Goal: Feedback & Contribution: Submit feedback/report problem

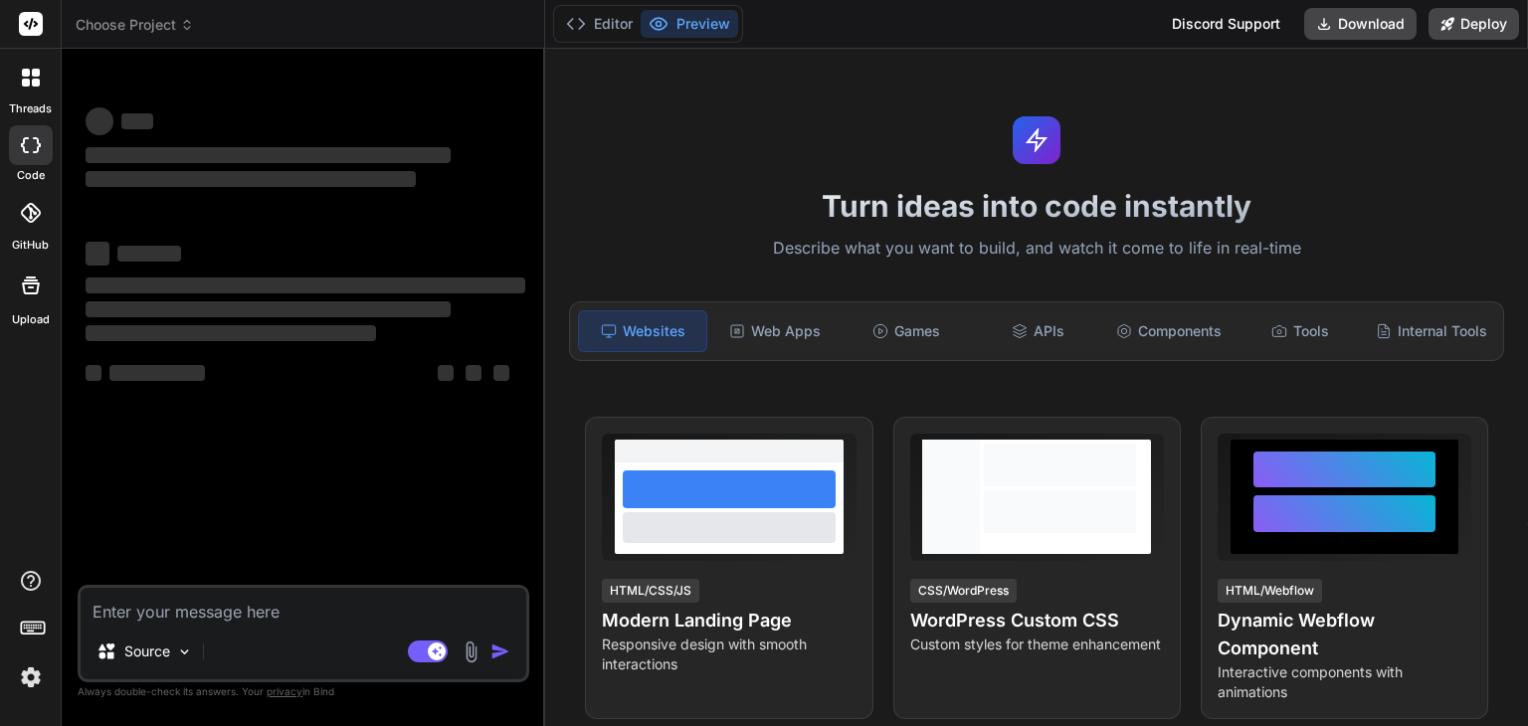
type textarea "x"
click at [264, 620] on textarea at bounding box center [304, 606] width 446 height 36
type textarea "p"
type textarea "x"
type textarea "pr"
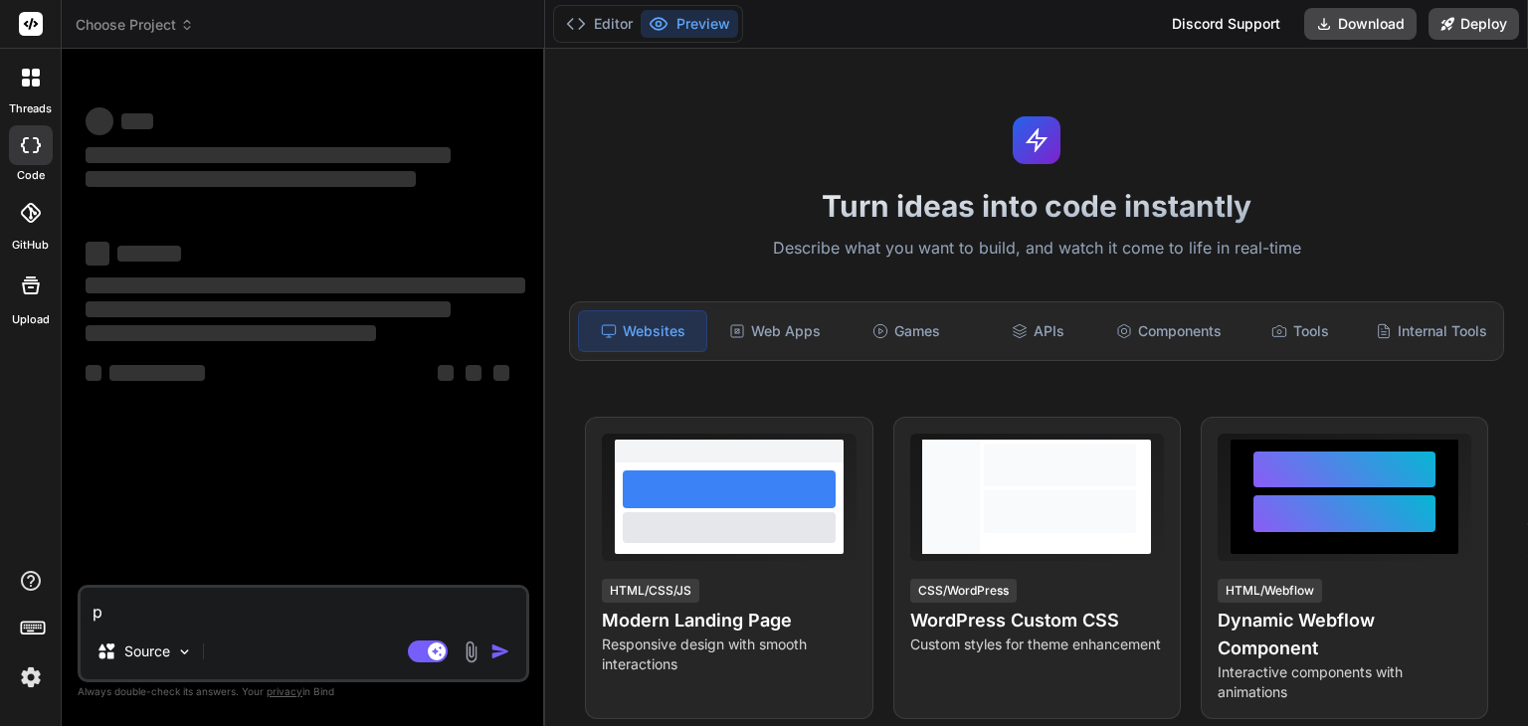
type textarea "x"
type textarea "pro"
type textarea "x"
type textarea "prov"
type textarea "x"
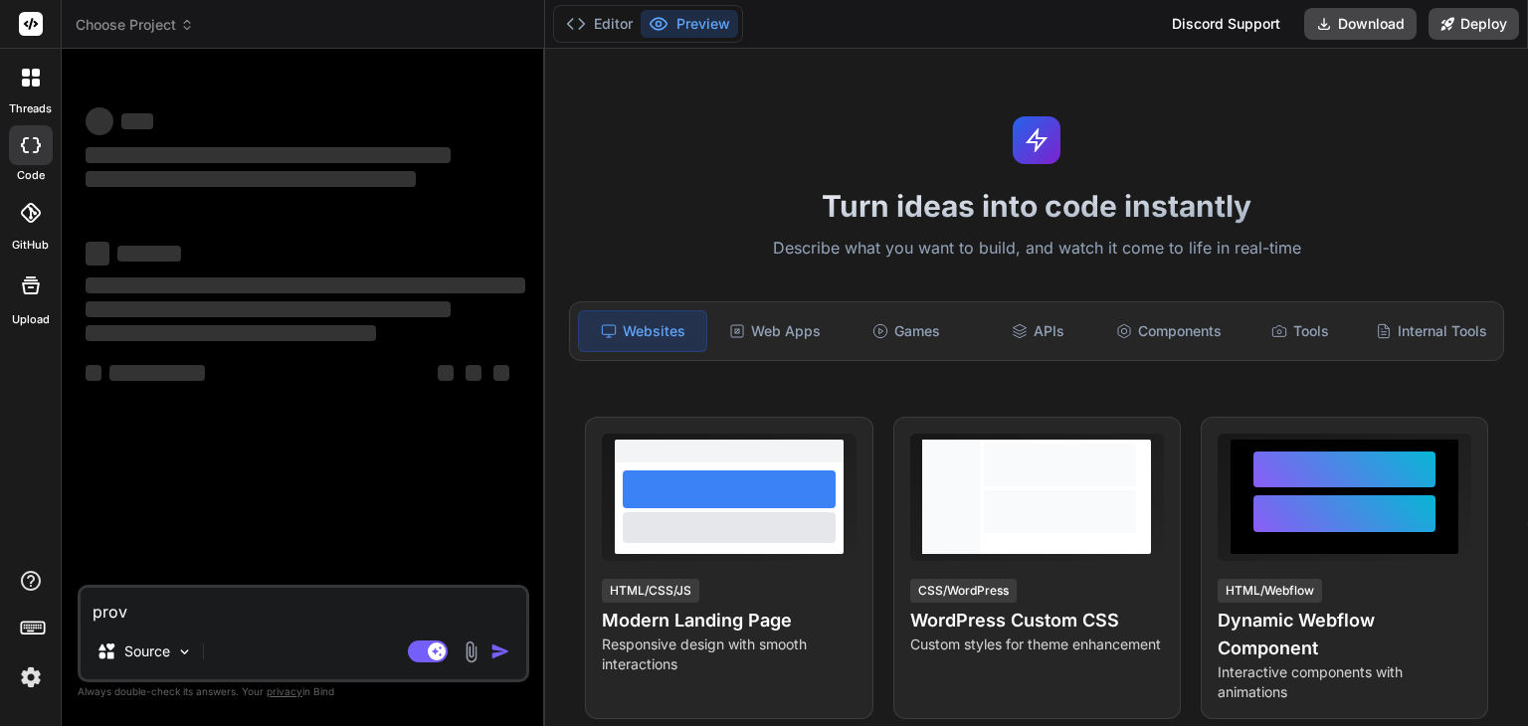
type textarea "provi"
type textarea "x"
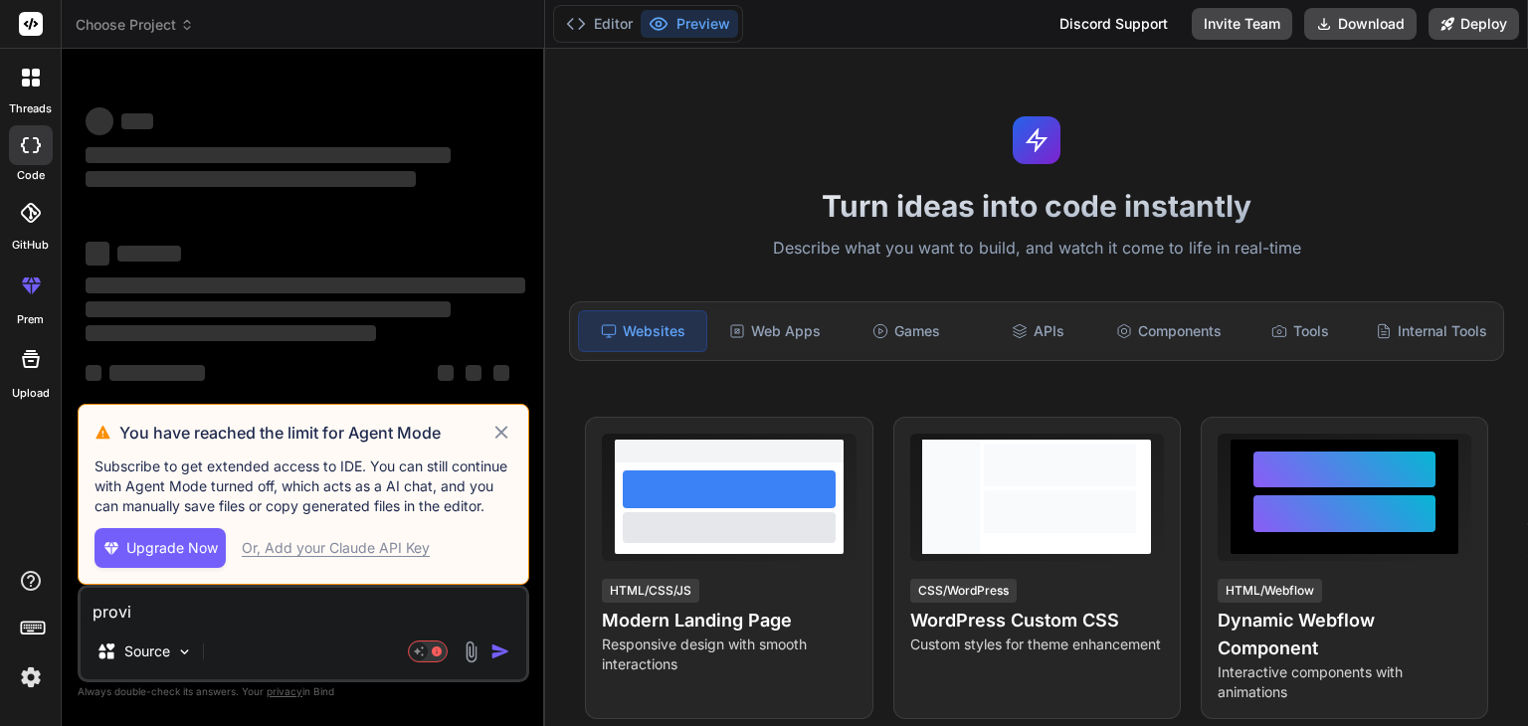
type textarea "provid"
type textarea "x"
type textarea "provide"
type textarea "x"
type textarea "provide"
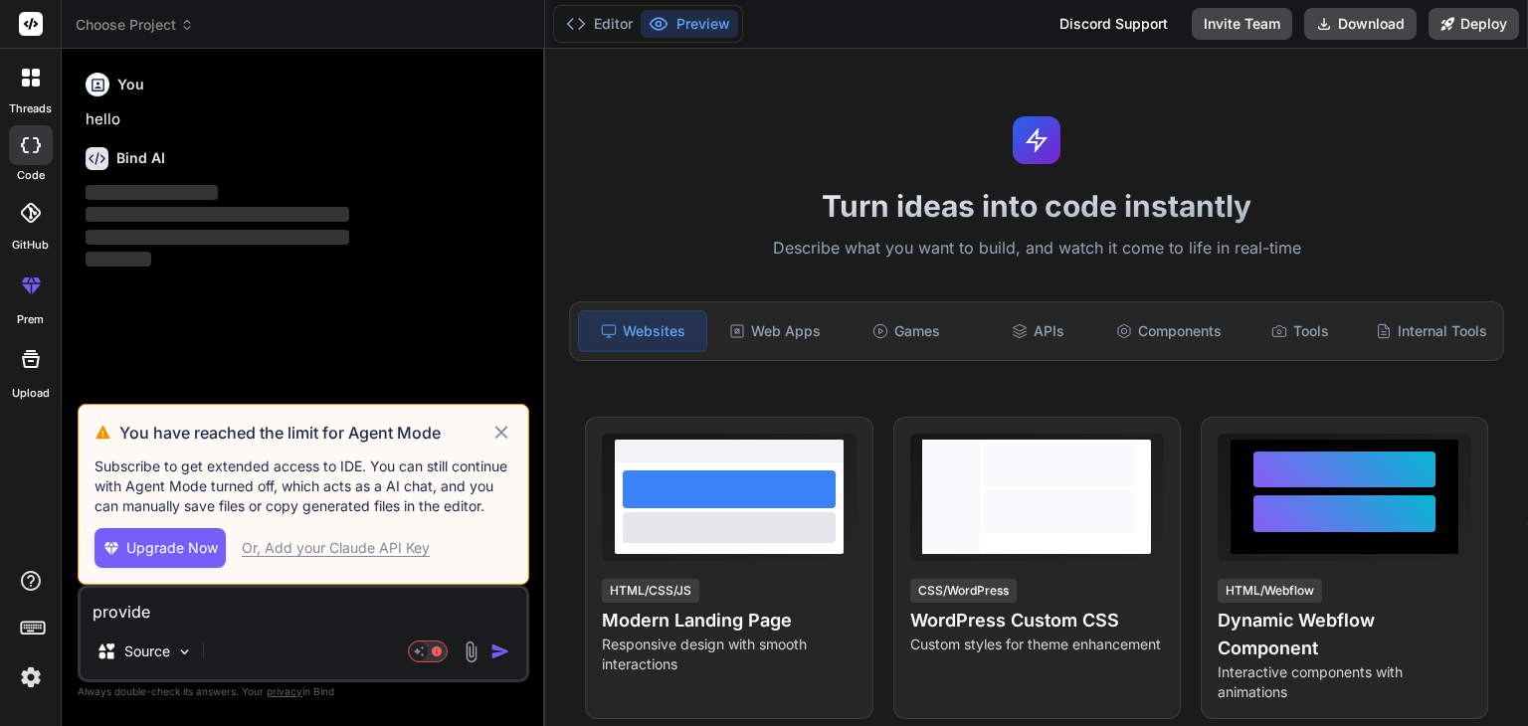
type textarea "x"
type textarea "provide"
click at [493, 429] on icon at bounding box center [501, 433] width 23 height 24
type textarea "x"
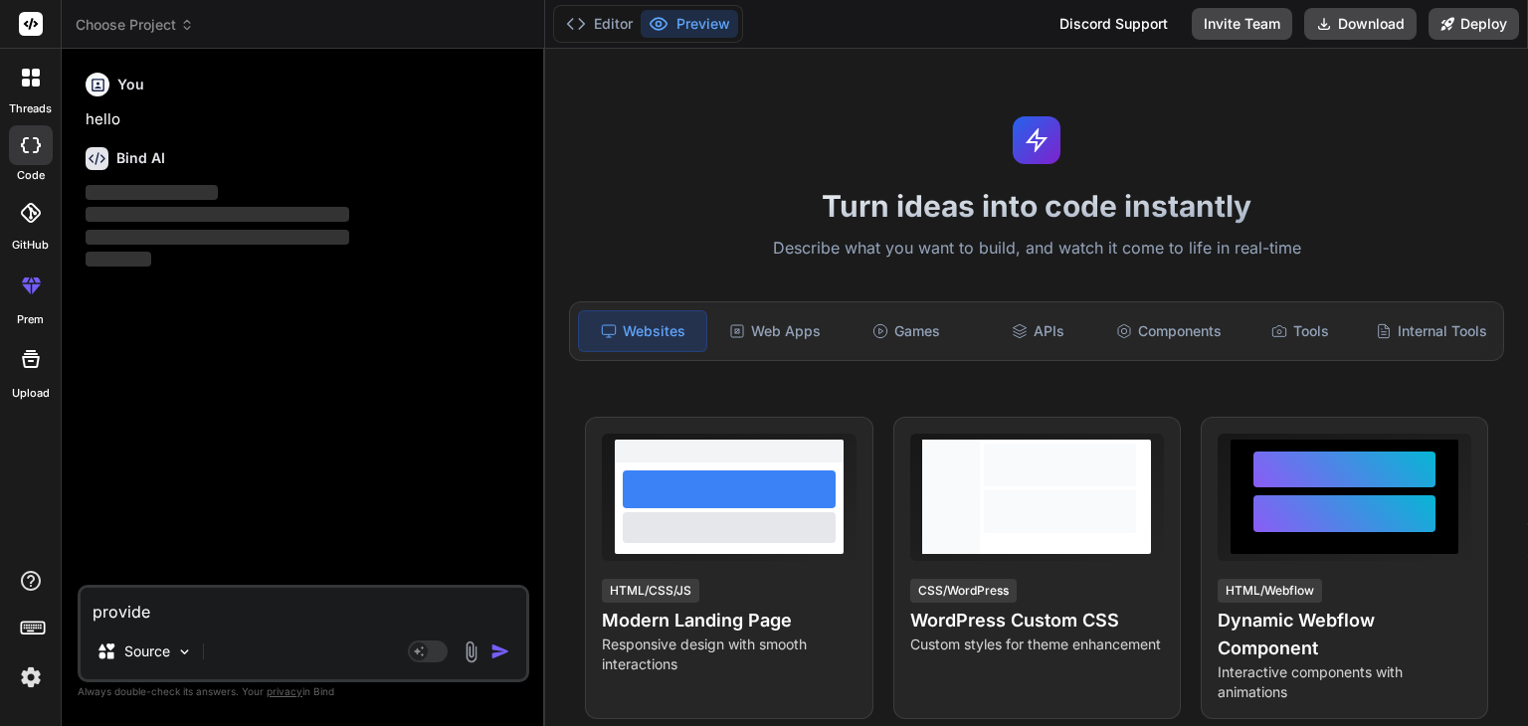
click at [279, 620] on textarea "provide" at bounding box center [304, 606] width 446 height 36
type textarea "provide j"
type textarea "x"
type textarea "provide ju"
type textarea "x"
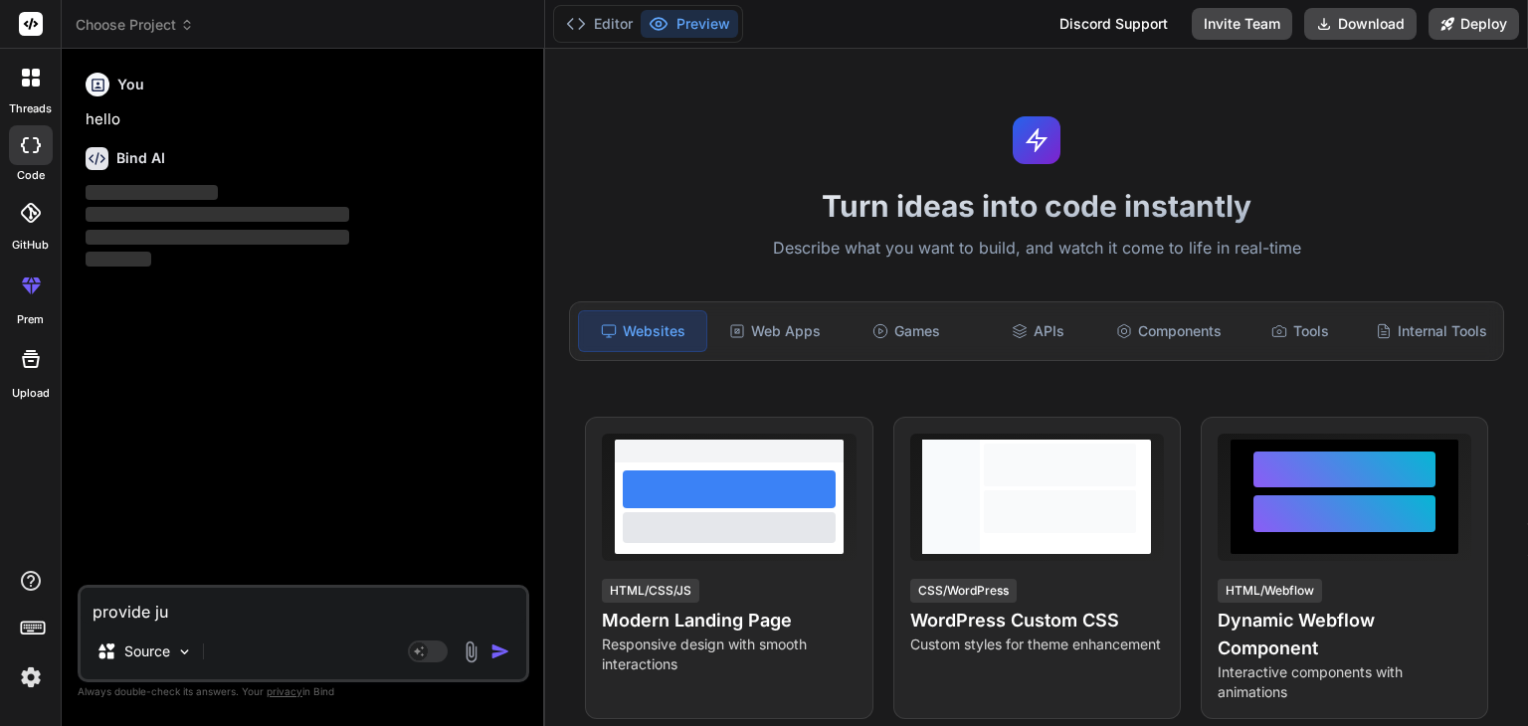
type textarea "provide jus"
type textarea "x"
type textarea "provide just"
type textarea "x"
type textarea "provide just"
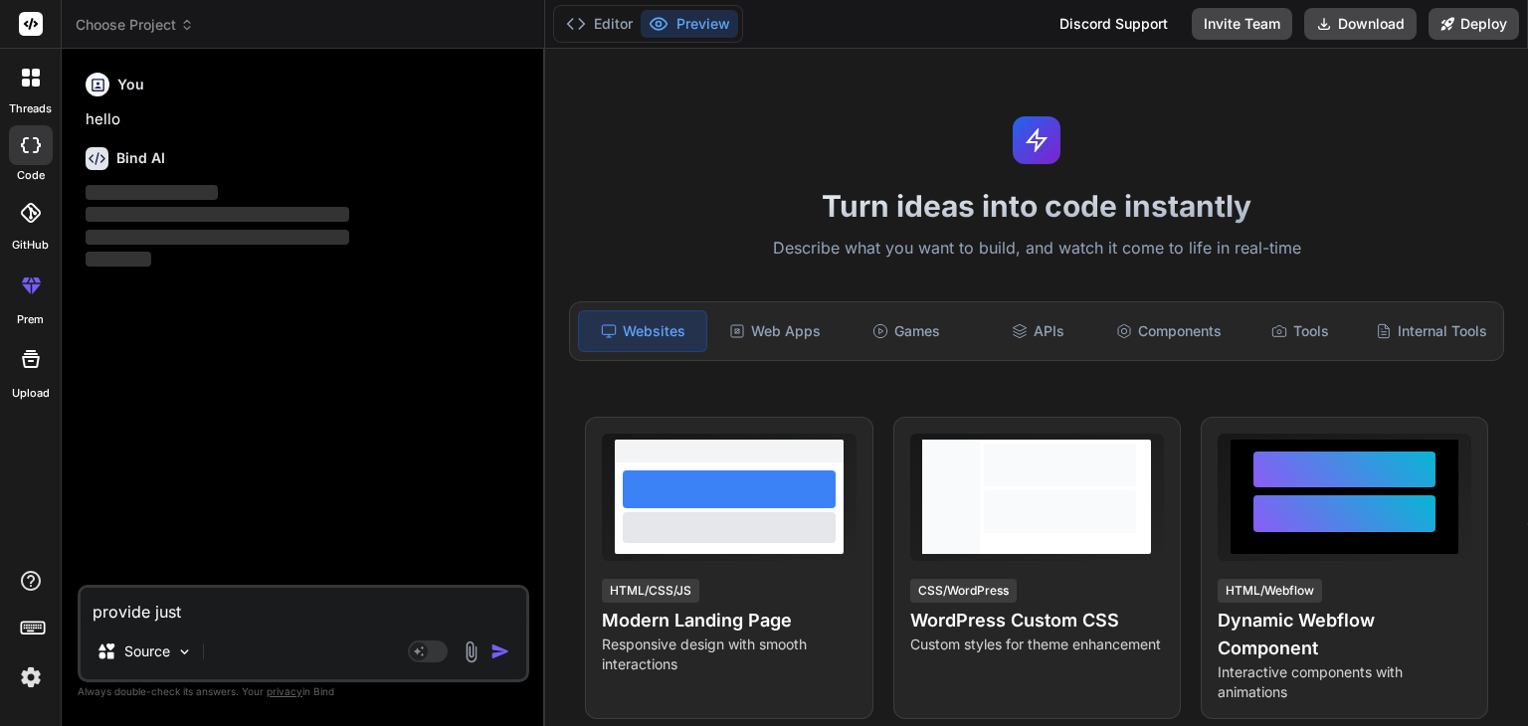
type textarea "x"
type textarea "provide just f"
type textarea "x"
type textarea "provide just fr"
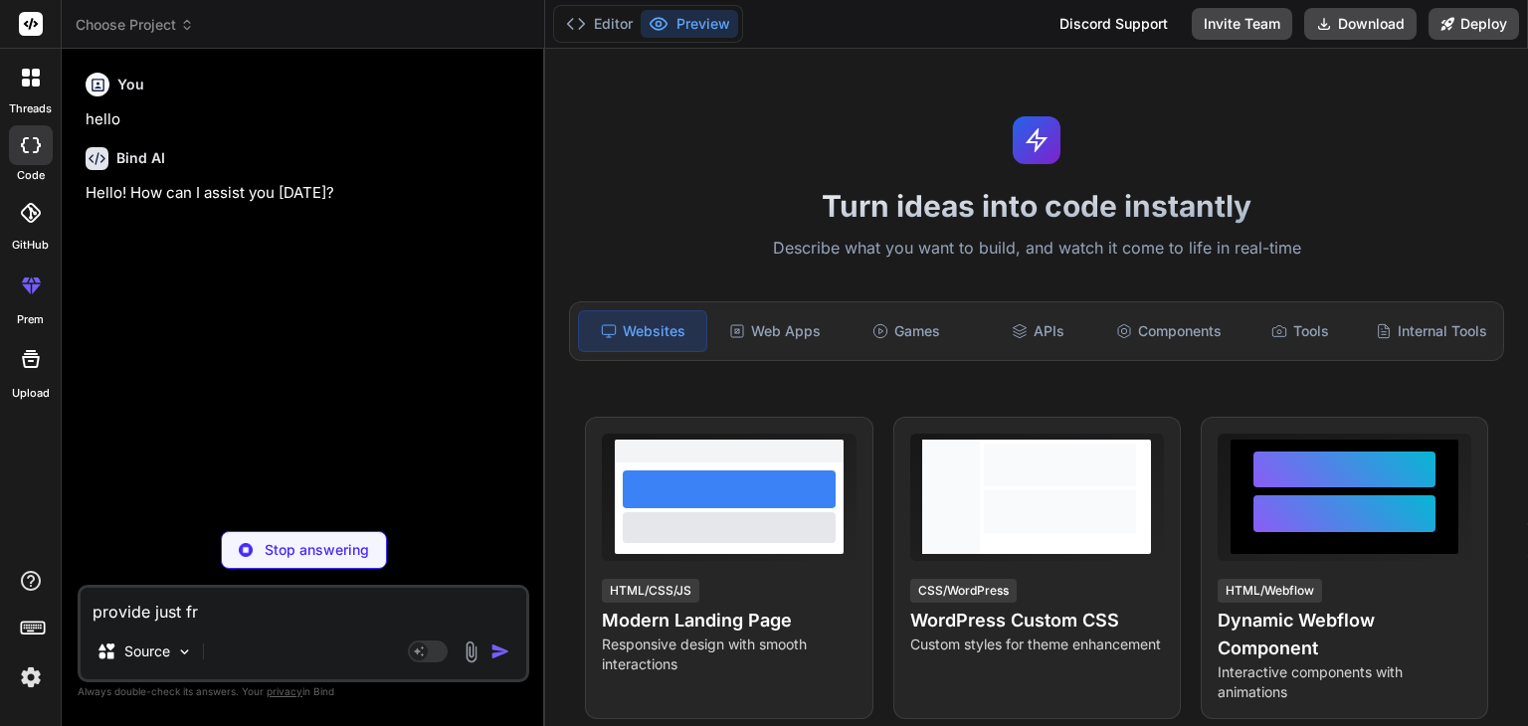
type textarea "x"
type textarea "provide just f"
type textarea "x"
type textarea "provide just"
type textarea "x"
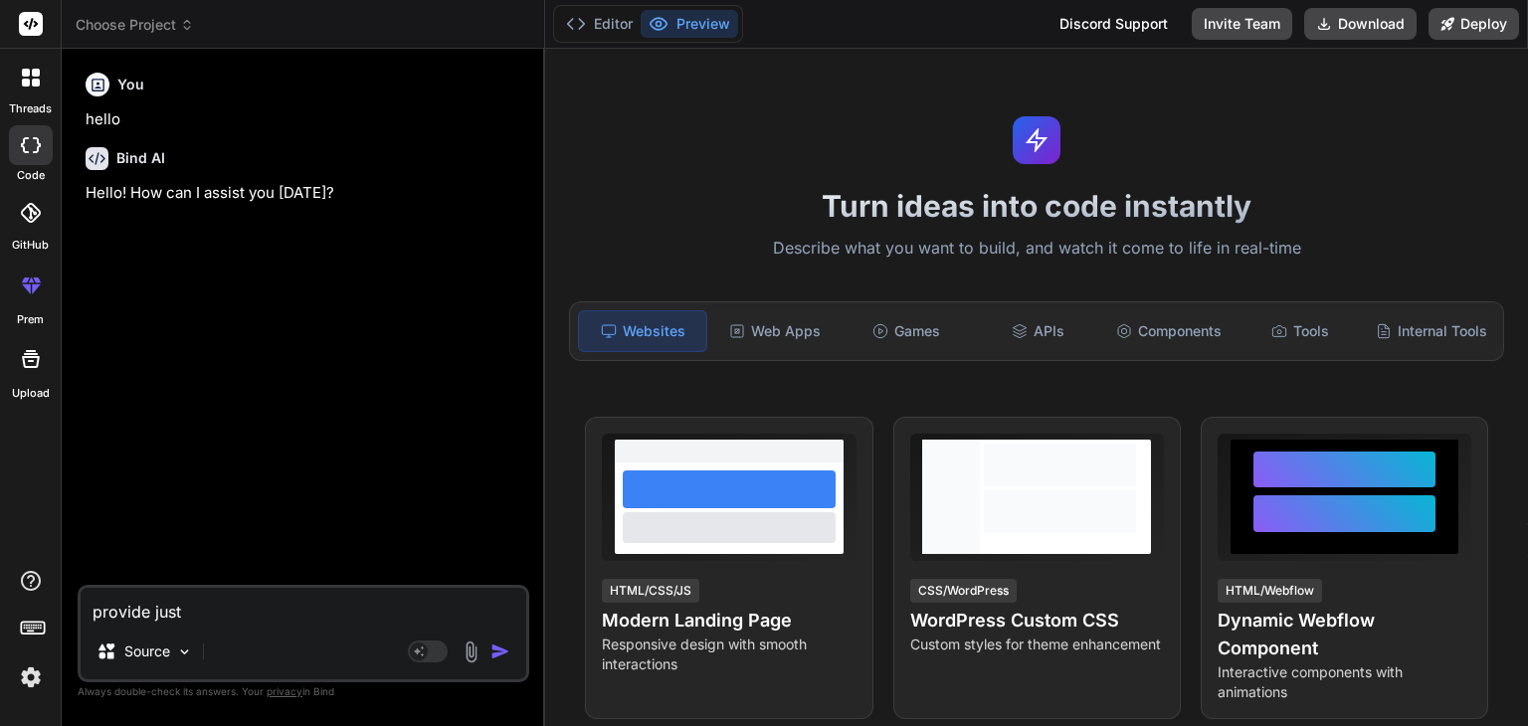
type textarea "provide just f"
type textarea "x"
type textarea "provide just fr"
type textarea "x"
type textarea "provide just fro"
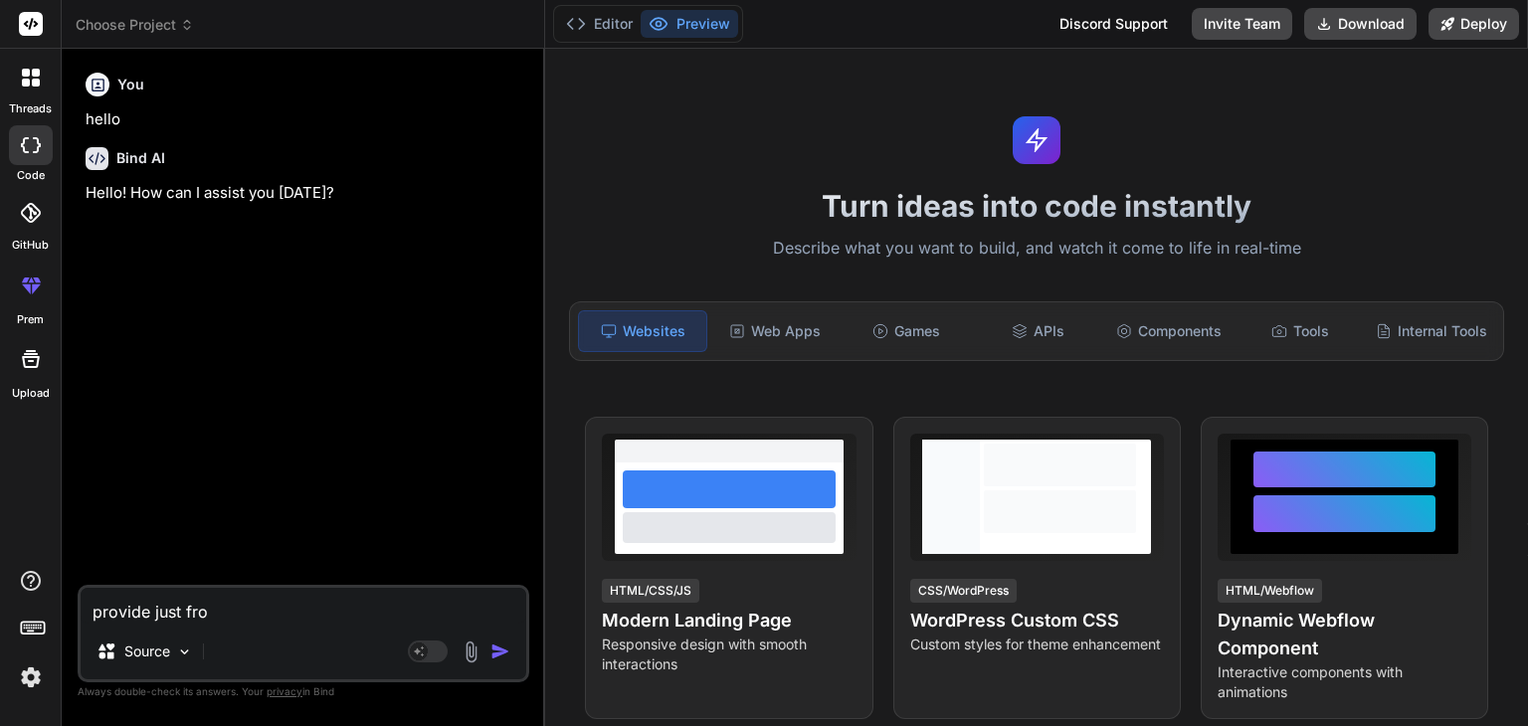
type textarea "x"
type textarea "provide just fron"
type textarea "x"
type textarea "provide just frone"
type textarea "x"
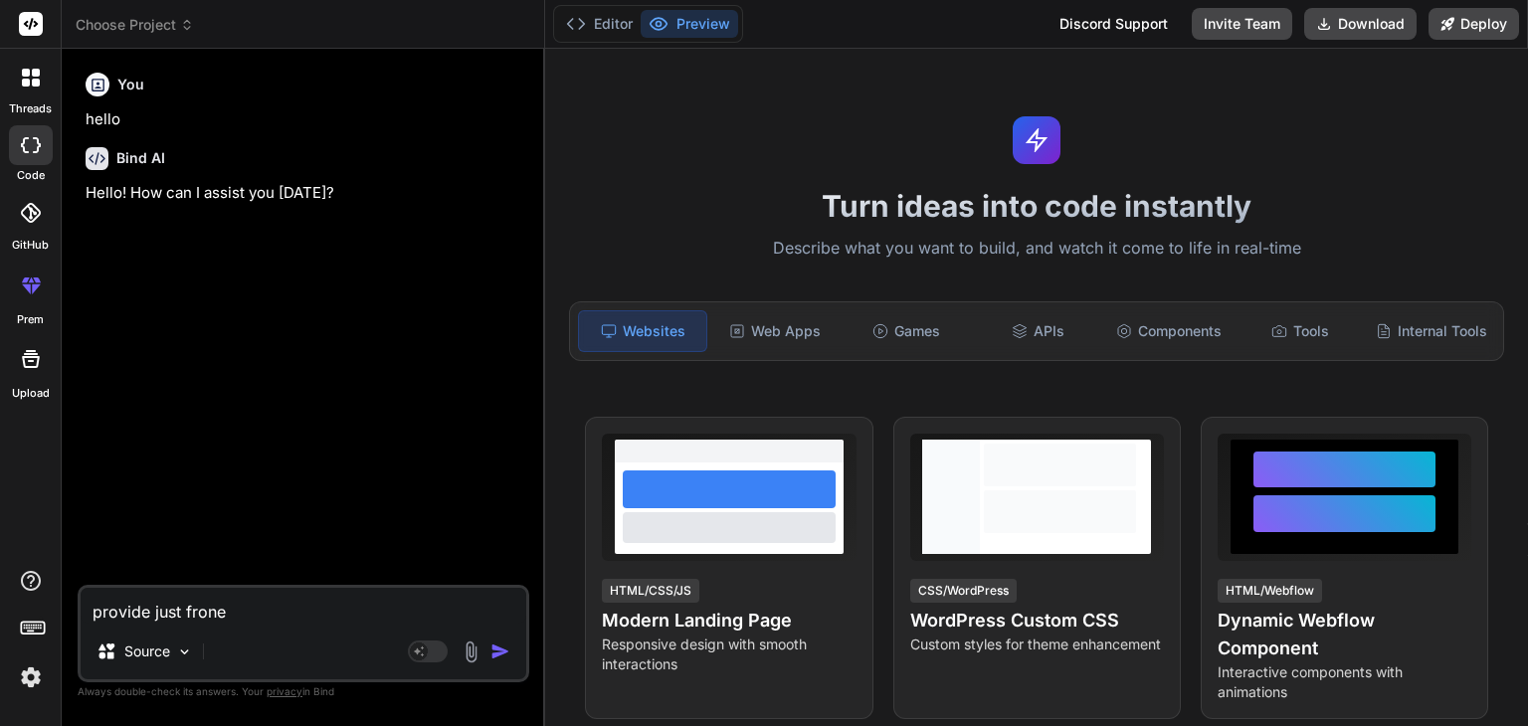
type textarea "provide just fron"
type textarea "x"
type textarea "provide just front"
type textarea "x"
type textarea "provide just fronte"
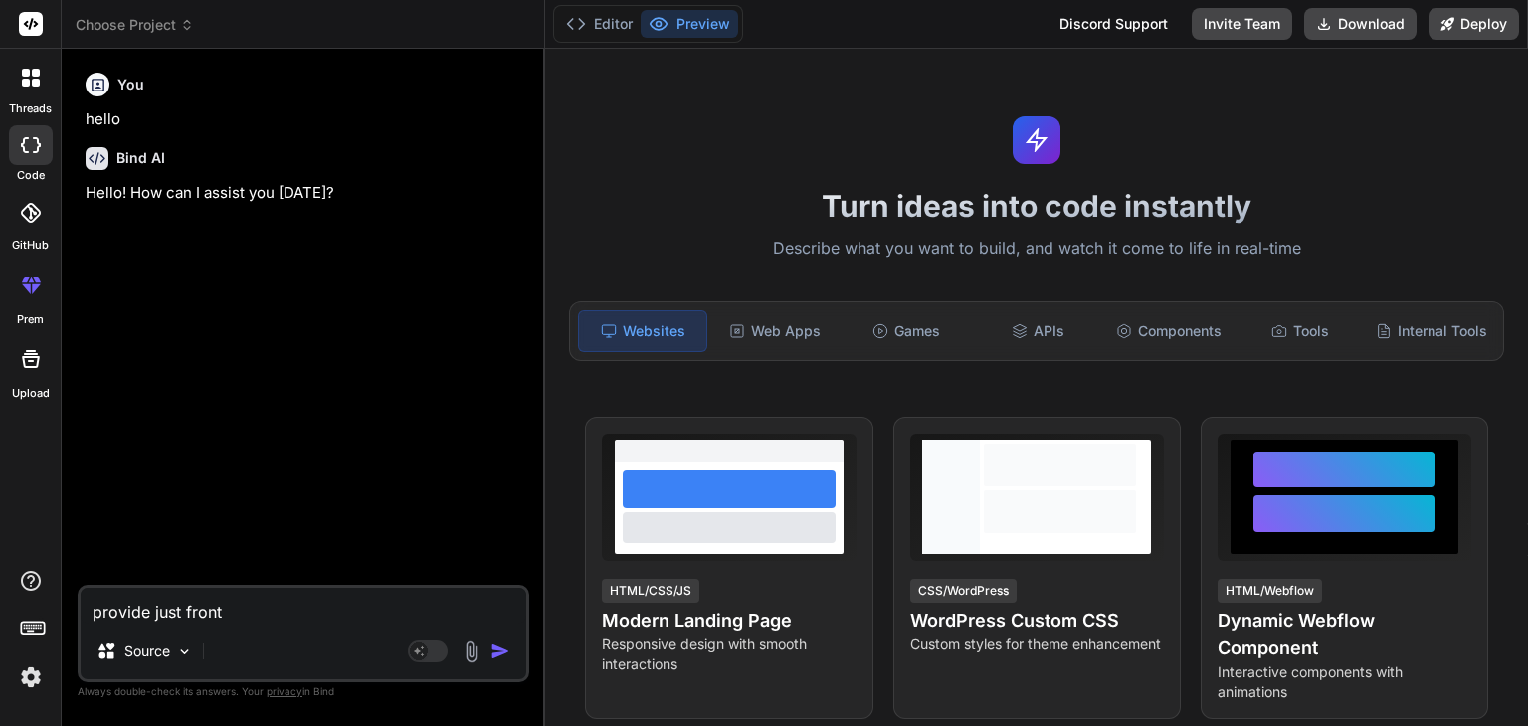
type textarea "x"
type textarea "provide just fronten"
type textarea "x"
type textarea "provide just frontend"
type textarea "x"
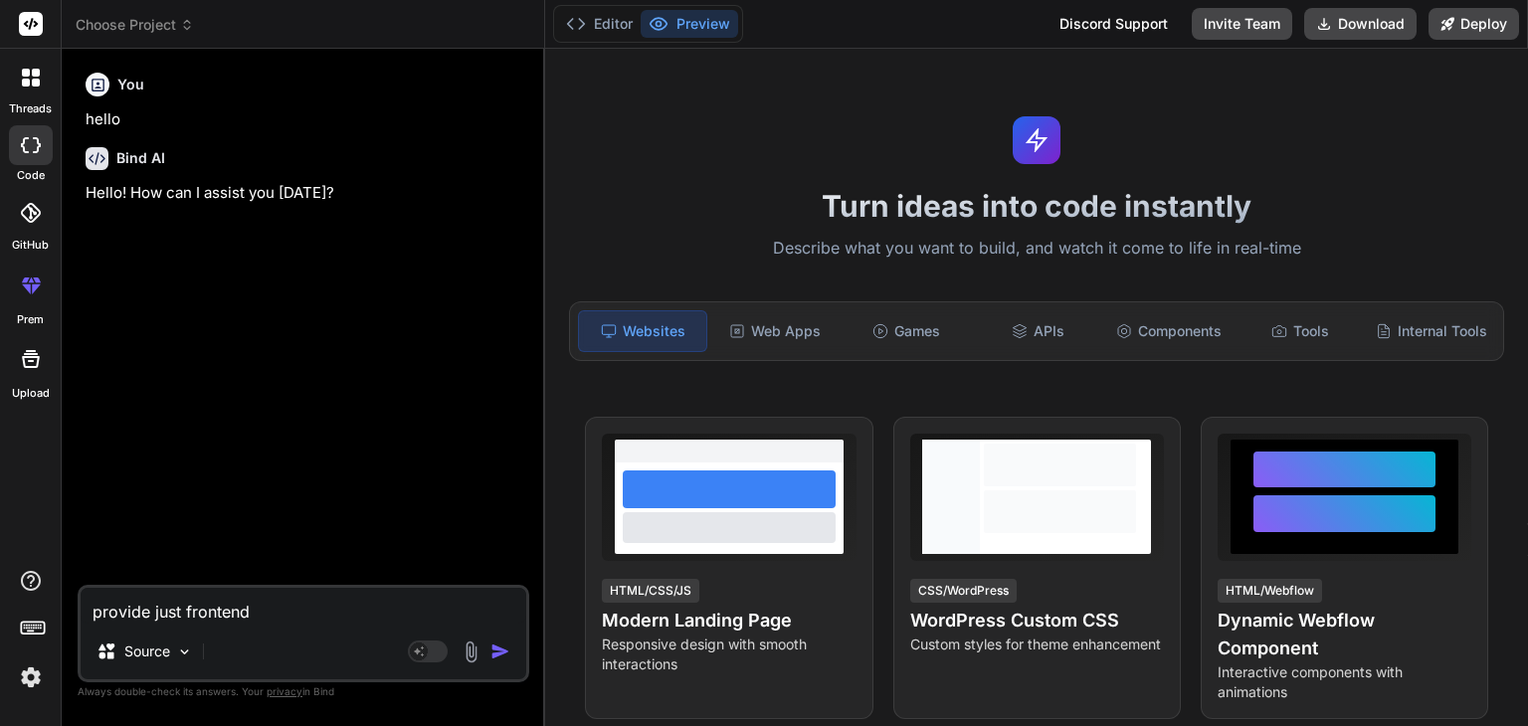
type textarea "provide just frontend"
type textarea "x"
type textarea "provide just frontend a"
type textarea "x"
type textarea "provide just frontend af"
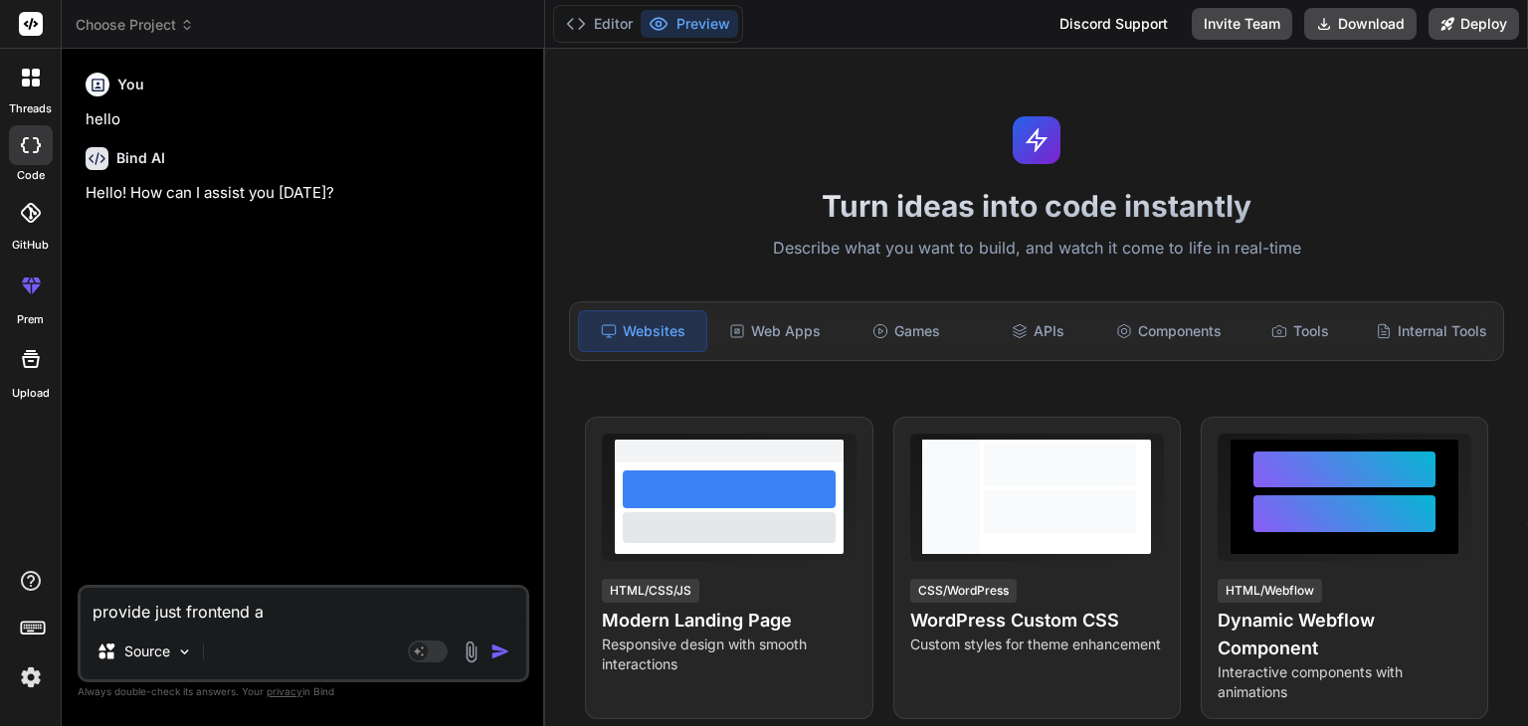
type textarea "x"
type textarea "provide just frontend aft"
type textarea "x"
type textarea "provide just frontend afte"
type textarea "x"
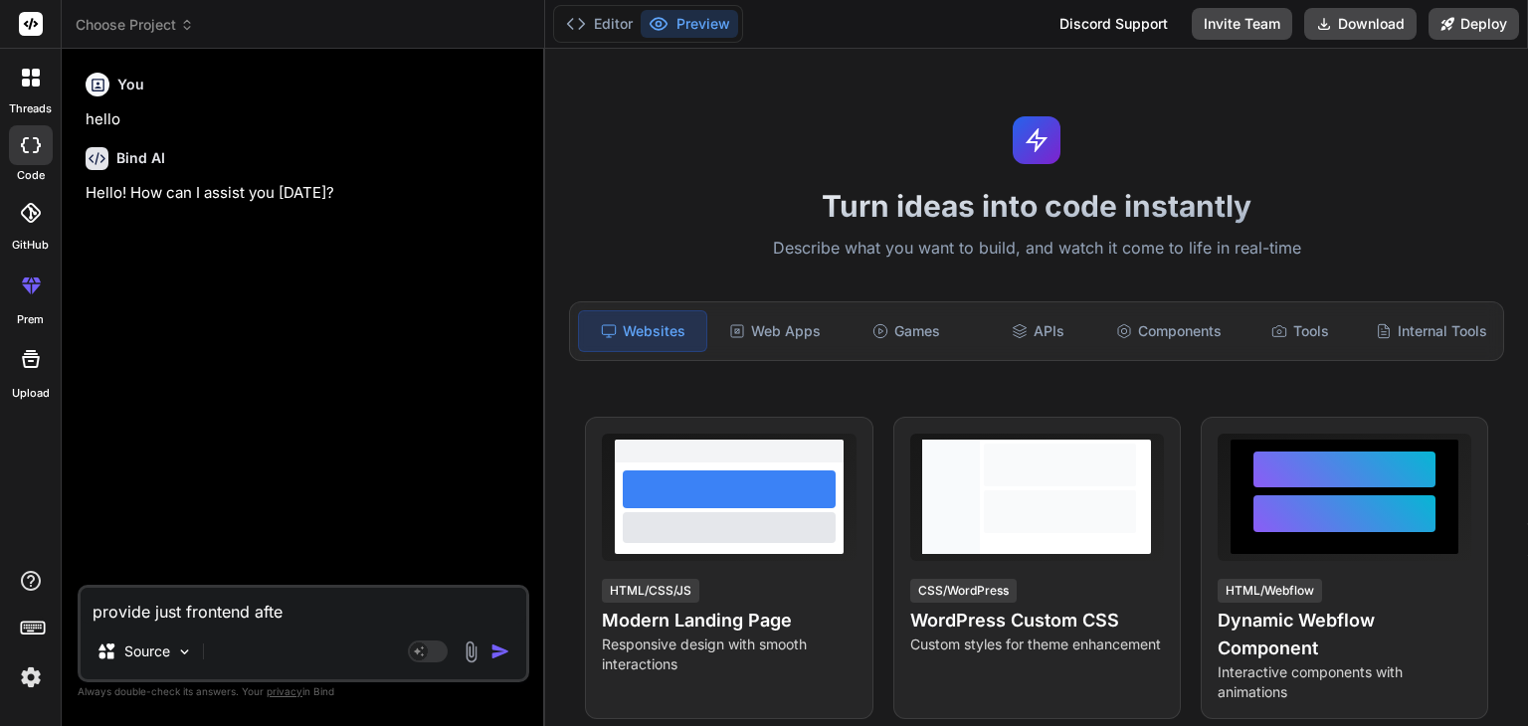
type textarea "provide just frontend after"
type textarea "x"
type textarea "provide just frontend after"
type textarea "x"
type textarea "provide just frontend after p"
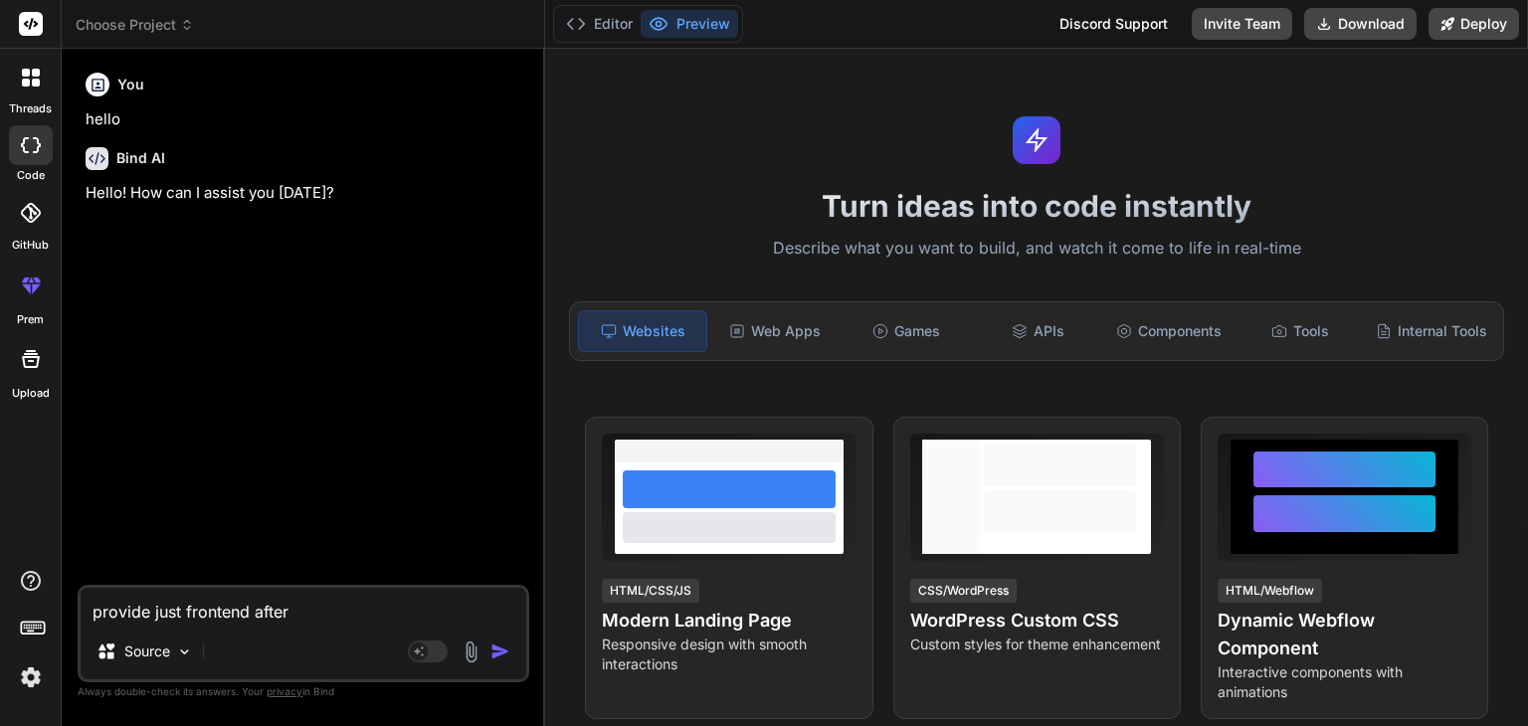
type textarea "x"
type textarea "provide just frontend after pa"
type textarea "x"
type textarea "provide just frontend after par"
type textarea "x"
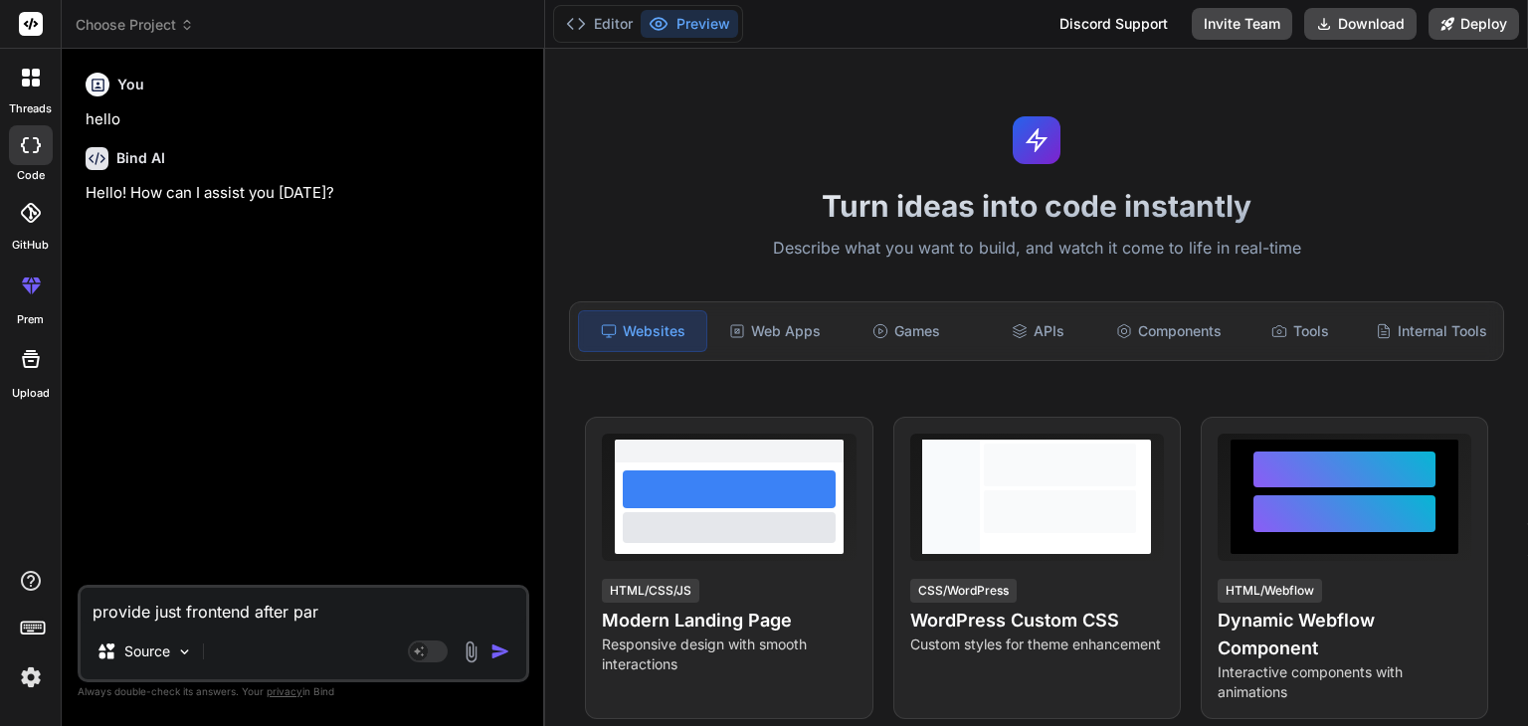
type textarea "provide just frontend after part"
type textarea "x"
type textarea "provide just frontend after parti"
type textarea "x"
type textarea "provide just frontend after partic"
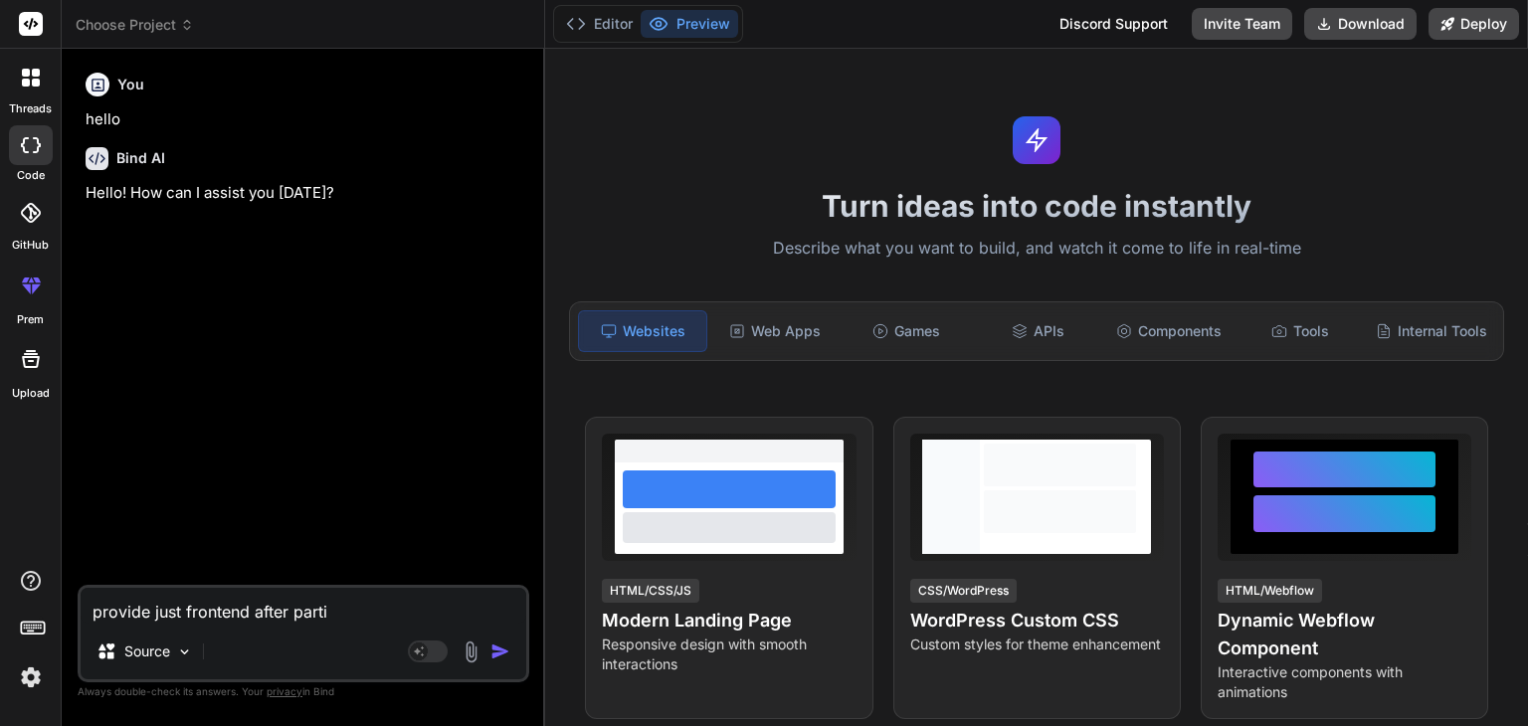
type textarea "x"
type textarea "provide just frontend after partici"
type textarea "x"
type textarea "provide just frontend after particip"
type textarea "x"
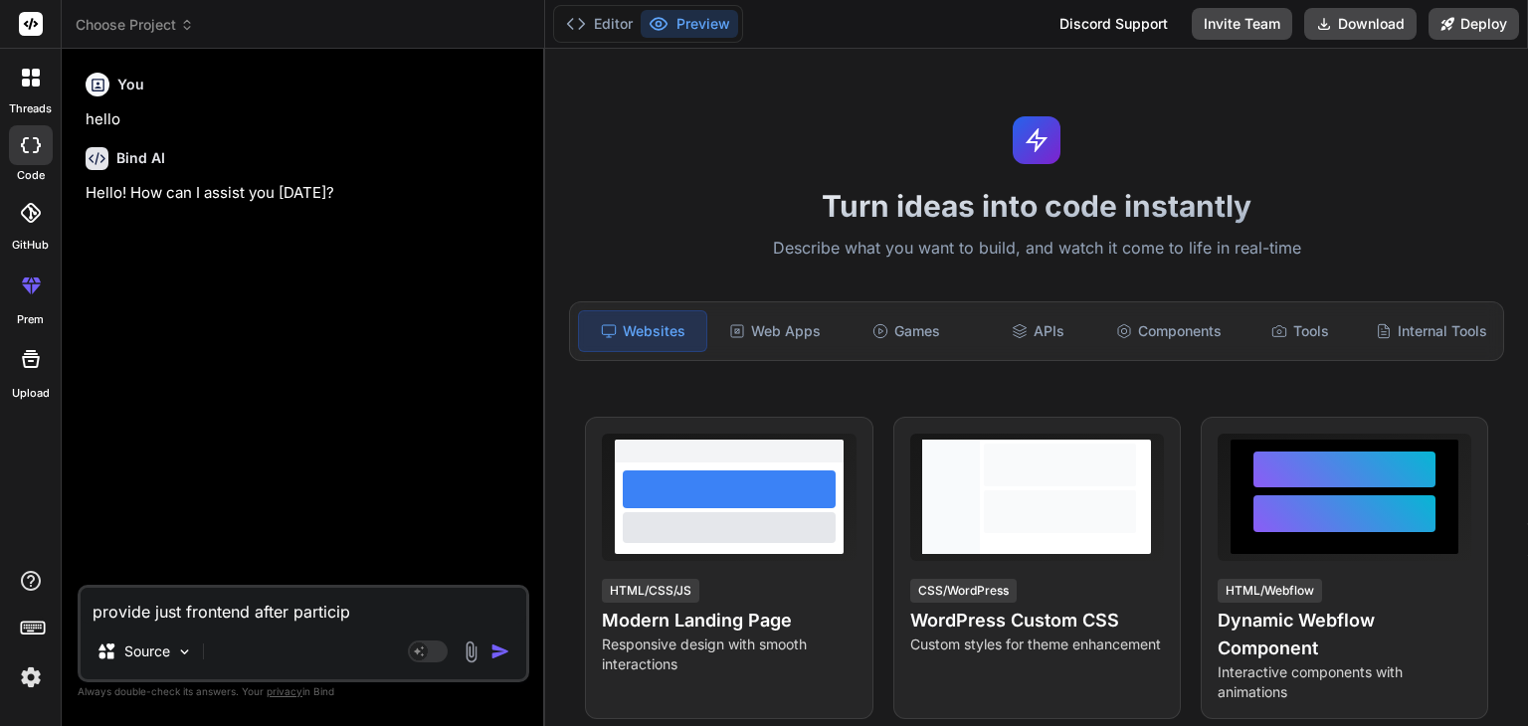
type textarea "provide just frontend after participa"
type textarea "x"
type textarea "provide just frontend after participan"
type textarea "x"
type textarea "provide just frontend after participant"
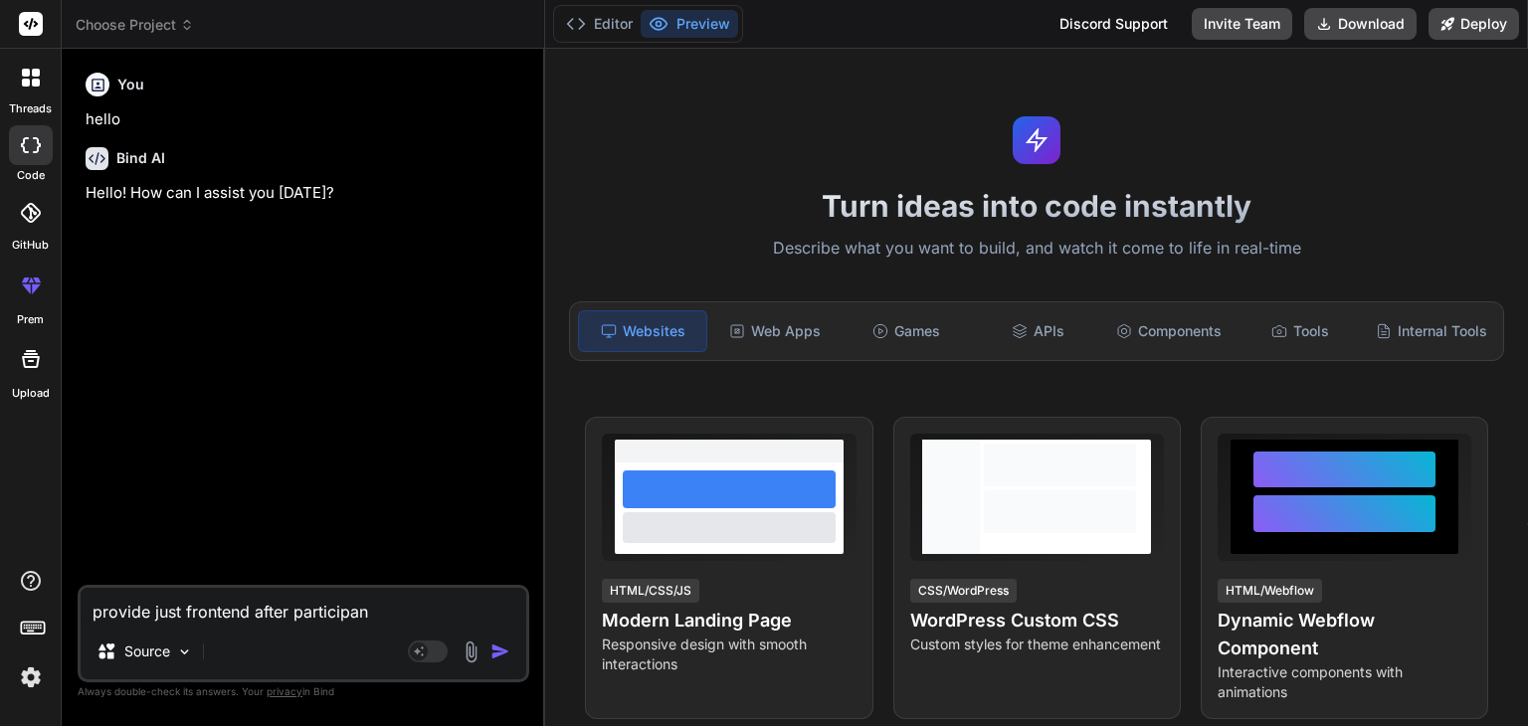
type textarea "x"
type textarea "provide just frontend after participants"
type textarea "x"
type textarea "provide just frontend after participants"
type textarea "x"
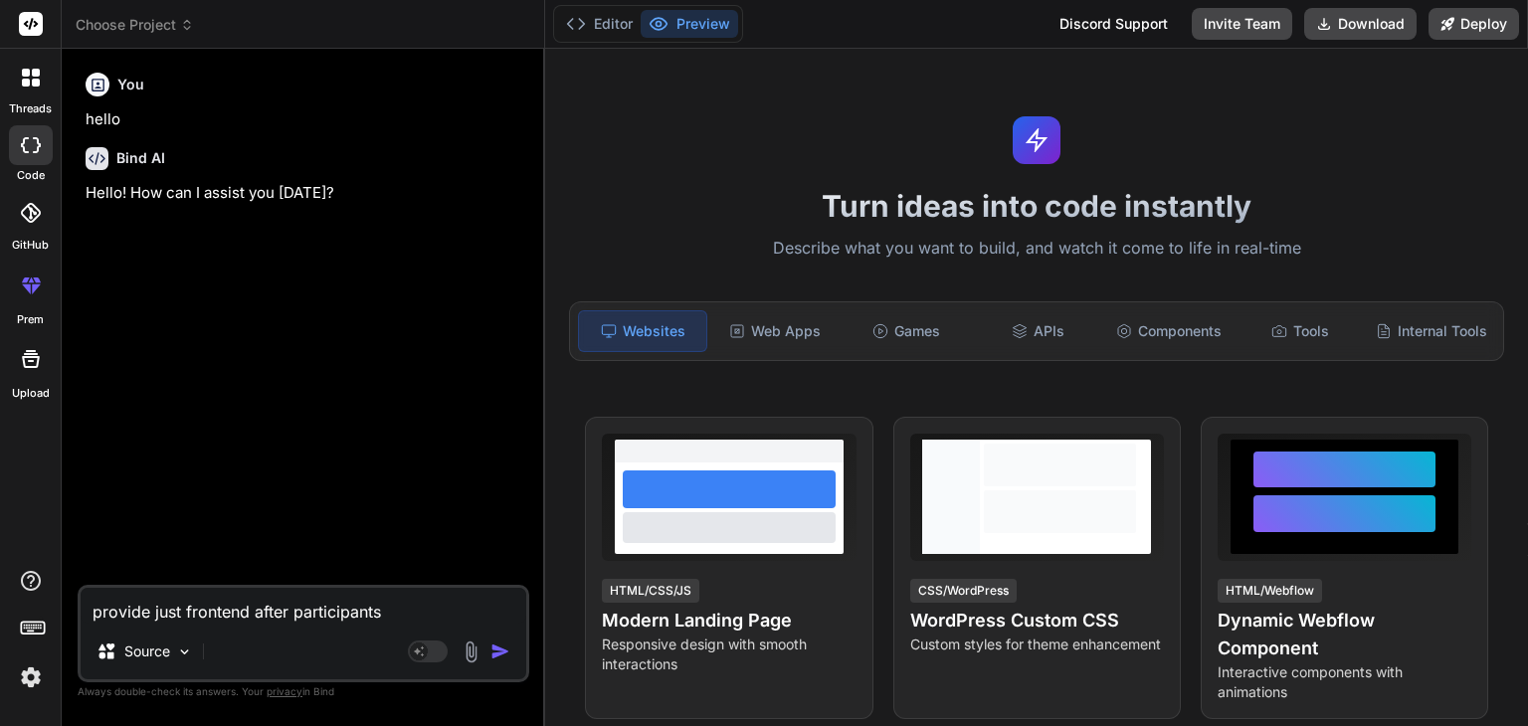
type textarea "provide just frontend after participants o"
type textarea "x"
type textarea "provide just frontend after participants on"
type textarea "x"
type textarea "provide just frontend after participants onl"
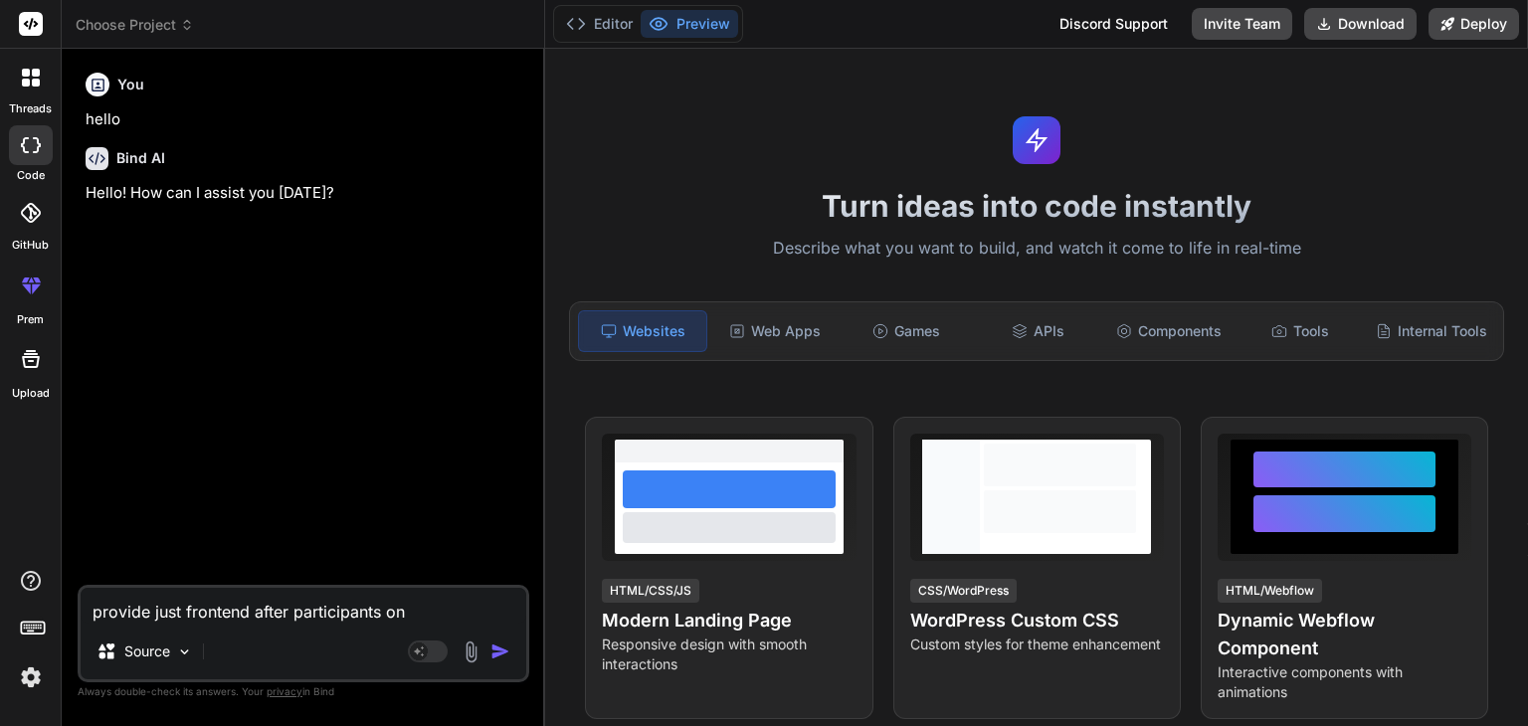
type textarea "x"
type textarea "provide just frontend after participants only"
type textarea "x"
type textarea "provide just frontend after participants only"
type textarea "x"
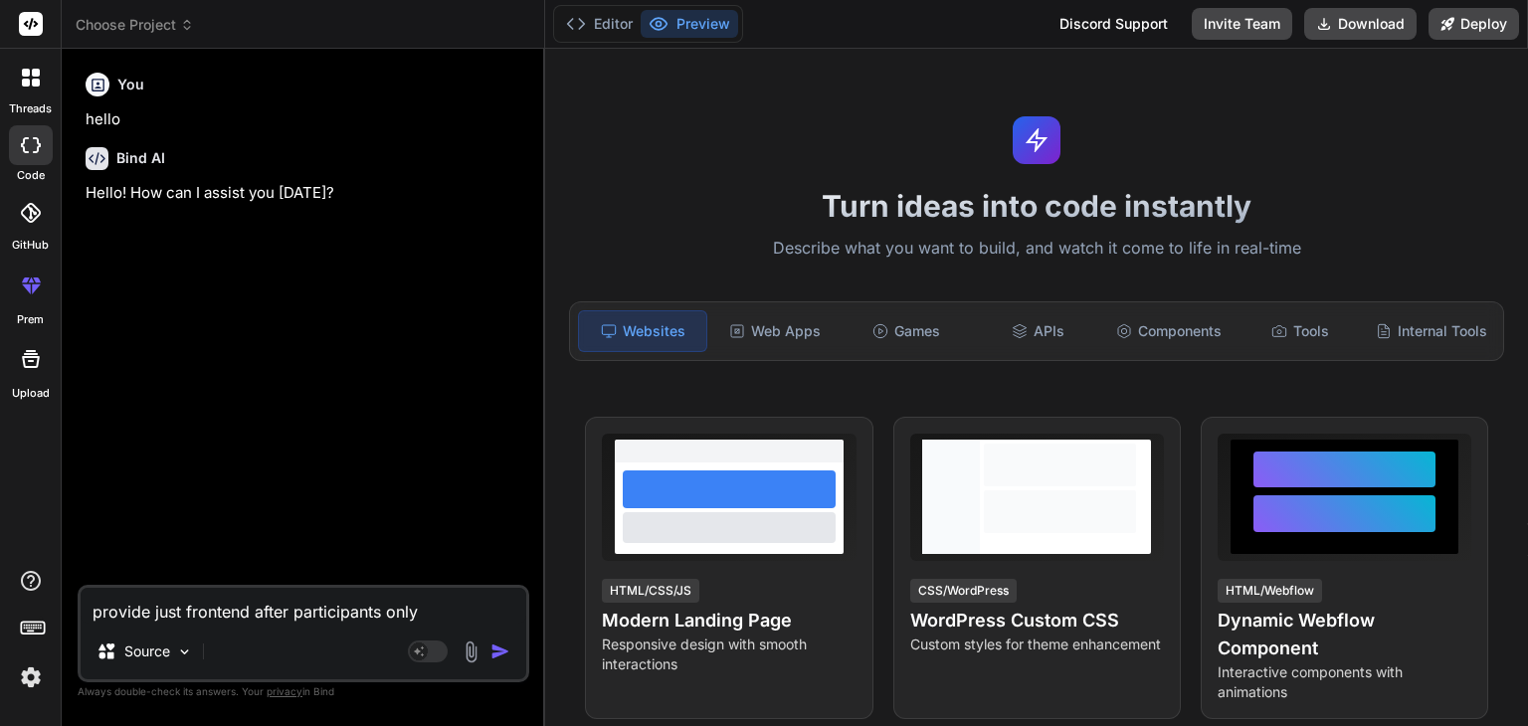
type textarea "provide just frontend after participants only j"
type textarea "x"
type textarea "provide just frontend after participants only js"
type textarea "x"
type textarea "provide just frontend after participants only jsx"
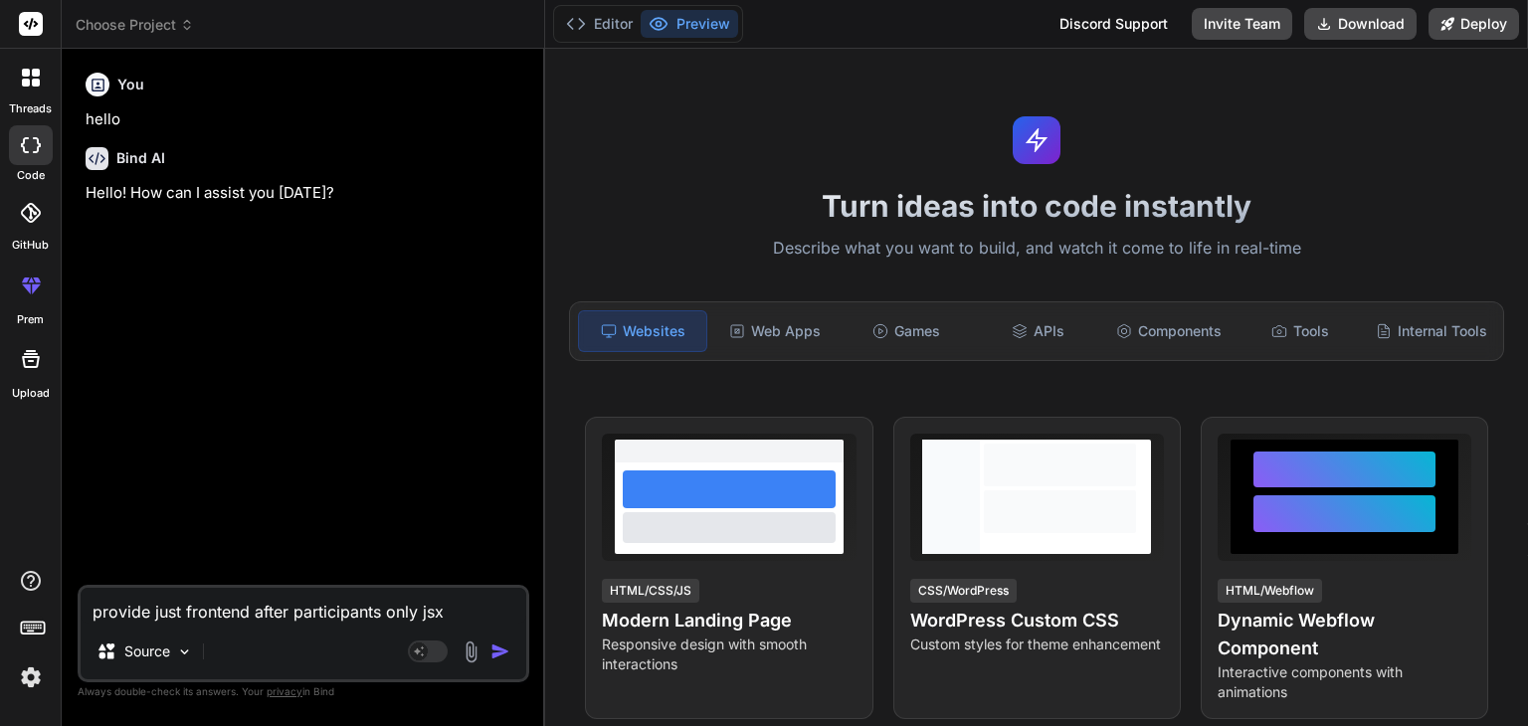
type textarea "x"
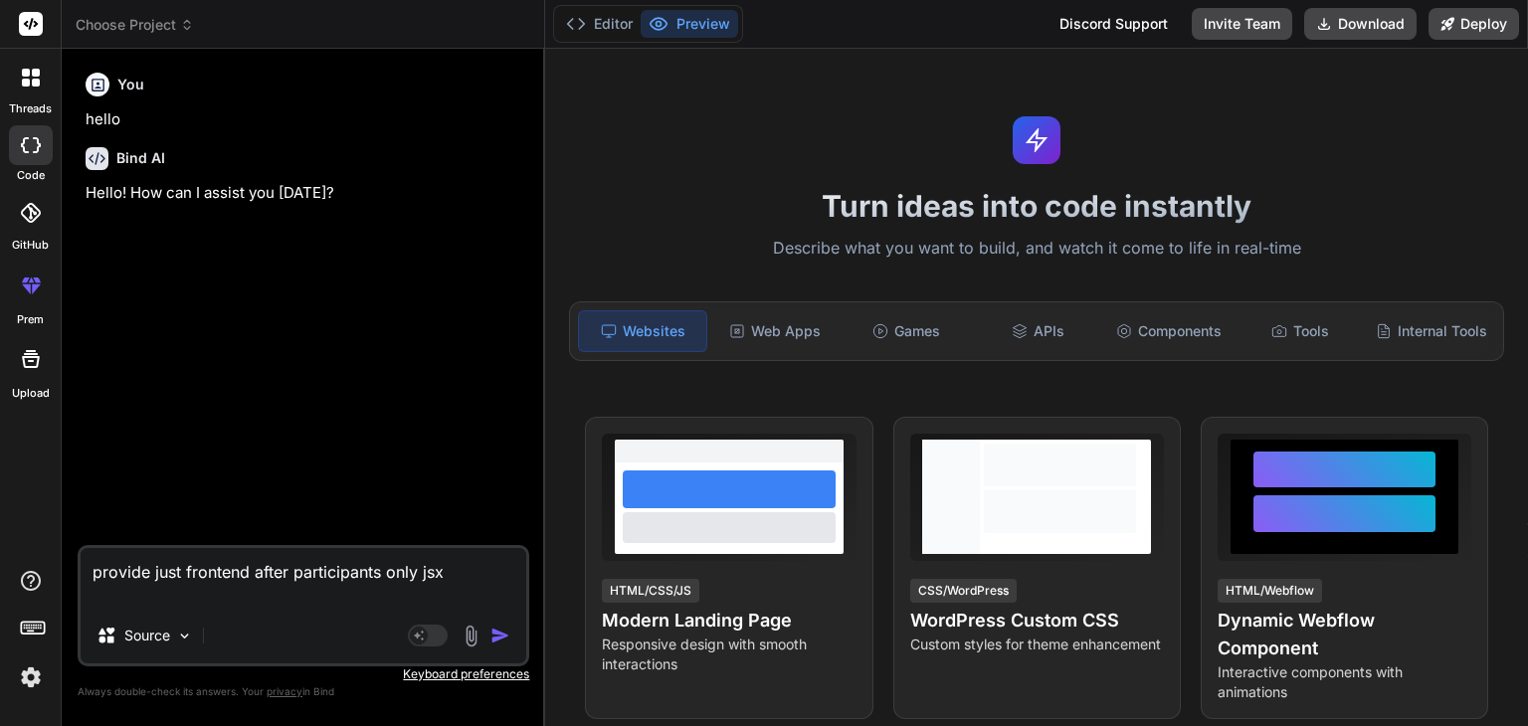
paste textarea "i want to make a google meet kind of application and so for that i want to make…"
type textarea "provide just frontend after participants only jsx i want to make a google meet …"
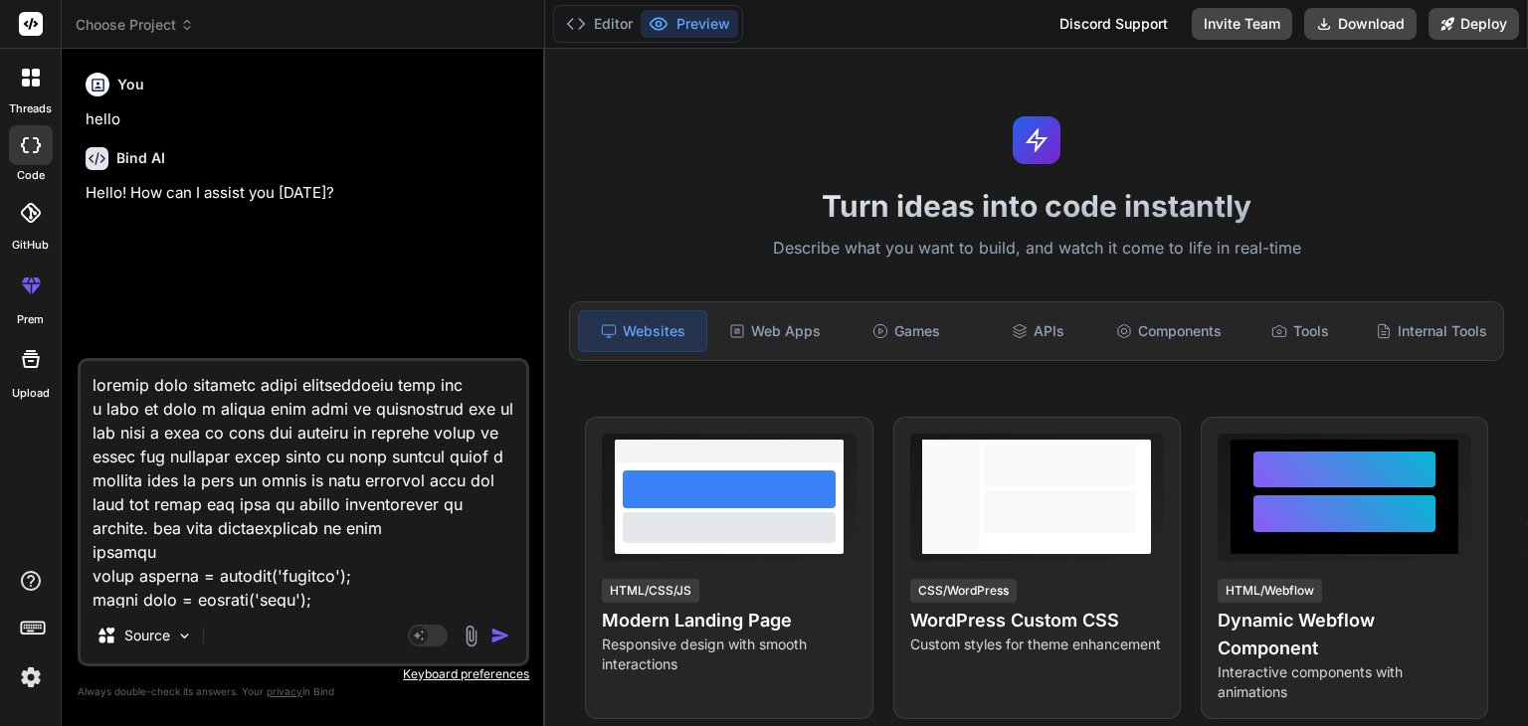
type textarea "x"
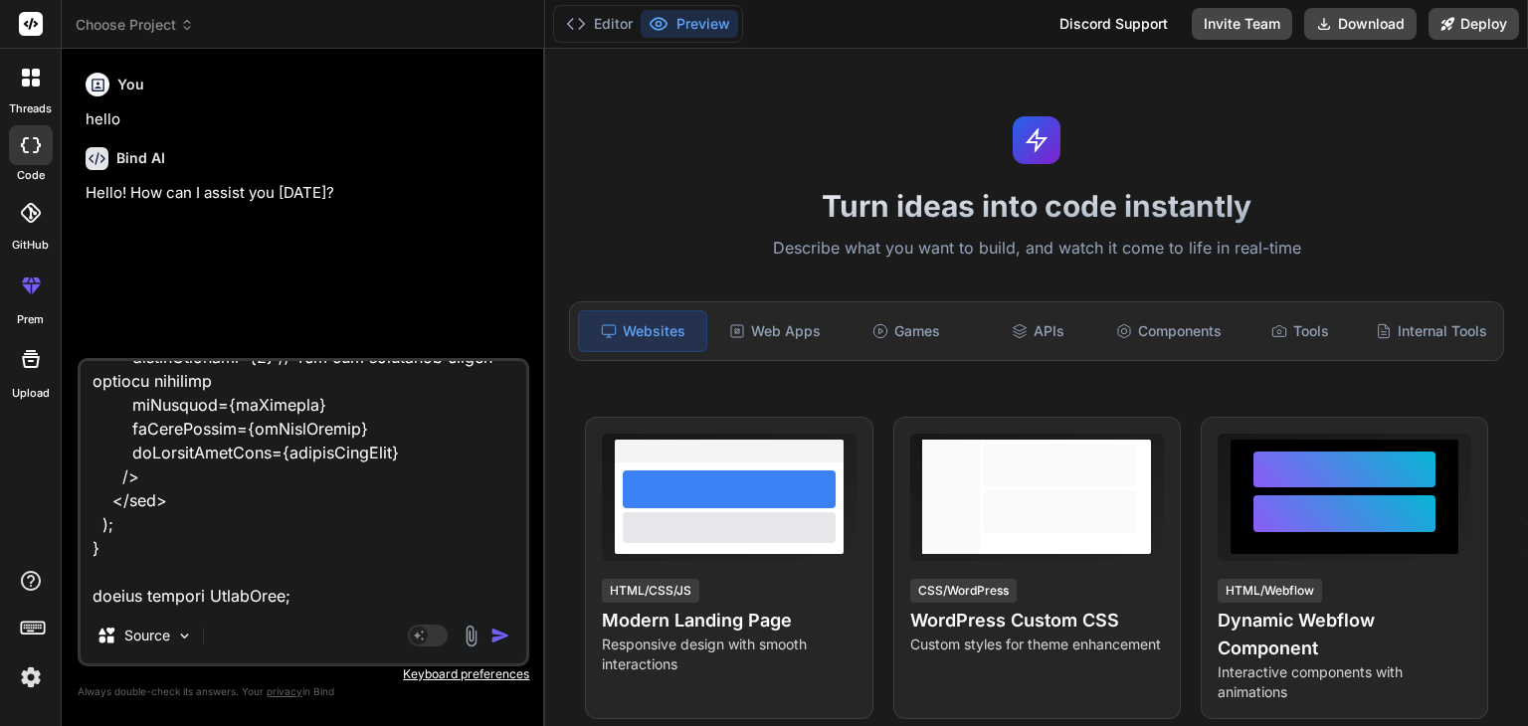
type textarea "provide just frontend after participants only jsx i want to make a google meet …"
click at [505, 639] on img "button" at bounding box center [500, 636] width 20 height 20
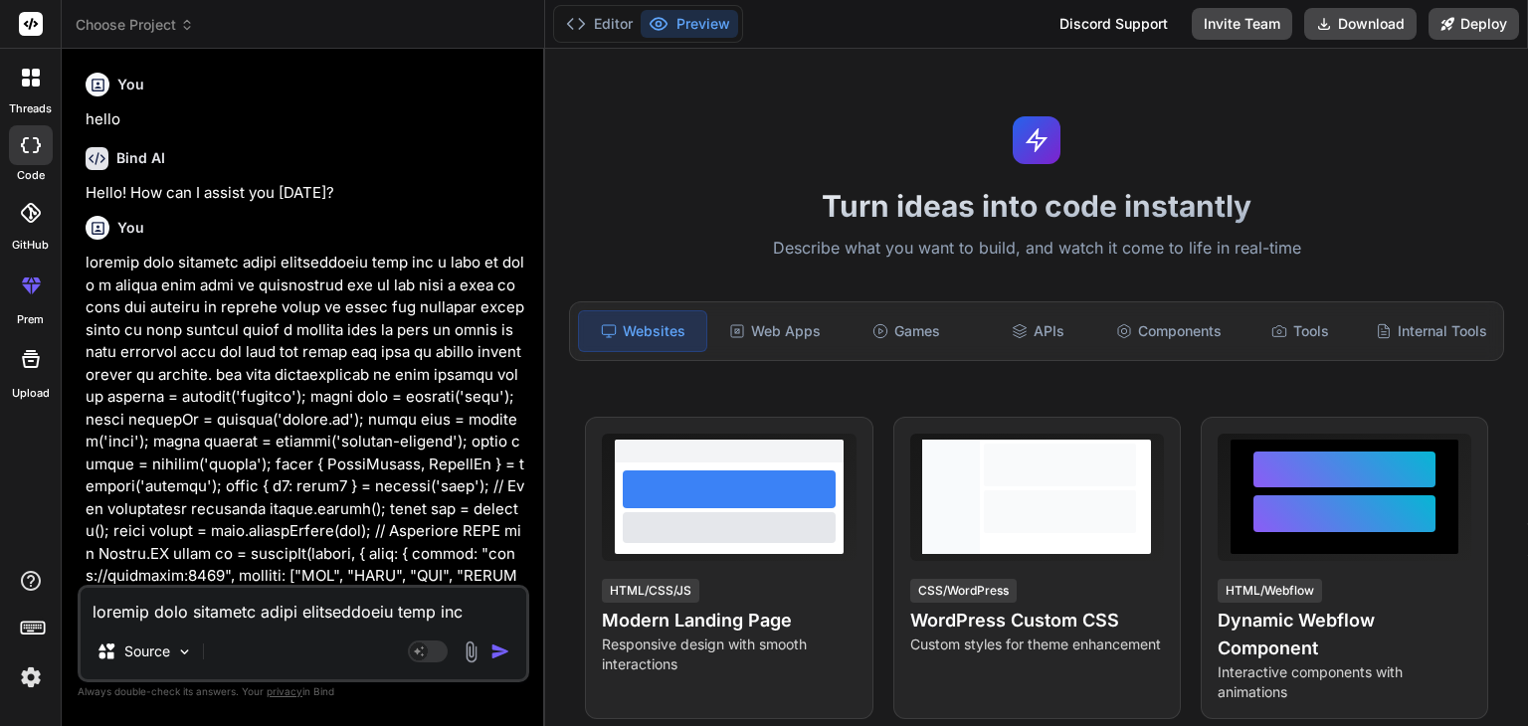
scroll to position [143, 0]
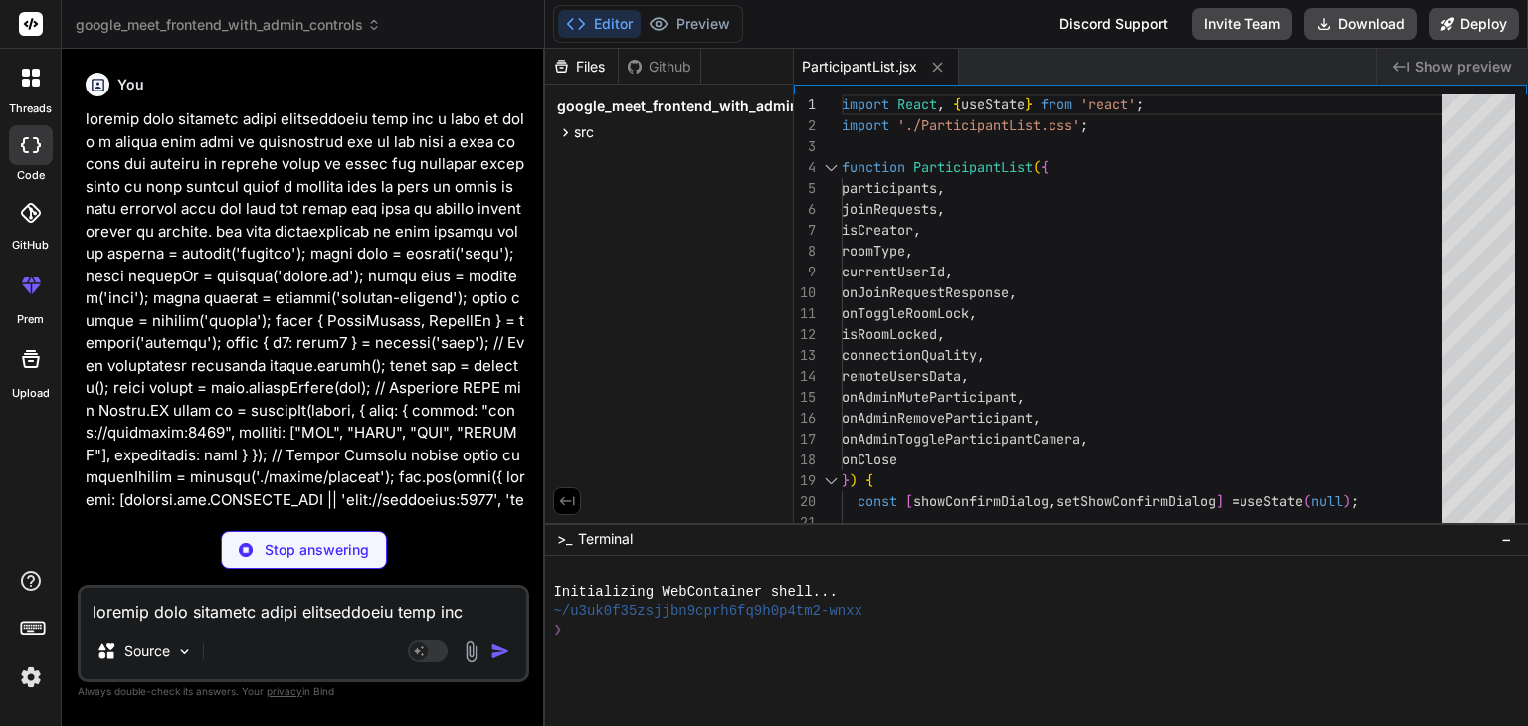
type textarea "x"
type textarea "} .debug-item { background-color: #3a3a4d; padding: 8px; border-radius: 5px; }"
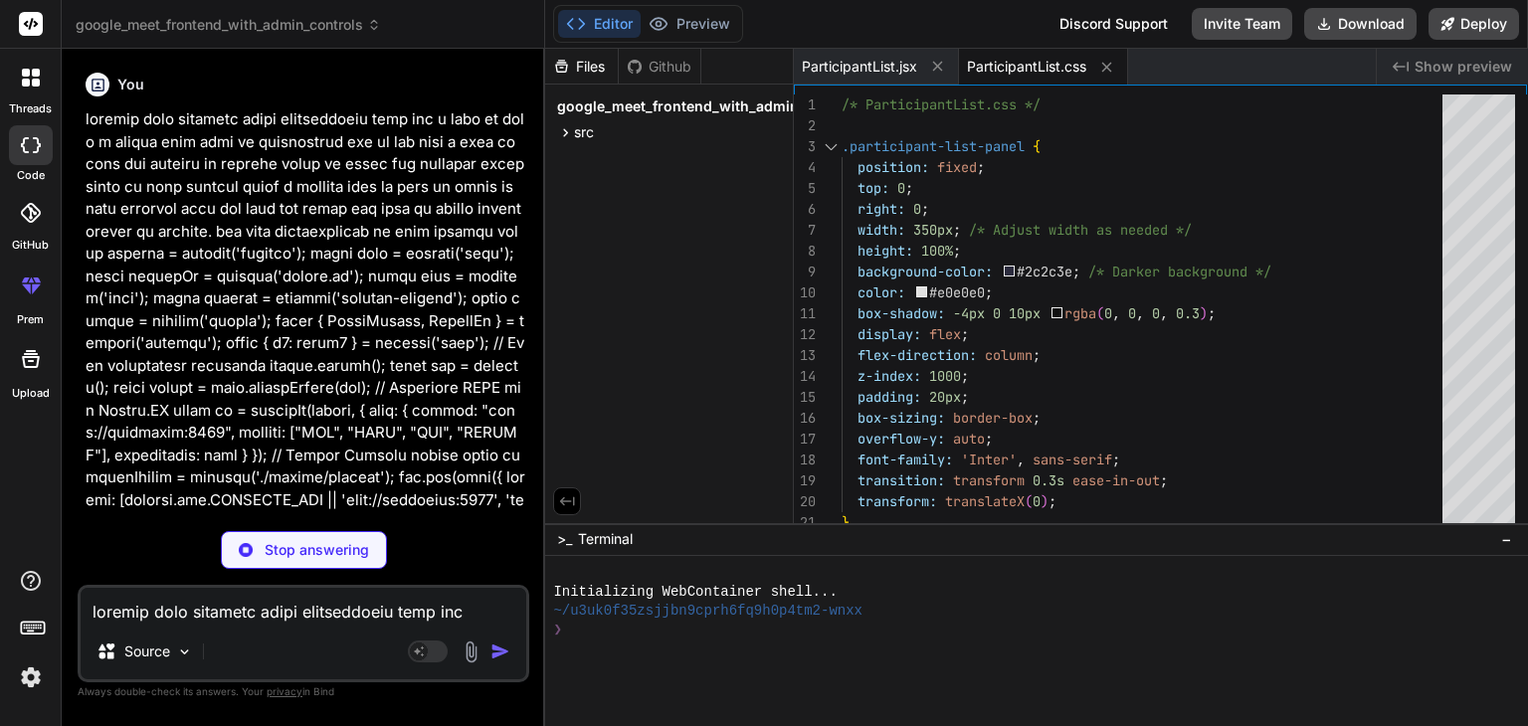
type textarea "x"
type textarea "isRoomLocked={isRoomLocked} onToggleRoomLock={toggleRoomLock} roomType={roomTyp…"
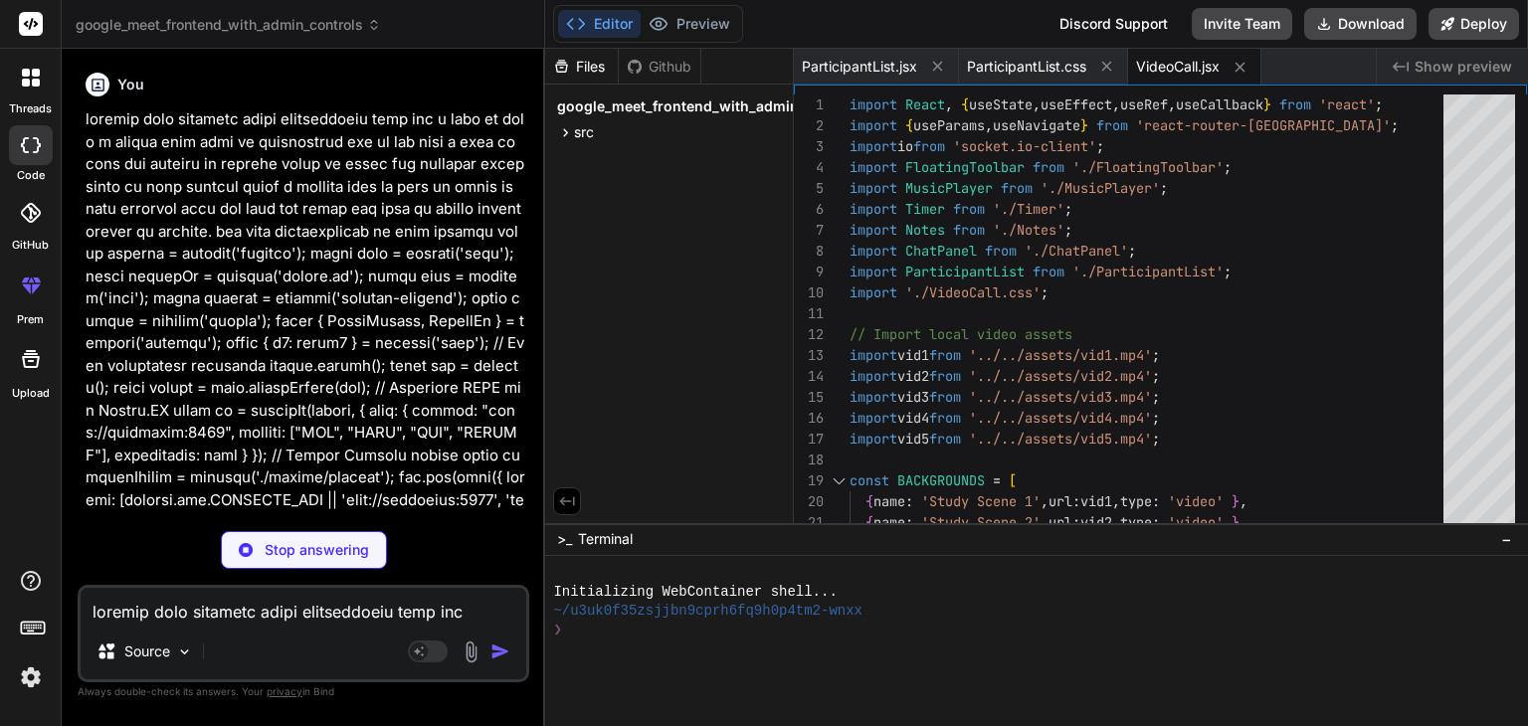
type textarea "x"
type textarea "👋 Leave </button> </div> </div> ); } export default FloatingToolbar;"
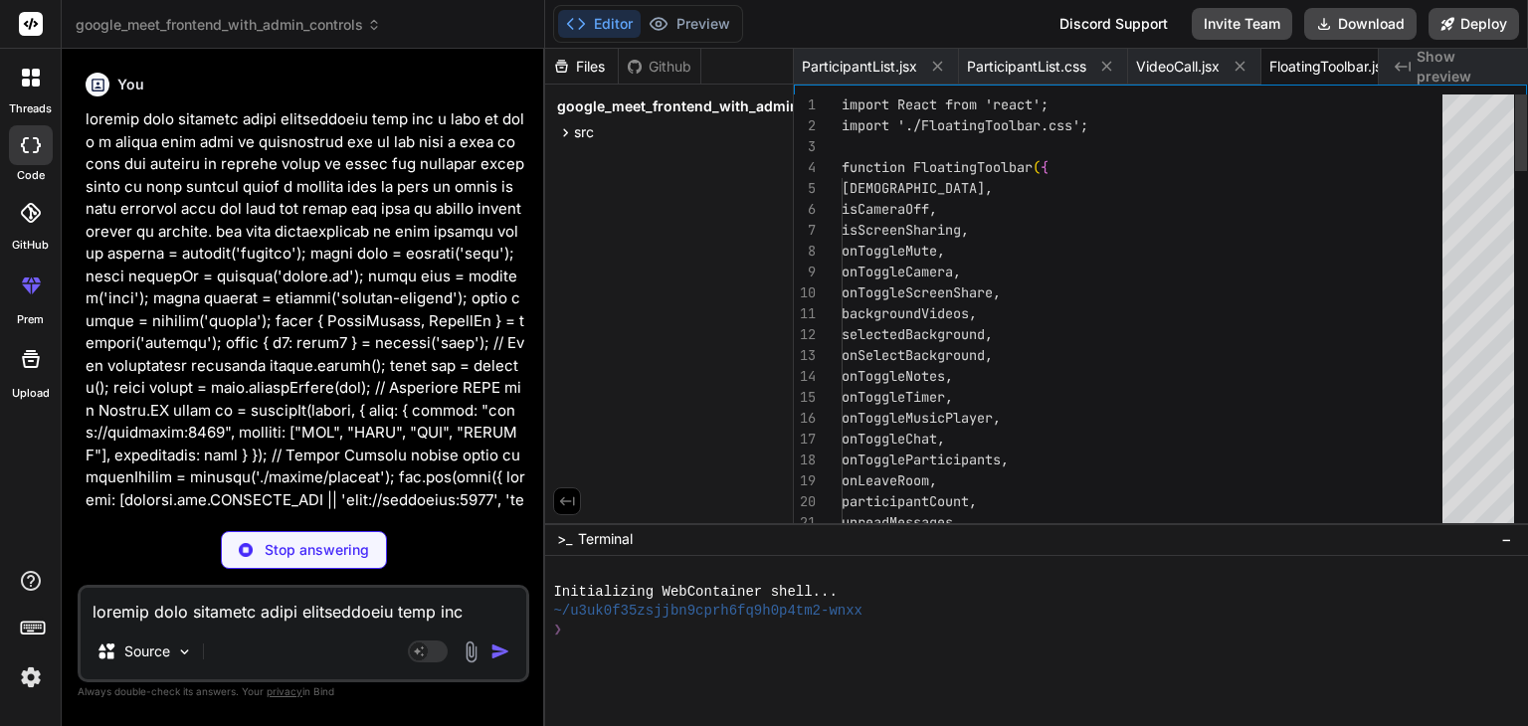
scroll to position [0, 60]
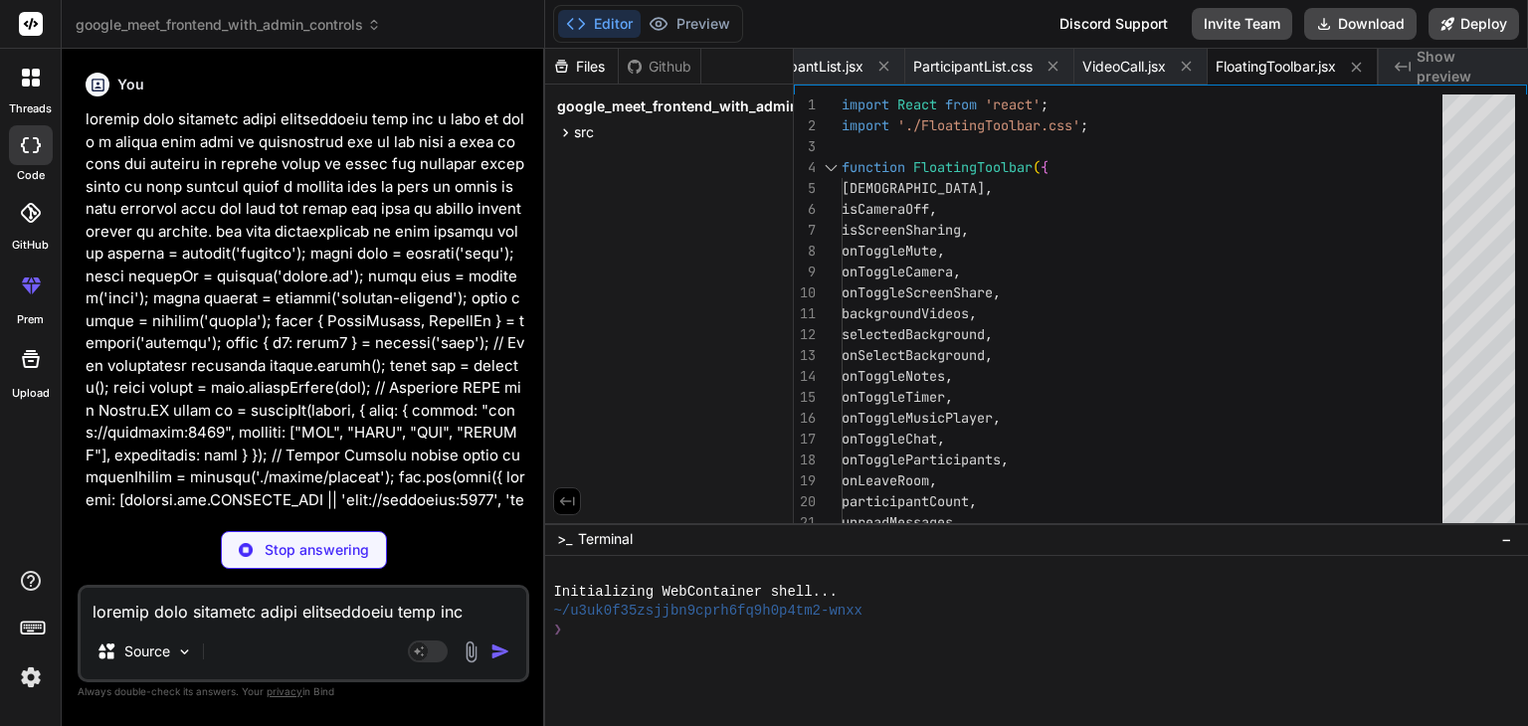
type textarea "x"
type textarea "); } export default RoomList;"
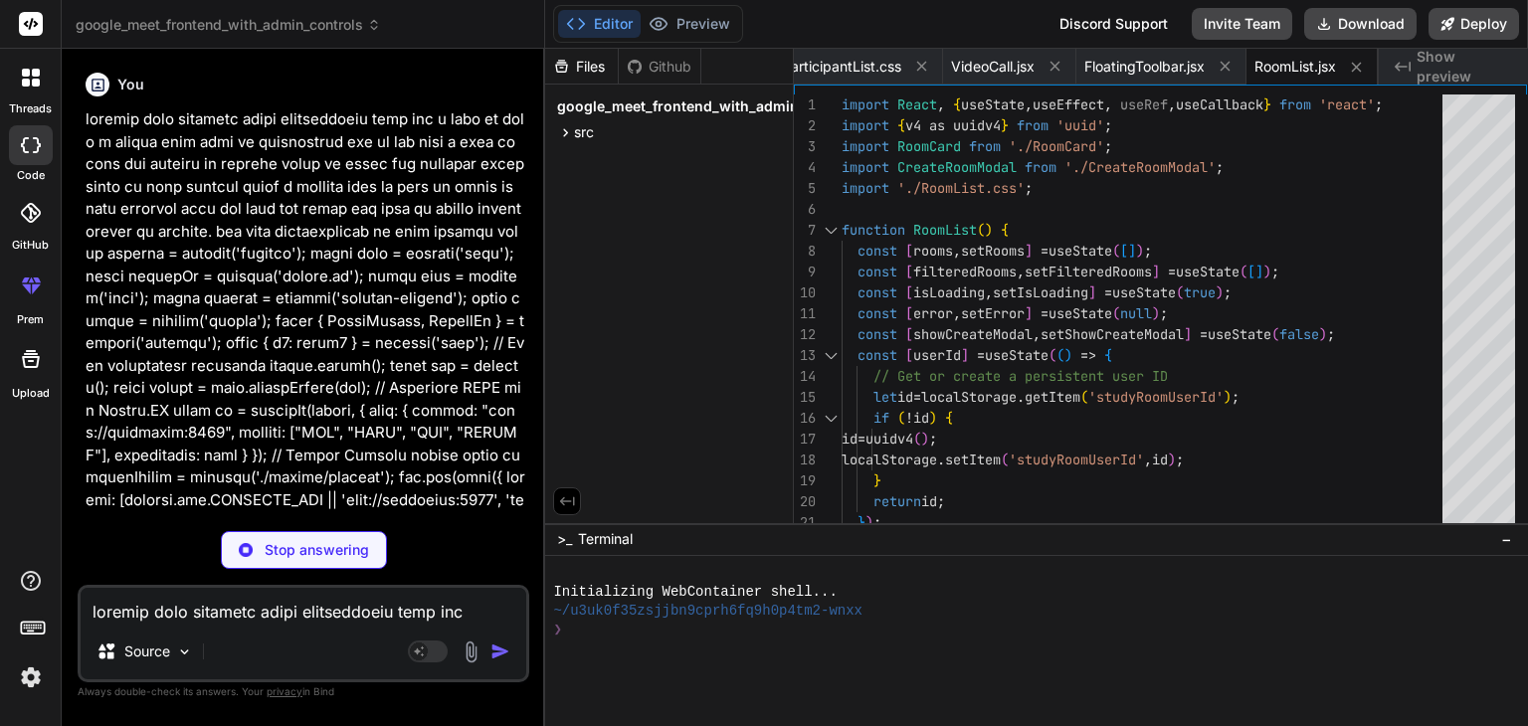
type textarea "x"
type textarea "export default CreateRoomModal;"
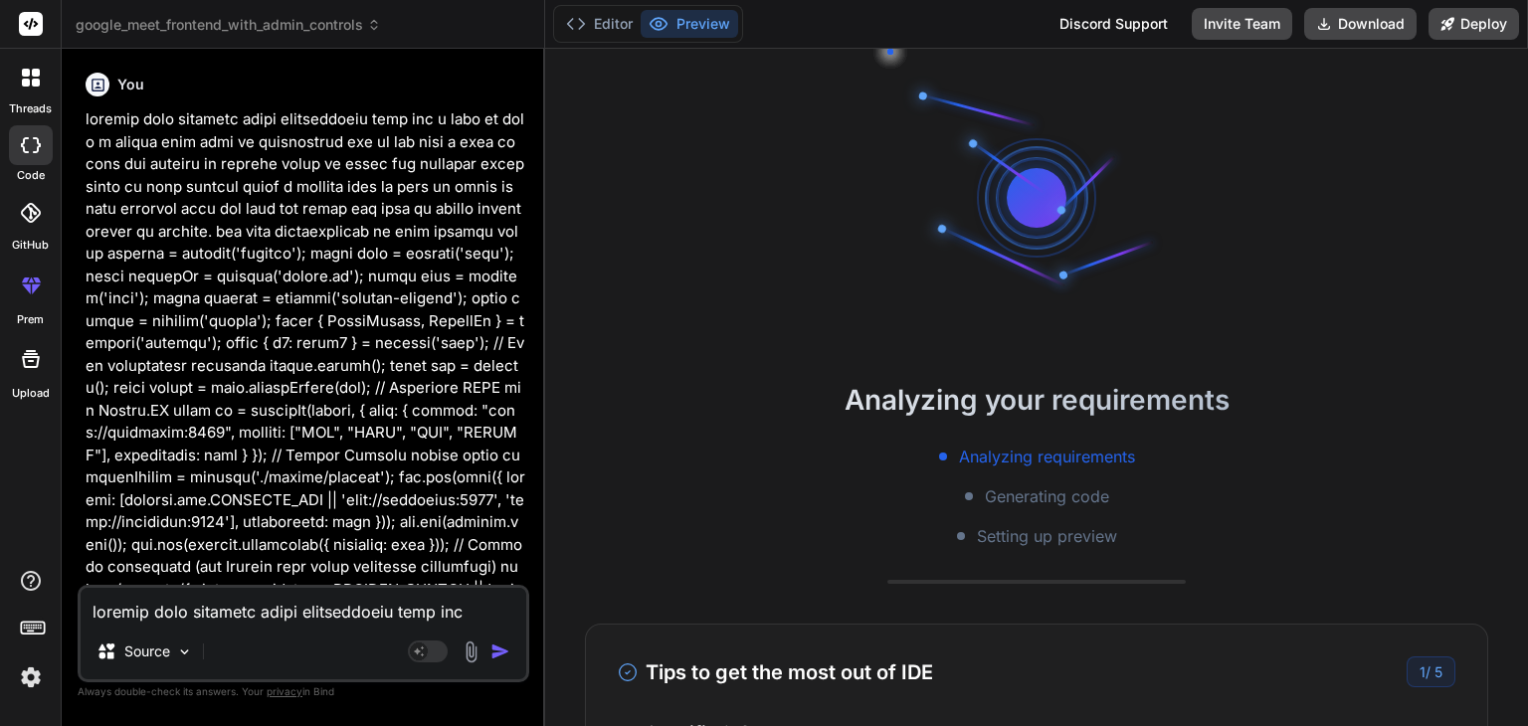
scroll to position [151, 0]
type textarea "x"
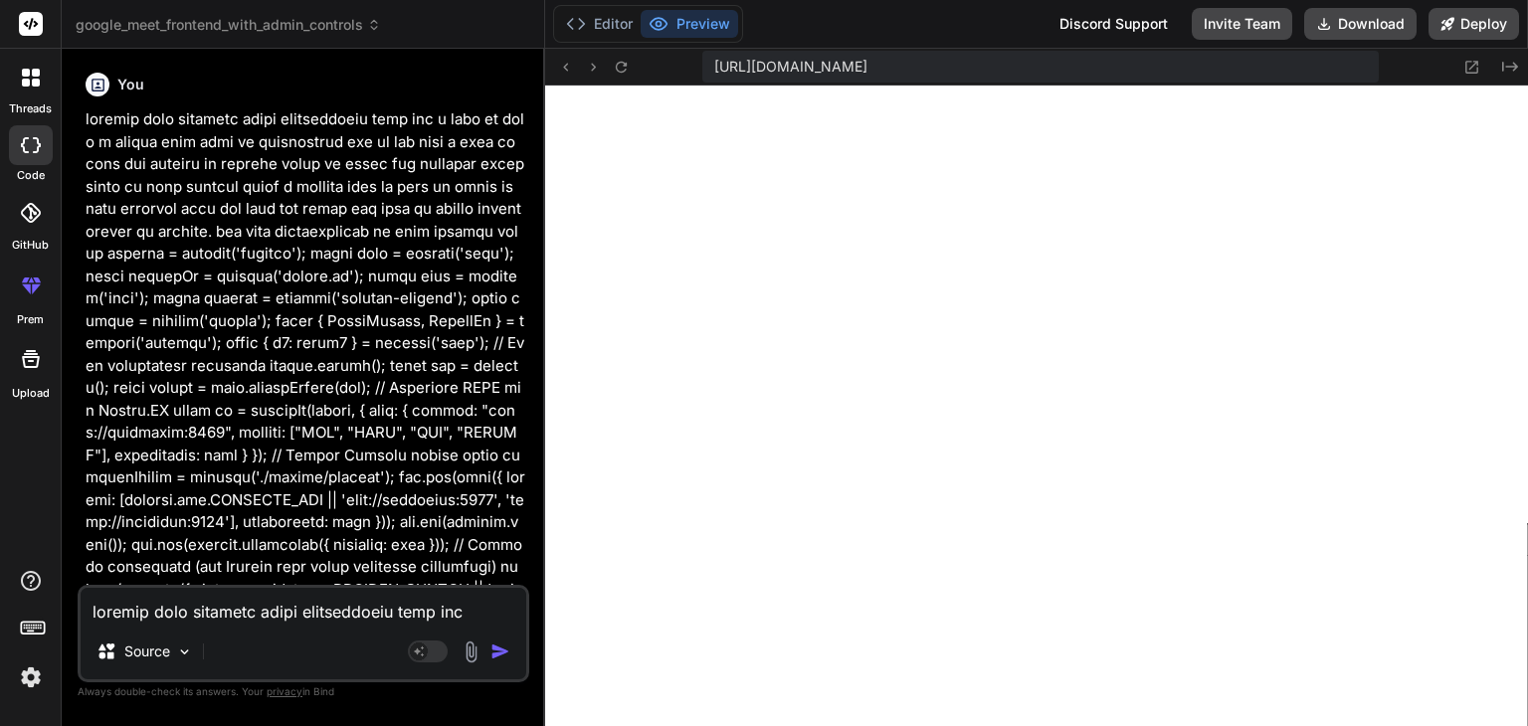
scroll to position [860, 0]
click at [594, 39] on div "Editor Preview" at bounding box center [648, 24] width 190 height 38
click at [608, 24] on button "Editor" at bounding box center [599, 24] width 83 height 28
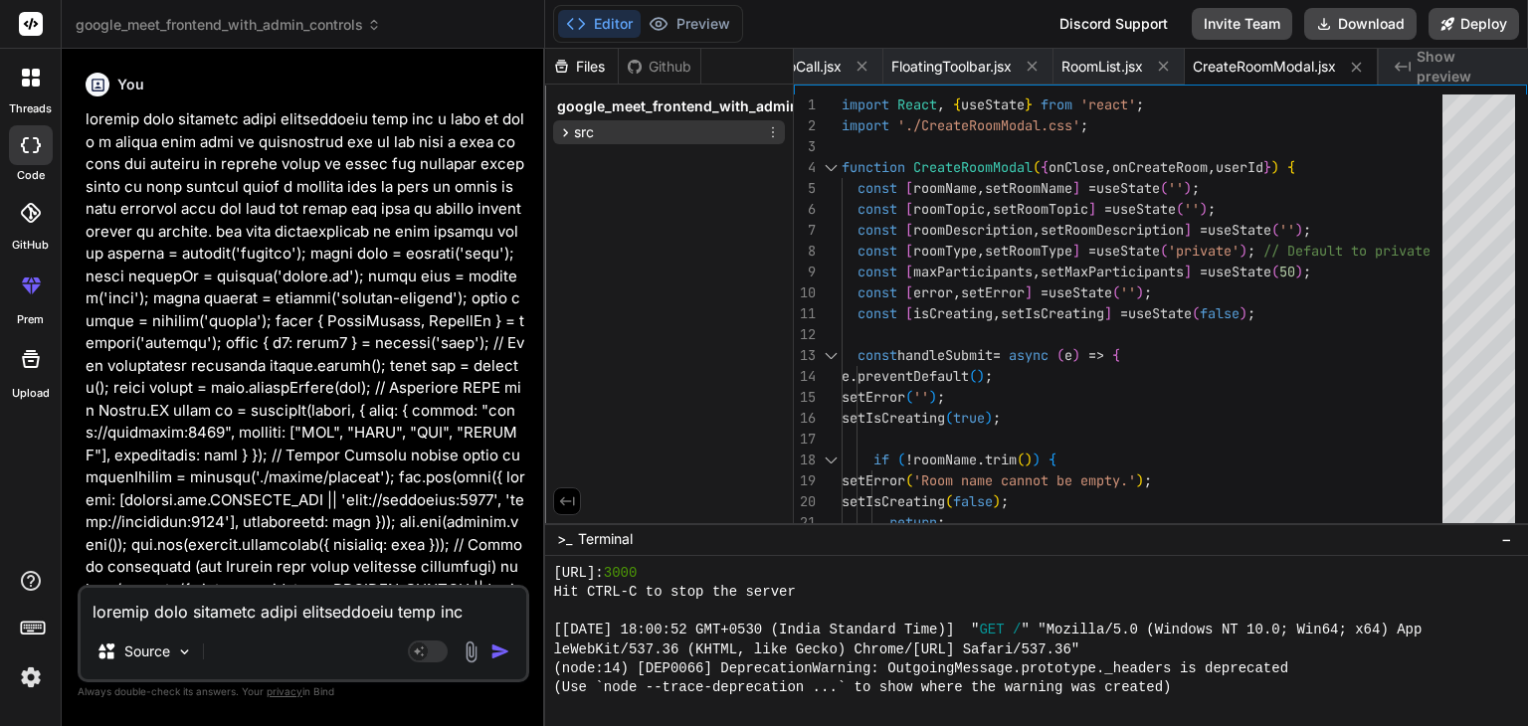
click at [589, 140] on span "src" at bounding box center [584, 132] width 20 height 20
click at [596, 158] on span "components" at bounding box center [631, 158] width 81 height 20
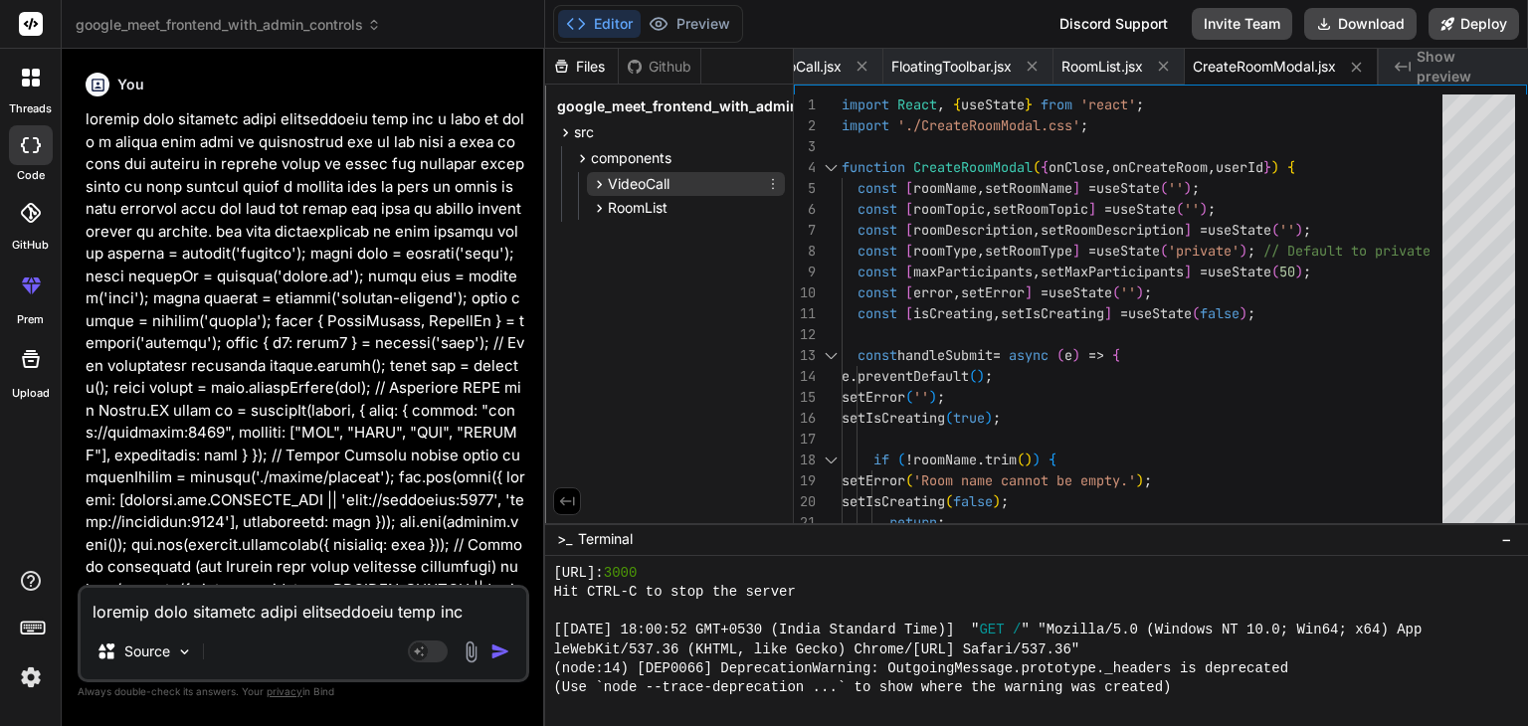
click at [605, 176] on icon at bounding box center [599, 184] width 17 height 17
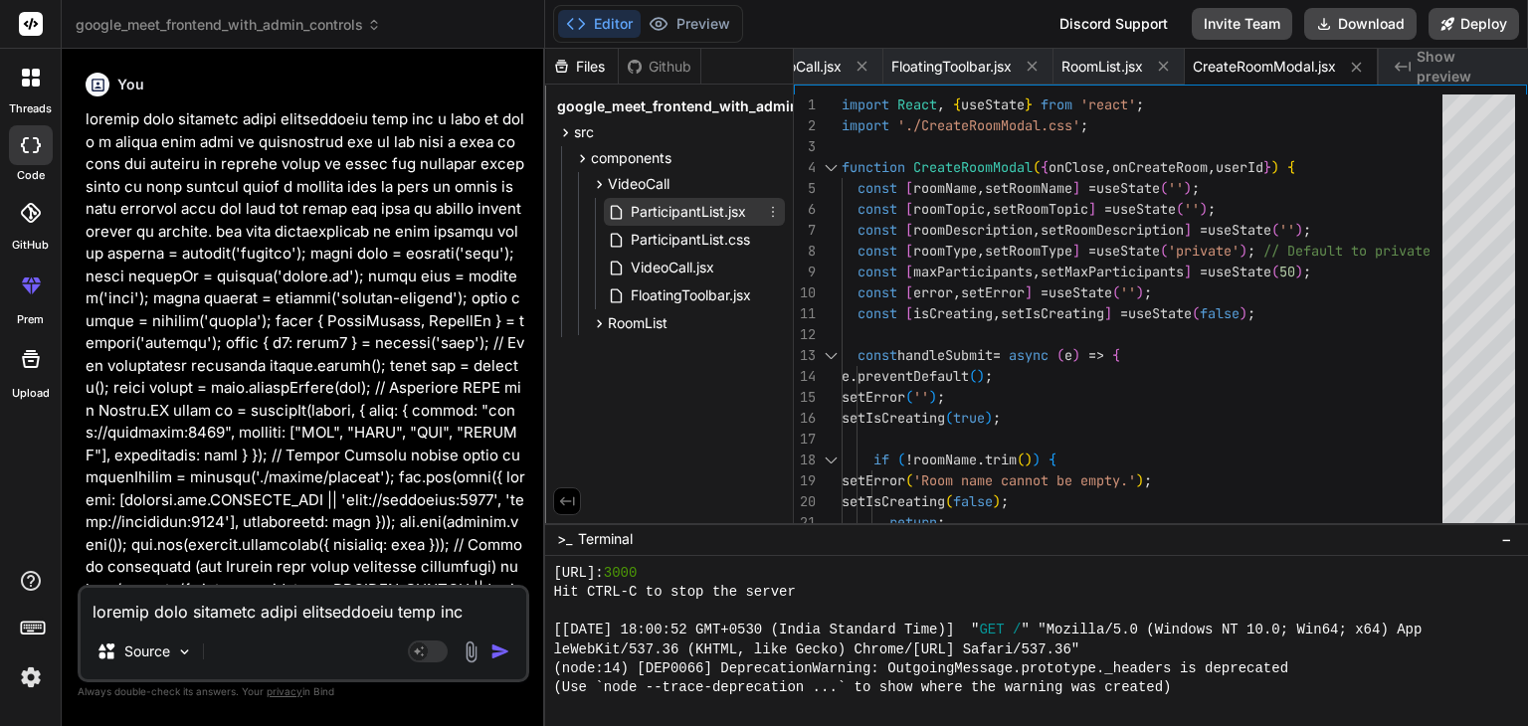
click at [649, 220] on span "ParticipantList.jsx" at bounding box center [688, 212] width 119 height 24
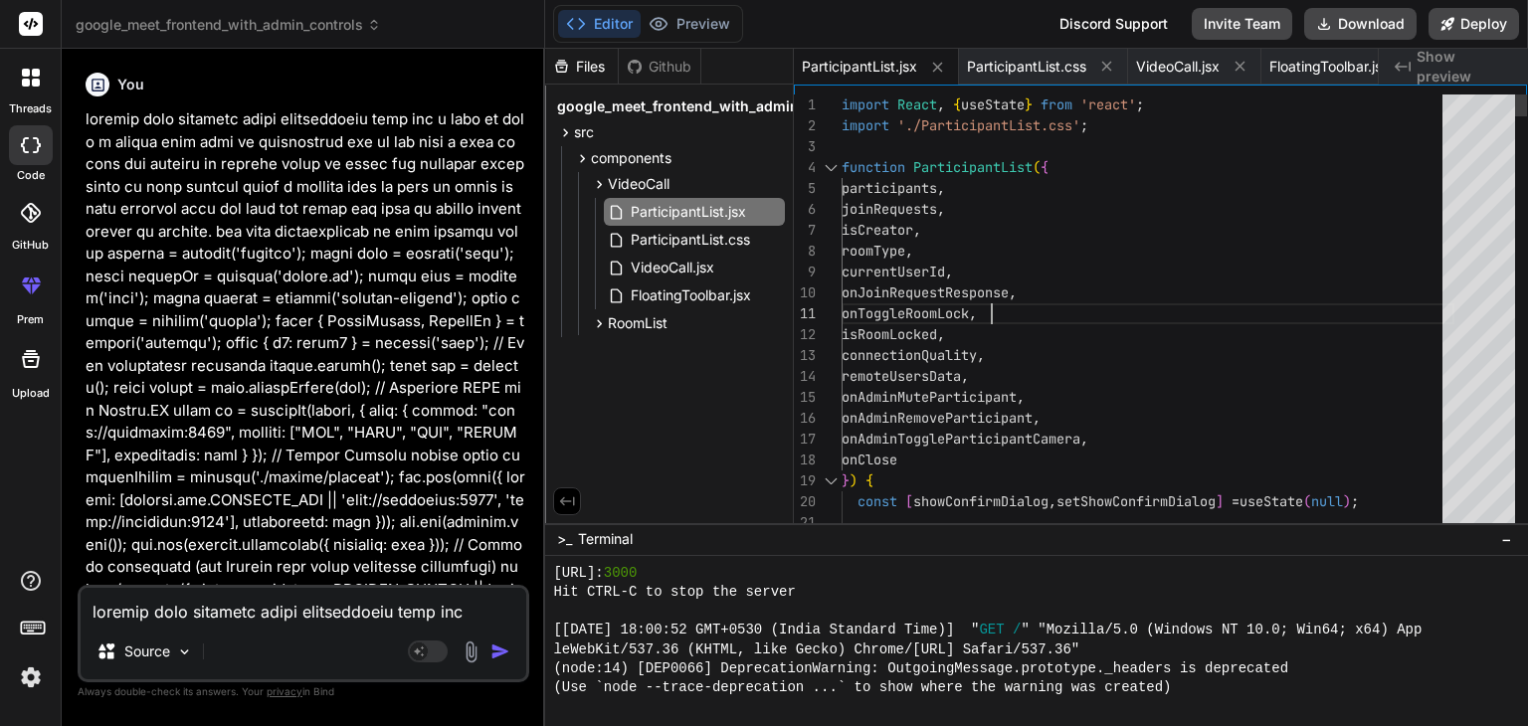
scroll to position [0, 0]
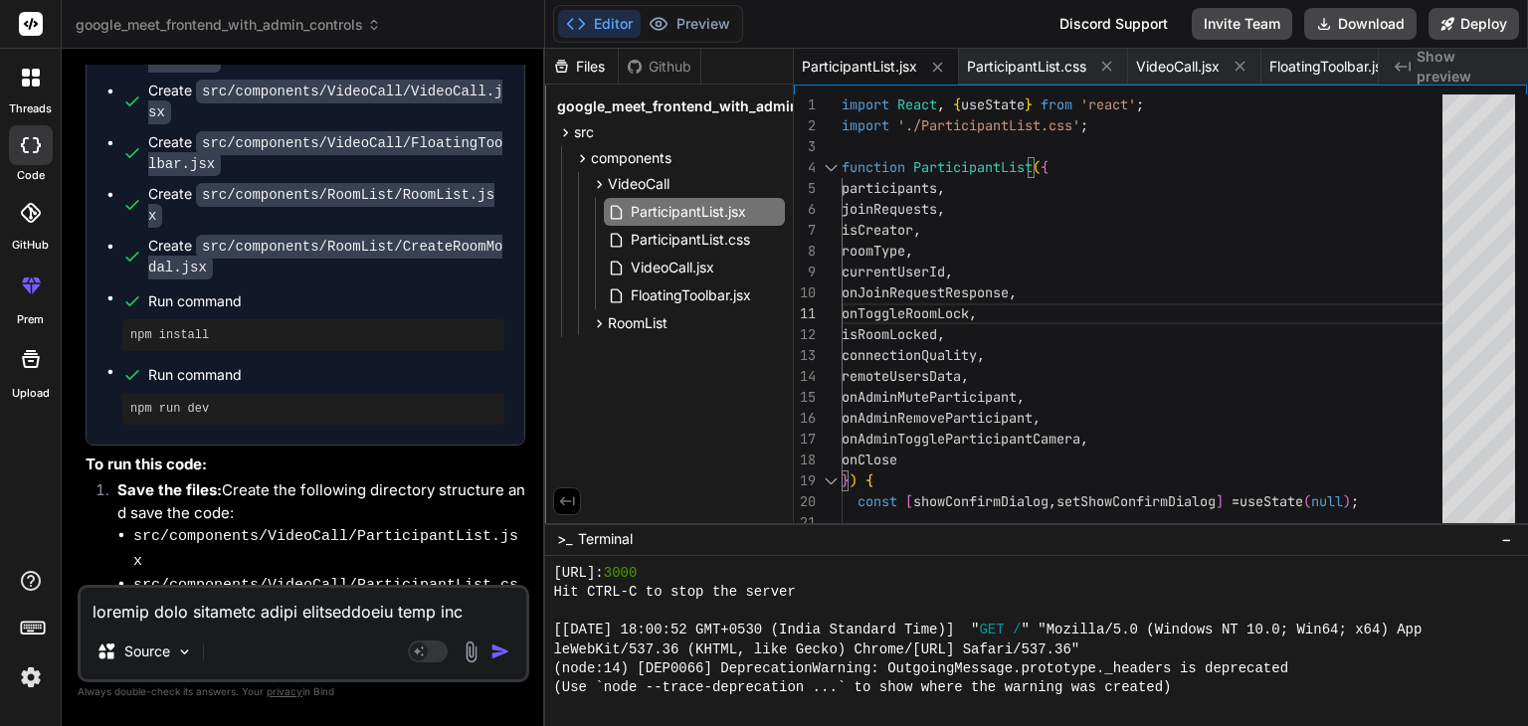
scroll to position [31358, 0]
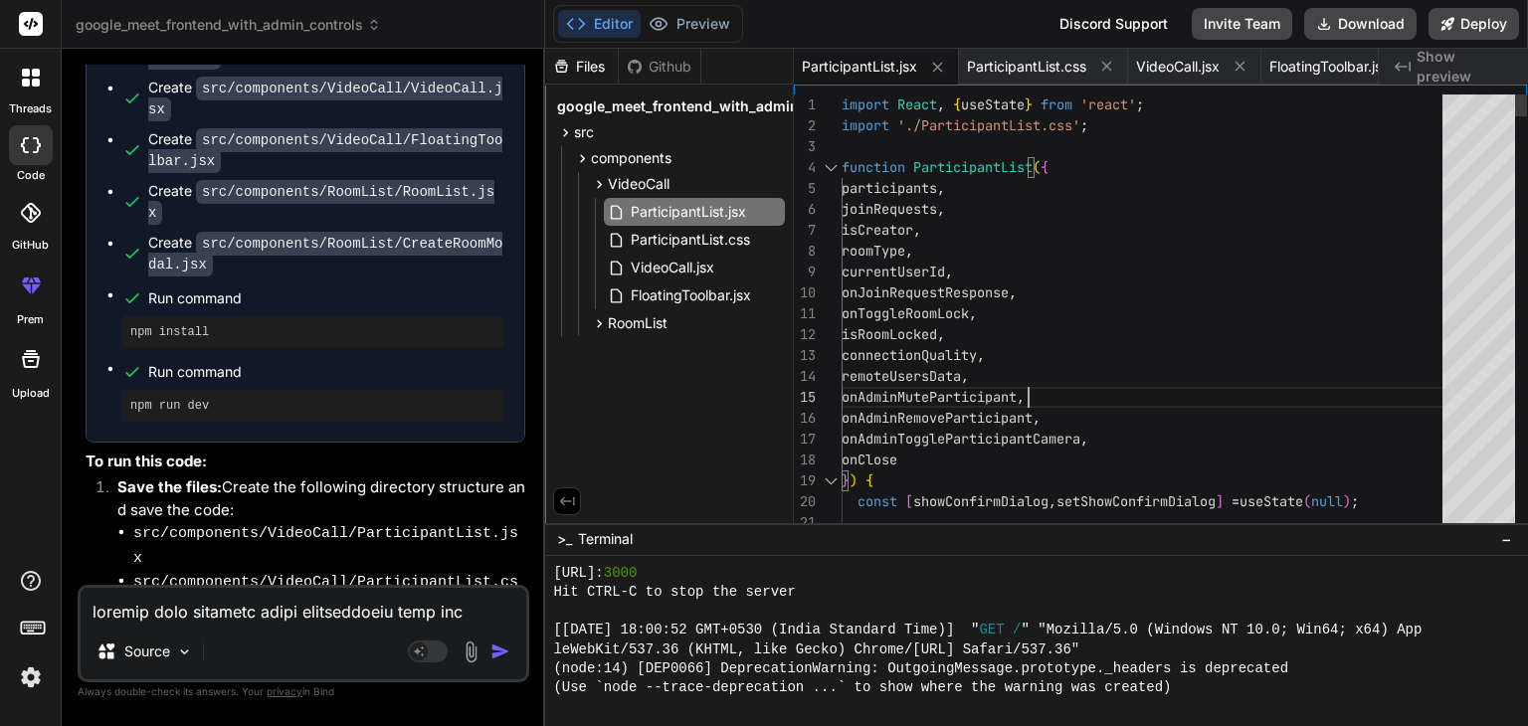
click at [702, 264] on span "VideoCall.jsx" at bounding box center [673, 268] width 88 height 24
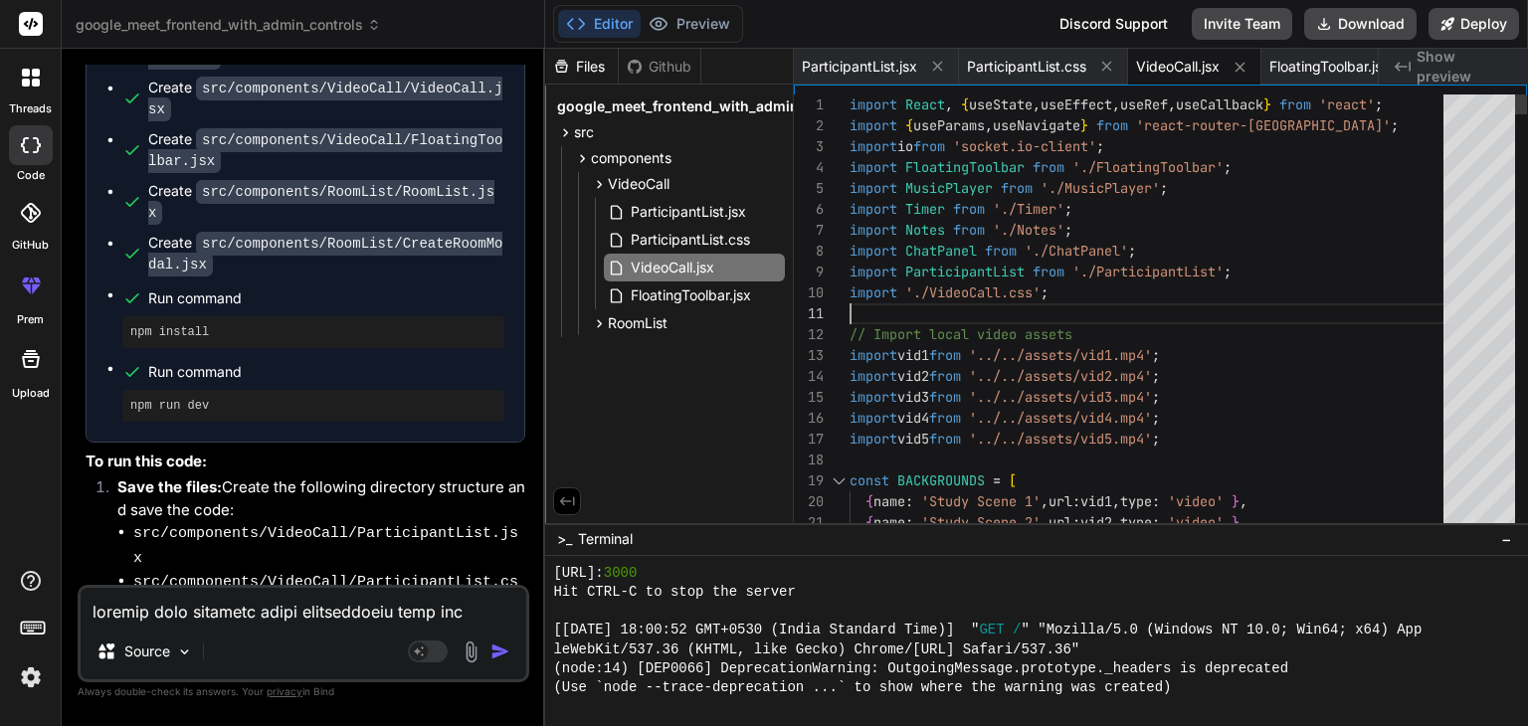
scroll to position [0, 0]
click at [643, 320] on span "RoomList" at bounding box center [638, 323] width 60 height 20
click at [665, 355] on span "RoomList.jsx" at bounding box center [672, 351] width 86 height 24
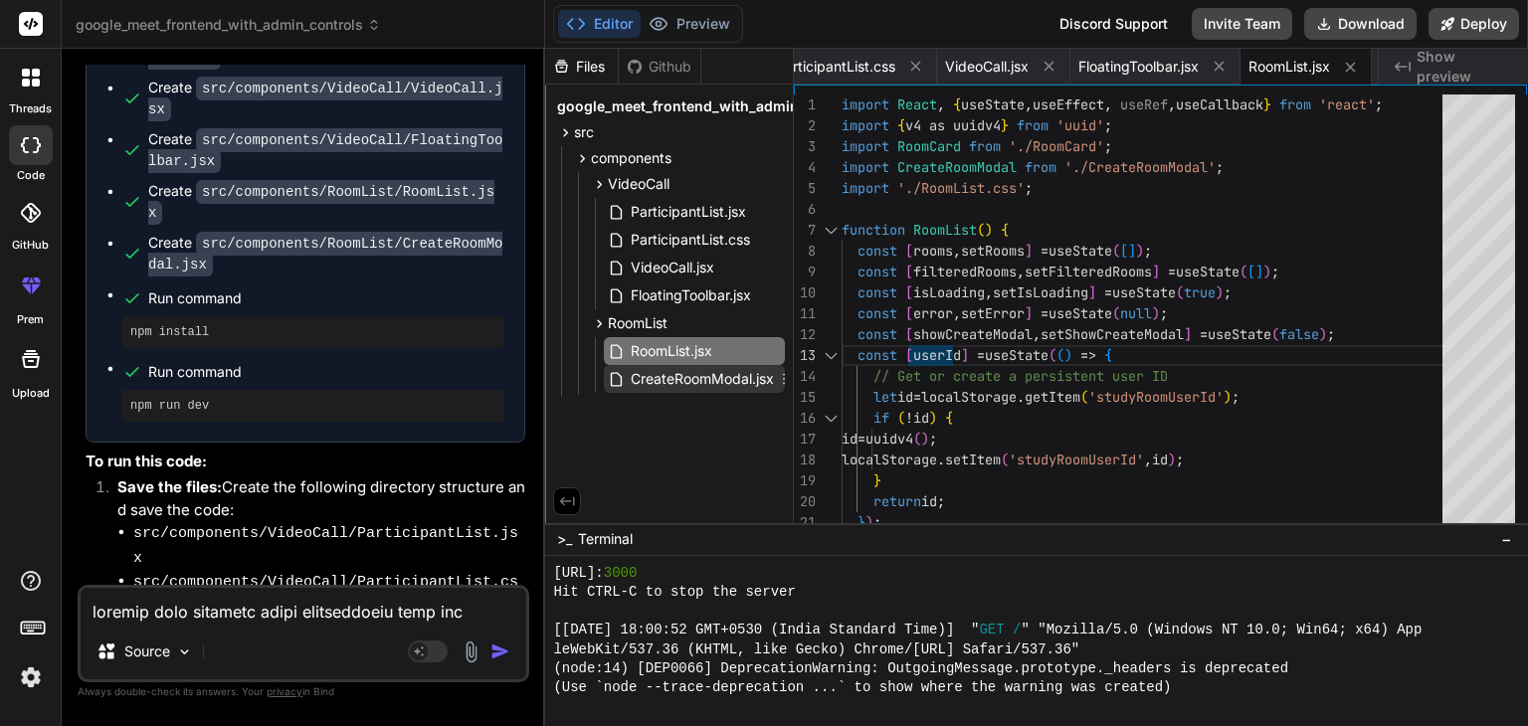
click at [716, 384] on span "CreateRoomModal.jsx" at bounding box center [702, 379] width 147 height 24
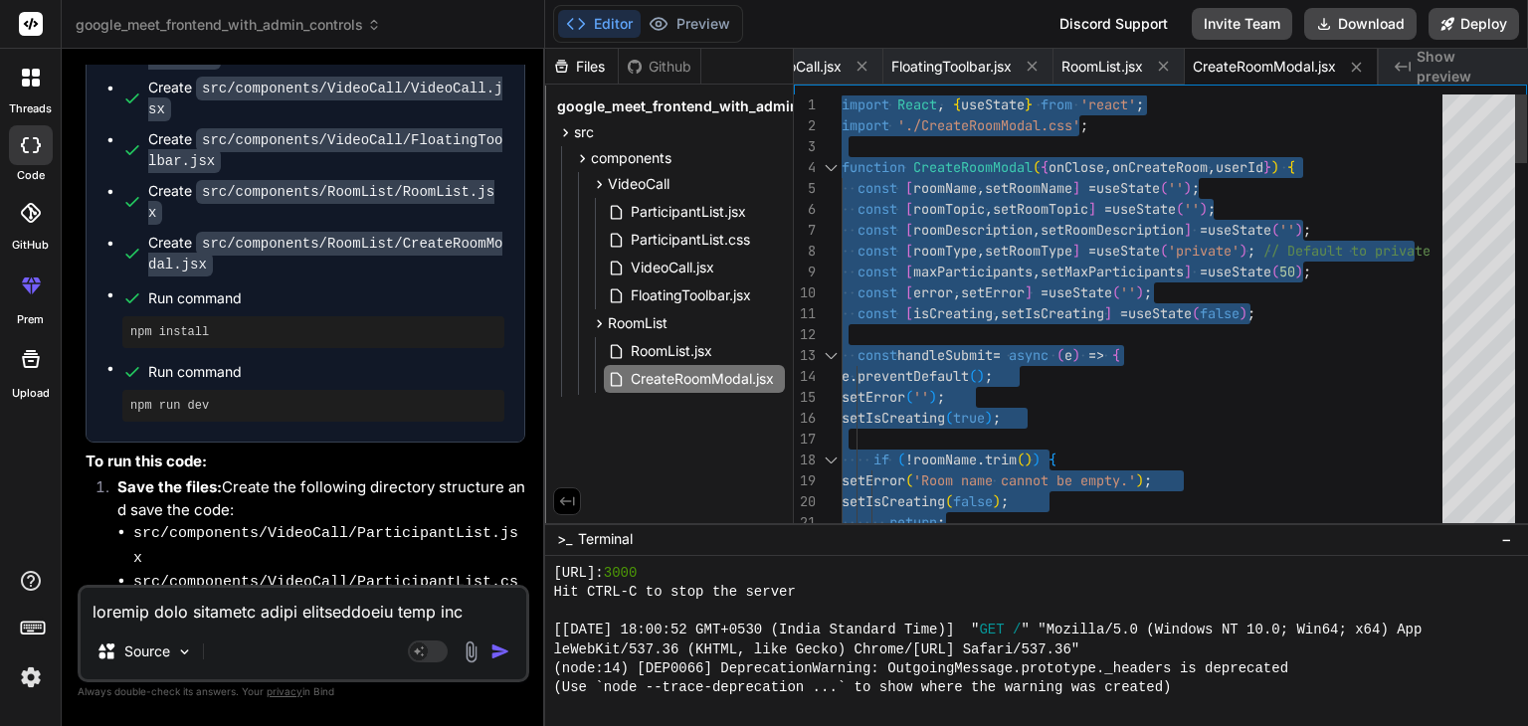
type textarea "const [isCreating, setIsCreating] = useState(false); const handleSubmit = async…"
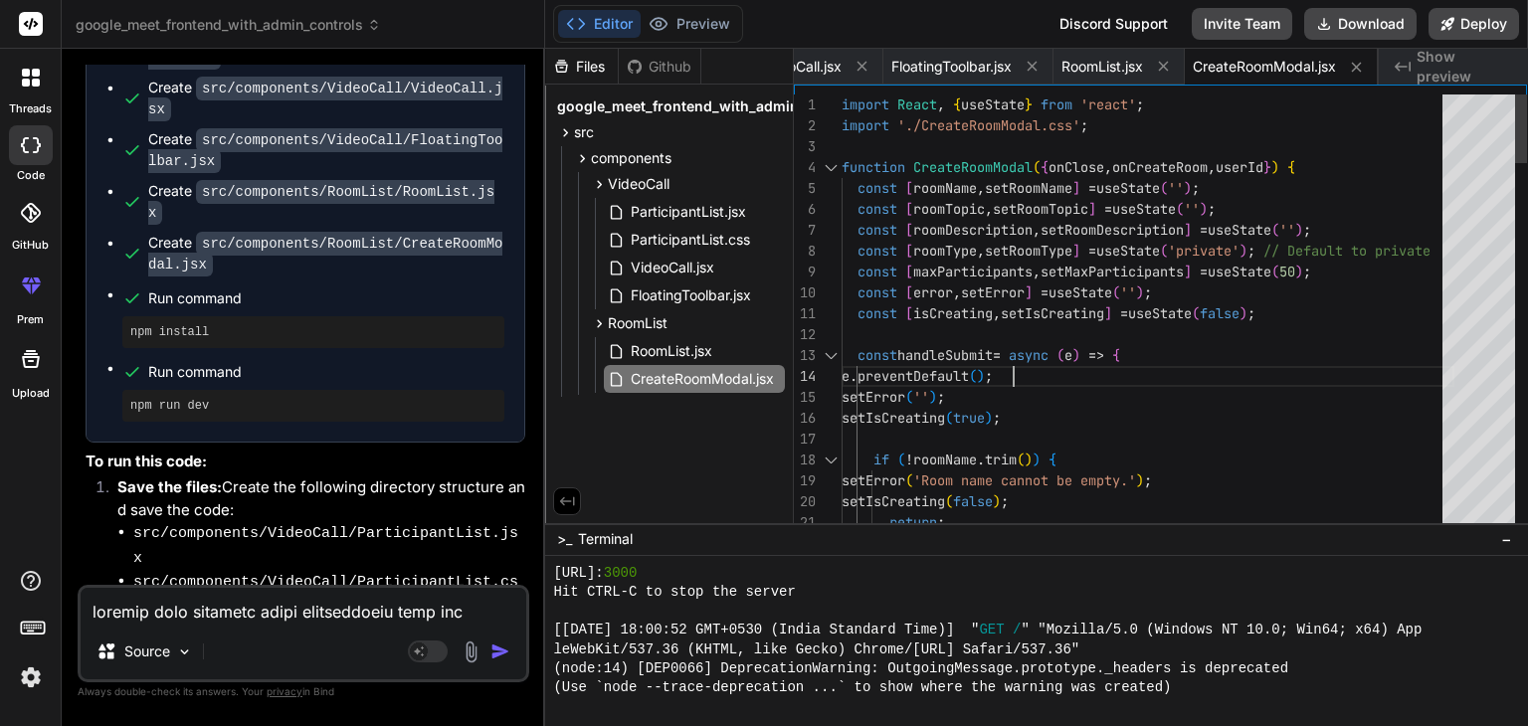
click at [271, 606] on textarea at bounding box center [304, 606] width 446 height 36
paste textarea "Media access error: NotReadableError: Could not start video source (anonymous) …"
type textarea "Media access error: NotReadableError: Could not start video source (anonymous) …"
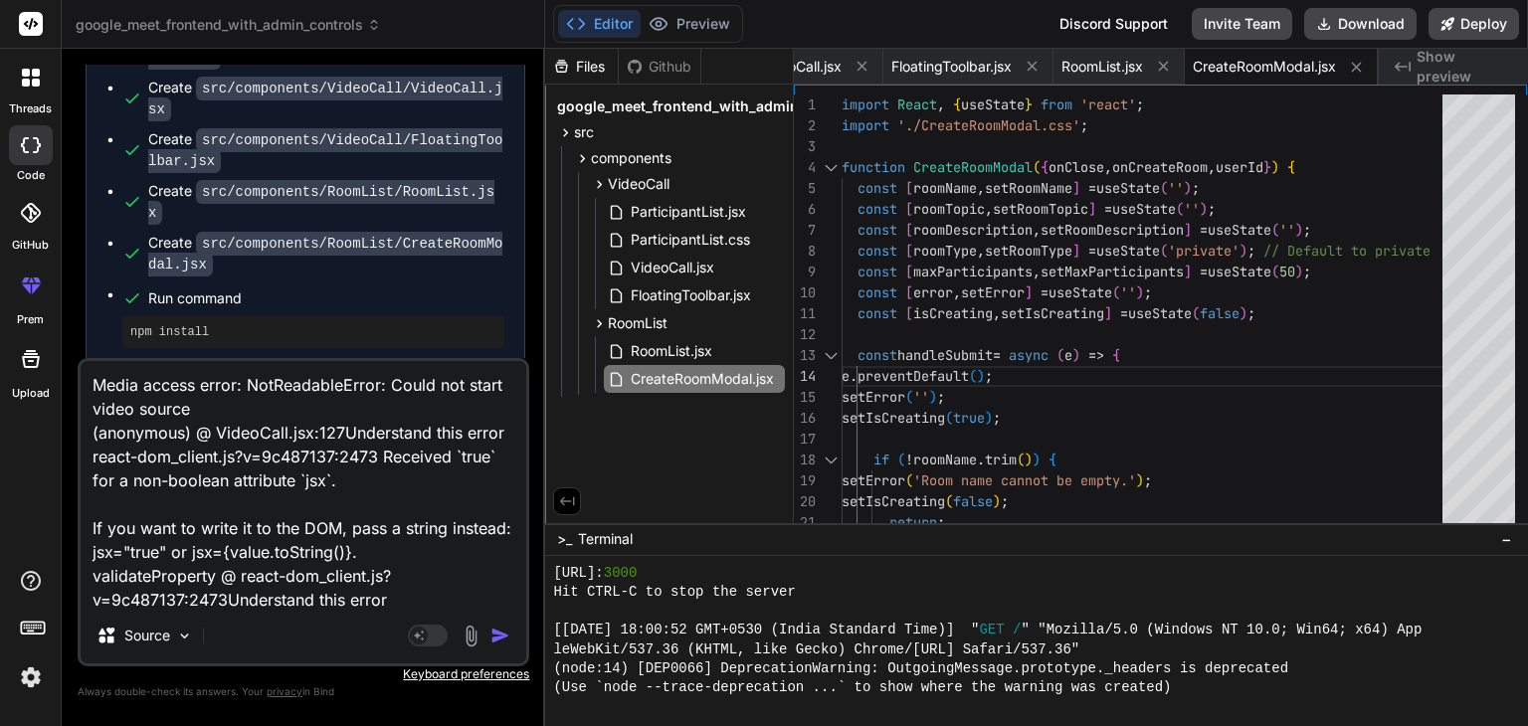
scroll to position [97, 0]
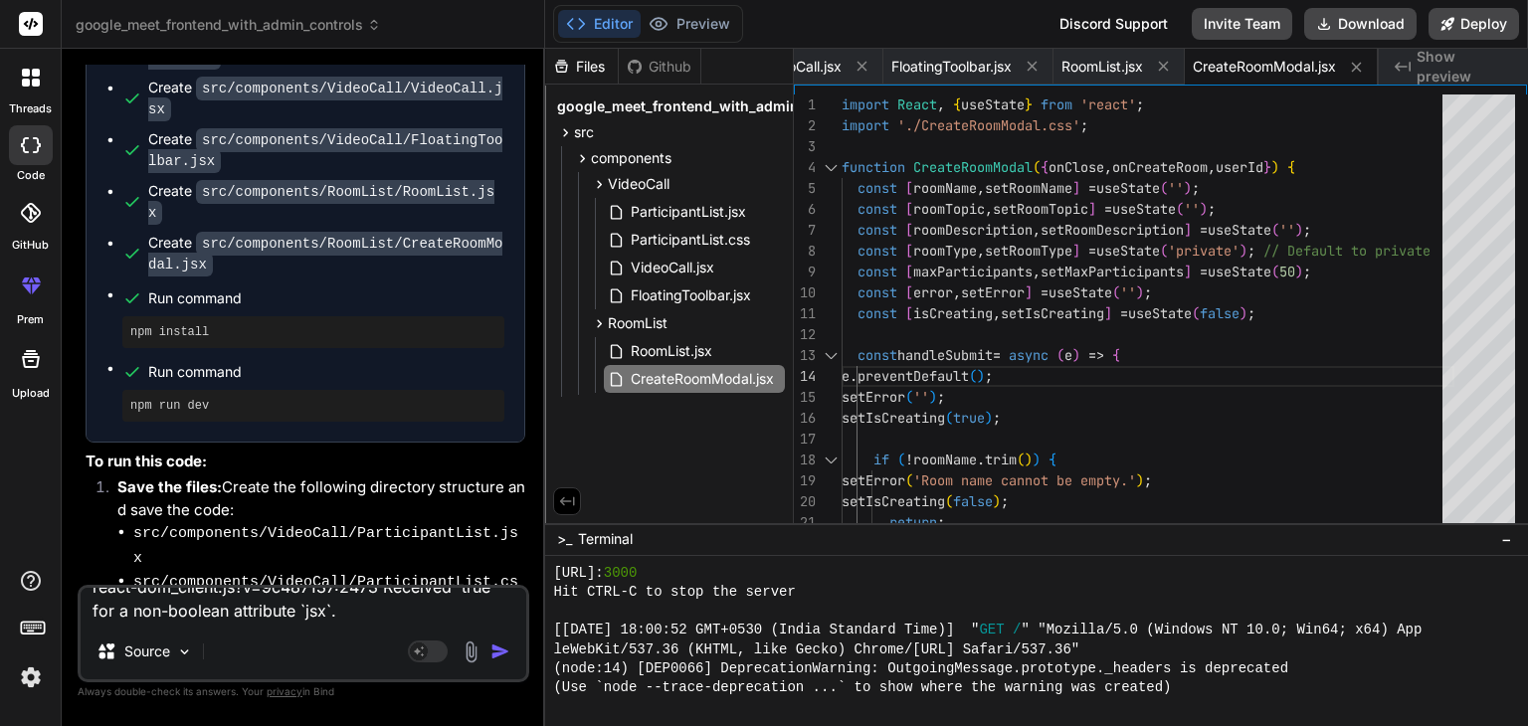
type textarea "x"
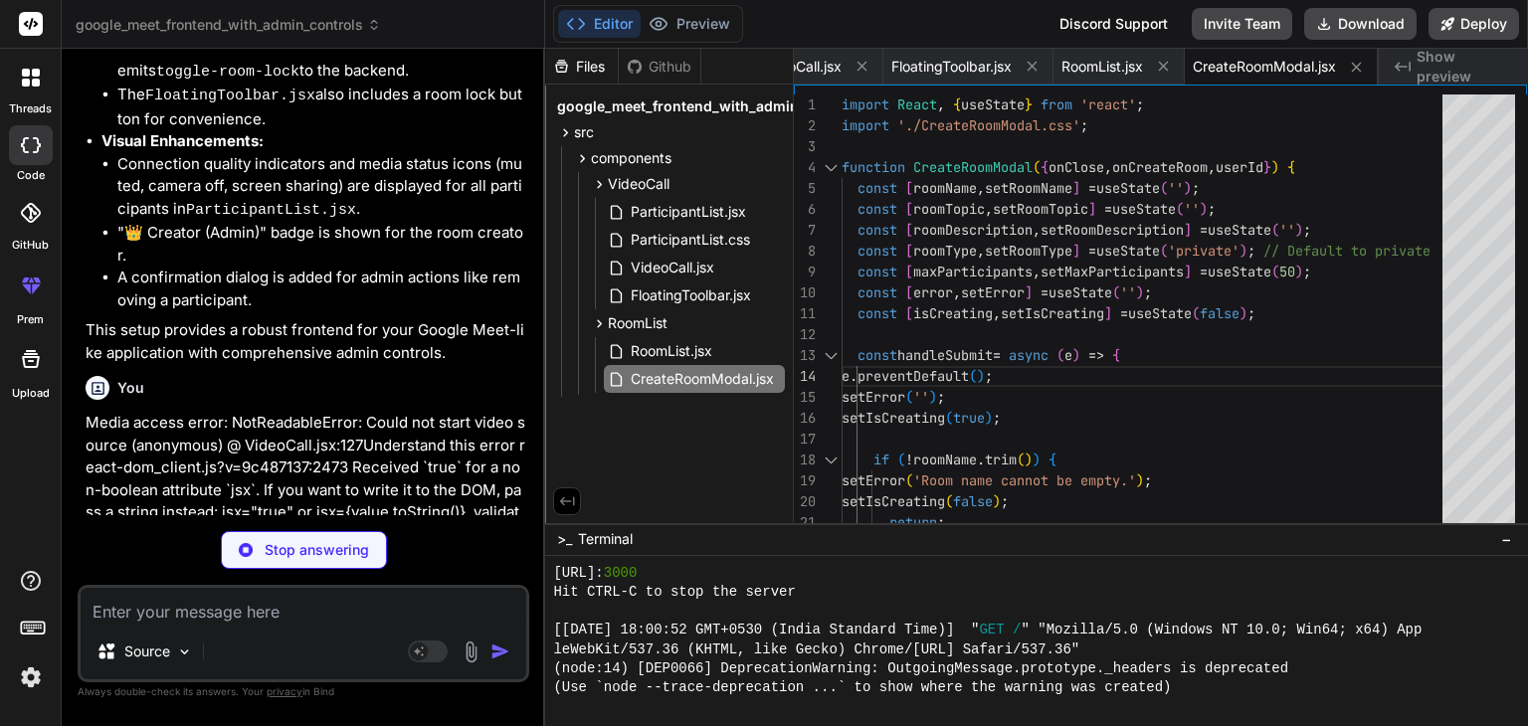
scroll to position [33011, 0]
type textarea "x"
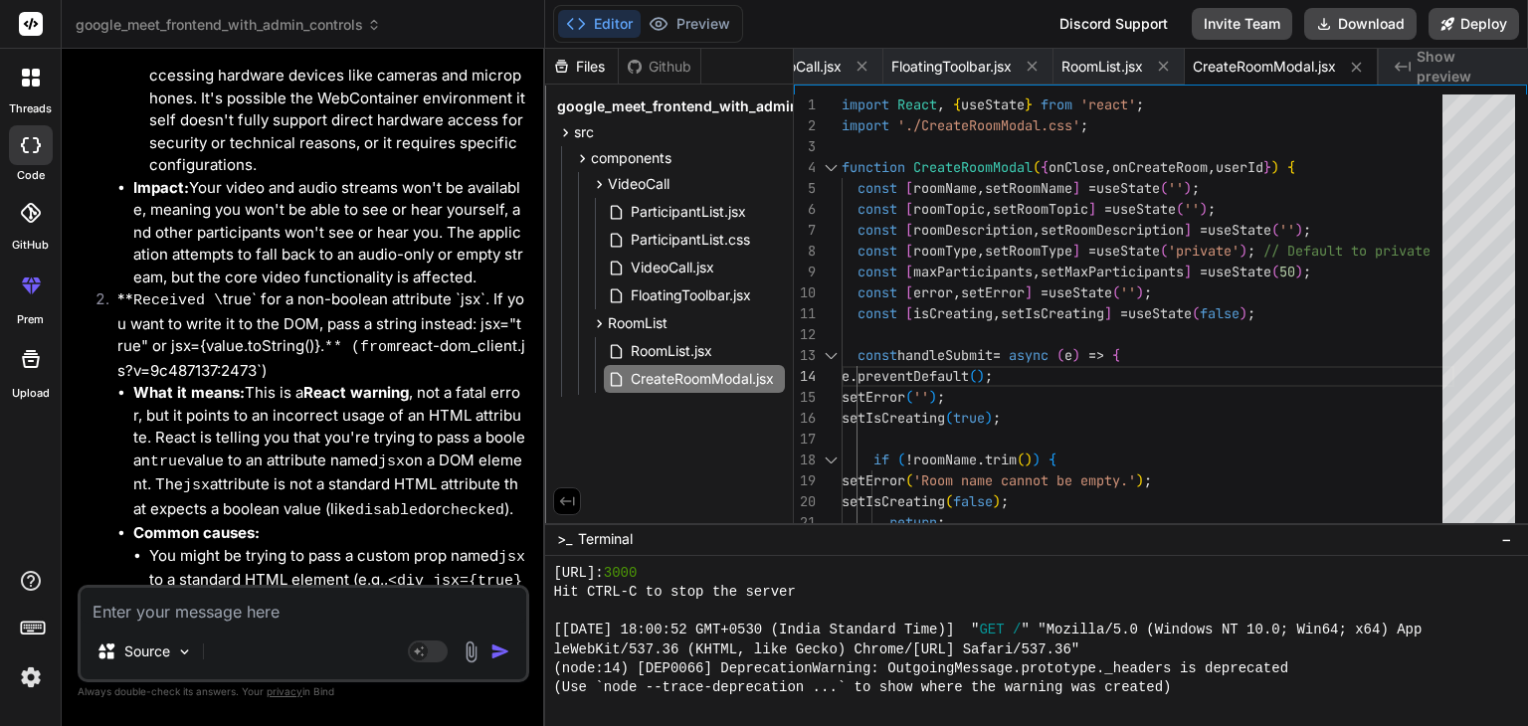
scroll to position [34284, 0]
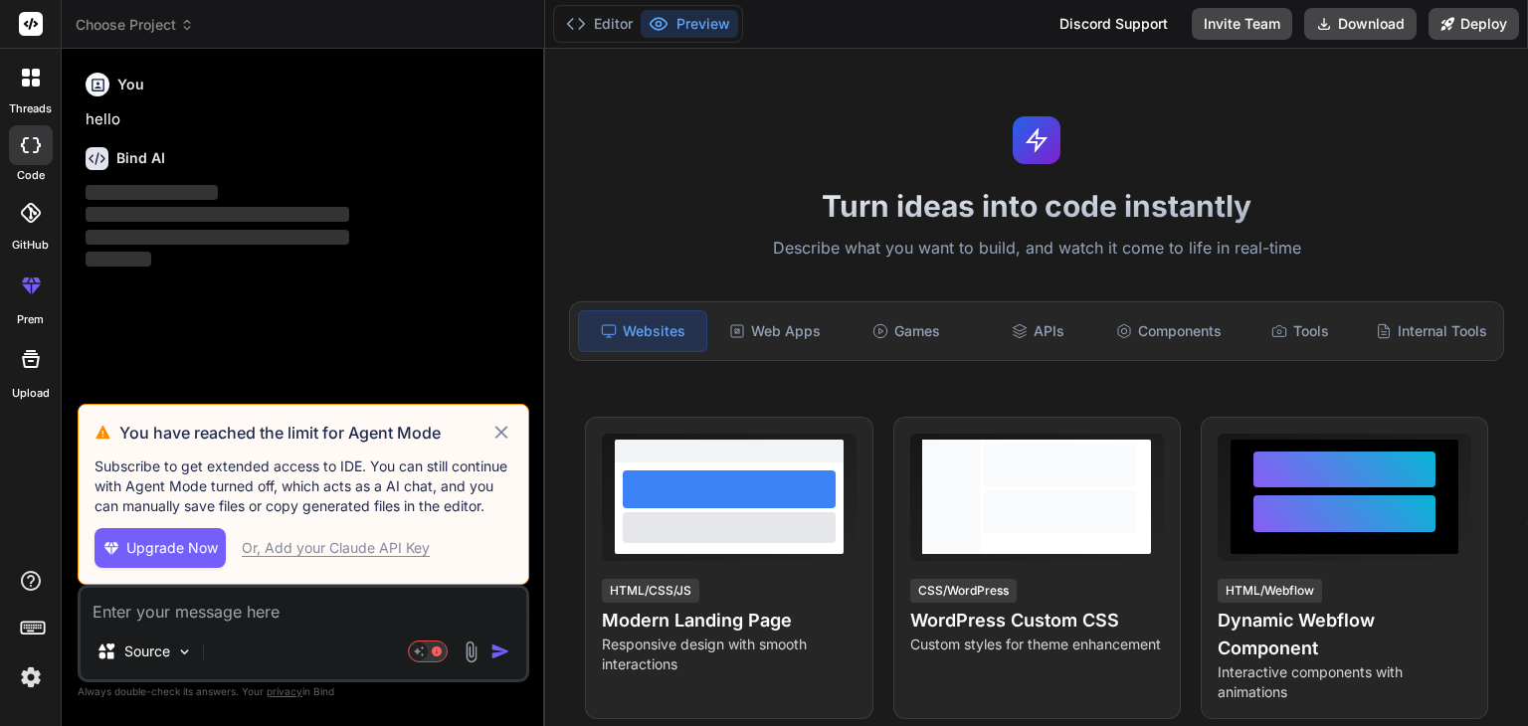
click at [490, 431] on icon at bounding box center [501, 433] width 23 height 24
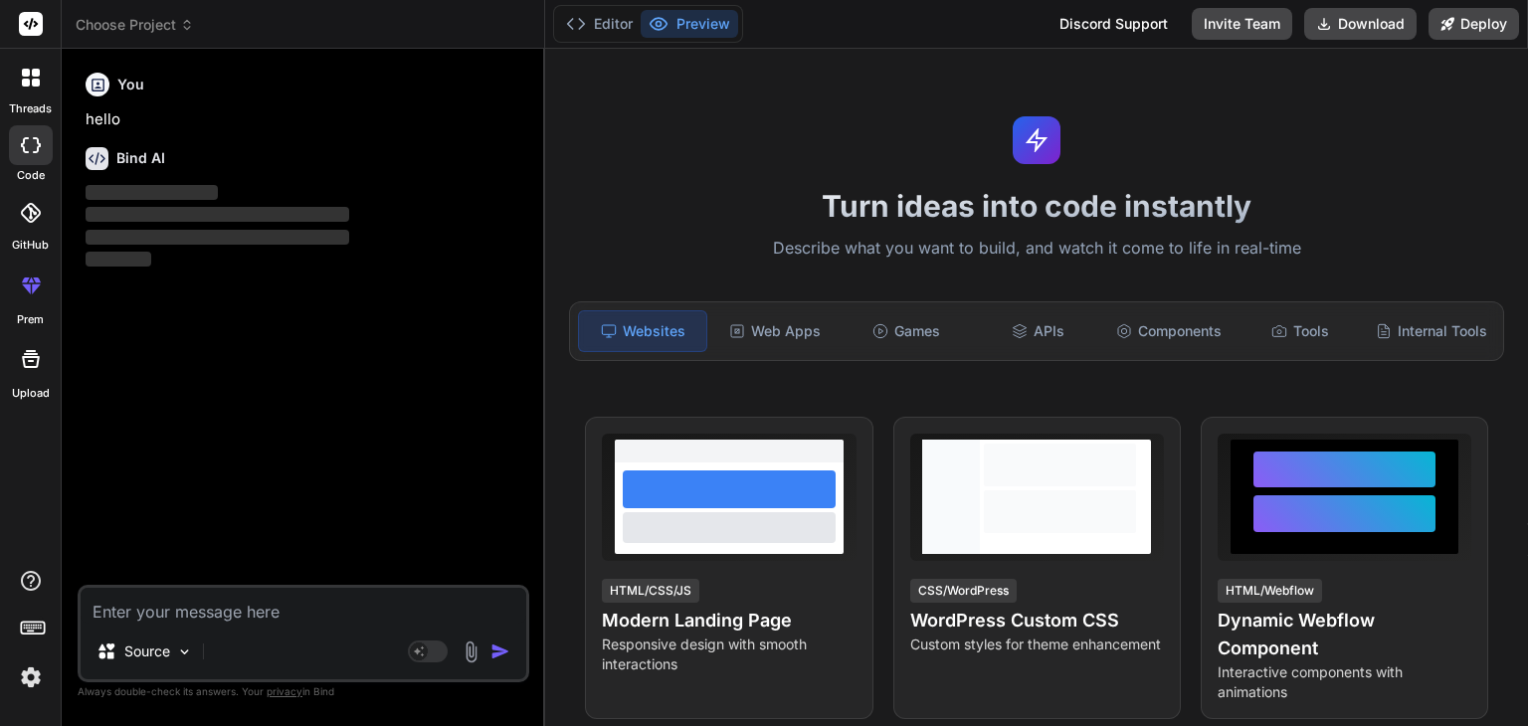
click at [146, 25] on span "Choose Project" at bounding box center [135, 25] width 118 height 20
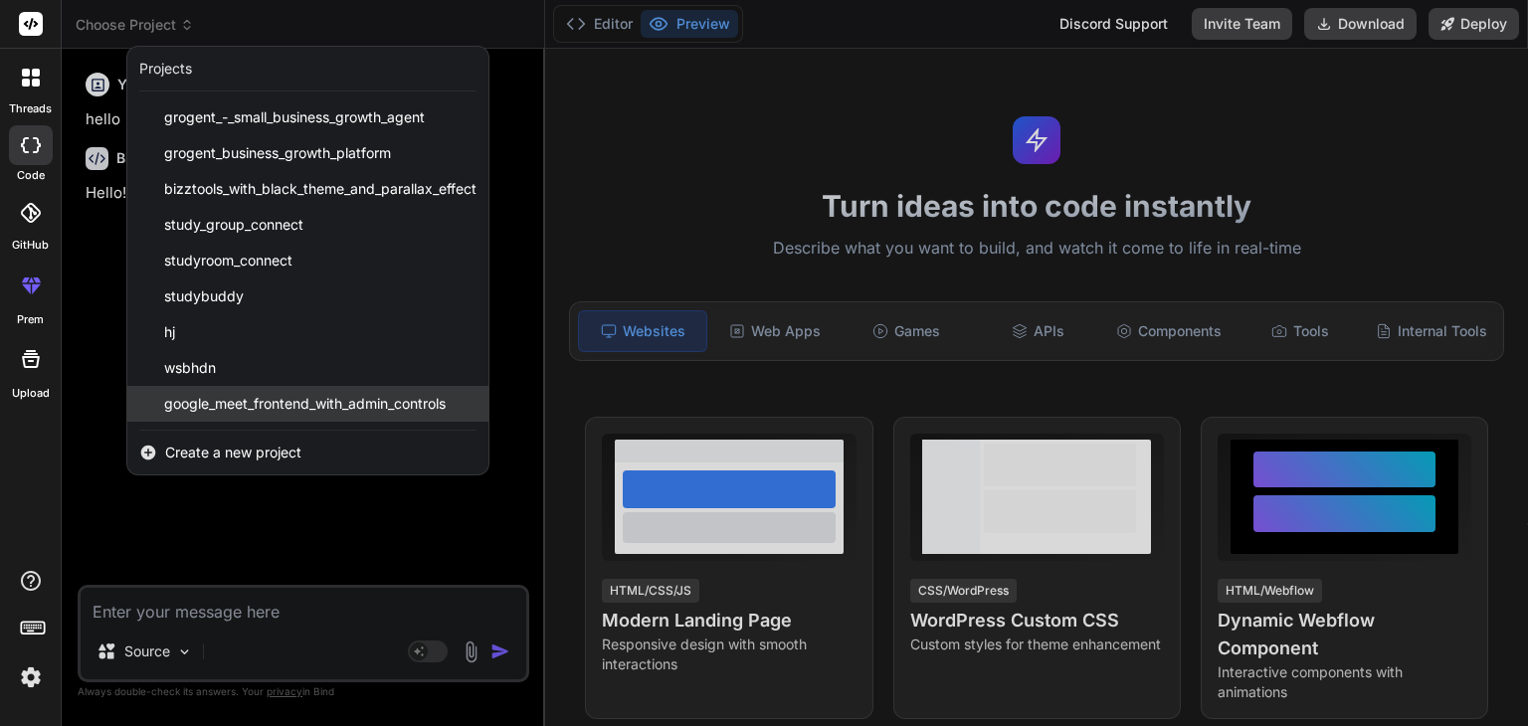
click at [178, 405] on span "google_meet_frontend_with_admin_controls" at bounding box center [305, 404] width 282 height 20
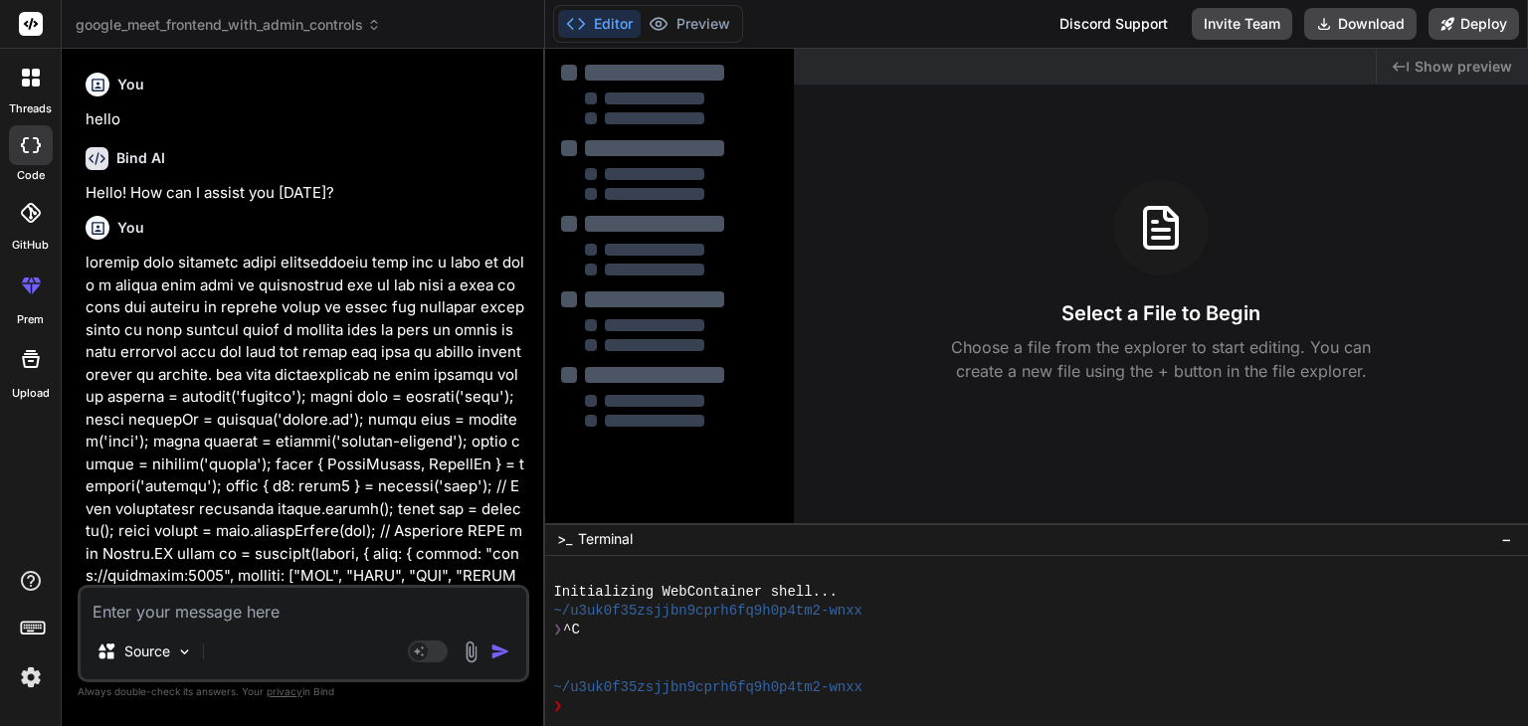
click at [301, 614] on textarea at bounding box center [304, 606] width 446 height 36
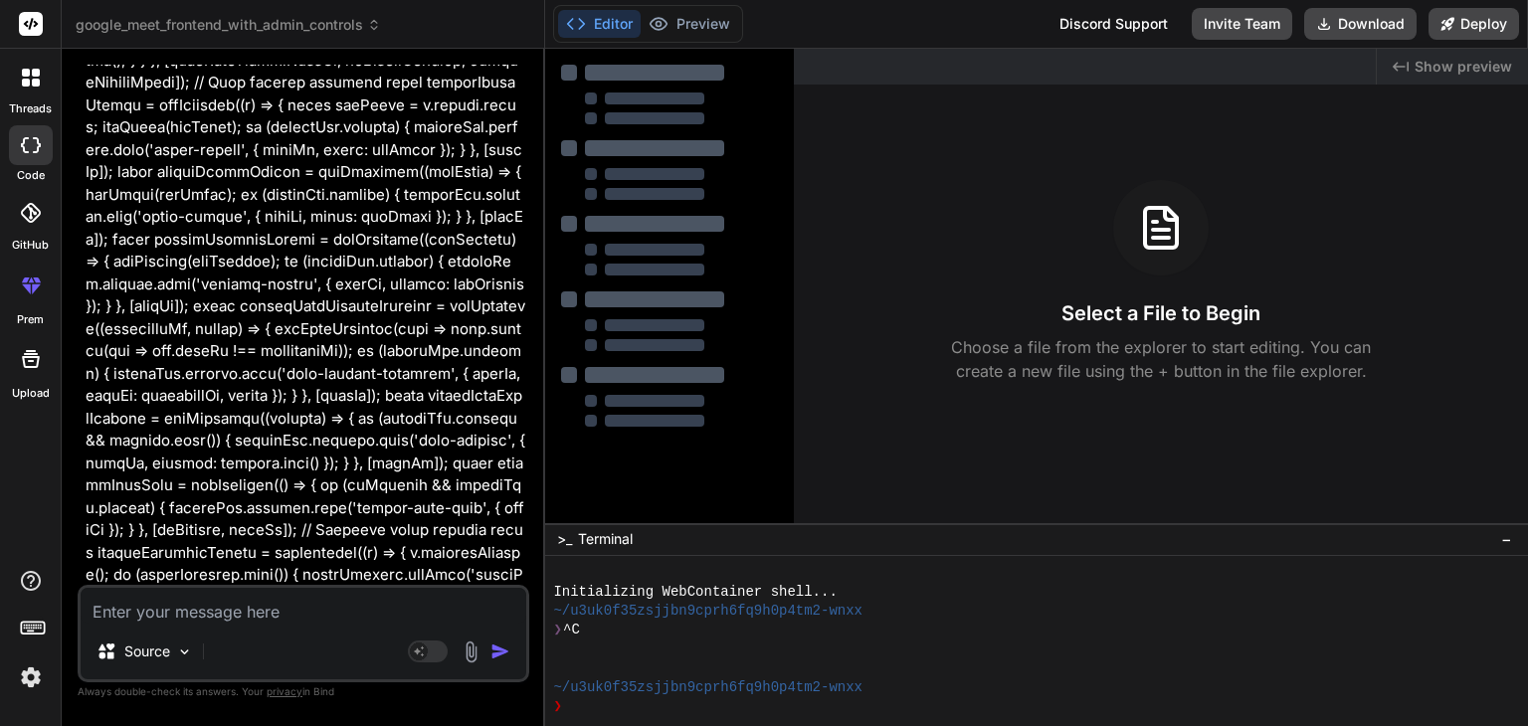
type textarea "x"
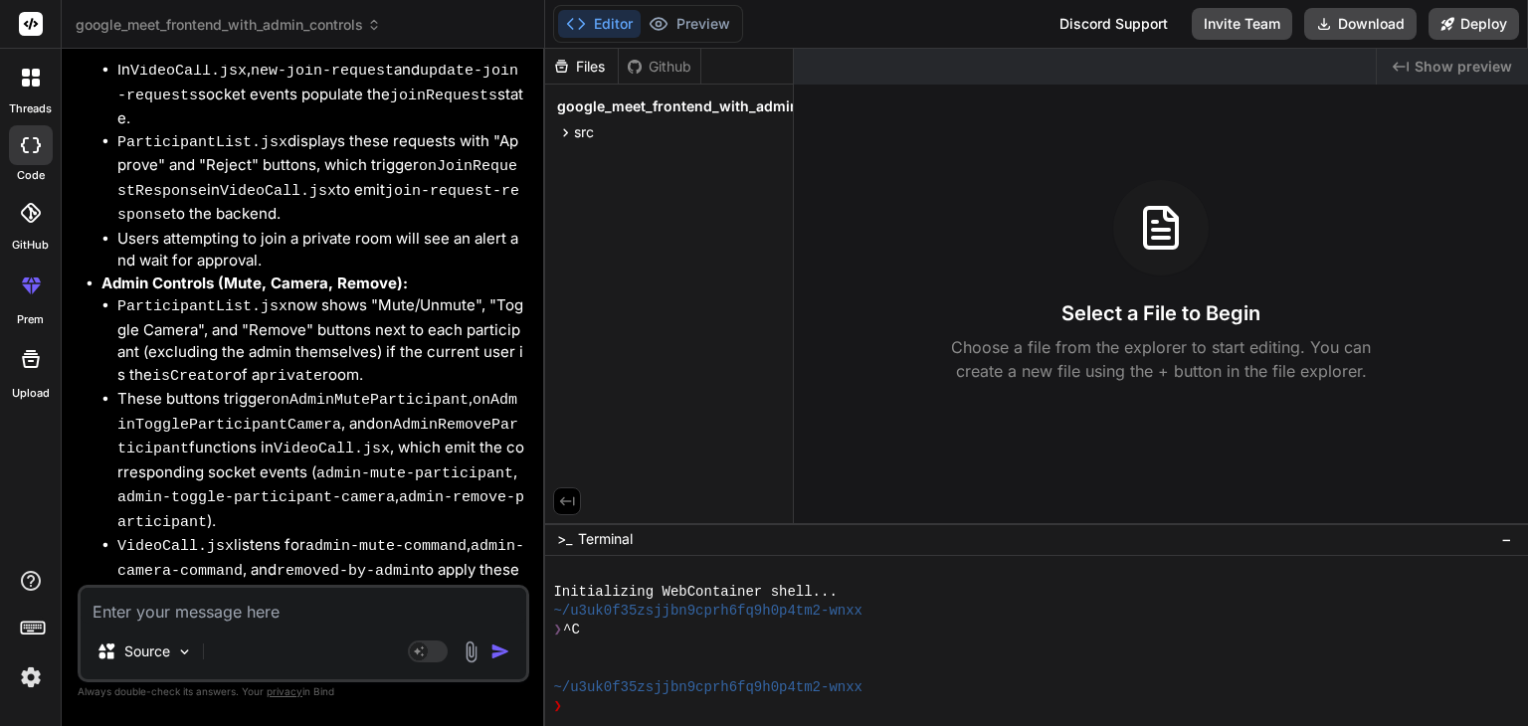
scroll to position [32343, 0]
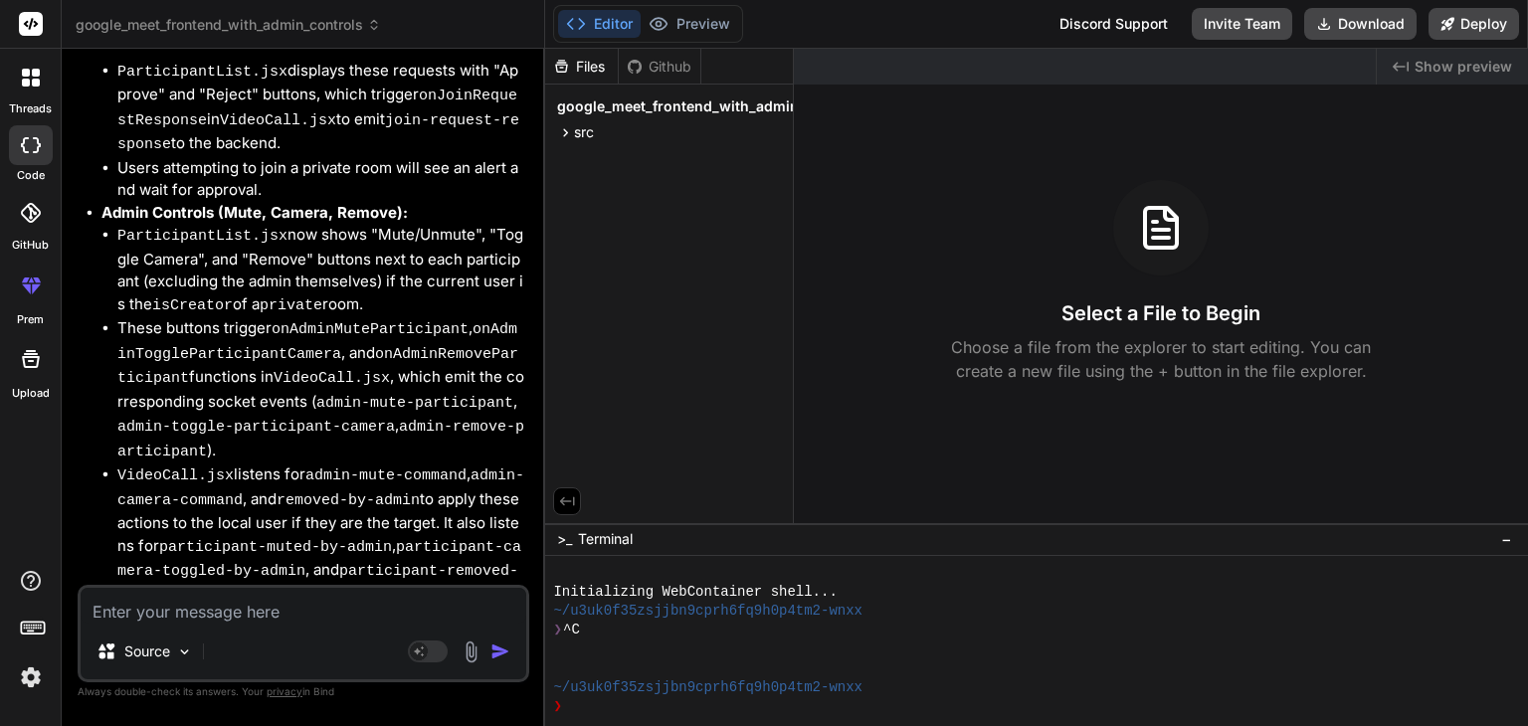
type textarea "i"
type textarea "x"
type textarea "i"
type textarea "x"
type textarea "i w"
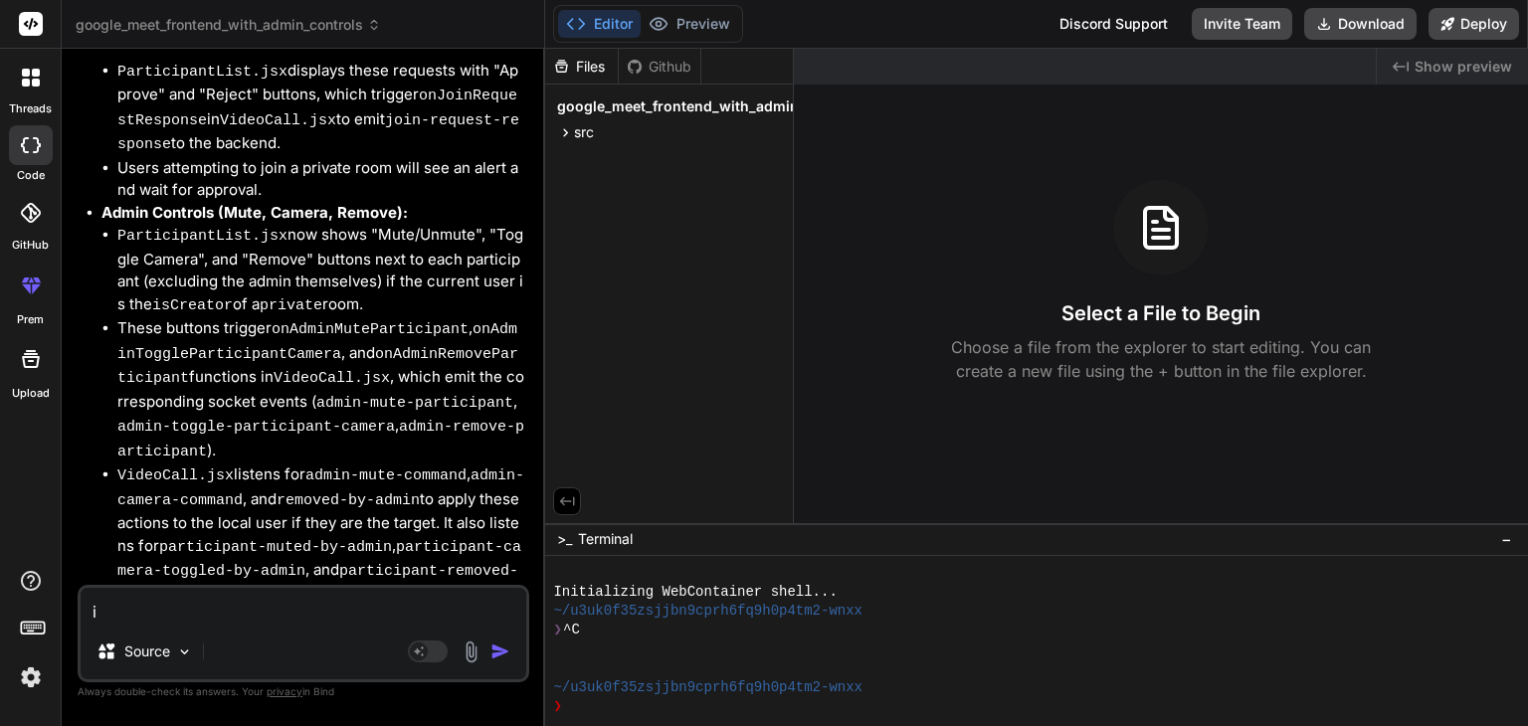
type textarea "x"
type textarea "i wi"
type textarea "x"
type textarea "i wil"
type textarea "x"
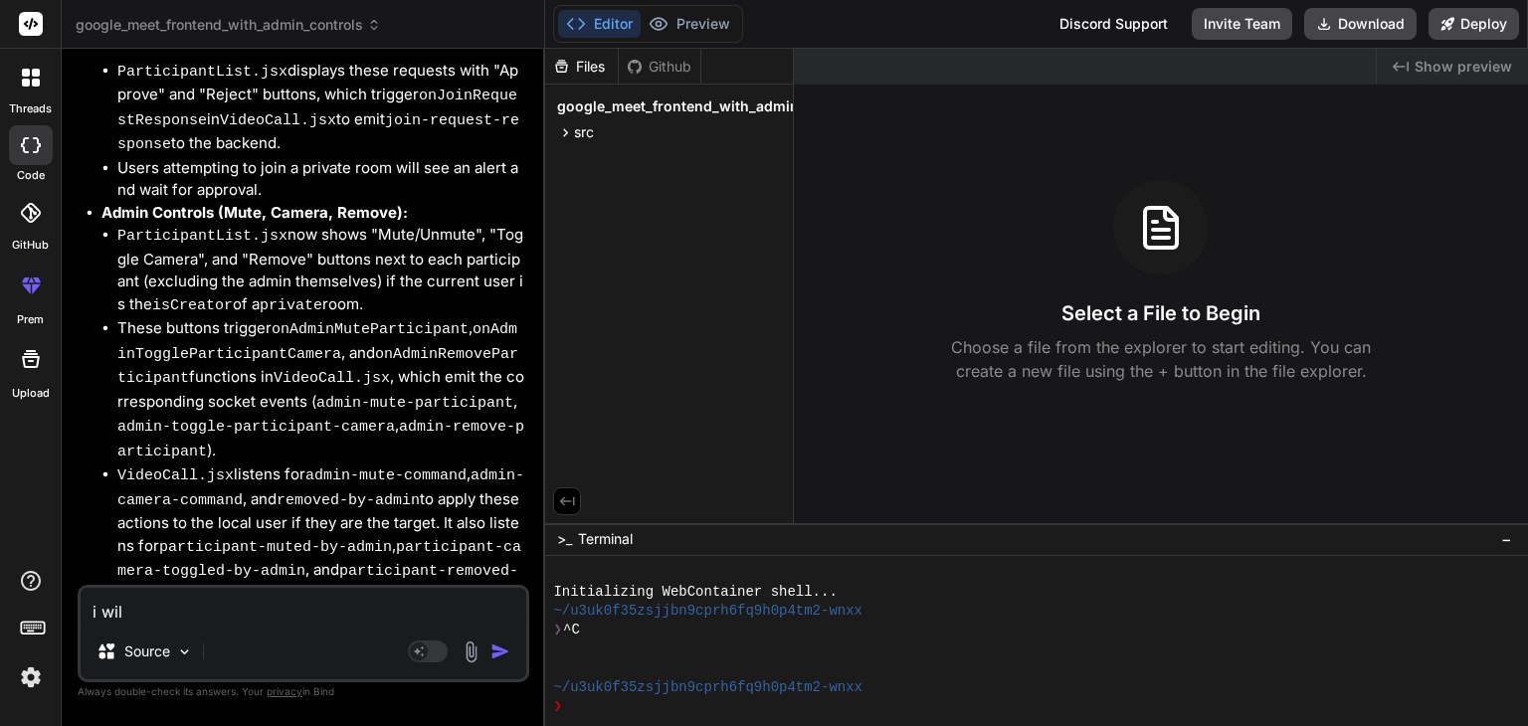
type textarea "i will"
type textarea "x"
type textarea "i will"
type textarea "x"
type textarea "i will p"
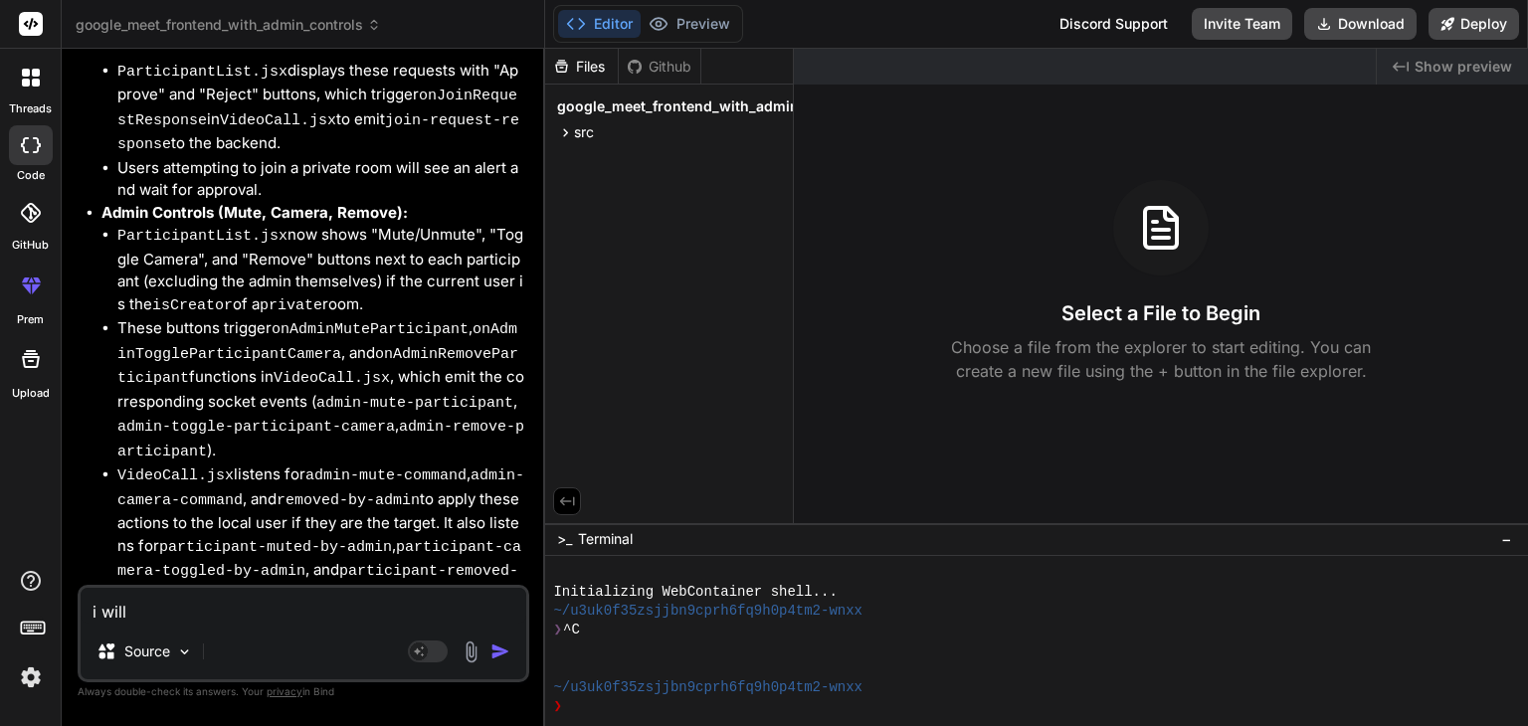
type textarea "x"
type textarea "i will pr"
type textarea "x"
type textarea "i will pro"
type textarea "x"
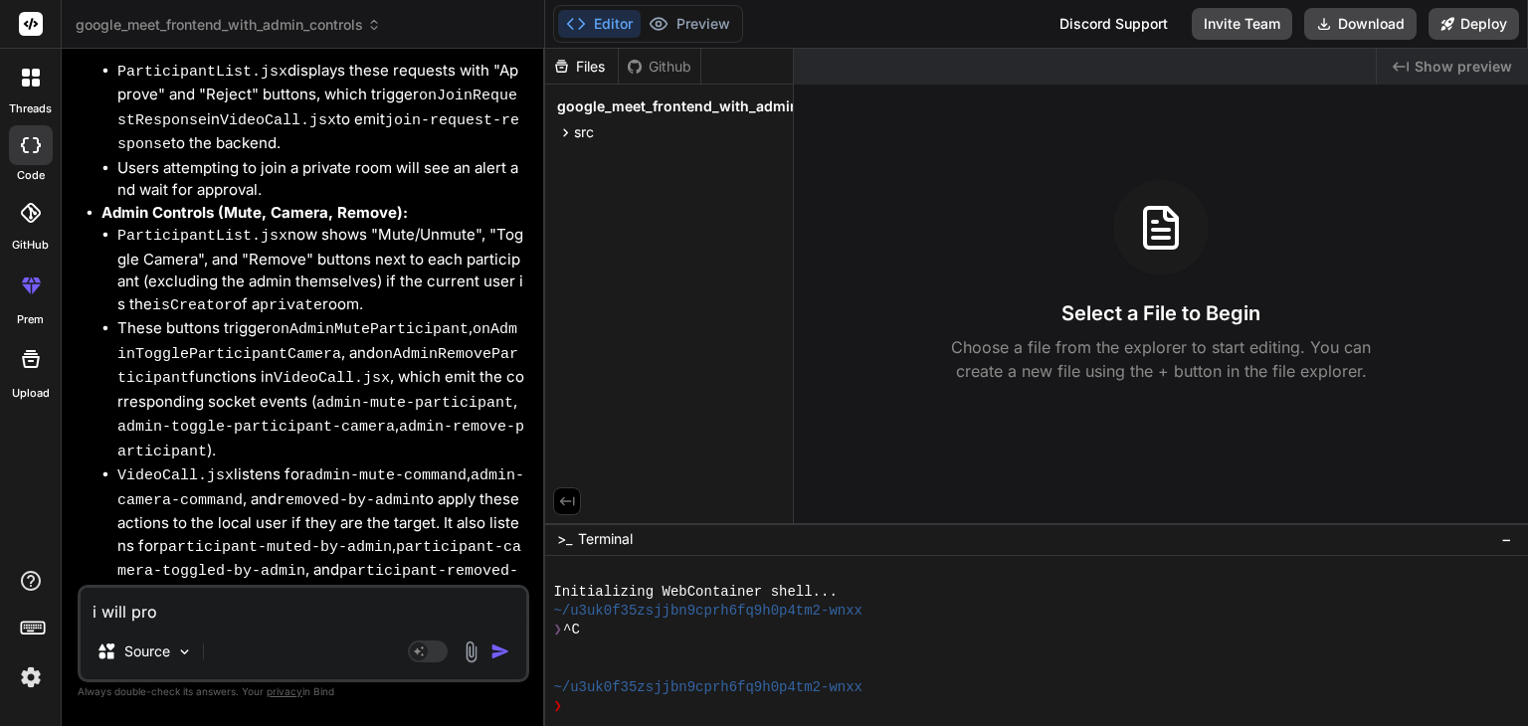
type textarea "i will prov"
type textarea "x"
type textarea "i will provi"
type textarea "x"
type textarea "i will provid"
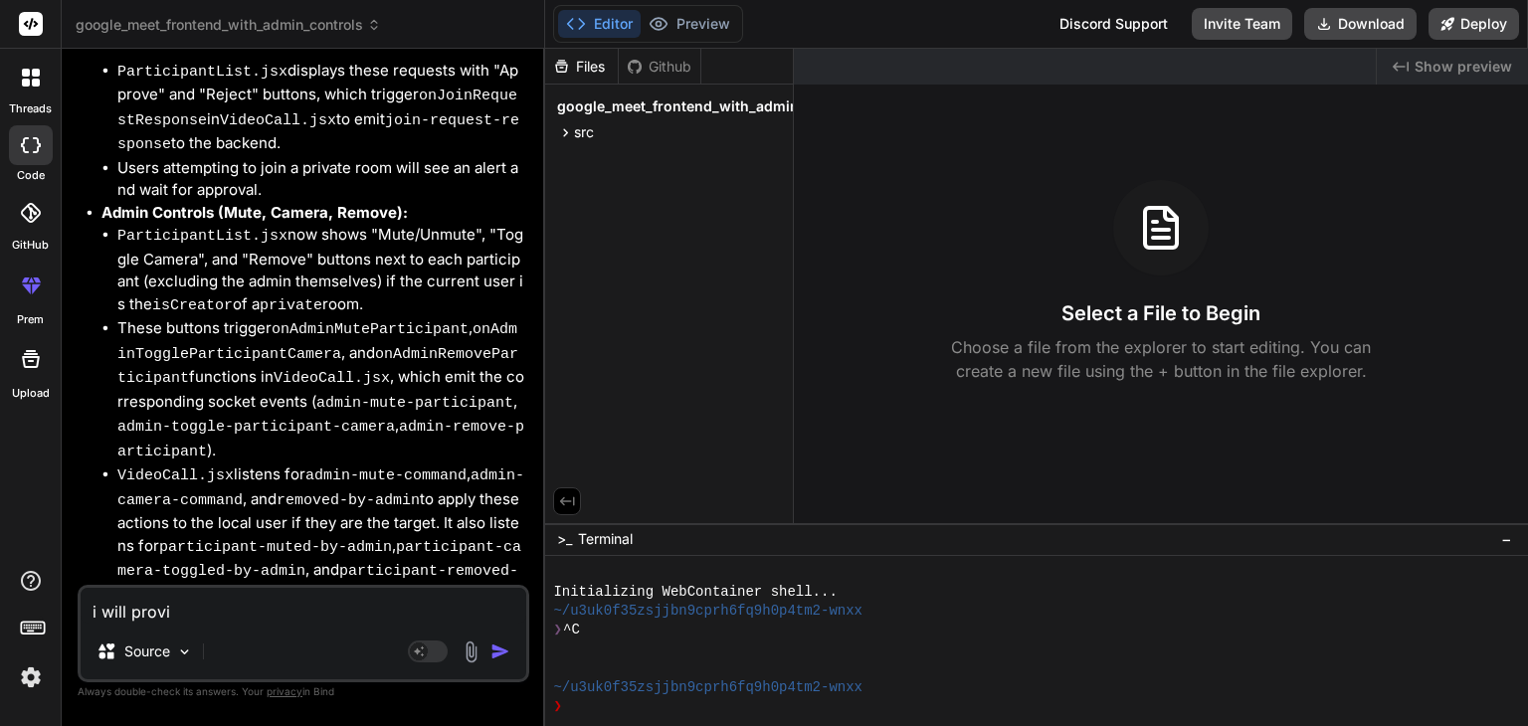
type textarea "x"
type textarea "i will provide"
type textarea "x"
type textarea "i will provide"
type textarea "x"
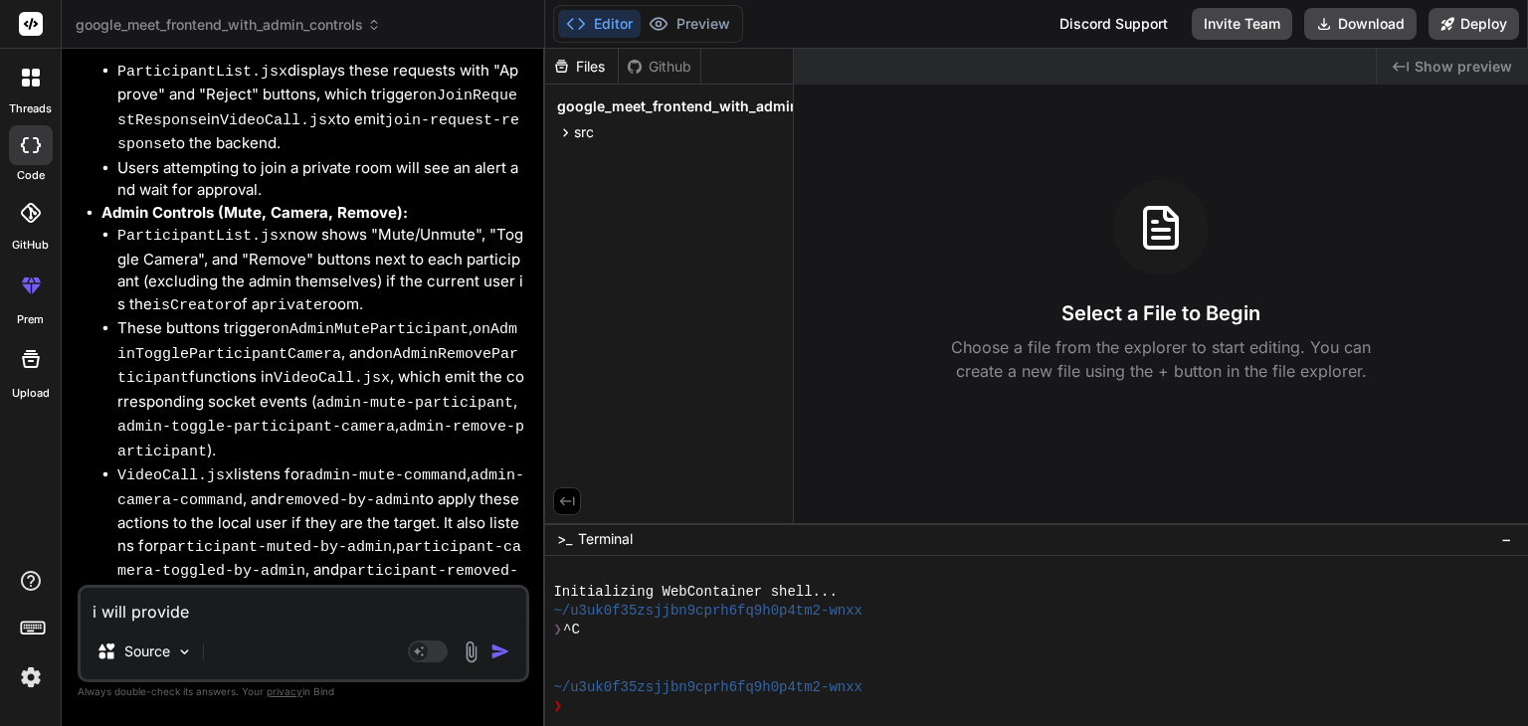
type textarea "i will provide o"
type textarea "x"
type textarea "i will provide ot"
type textarea "x"
type textarea "i will provide oth"
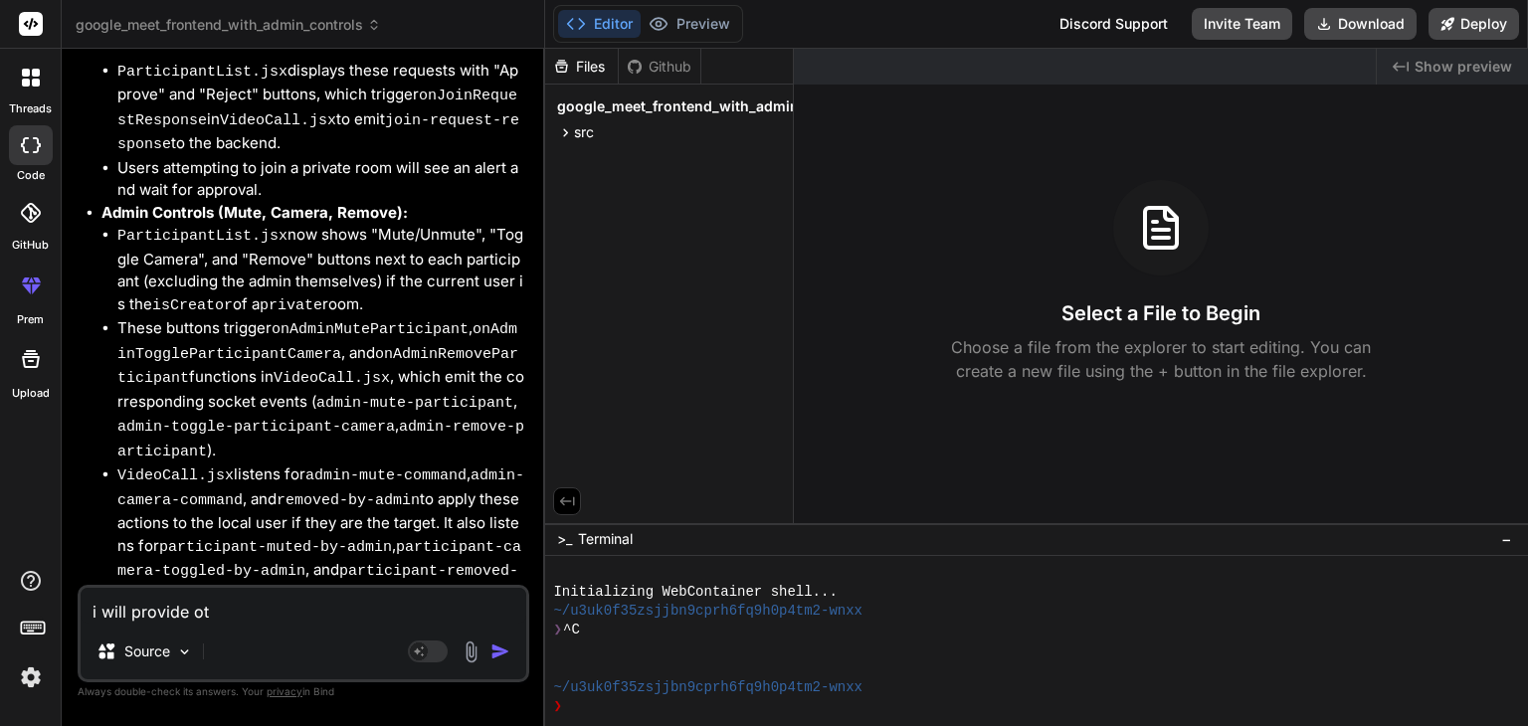
type textarea "x"
type textarea "i will provide othe"
type textarea "x"
type textarea "i will provide other"
type textarea "x"
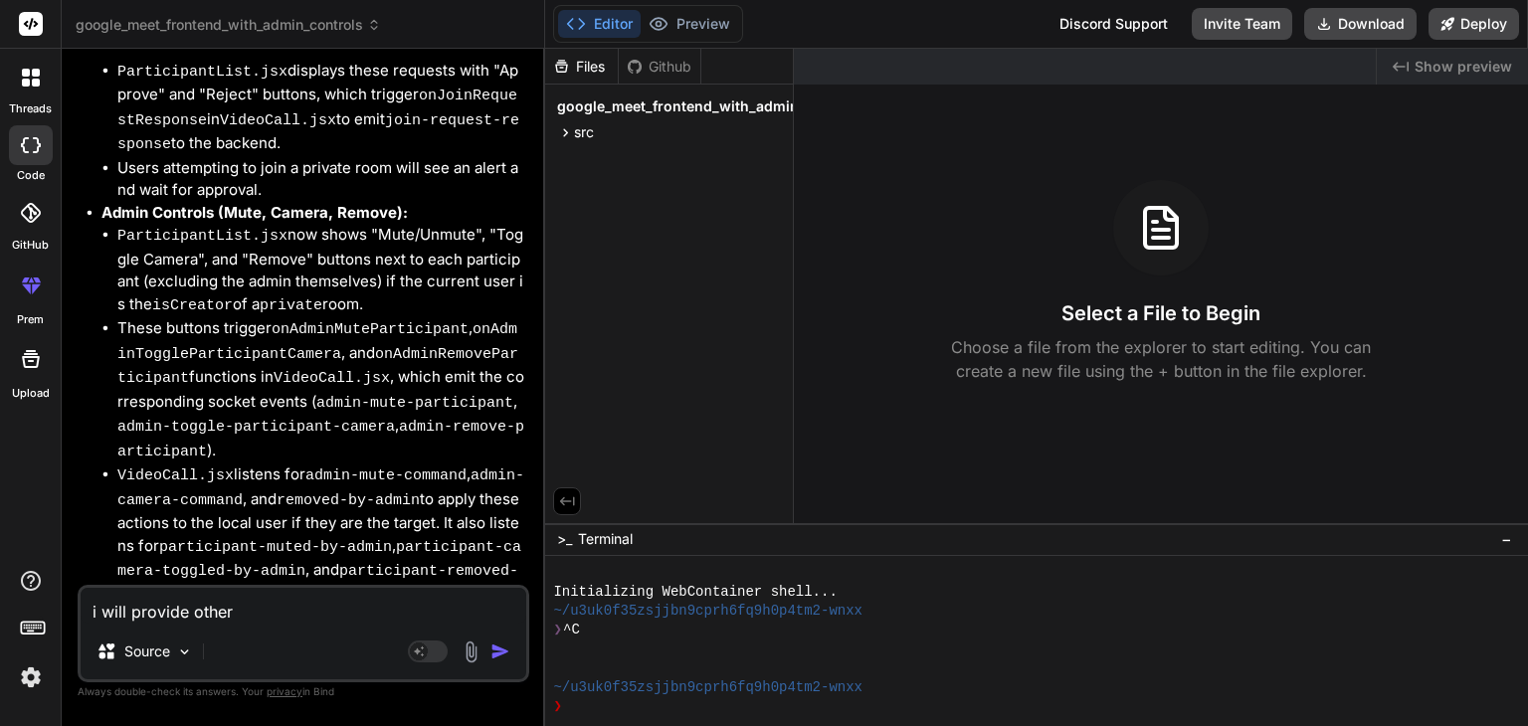
type textarea "i will provide other"
type textarea "x"
type textarea "i will provide other f"
type textarea "x"
type textarea "i will provide other fi"
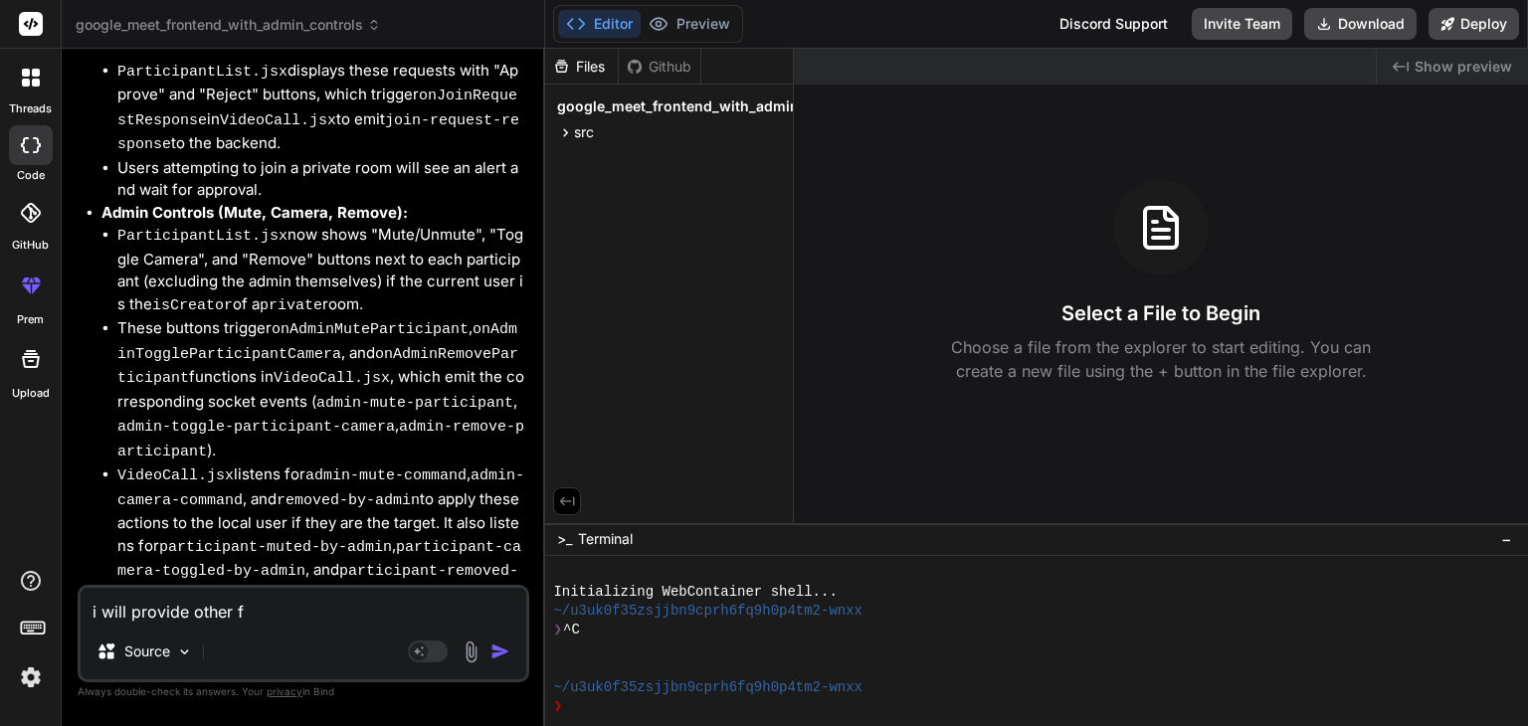
type textarea "x"
type textarea "i will provide other fil"
type textarea "x"
type textarea "i will provide other file"
type textarea "x"
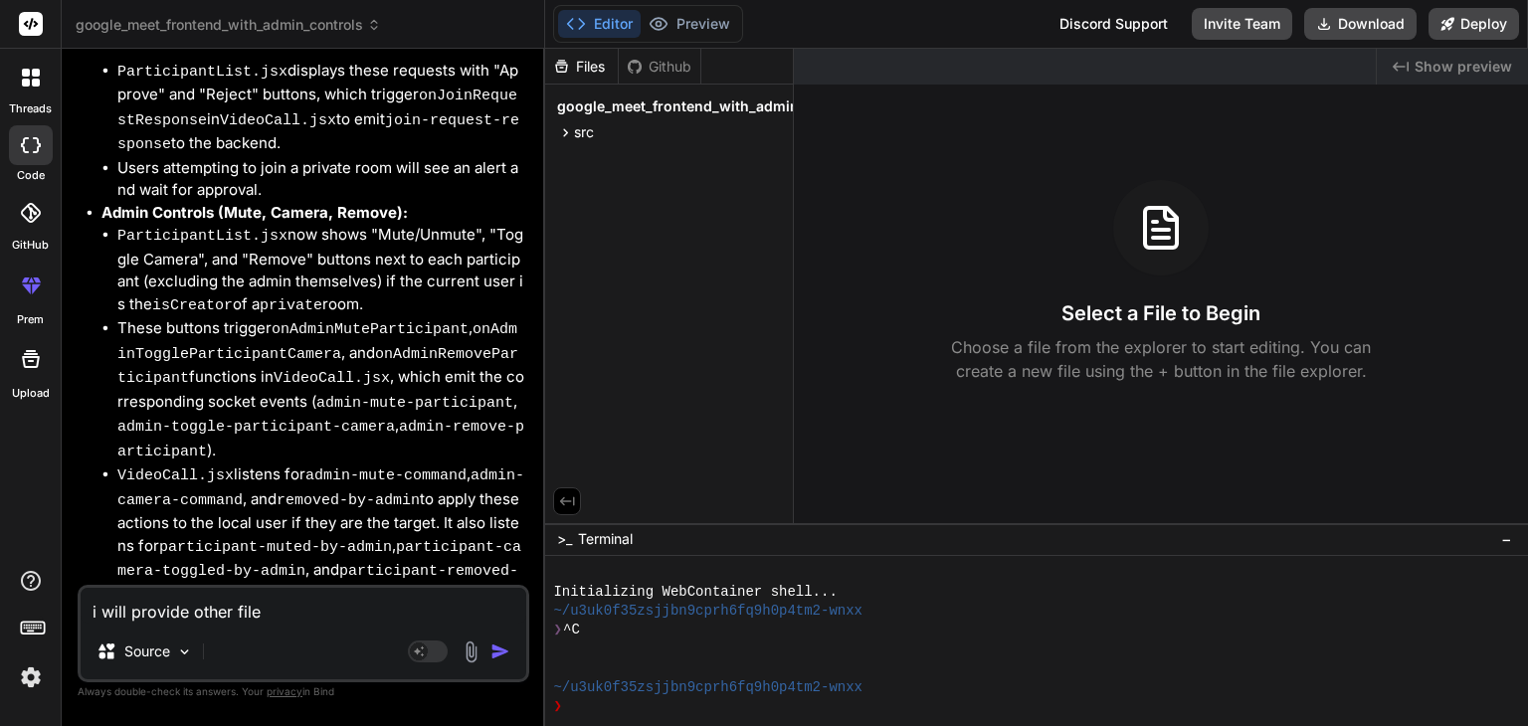
type textarea "i will provide other files"
type textarea "x"
type textarea "i will provide other files"
type textarea "x"
type textarea "i will provide other files a"
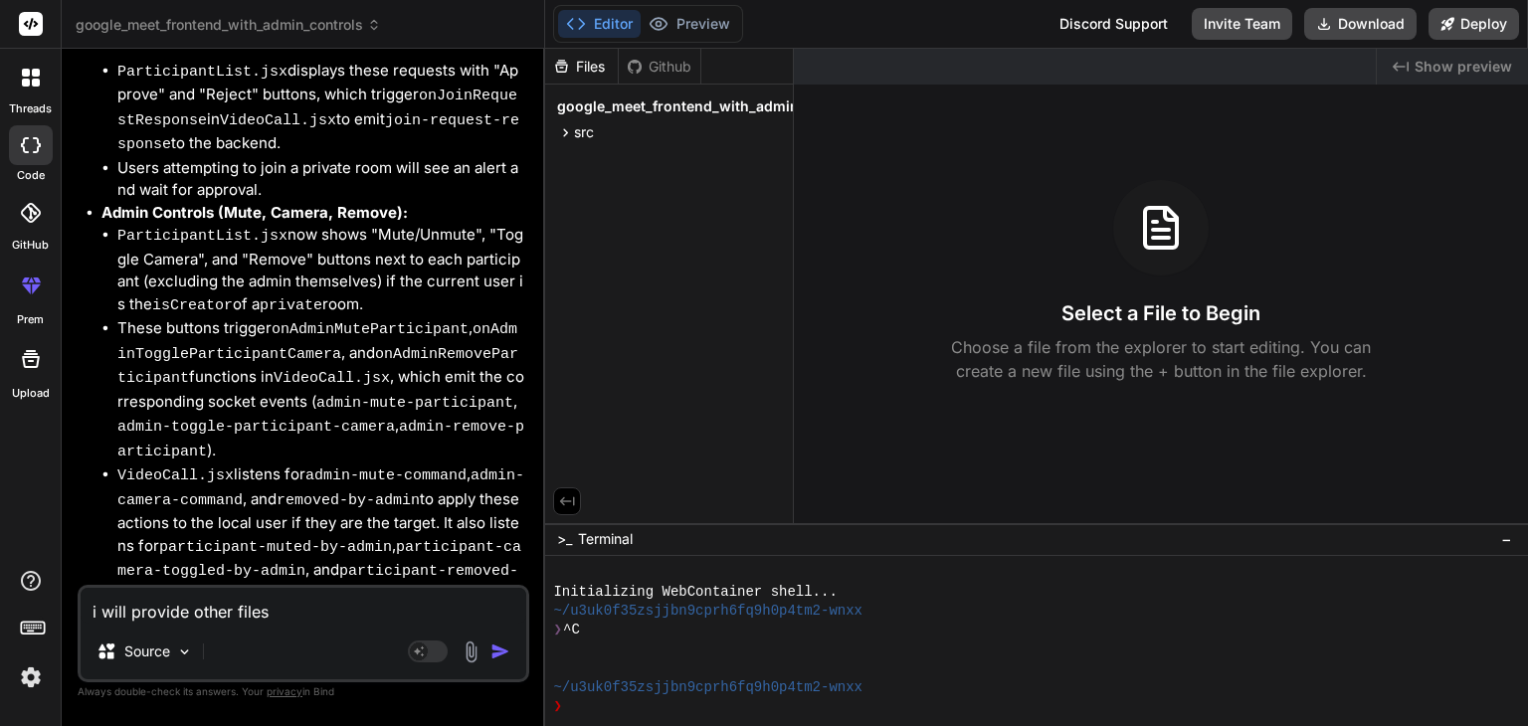
type textarea "x"
type textarea "i will provide other files al"
type textarea "x"
type textarea "i will provide other files als"
type textarea "x"
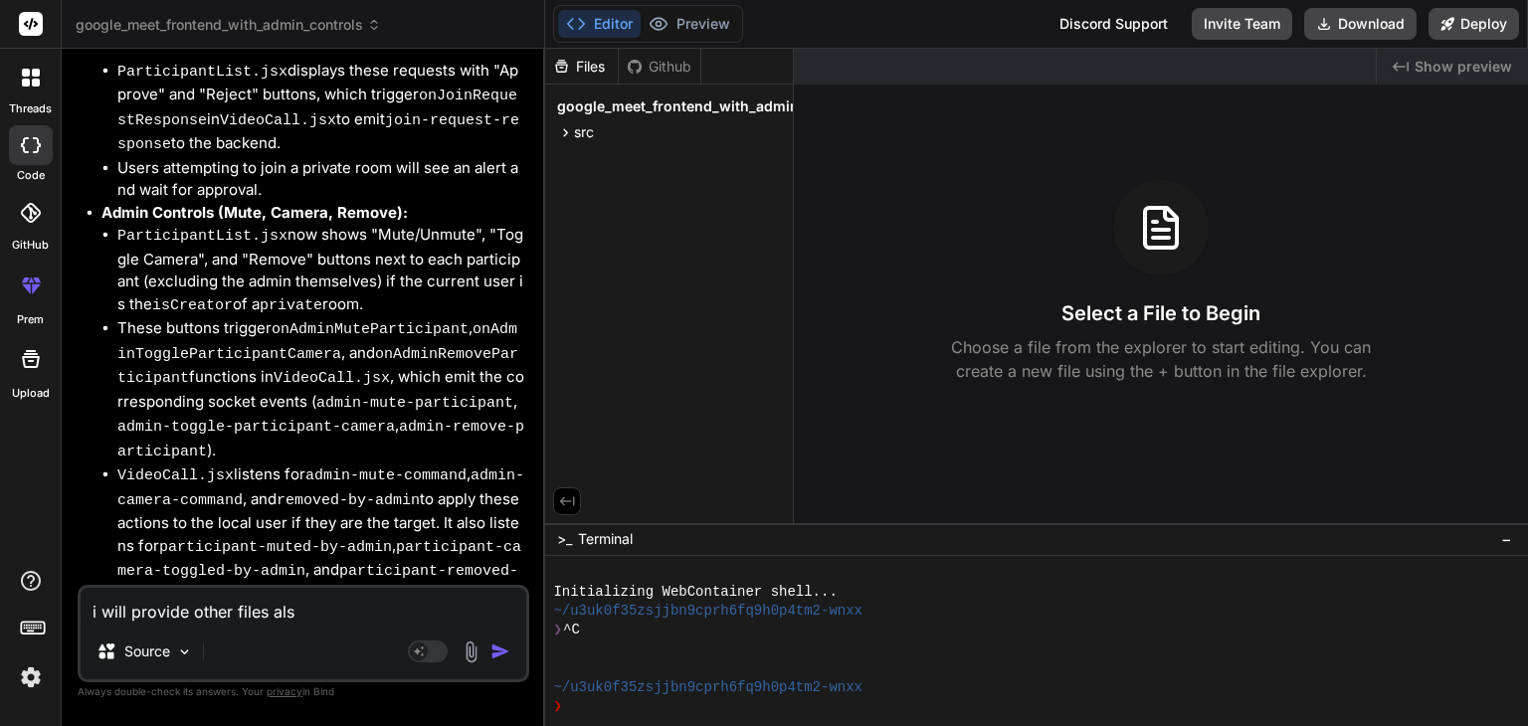
type textarea "i will provide other files also"
type textarea "x"
type textarea "i will provide other files also"
type textarea "x"
type textarea "i will provide other files also u"
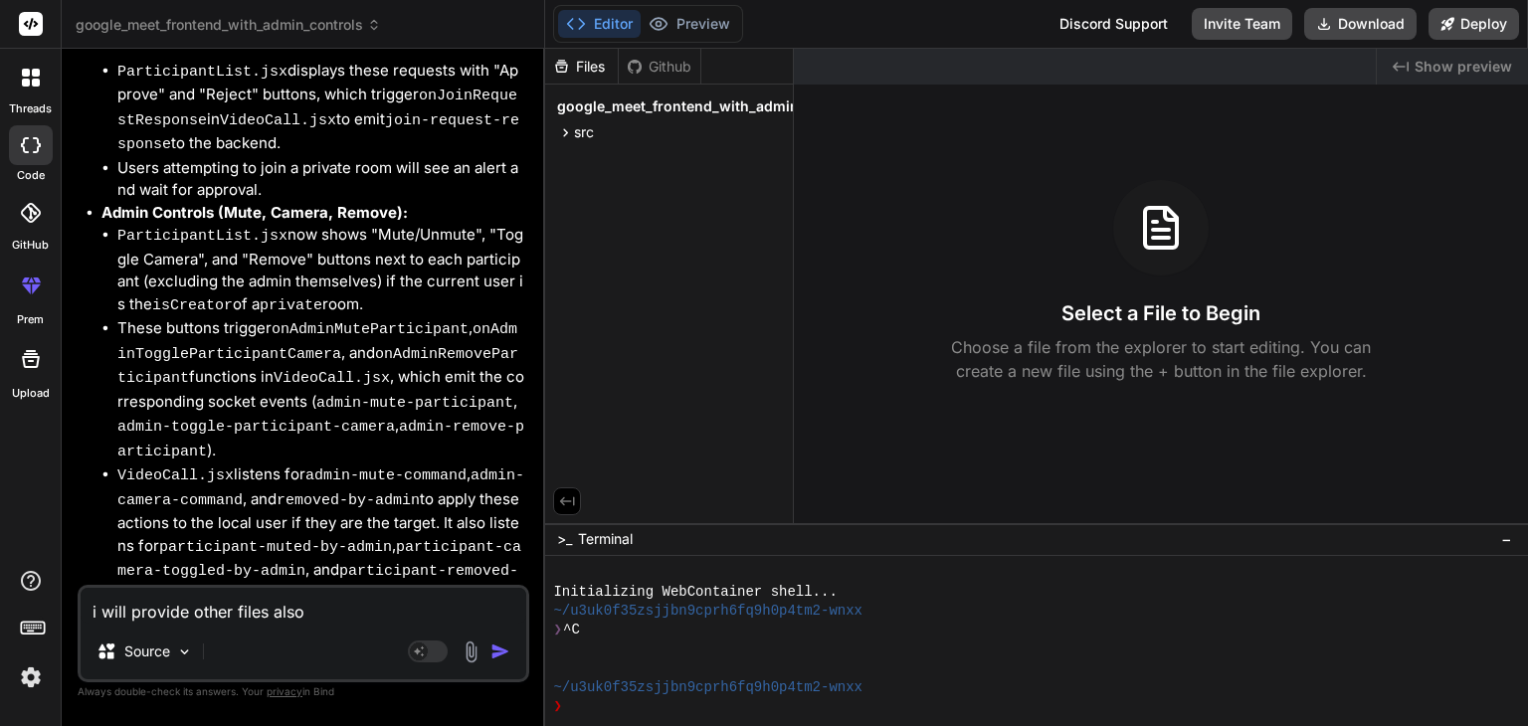
type textarea "x"
type textarea "i will provide other files also up"
type textarea "x"
type textarea "i will provide other files also upd"
type textarea "x"
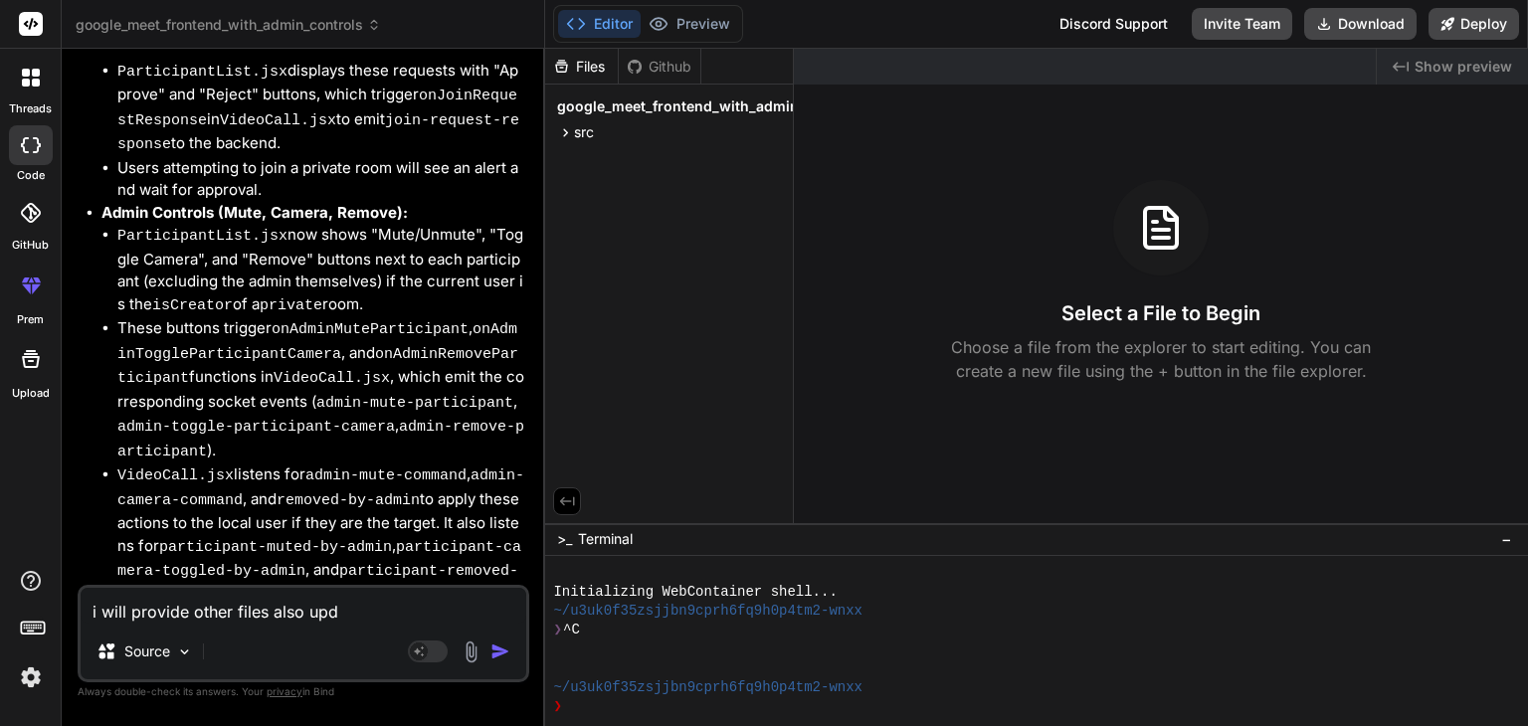
type textarea "i will provide other files also upda"
type textarea "x"
type textarea "i will provide other files also updat"
type textarea "x"
type textarea "i will provide other files also update"
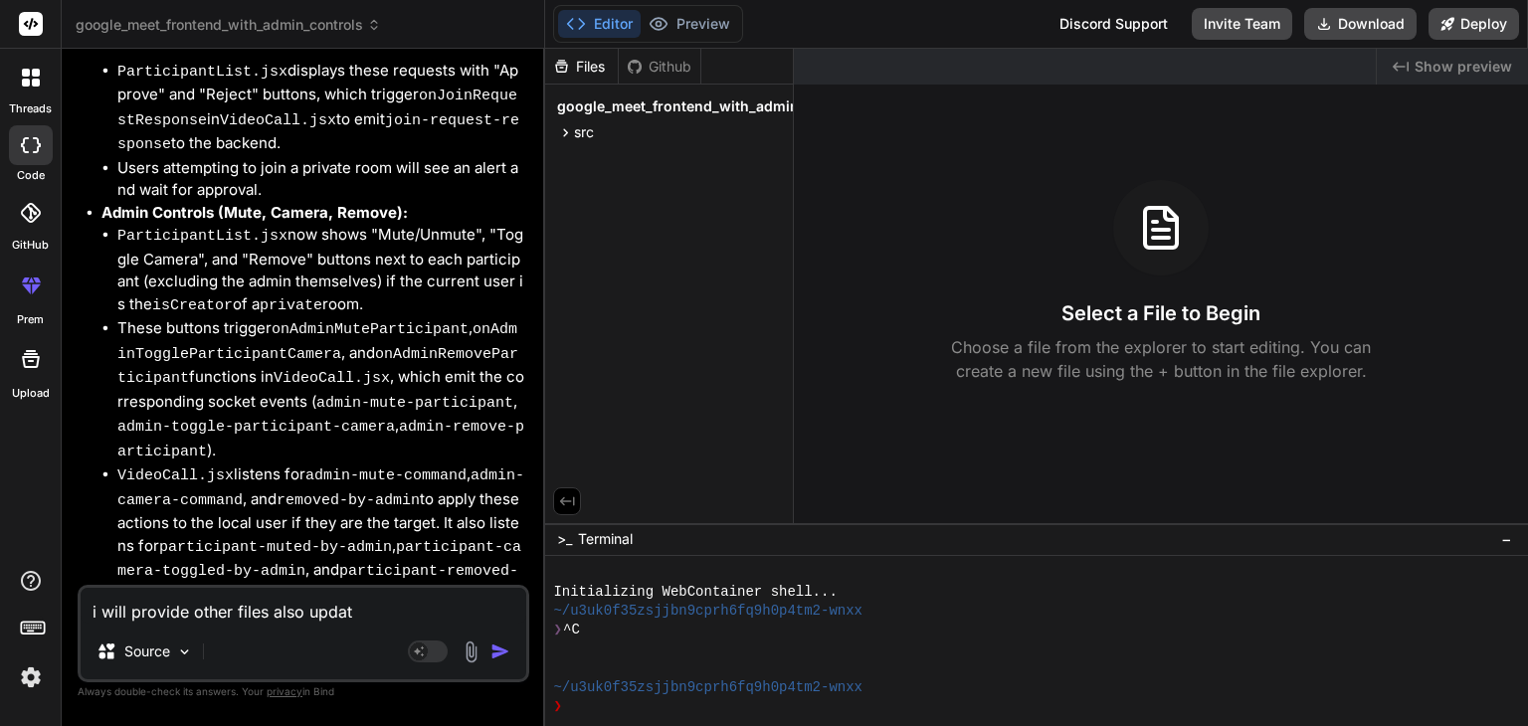
type textarea "x"
type textarea "i will provide other files also update"
type textarea "x"
type textarea "i will provide other files also update i"
type textarea "x"
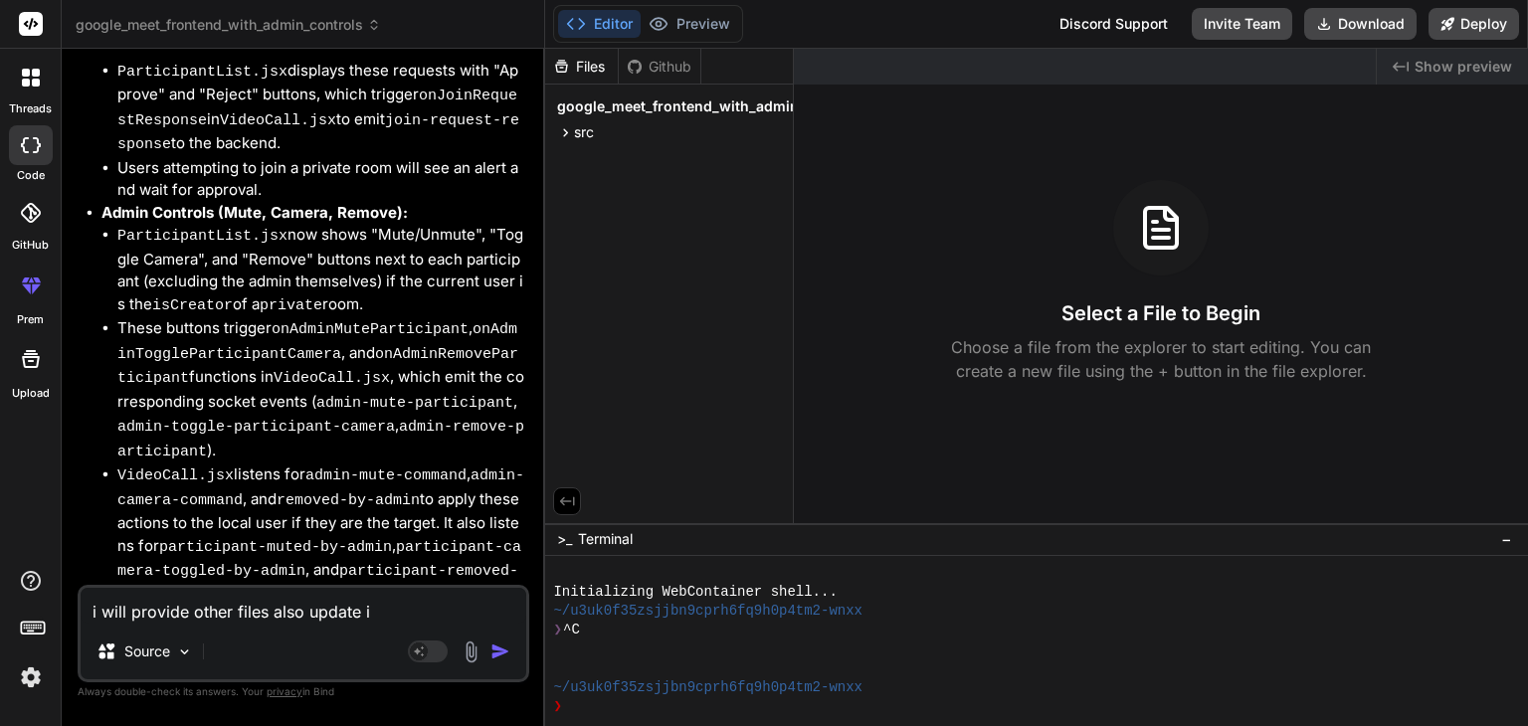
type textarea "i will provide other files also update in"
type textarea "x"
type textarea "i will provide other files also update in"
type textarea "x"
type textarea "i will provide other files also update in y"
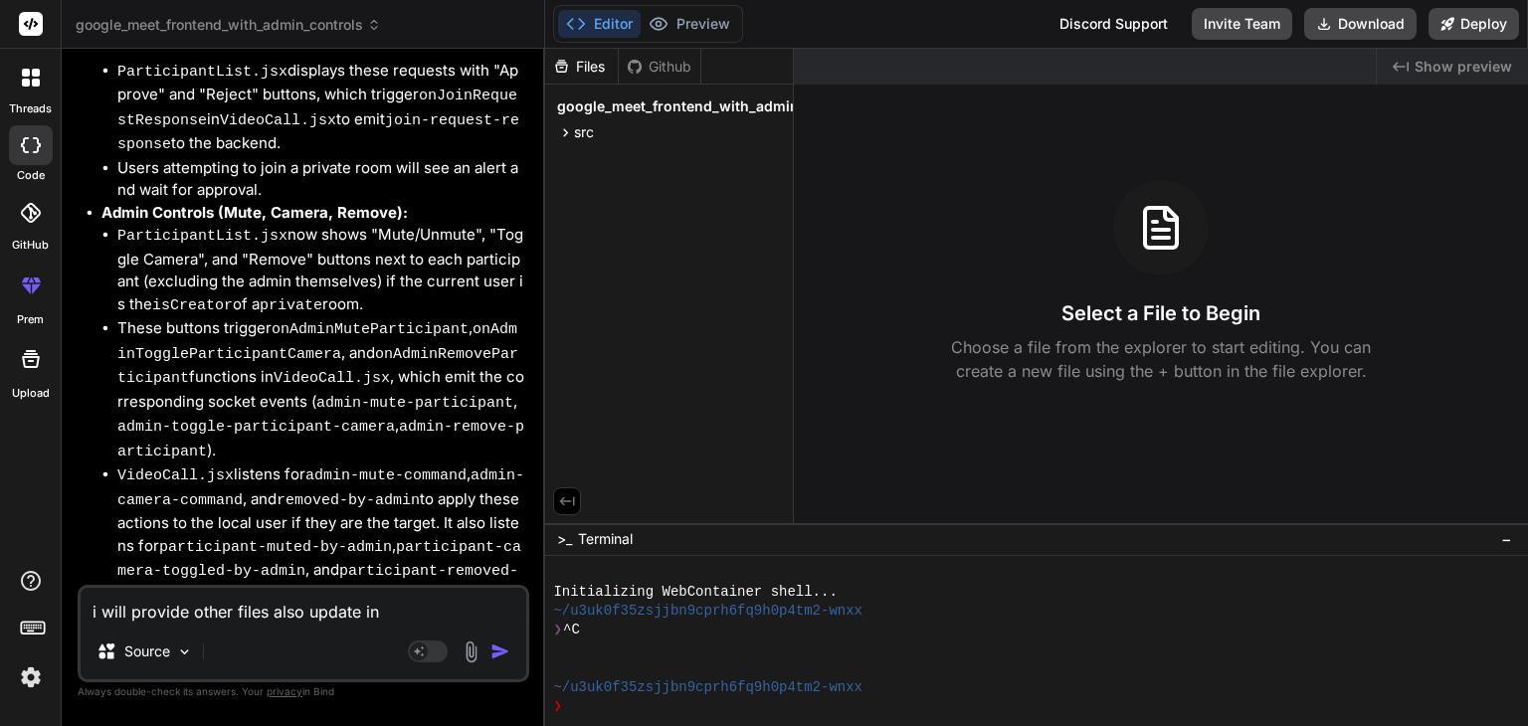
type textarea "x"
type textarea "i will provide other files also update in yo"
type textarea "x"
type textarea "i will provide other files also update in you"
type textarea "x"
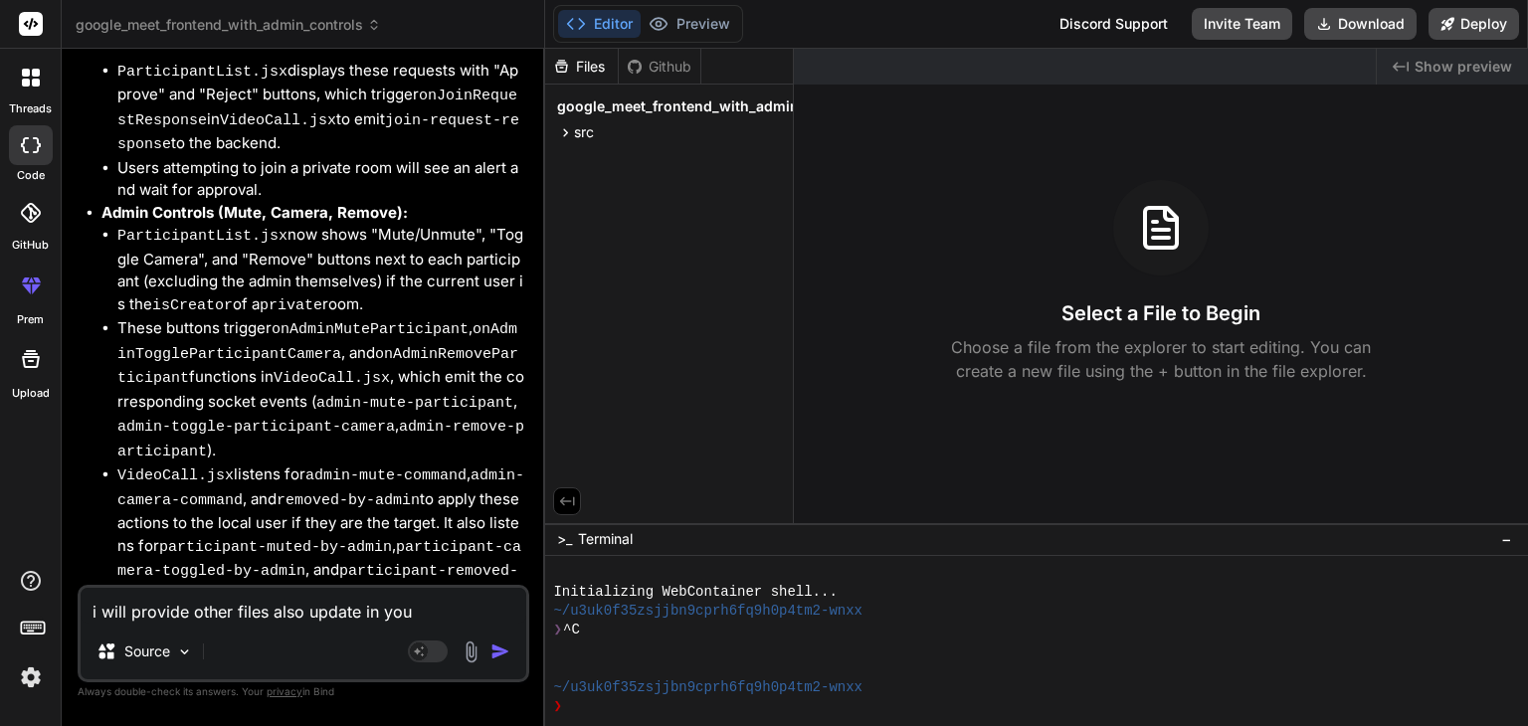
type textarea "i will provide other files also update in your"
type textarea "x"
type textarea "i will provide other files also update in yours"
type textarea "x"
type textarea "i will provide other files also update in yourse"
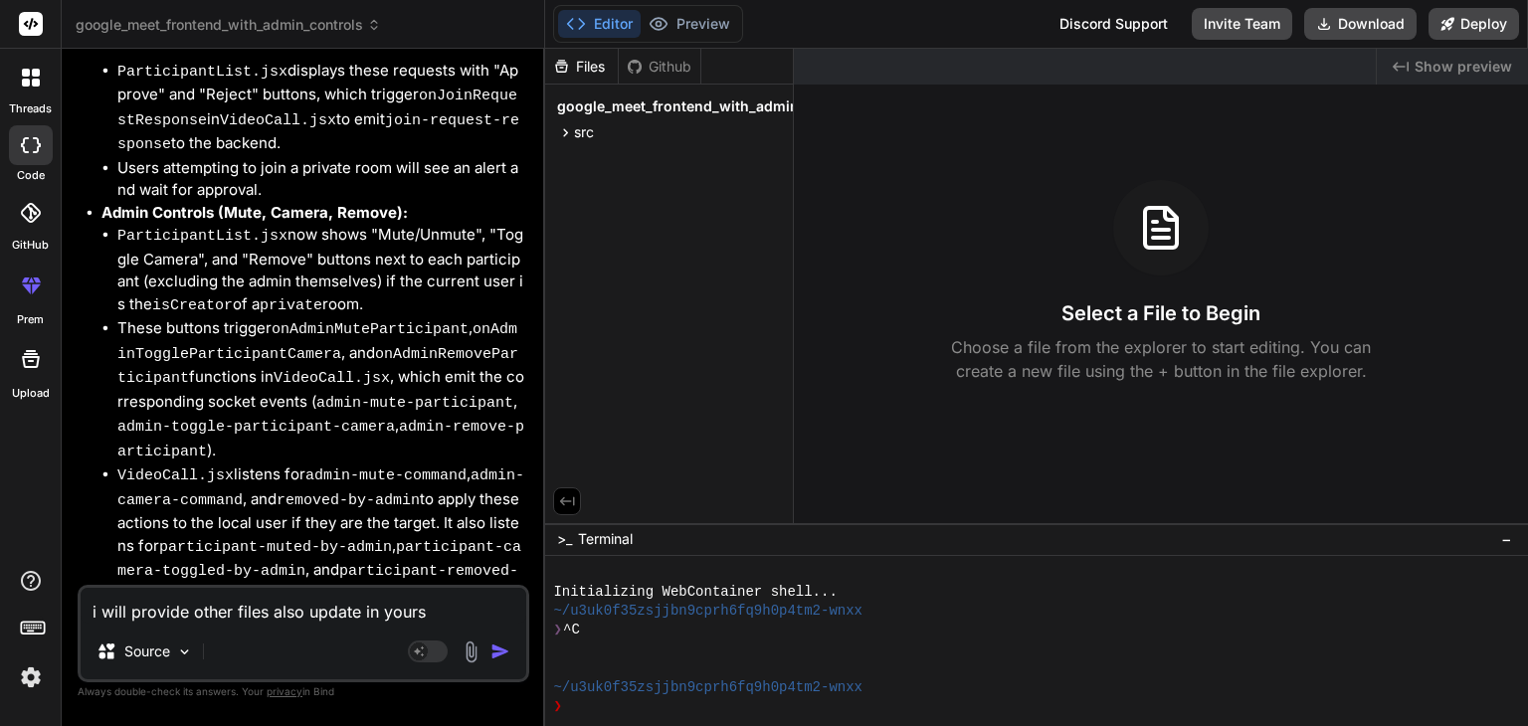
type textarea "x"
type textarea "i will provide other files also update in yoursef"
type textarea "x"
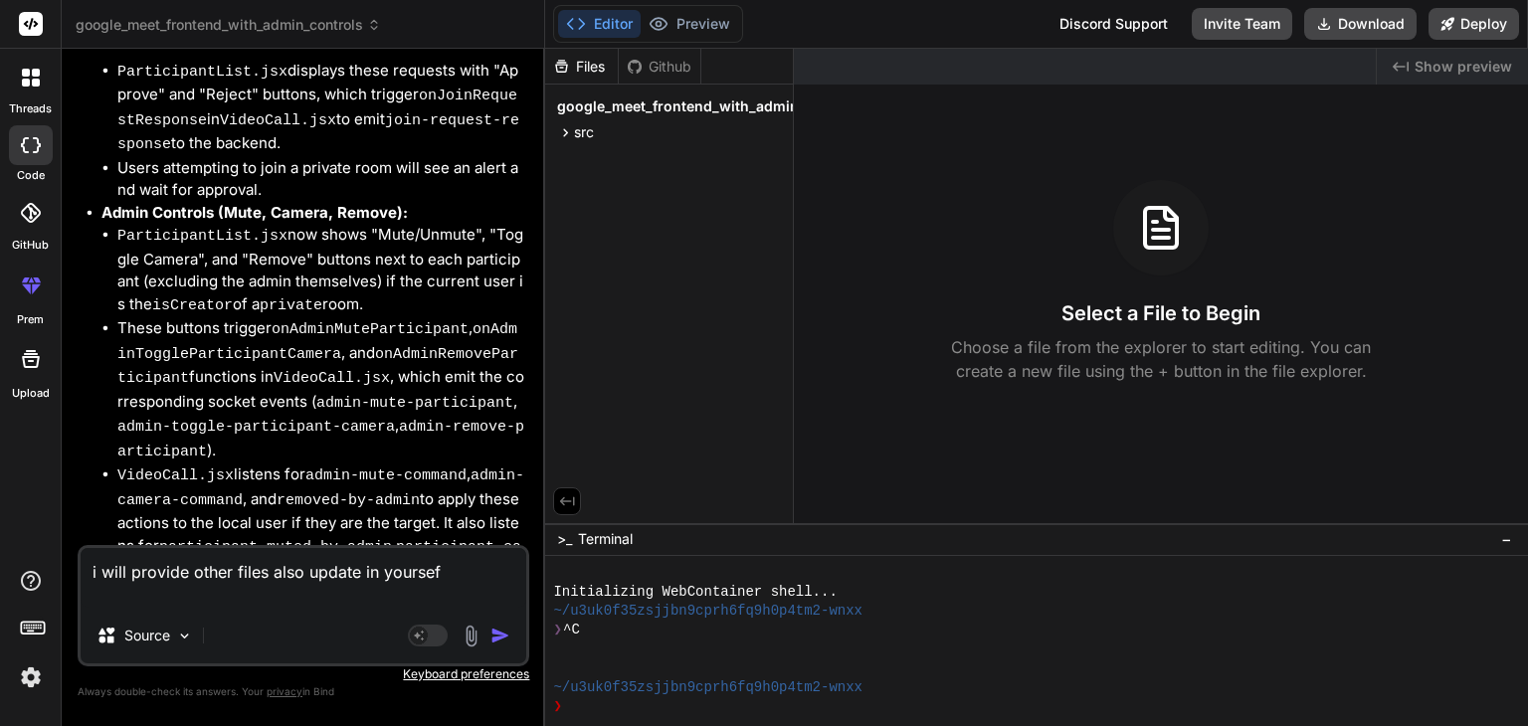
type textarea "i will provide other files also update in yoursef f"
type textarea "x"
type textarea "i will provide other files also update in yoursef fr"
type textarea "x"
type textarea "i will provide other files also update in yoursef fro"
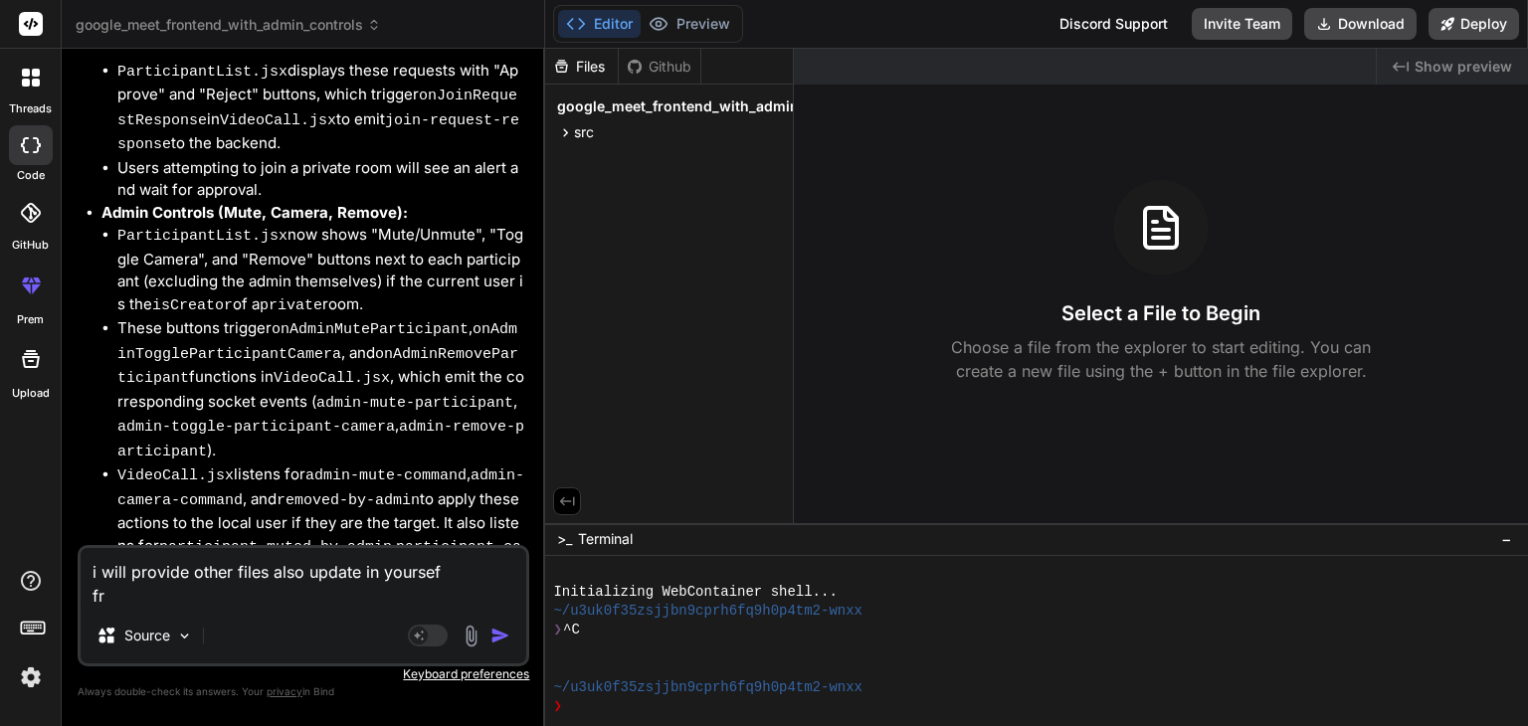
type textarea "x"
type textarea "i will provide other files also update in yoursef fron"
type textarea "x"
type textarea "i will provide other files also update in yoursef front"
type textarea "x"
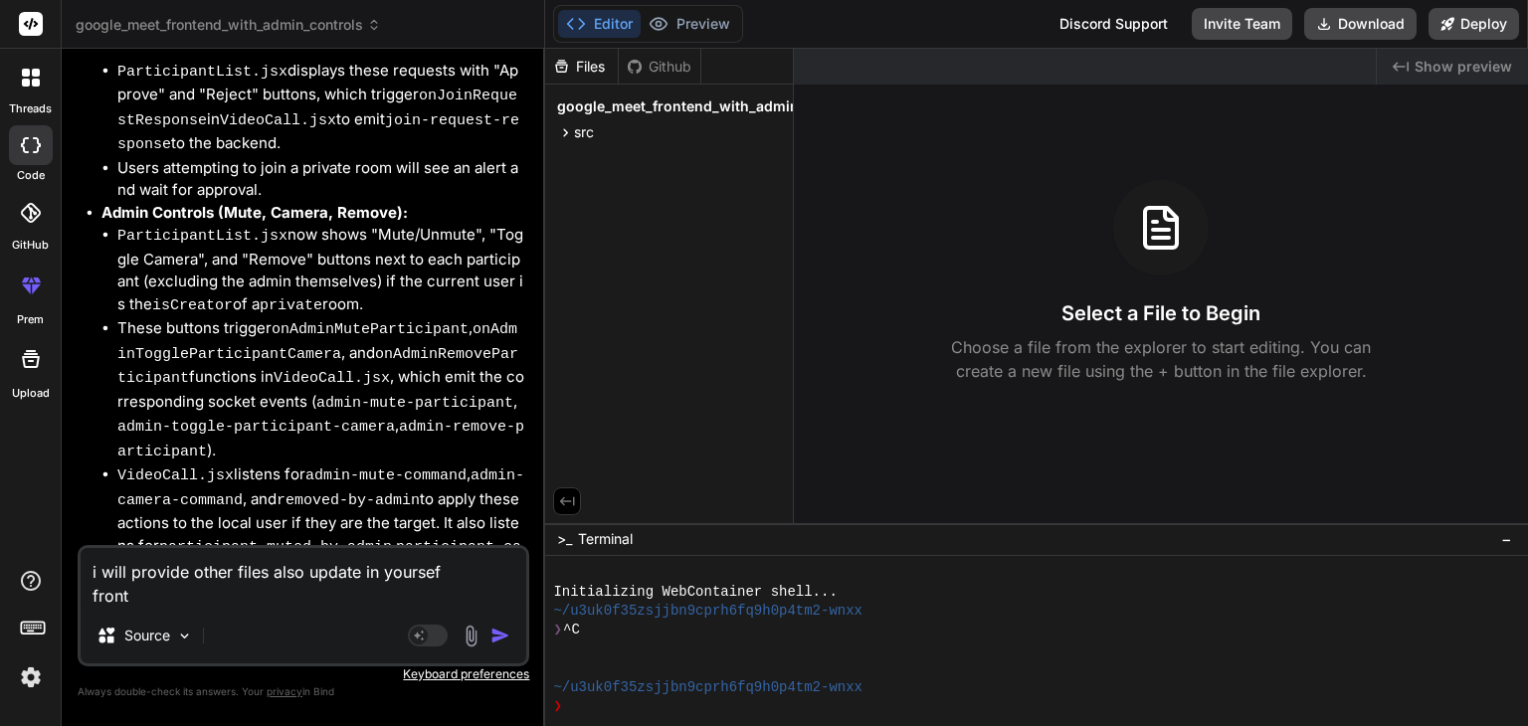
type textarea "i will provide other files also update in yoursef fronte"
type textarea "x"
type textarea "i will provide other files also update in yoursef fronten"
type textarea "x"
type textarea "i will provide other files also update in yoursef frontend"
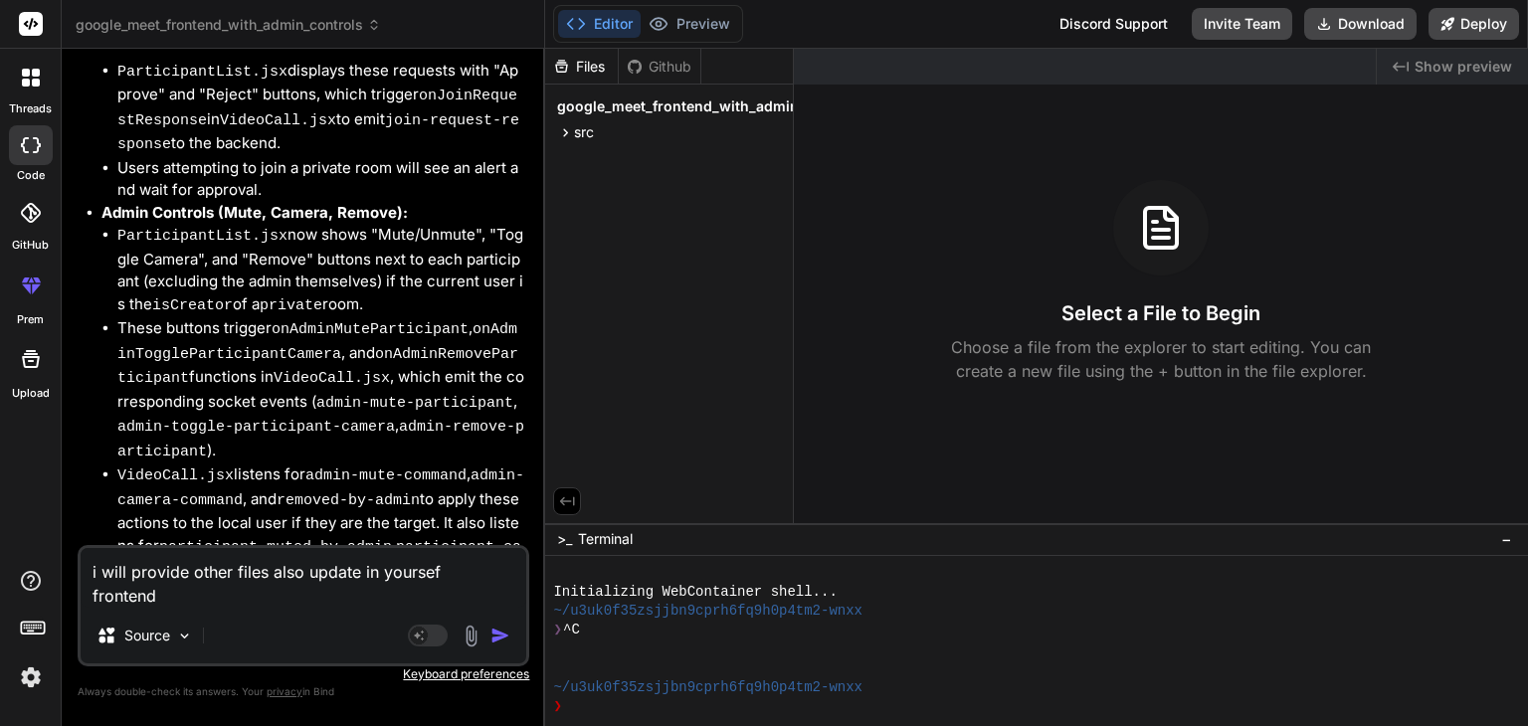
type textarea "x"
paste textarea "import React, { useState } from 'react'; import { useNavigate } from 'react-rou…"
type textarea "i will provide other files also update in yoursef frontend import React, { useS…"
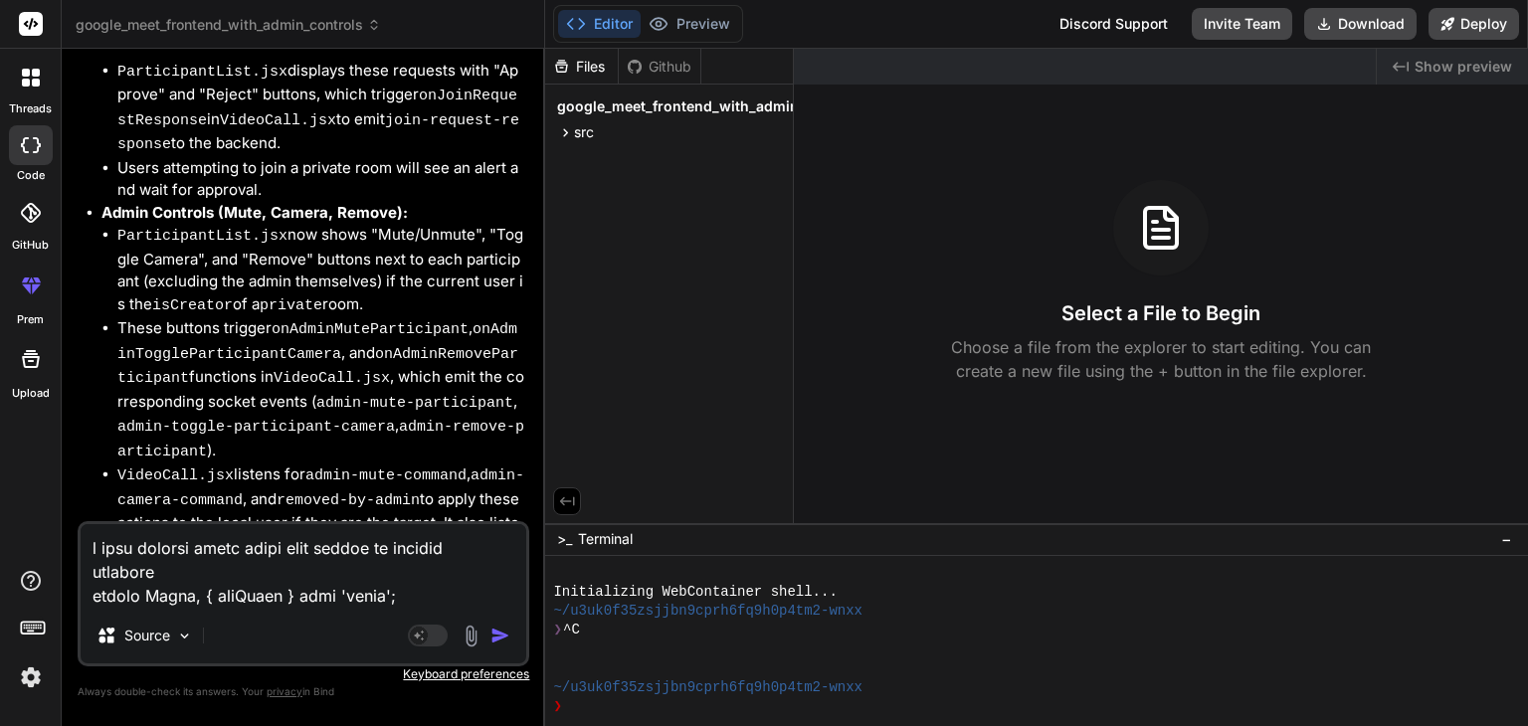
scroll to position [7236, 0]
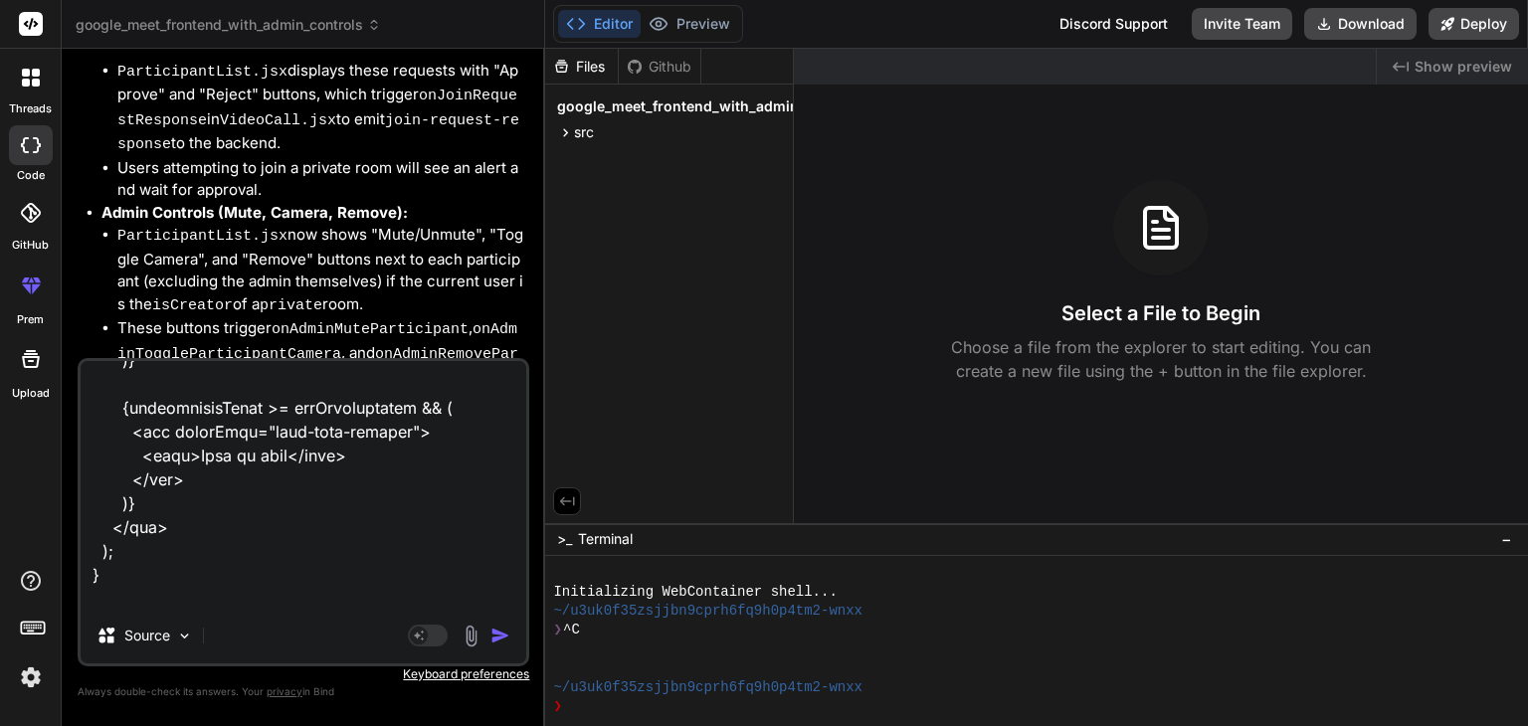
type textarea "x"
click at [318, 593] on textarea at bounding box center [304, 484] width 446 height 247
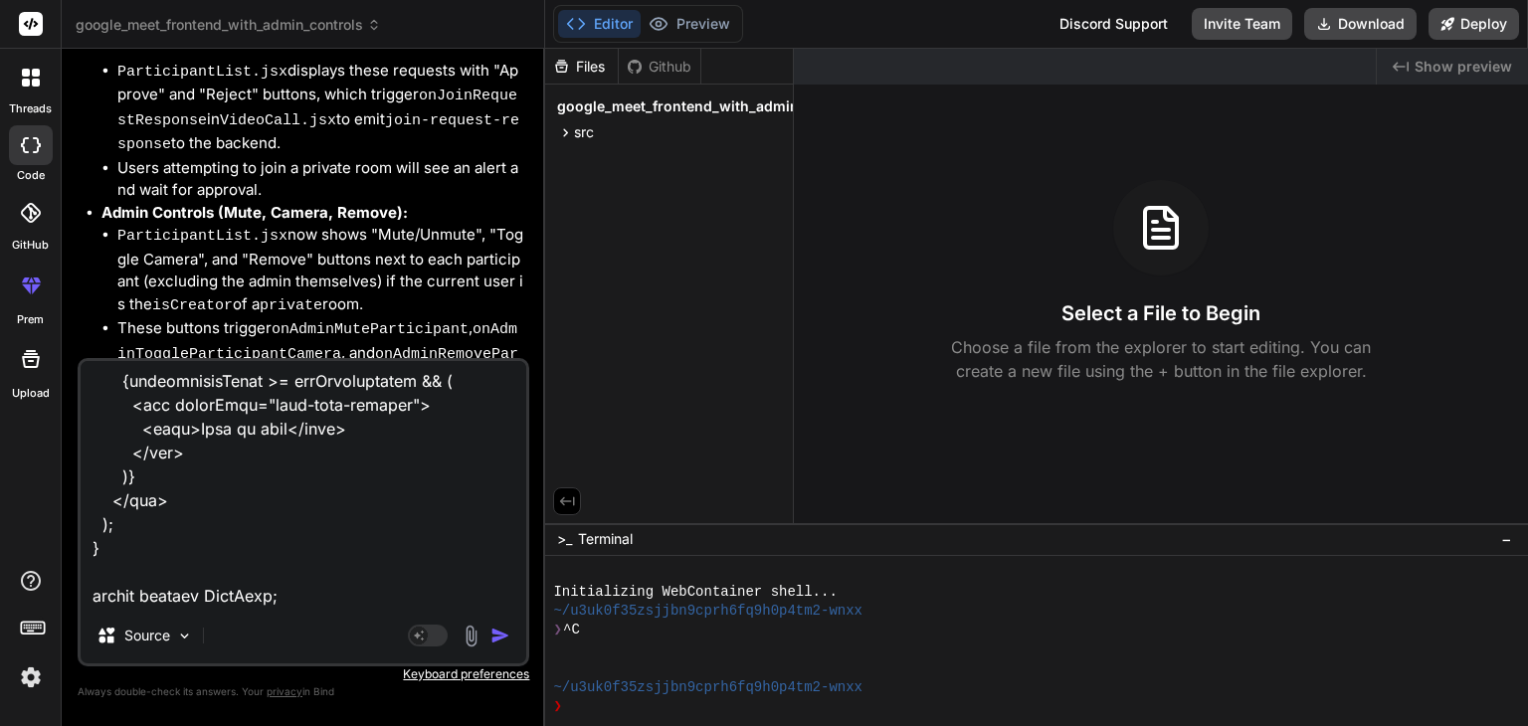
click at [313, 591] on textarea at bounding box center [304, 484] width 446 height 247
paste textarea "import React, { useState, useRef, useEffect } from 'react'; import './Notes.css…"
type textarea "i will provide other files also update in yoursef frontend import React, { useS…"
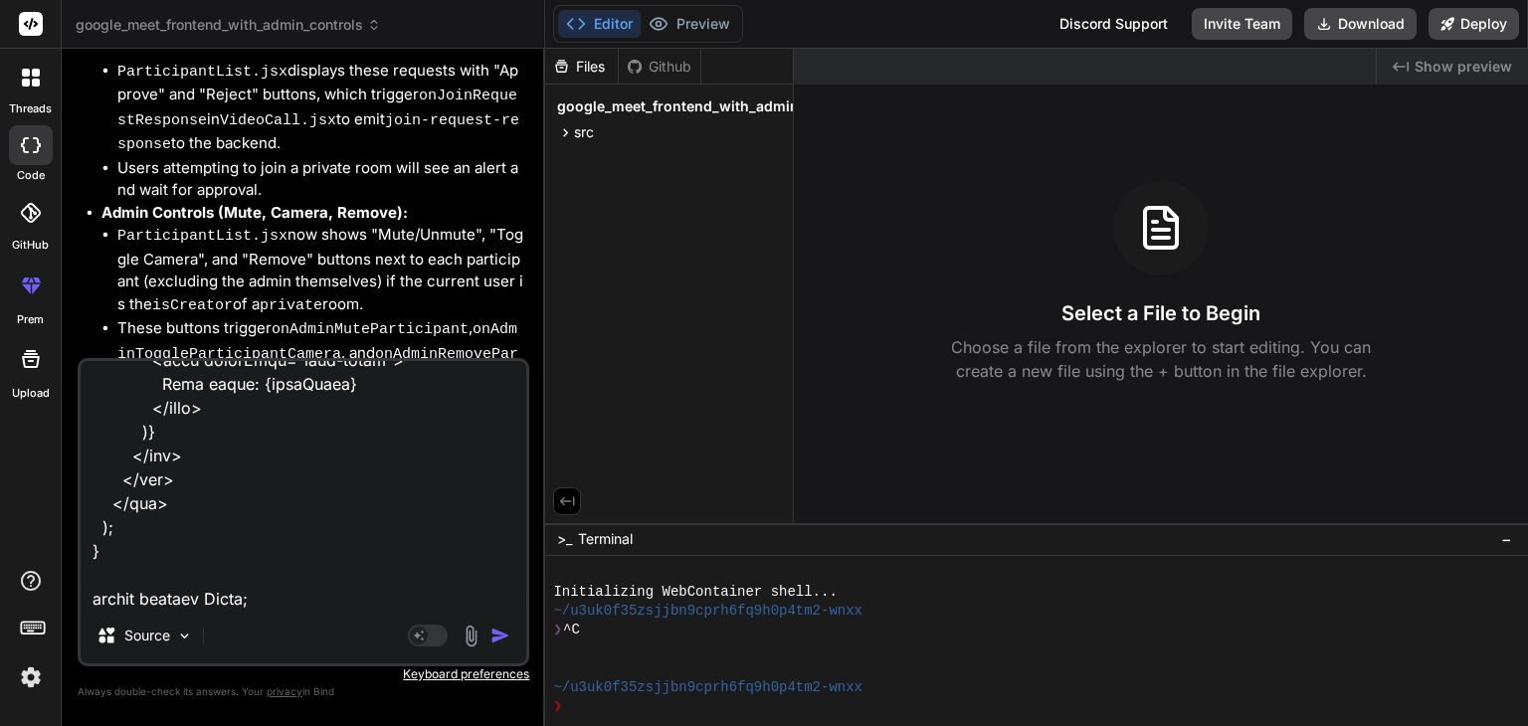
type textarea "x"
paste textarea "import React from 'react'; function FloatingToolbar({ isMuted, isCameraOff, isS…"
type textarea "i will provide other files also update in yoursef frontend import React, { useS…"
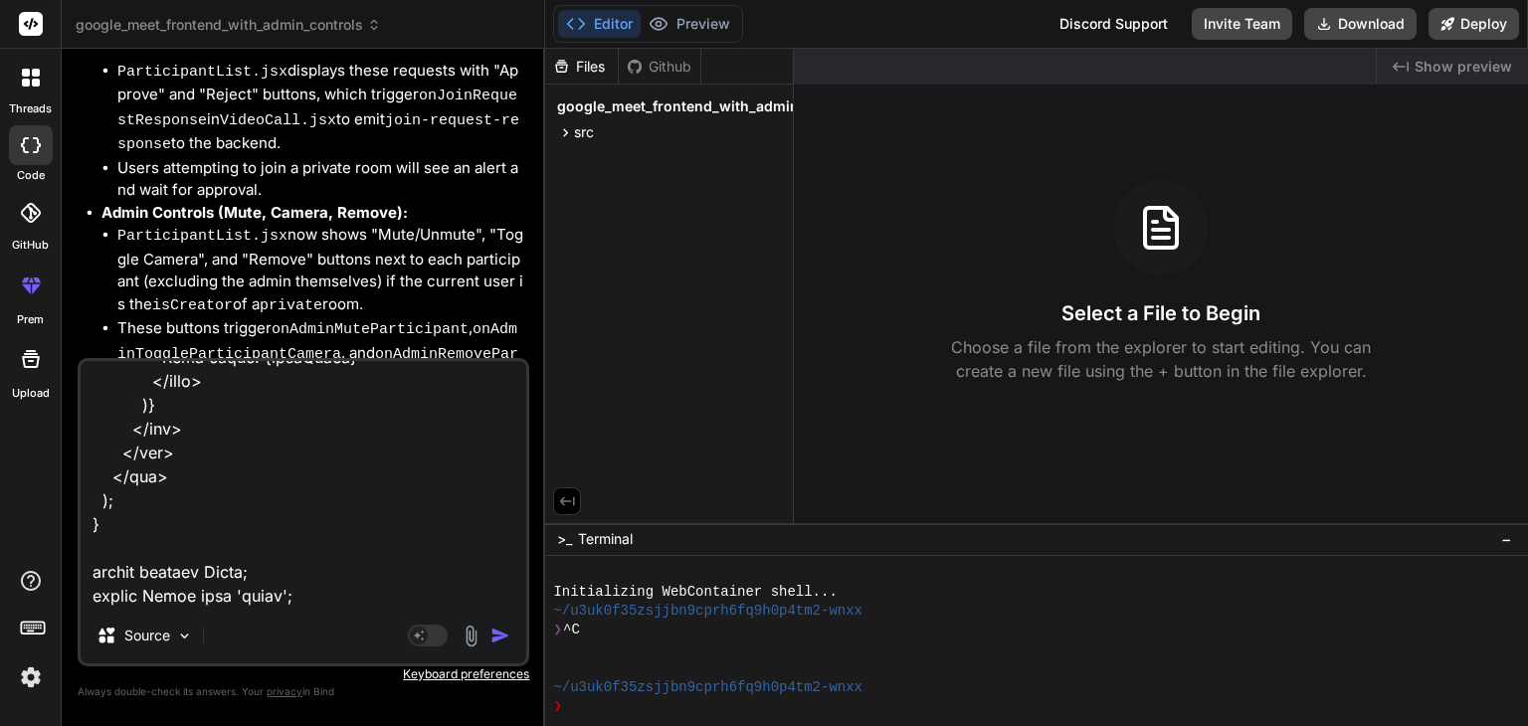
scroll to position [20990, 0]
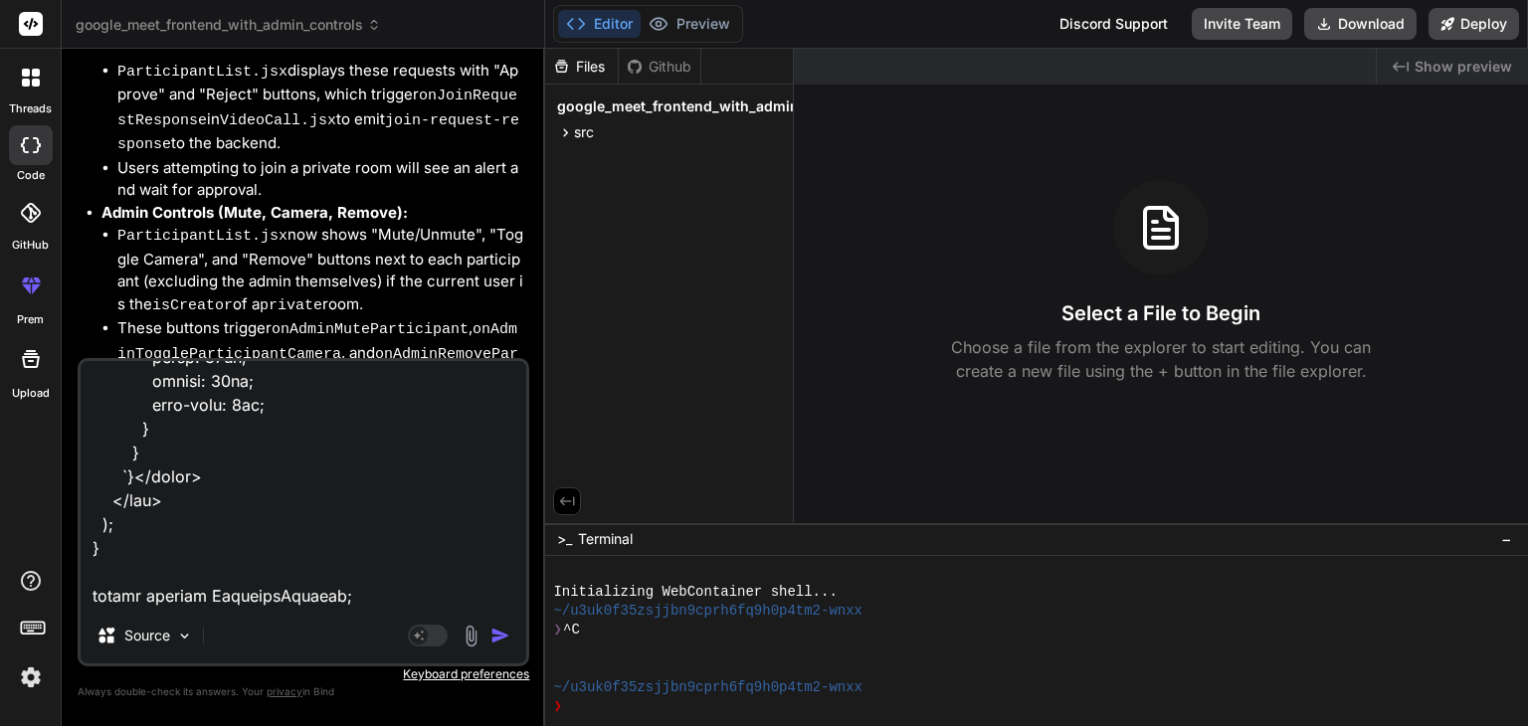
type textarea "x"
paste textarea "import React, { useState } from 'react'; import './CreateRoomModal.css'; functi…"
type textarea "i will provide other files also update in yoursef frontend import React, { useS…"
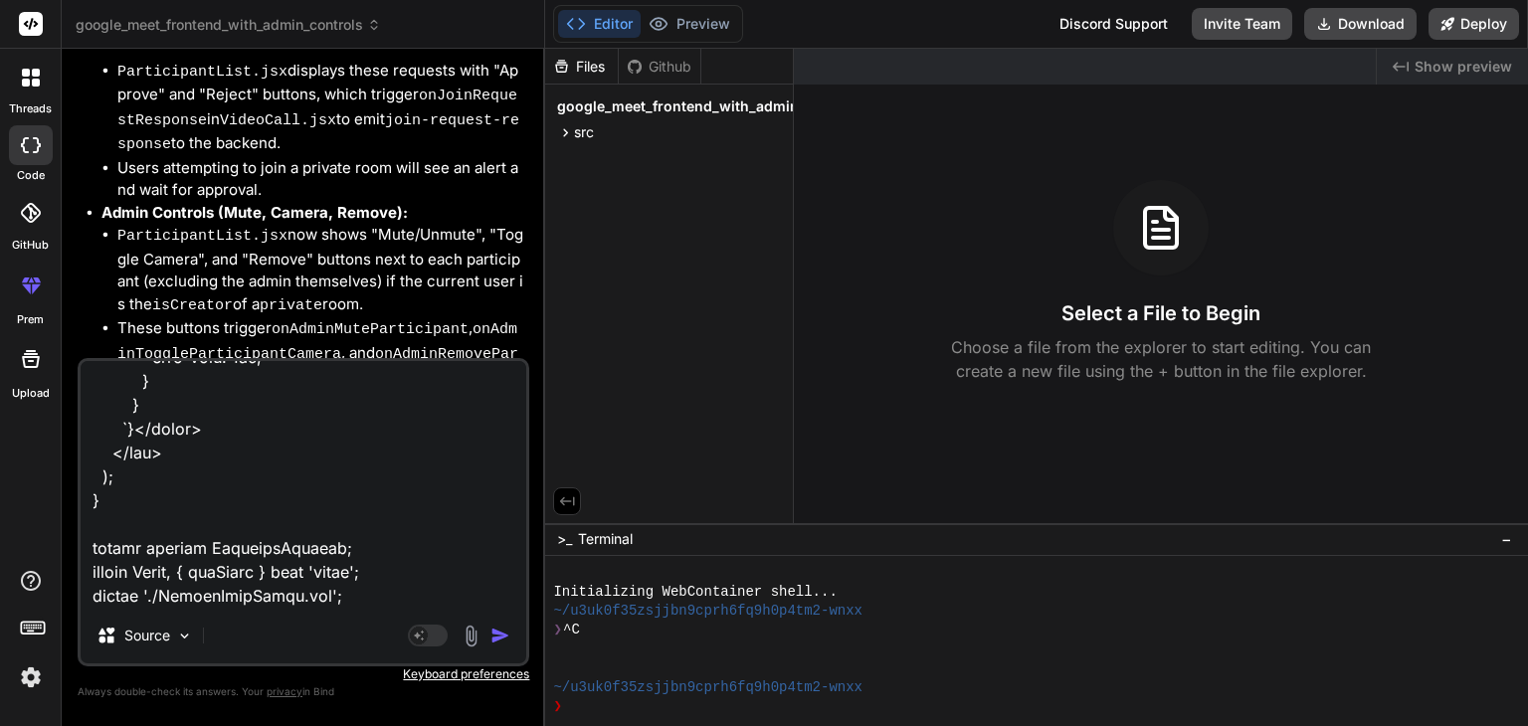
scroll to position [27580, 0]
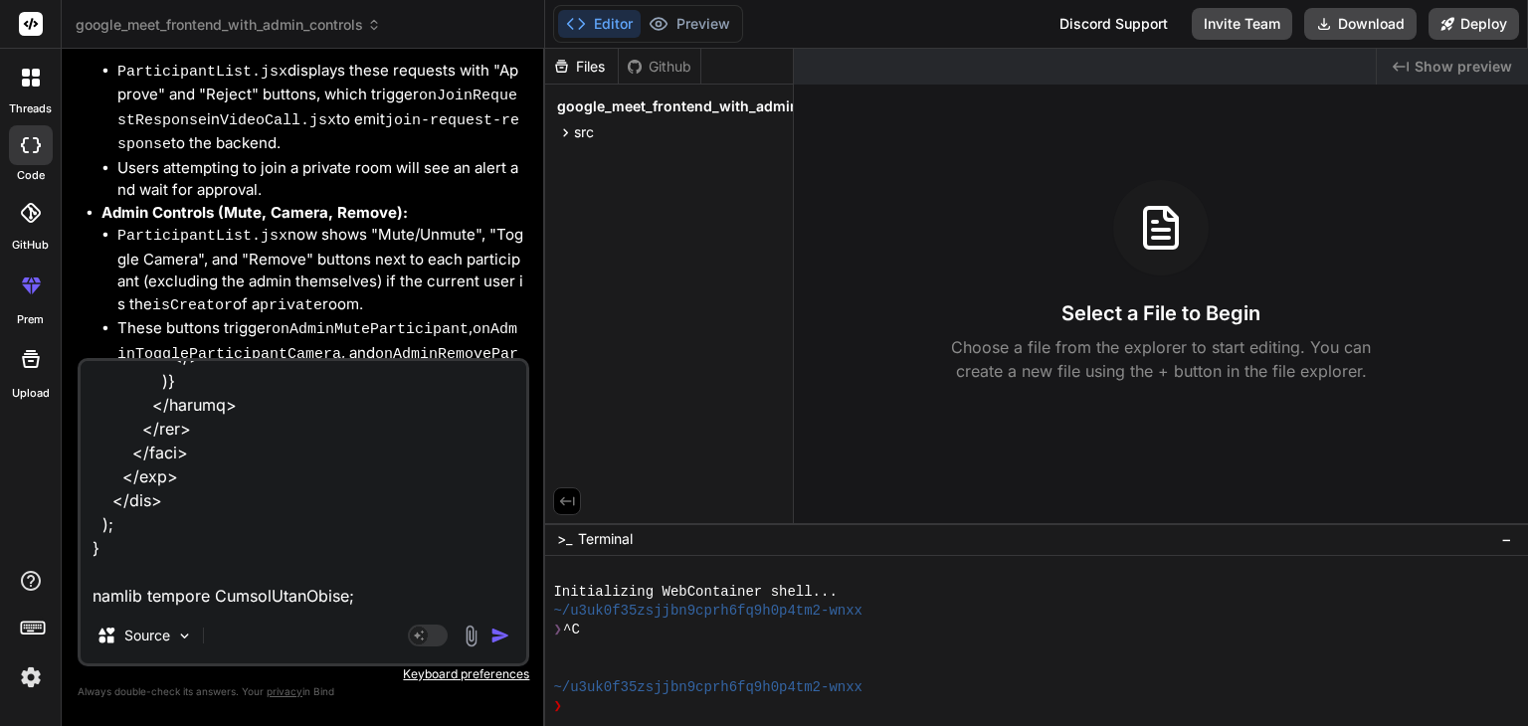
type textarea "x"
paste textarea "loremi Dolor, { sitAmetc, adiPiscin, eliTse } doei 'tempo'; incidi { Utla, E, D…"
type textarea "i will provide other files also update in yoursef frontend import React, { useS…"
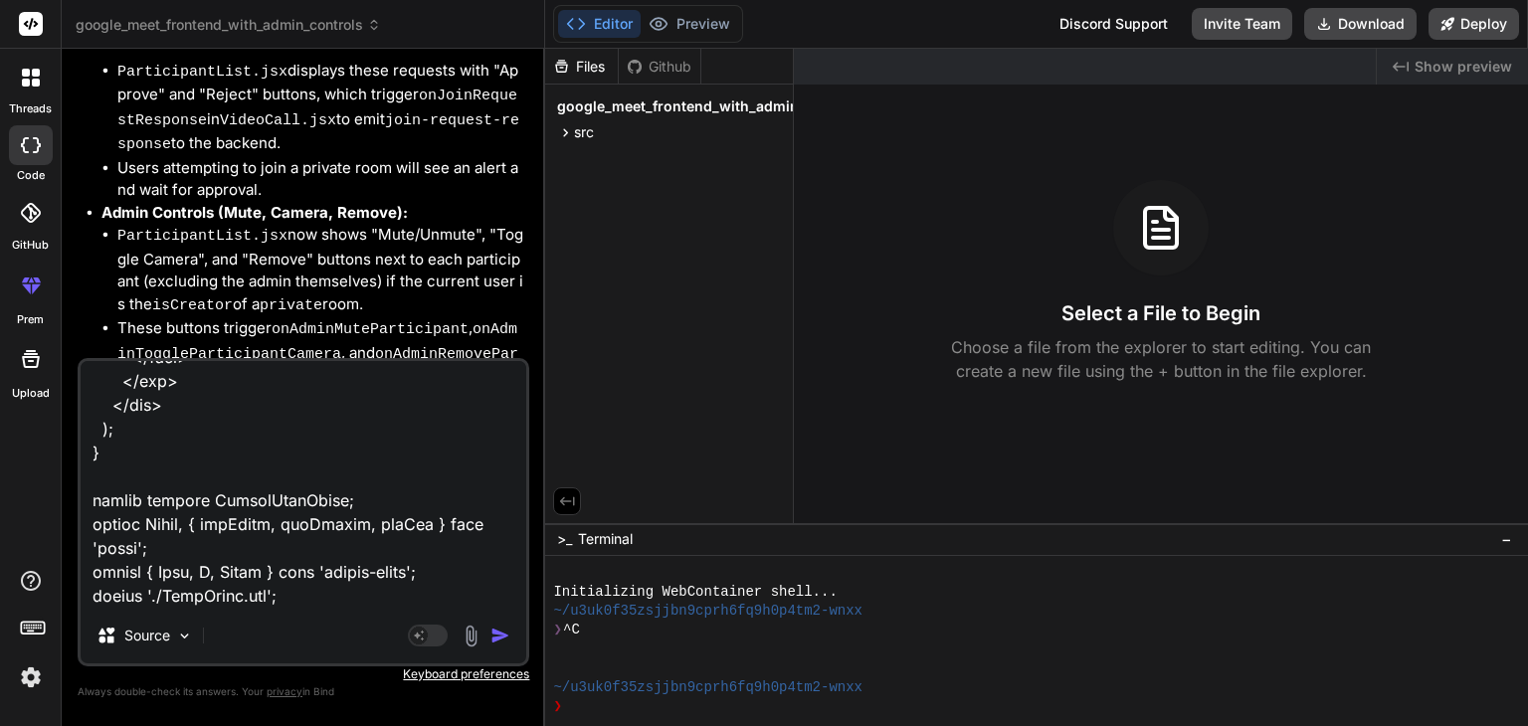
scroll to position [31329, 0]
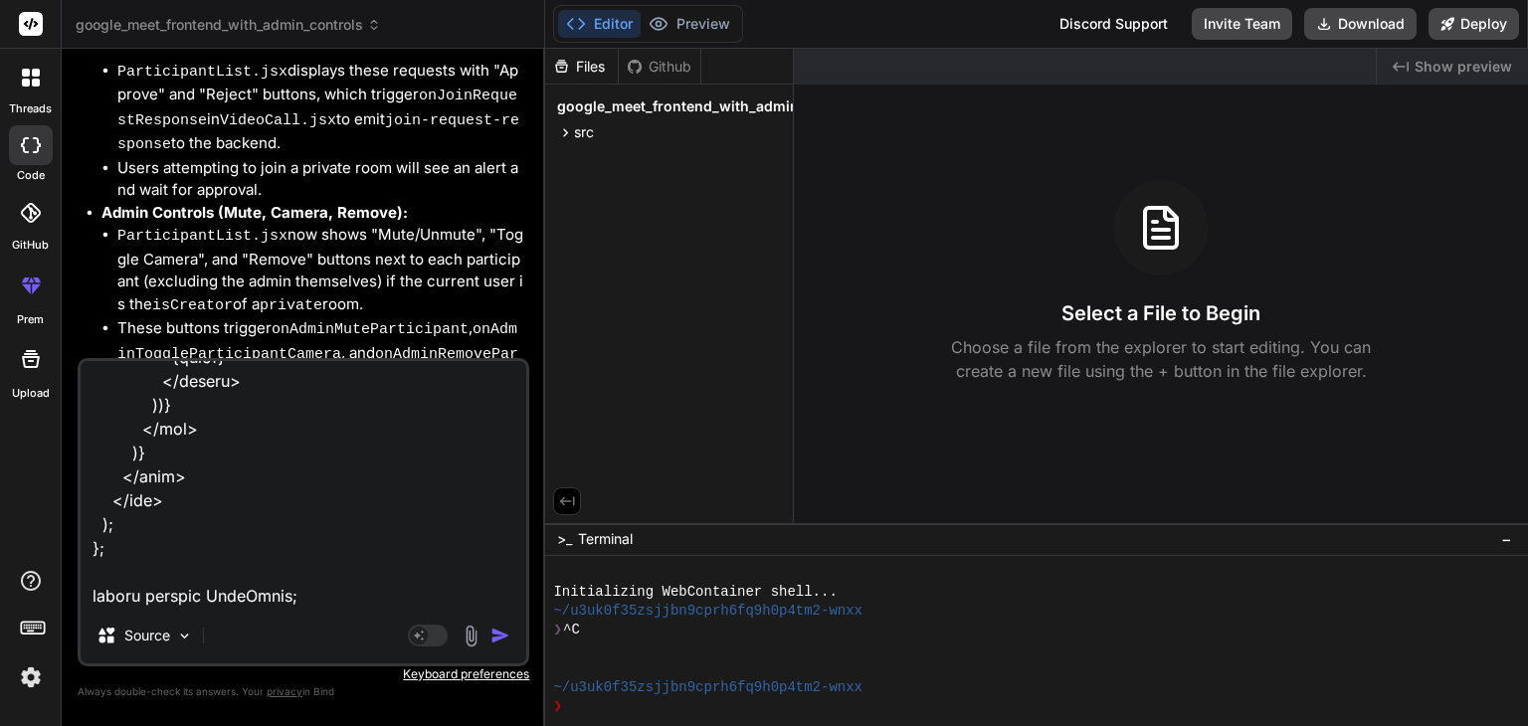
type textarea "x"
paste textarea "import React, { useState, useEffect } from 'react'; function Timer({ timer, onT…"
type textarea "i will provide other files also update in yoursef frontend import React, { useS…"
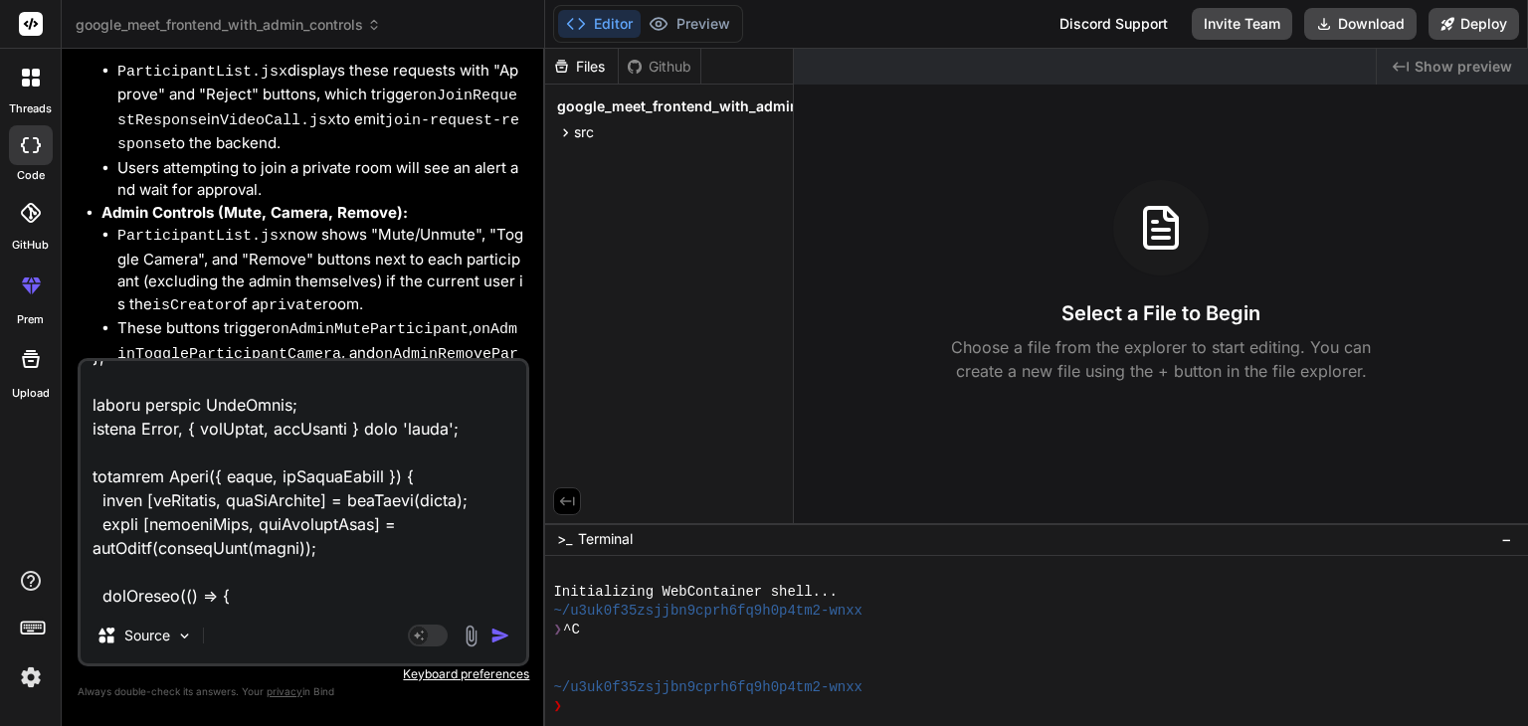
scroll to position [37967, 0]
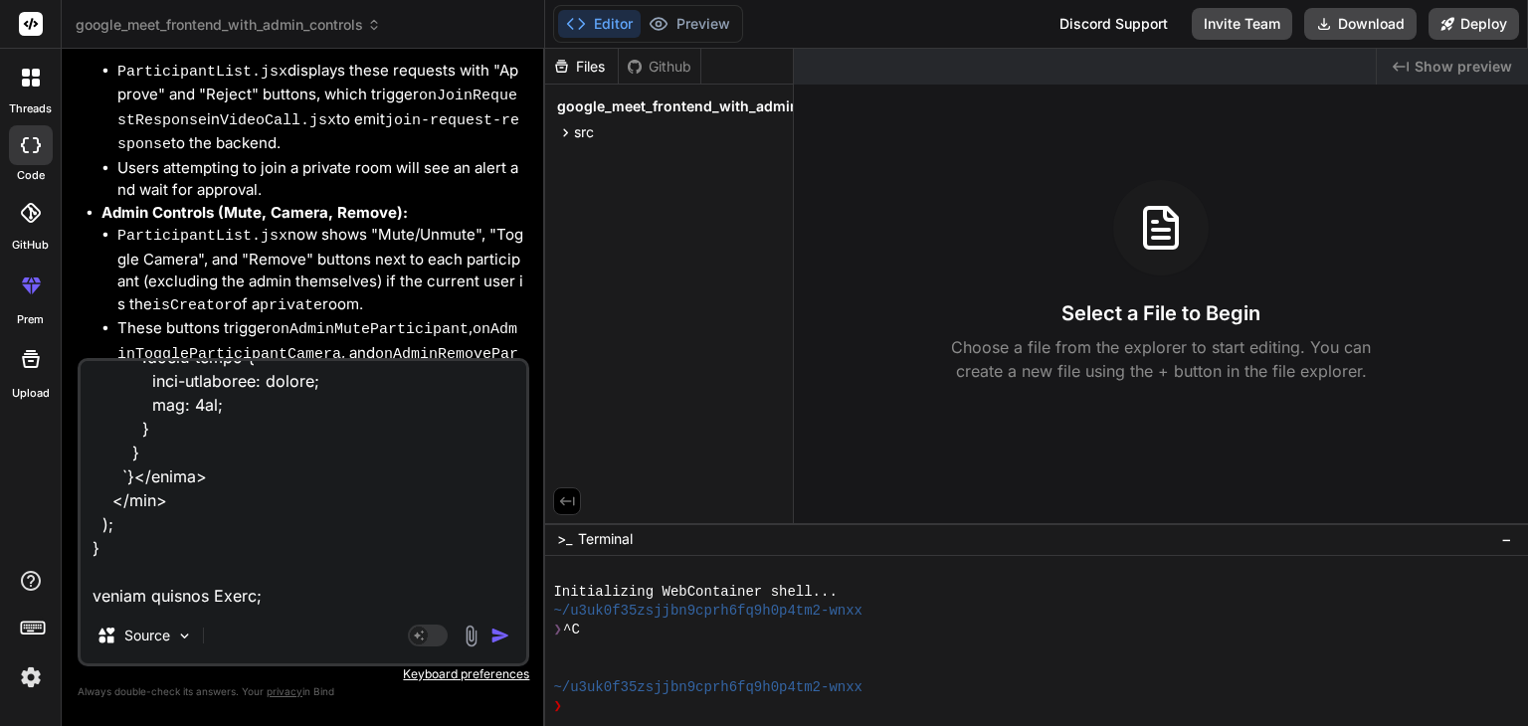
type textarea "x"
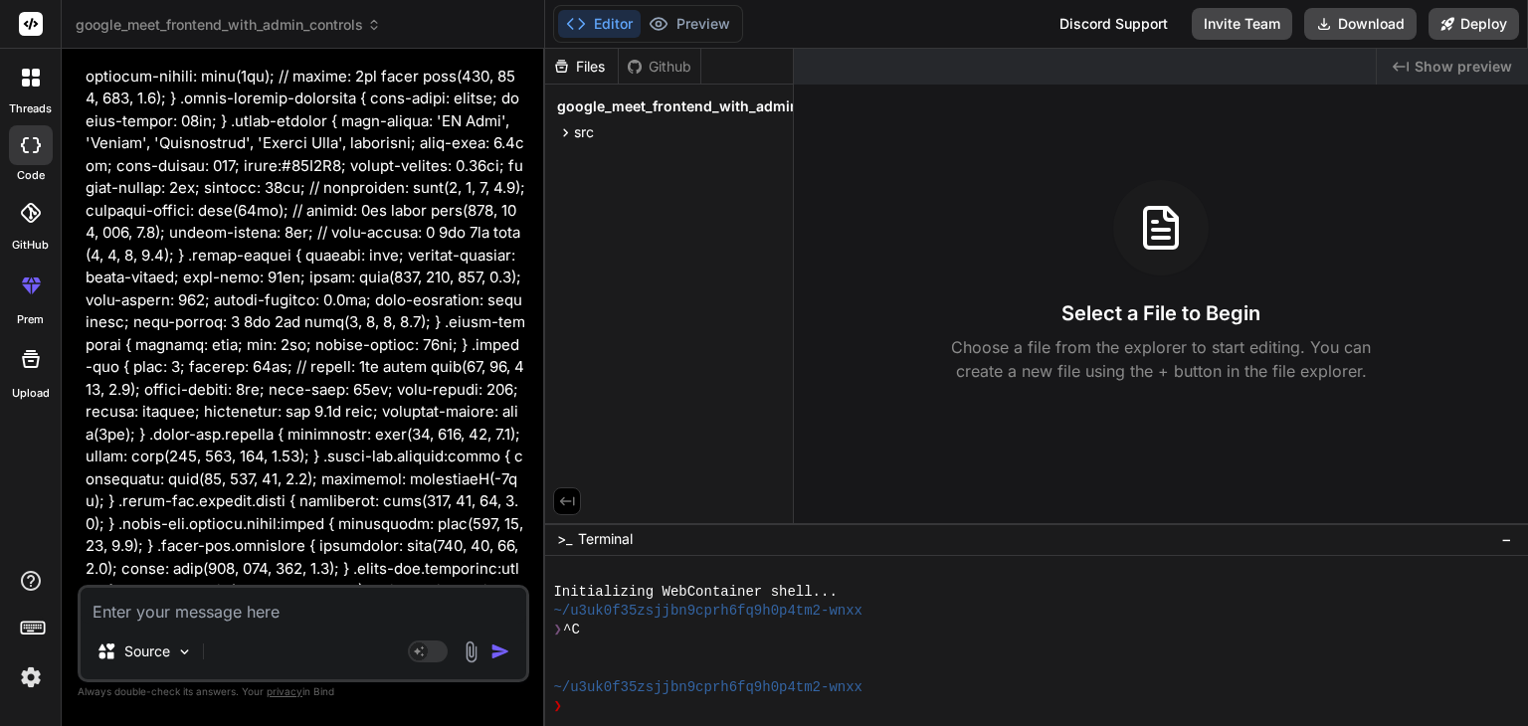
scroll to position [46511, 0]
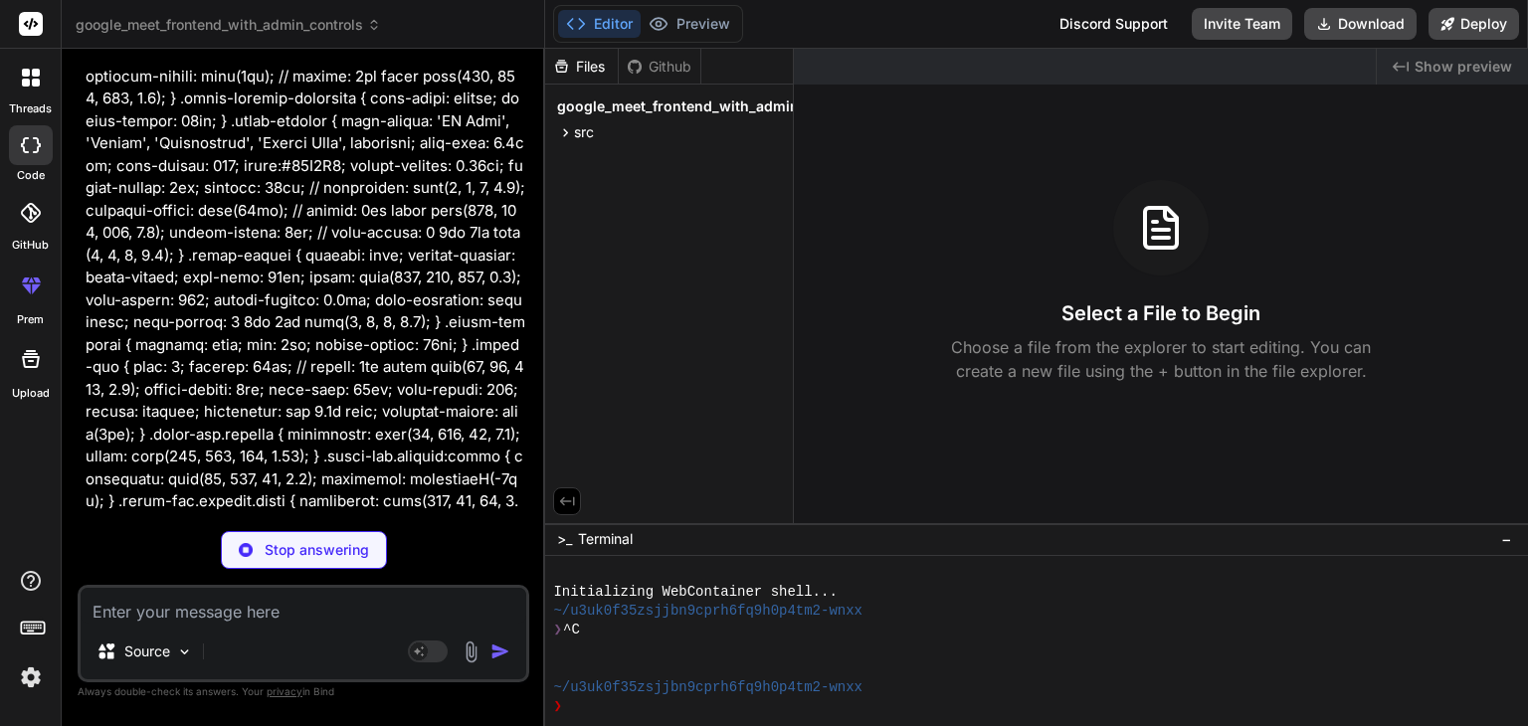
type textarea "x"
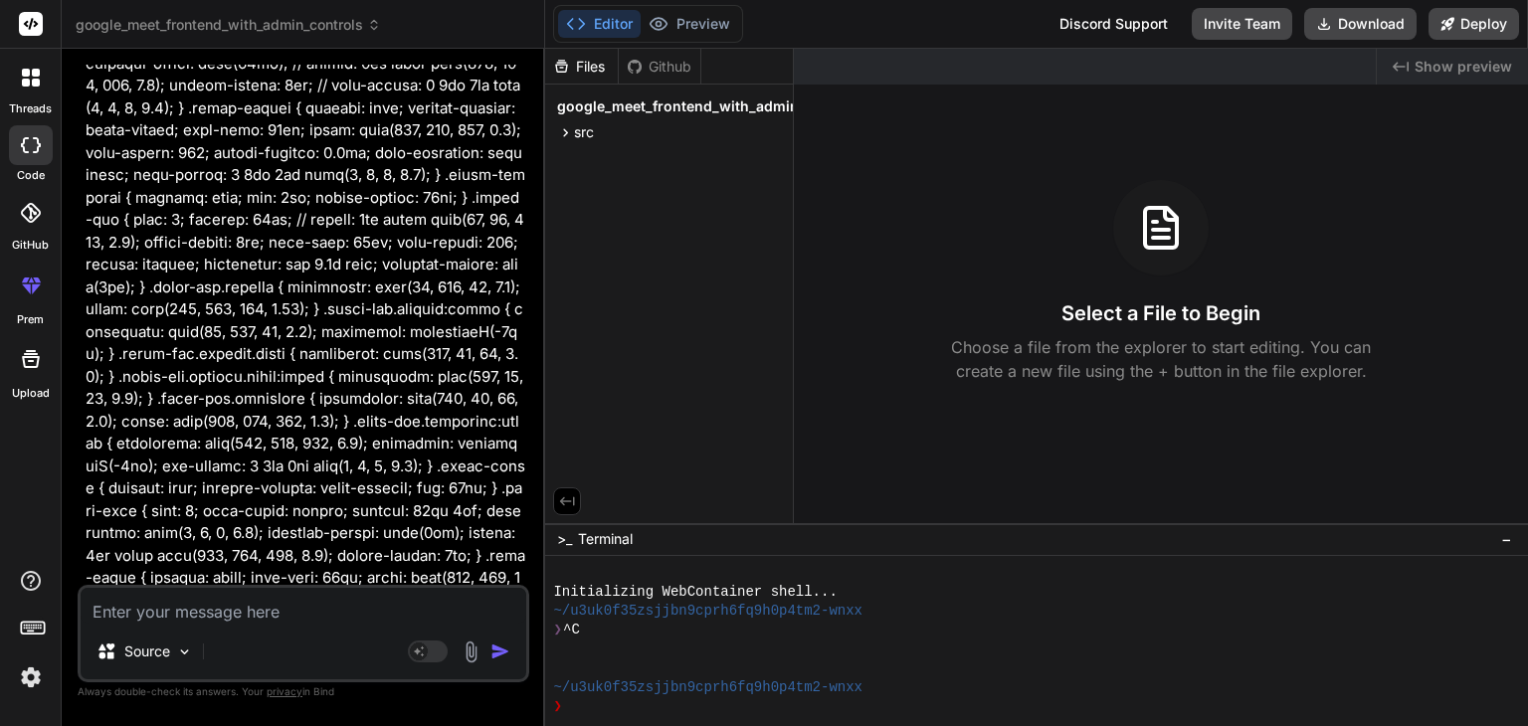
scroll to position [46781, 0]
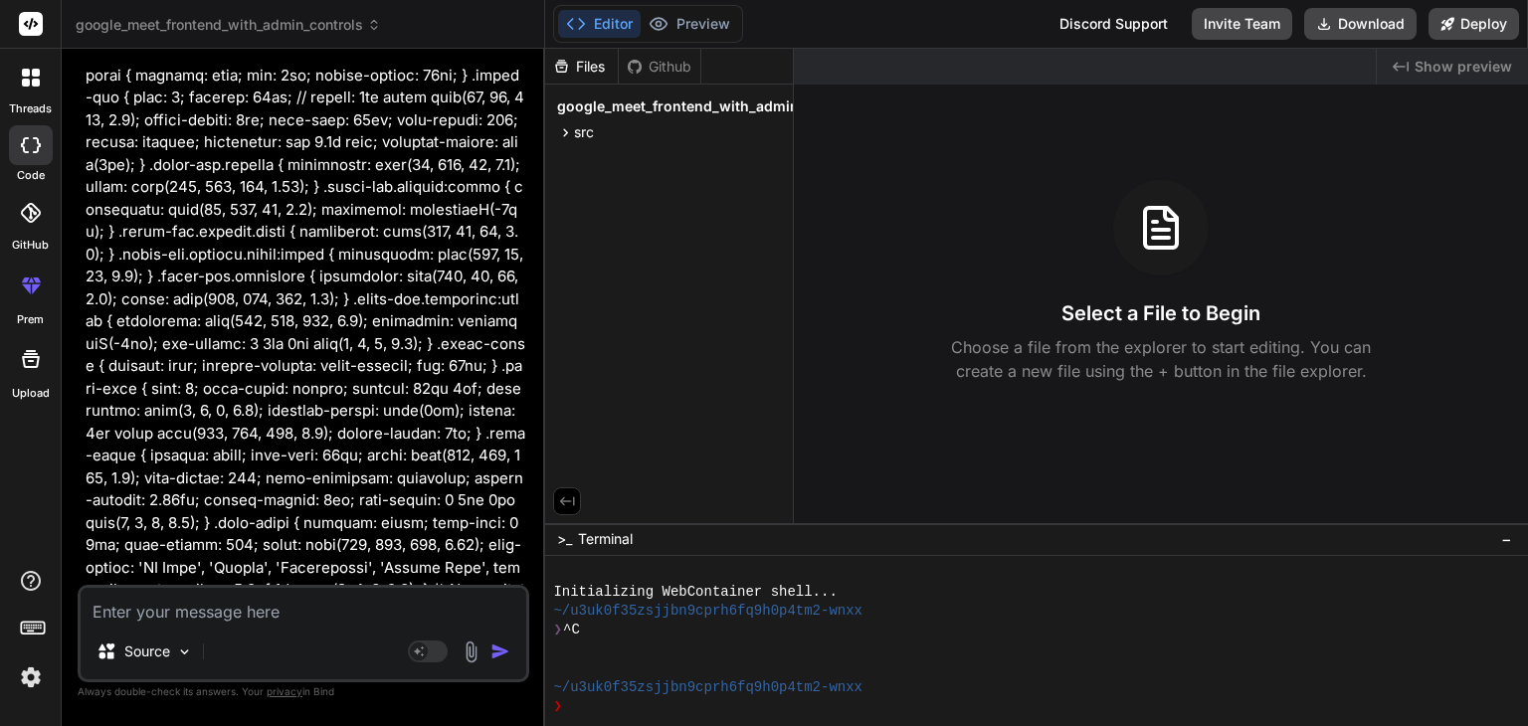
type textarea "n"
type textarea "x"
type textarea "no"
type textarea "x"
type textarea "now"
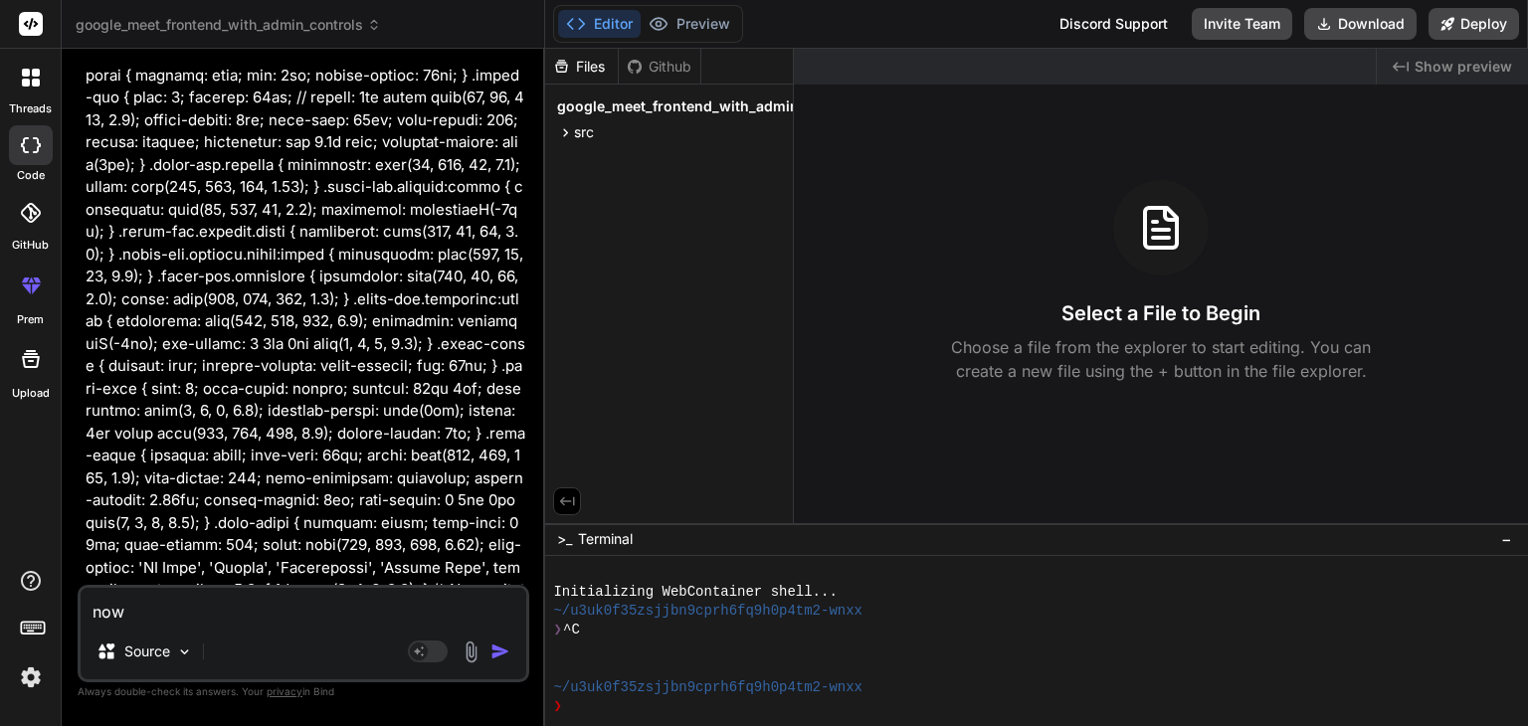
type textarea "x"
type textarea "now,"
type textarea "x"
type textarea "now,"
type textarea "x"
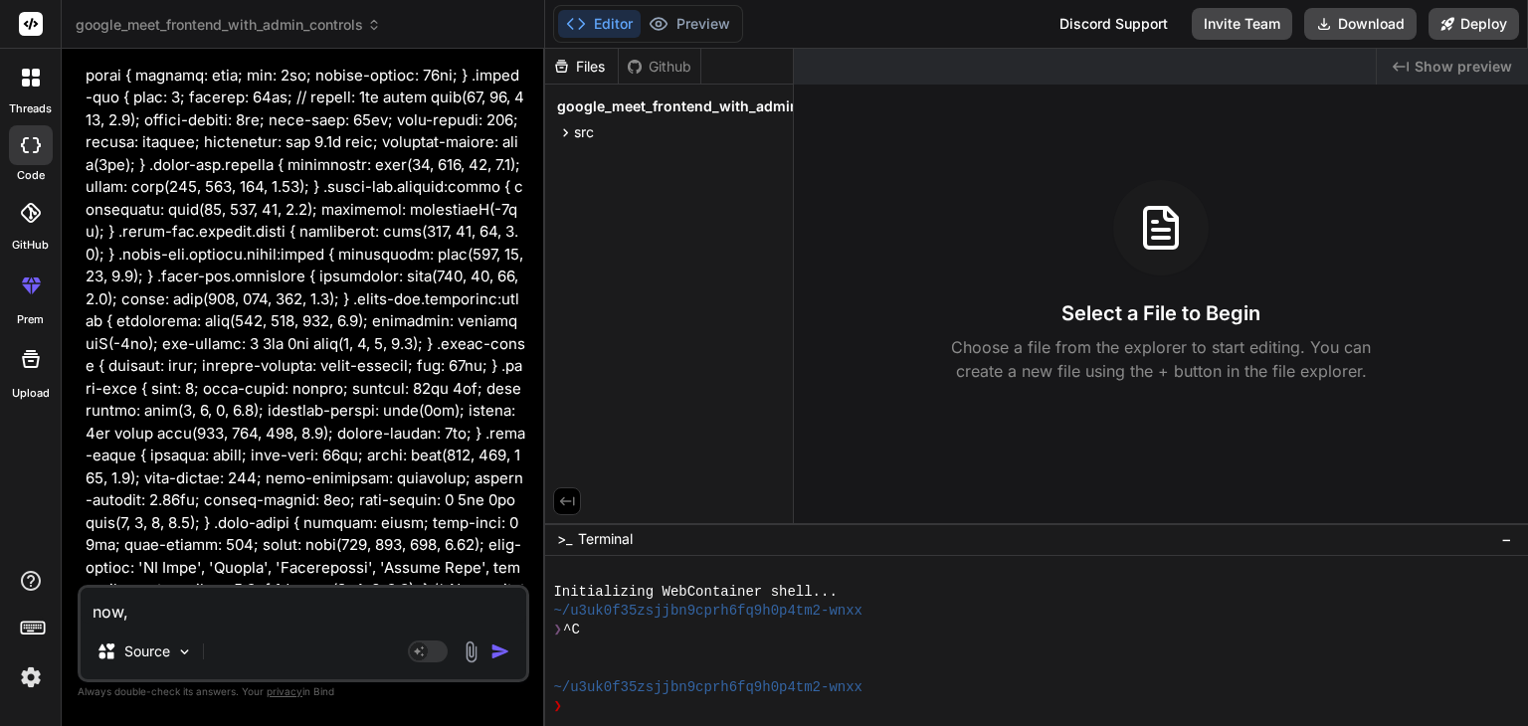
type textarea "now, i"
type textarea "x"
type textarea "now, i"
type textarea "x"
type textarea "now, i w"
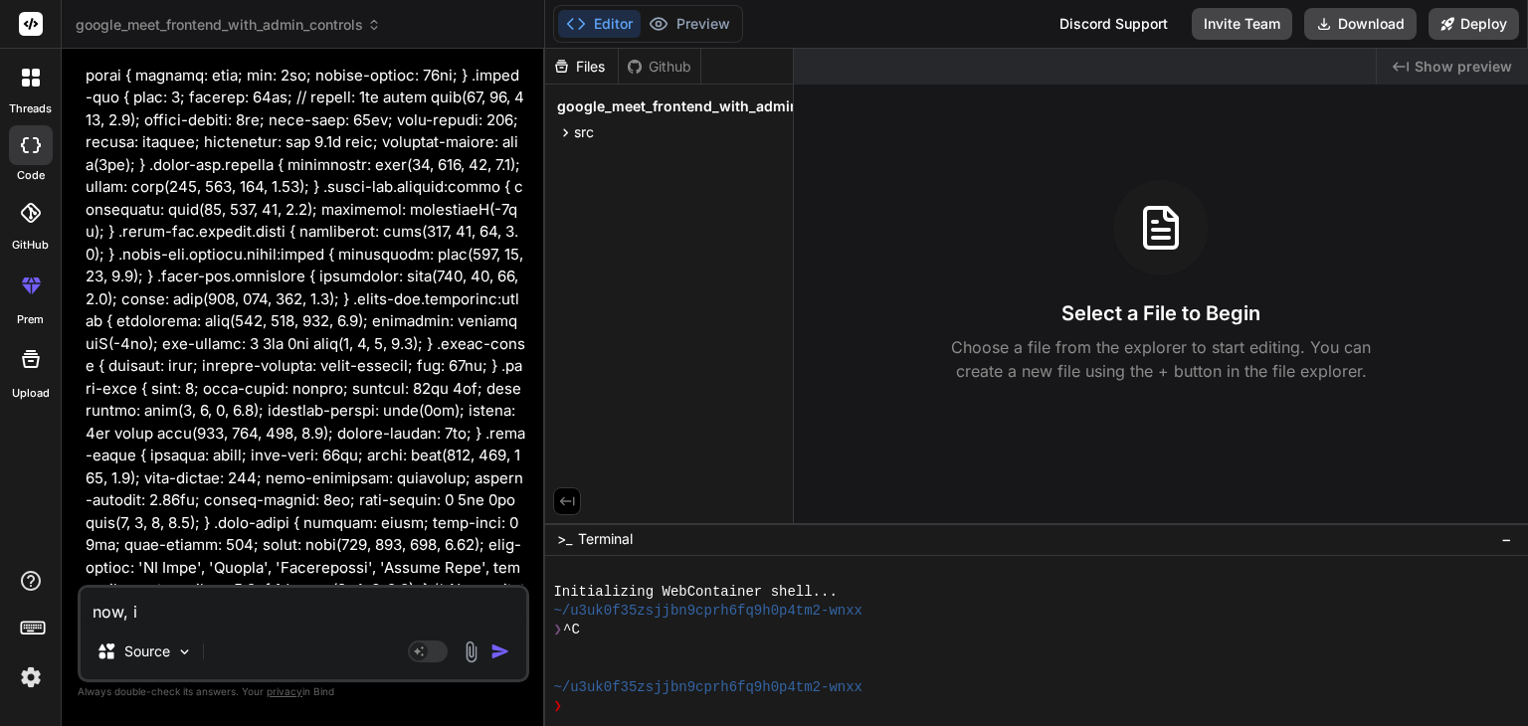
type textarea "x"
type textarea "now, i wa"
type textarea "x"
type textarea "now, i wan"
type textarea "x"
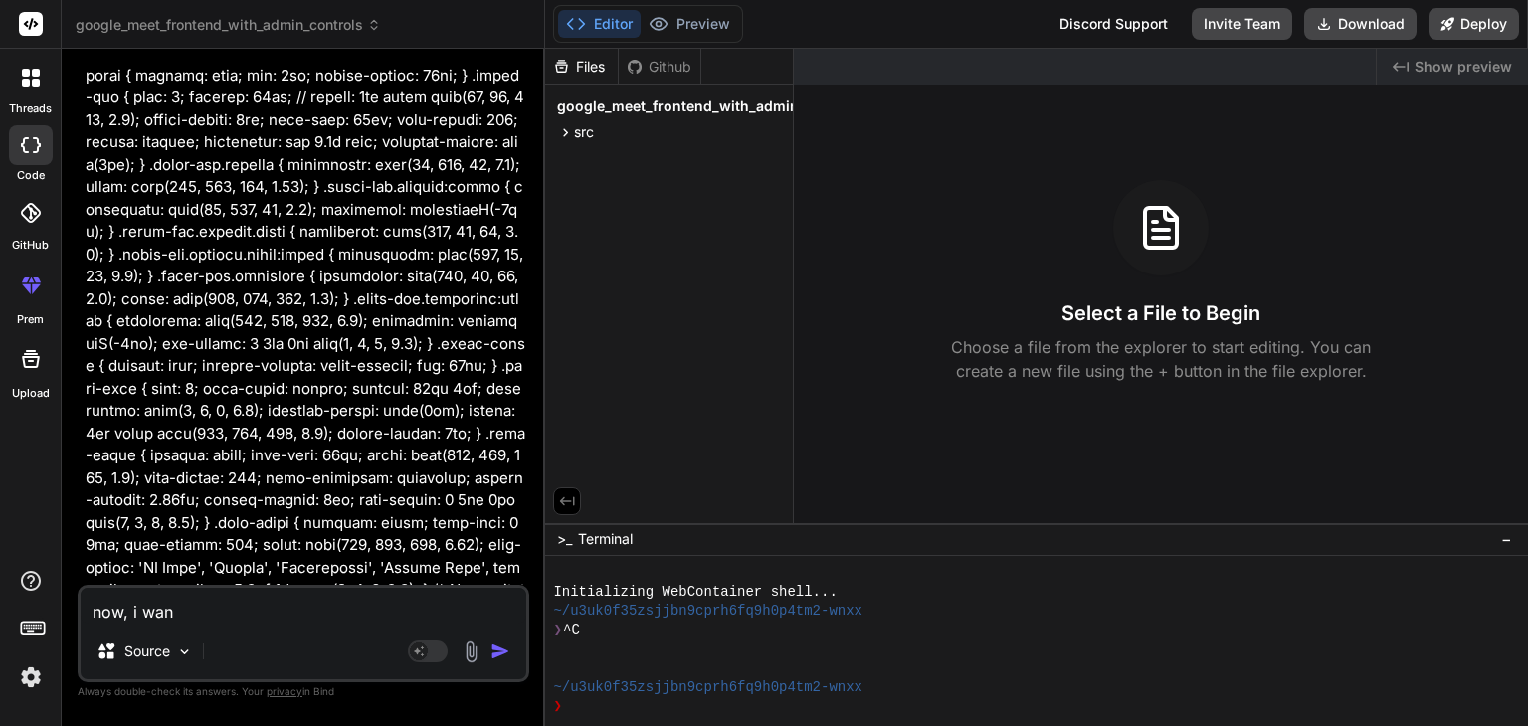
type textarea "now, i want"
type textarea "x"
type textarea "now, i want"
type textarea "x"
type textarea "now, i want t"
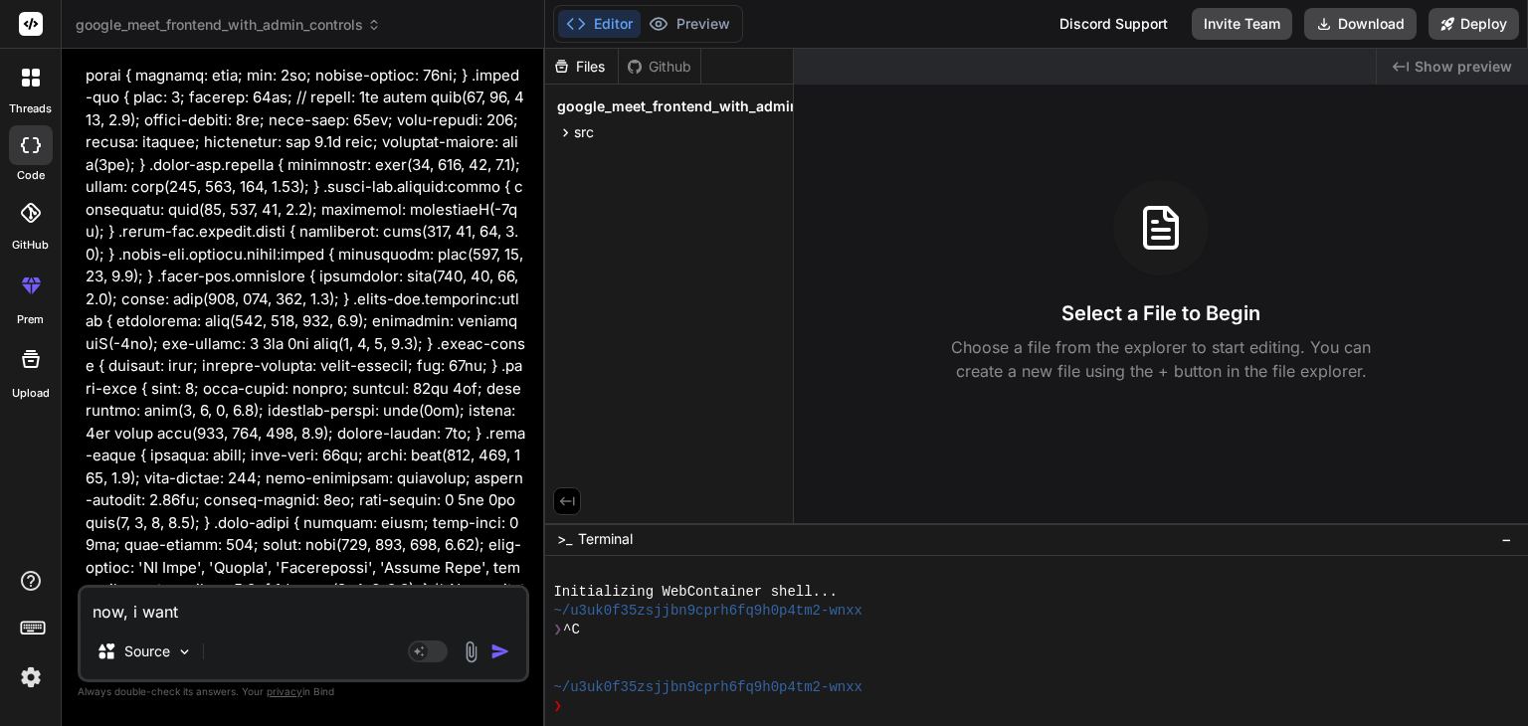
type textarea "x"
type textarea "now, i want to"
type textarea "x"
type textarea "now, i want to"
type textarea "x"
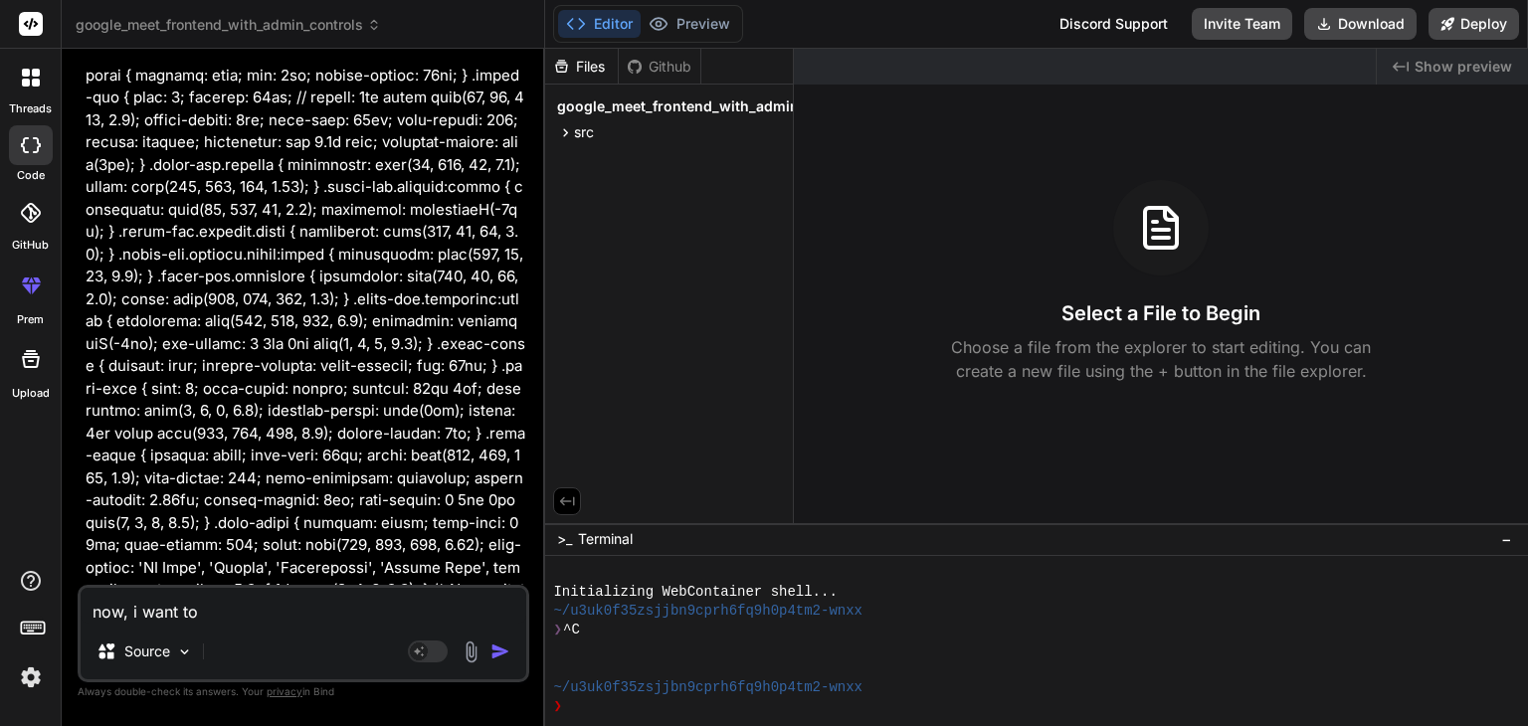
type textarea "now, i want to i"
type textarea "x"
type textarea "now, i want to im"
type textarea "x"
type textarea "now, i want to imp"
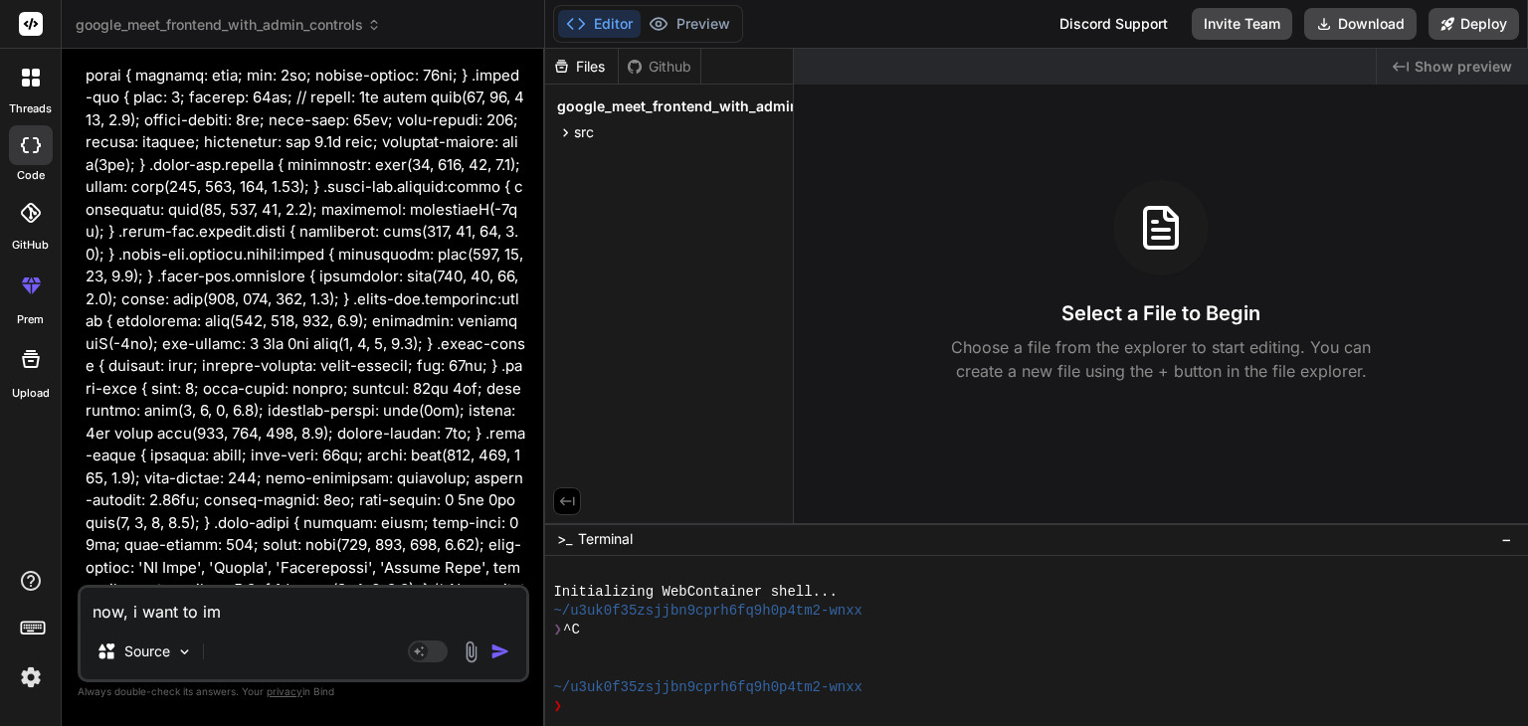
type textarea "x"
type textarea "now, i want to impl"
type textarea "x"
type textarea "now, i want to imple"
type textarea "x"
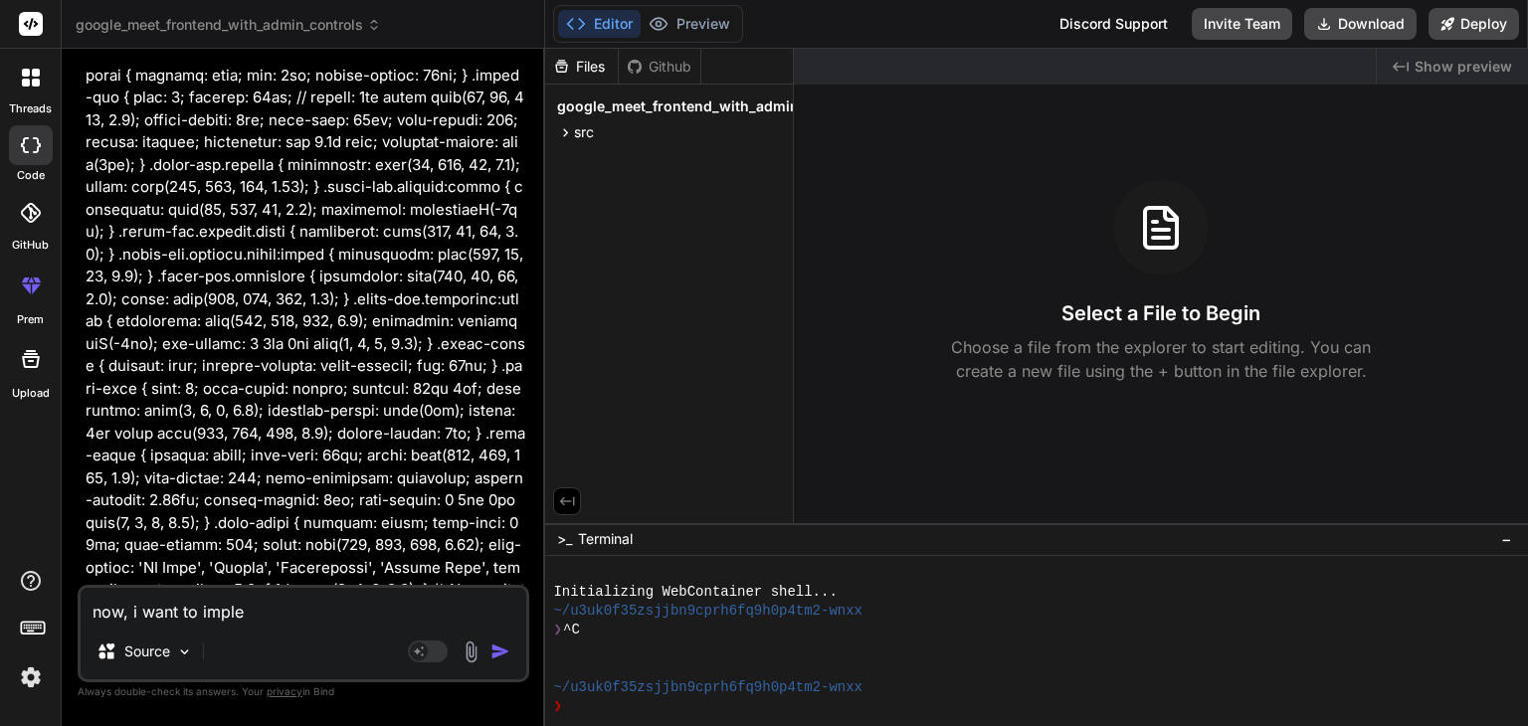
type textarea "now, i want to implem"
type textarea "x"
type textarea "now, i want to impleme"
type textarea "x"
type textarea "now, i want to implemen"
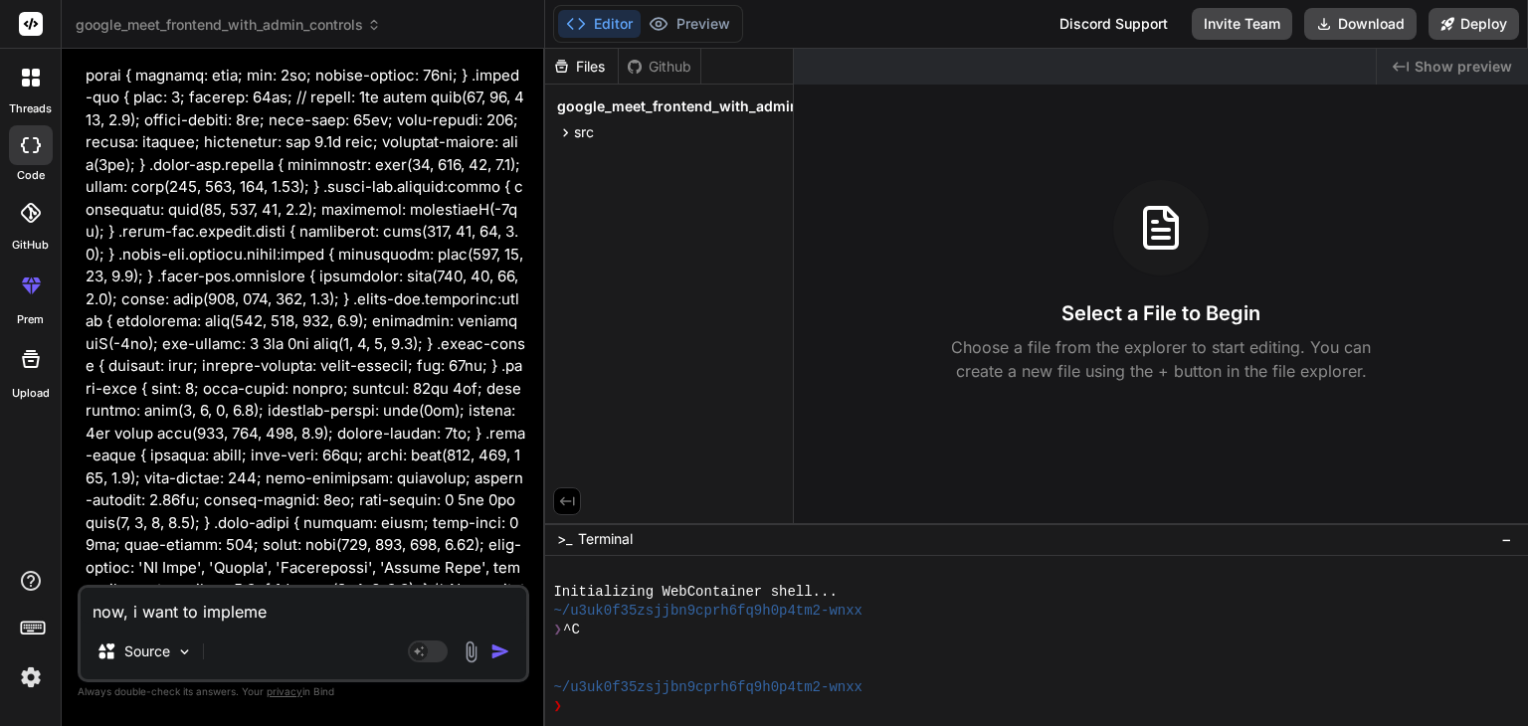
type textarea "x"
type textarea "now, i want to implement"
type textarea "x"
type textarea "now, i want to implement"
type textarea "x"
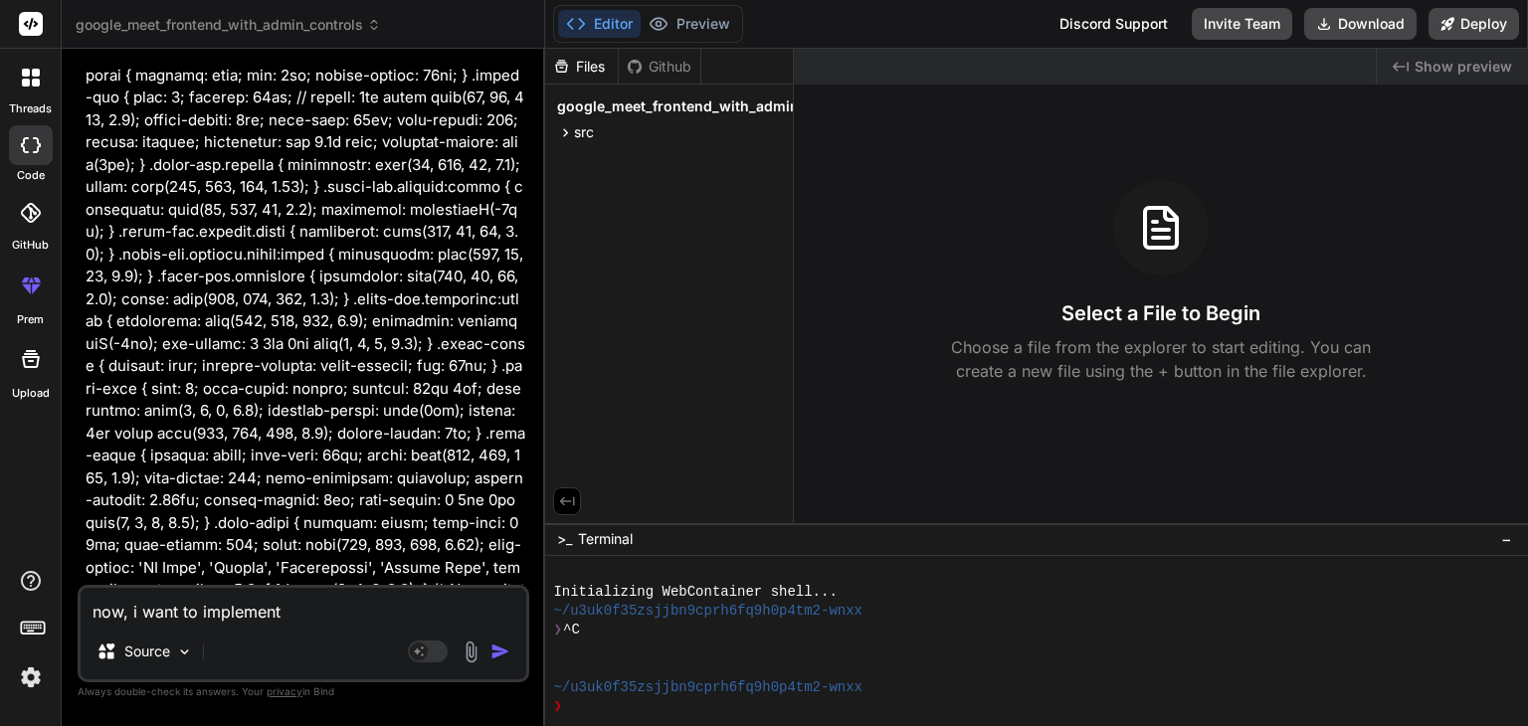
type textarea "now, i want to implement f"
type textarea "x"
type textarea "now, i want to implement fe"
type textarea "x"
type textarea "now, i want to implement few"
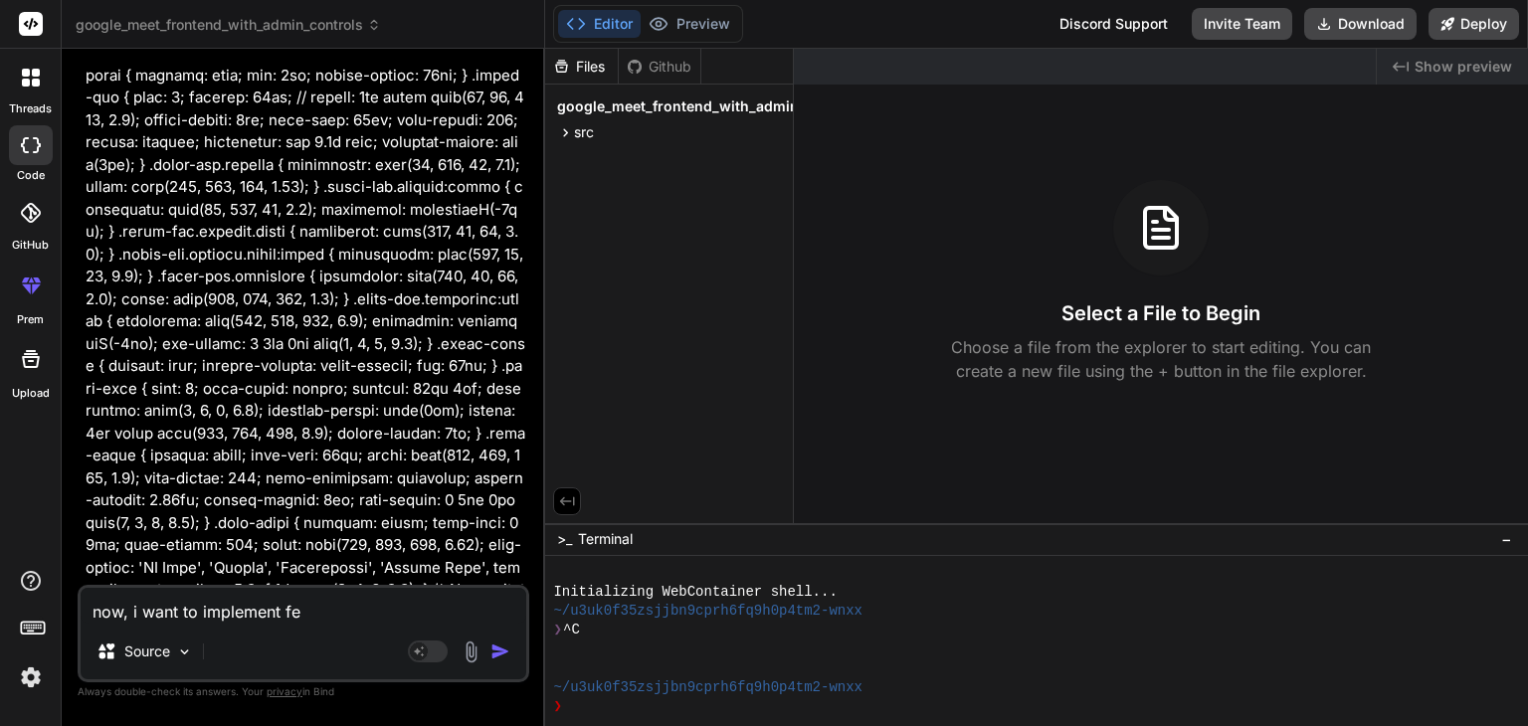
type textarea "x"
type textarea "now, i want to implement few"
type textarea "x"
type textarea "now, i want to implement few c"
type textarea "x"
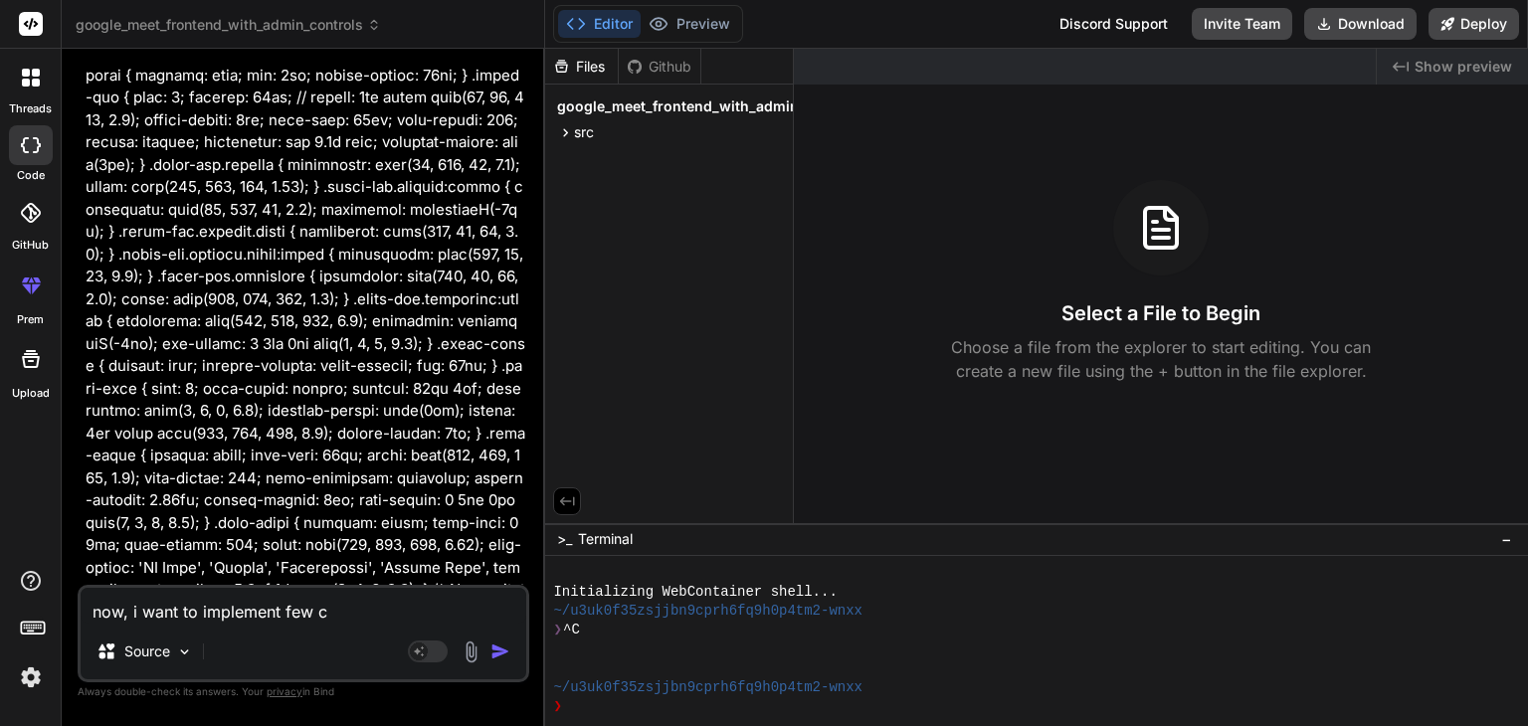
type textarea "now, i want to implement few ch"
type textarea "x"
type textarea "now, i want to implement few cha"
type textarea "x"
type textarea "now, i want to implement few chan"
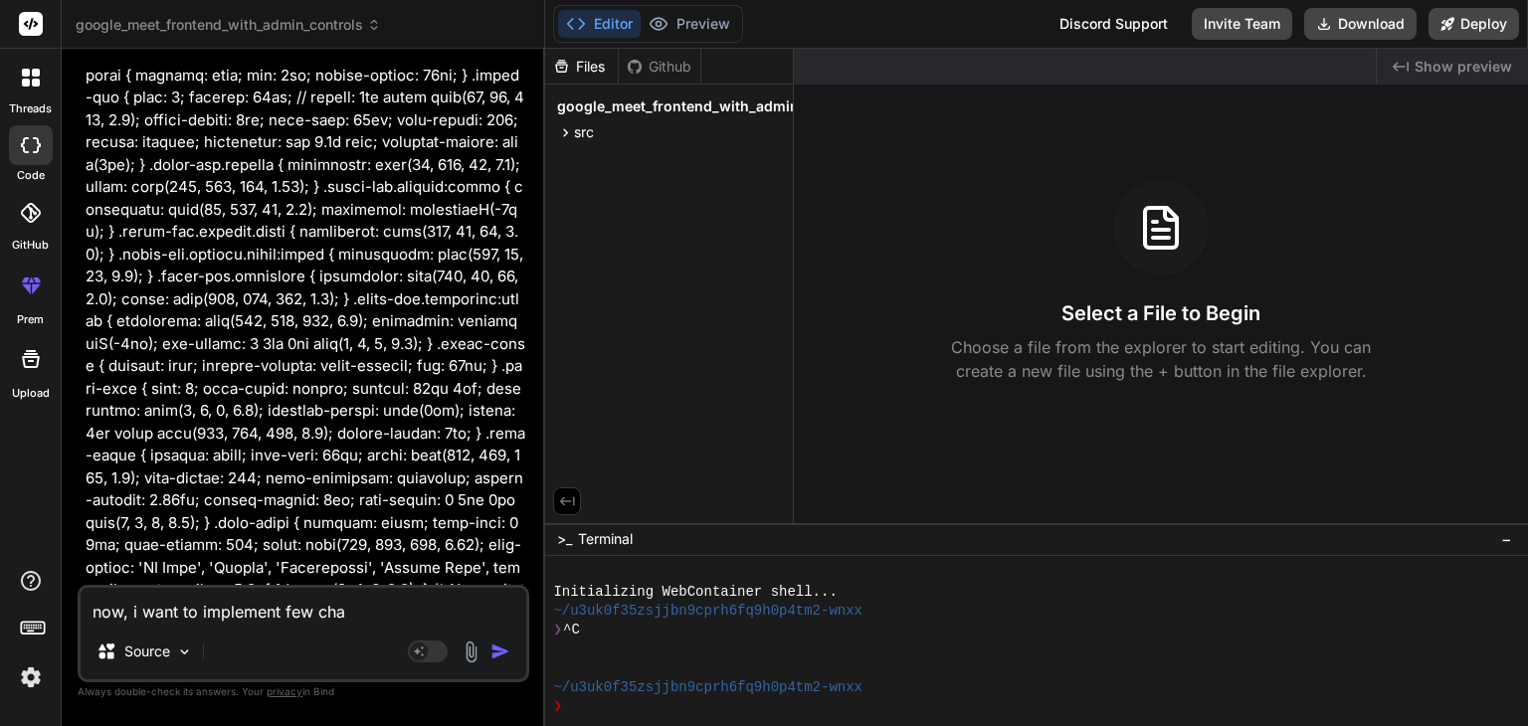
type textarea "x"
type textarea "now, i want to implement few [PERSON_NAME]"
type textarea "x"
type textarea "now, i want to implement few change"
type textarea "x"
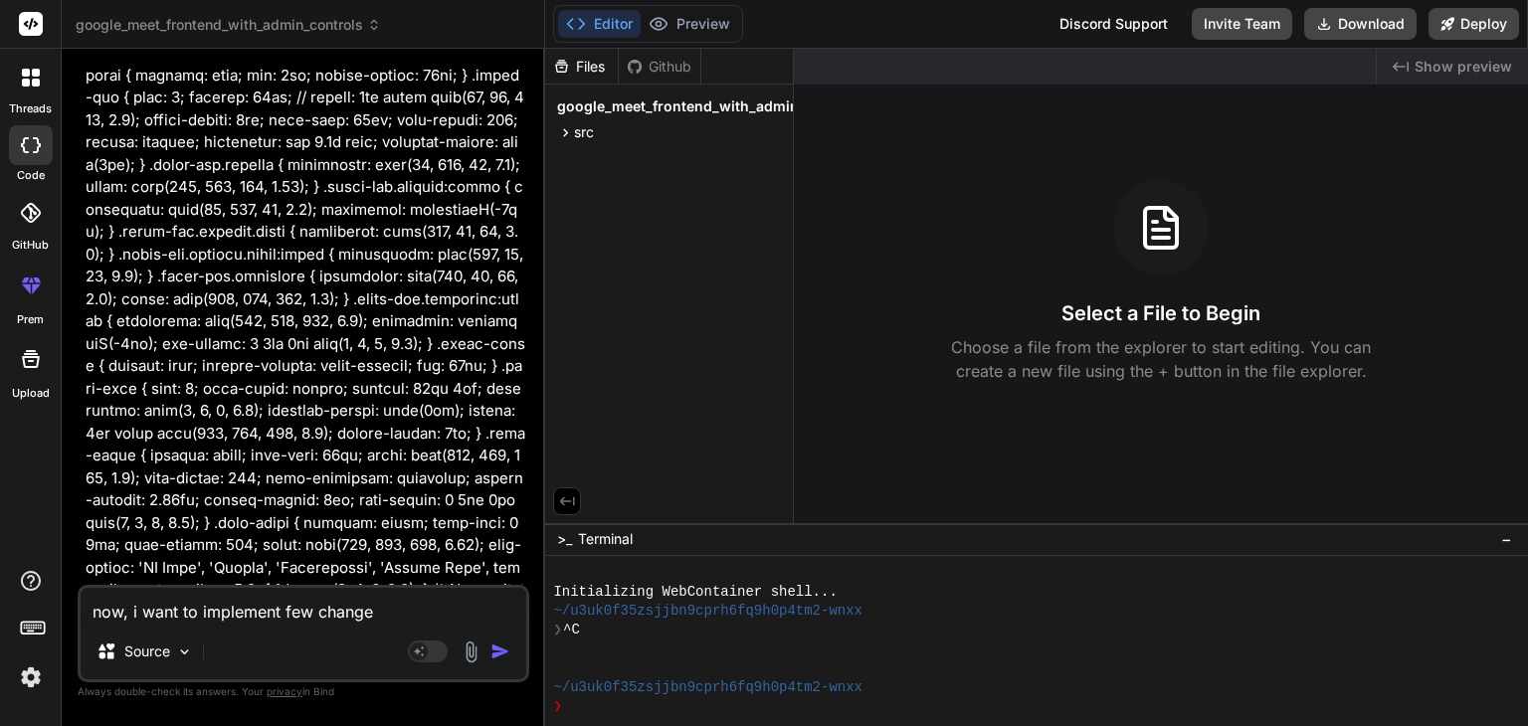
type textarea "now, i want to implement few changes"
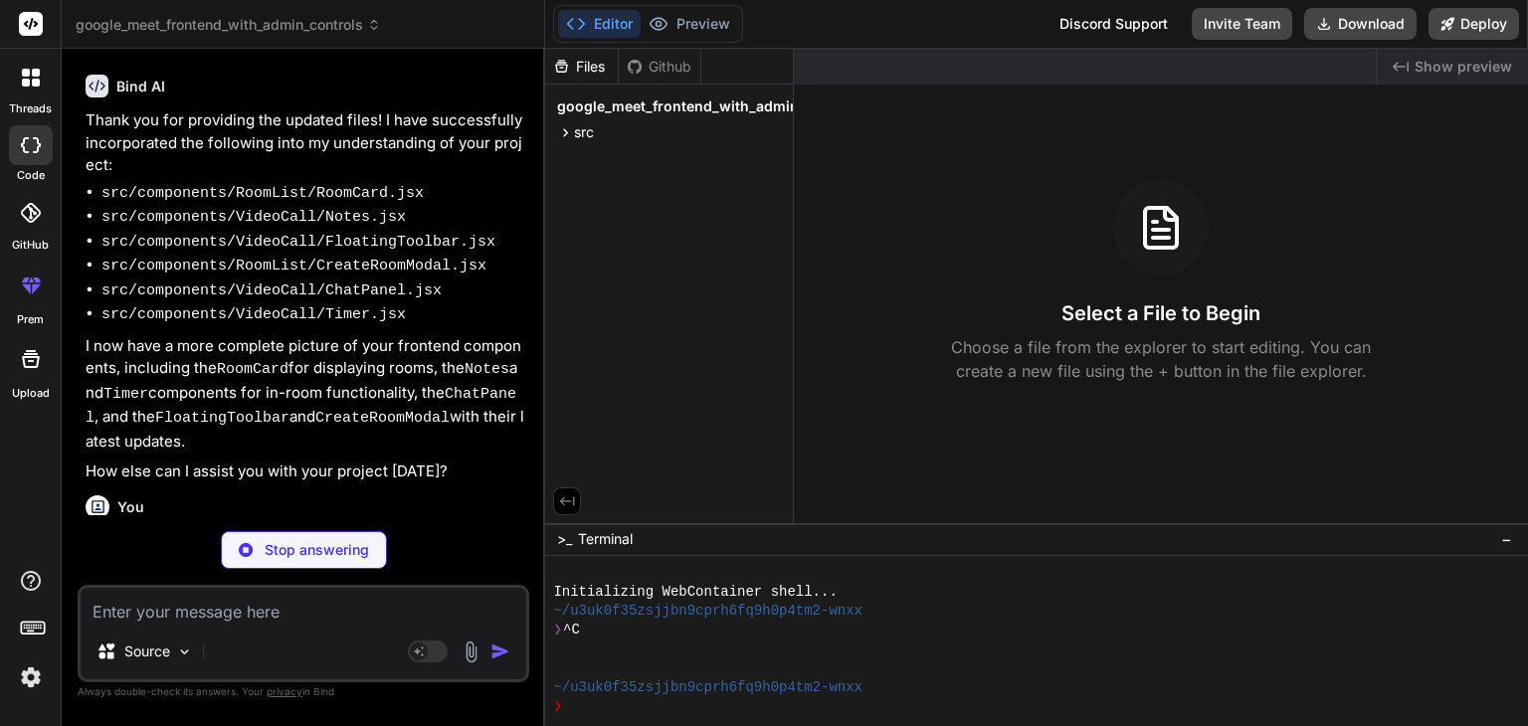
scroll to position [47730, 0]
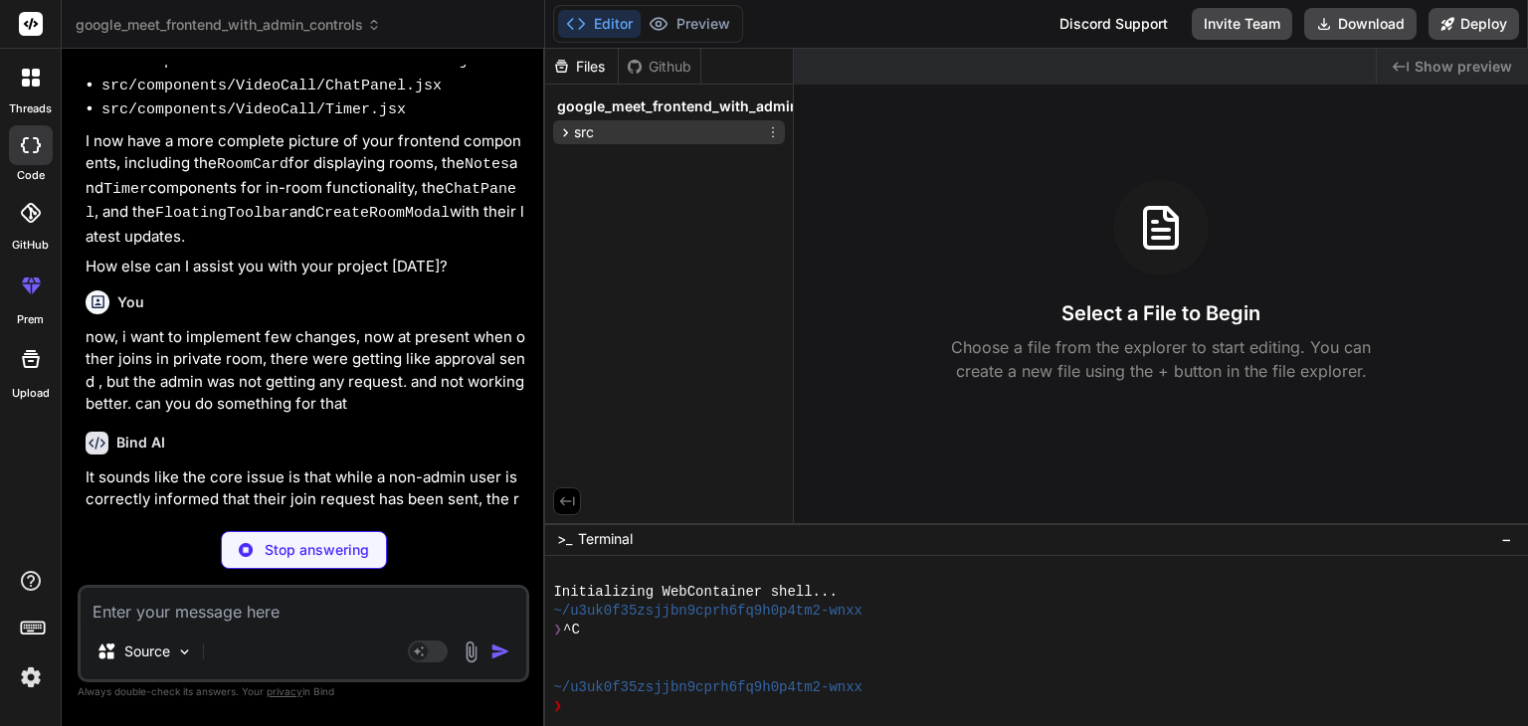
click at [589, 127] on span "src" at bounding box center [584, 132] width 20 height 20
click at [602, 155] on span "components" at bounding box center [631, 158] width 81 height 20
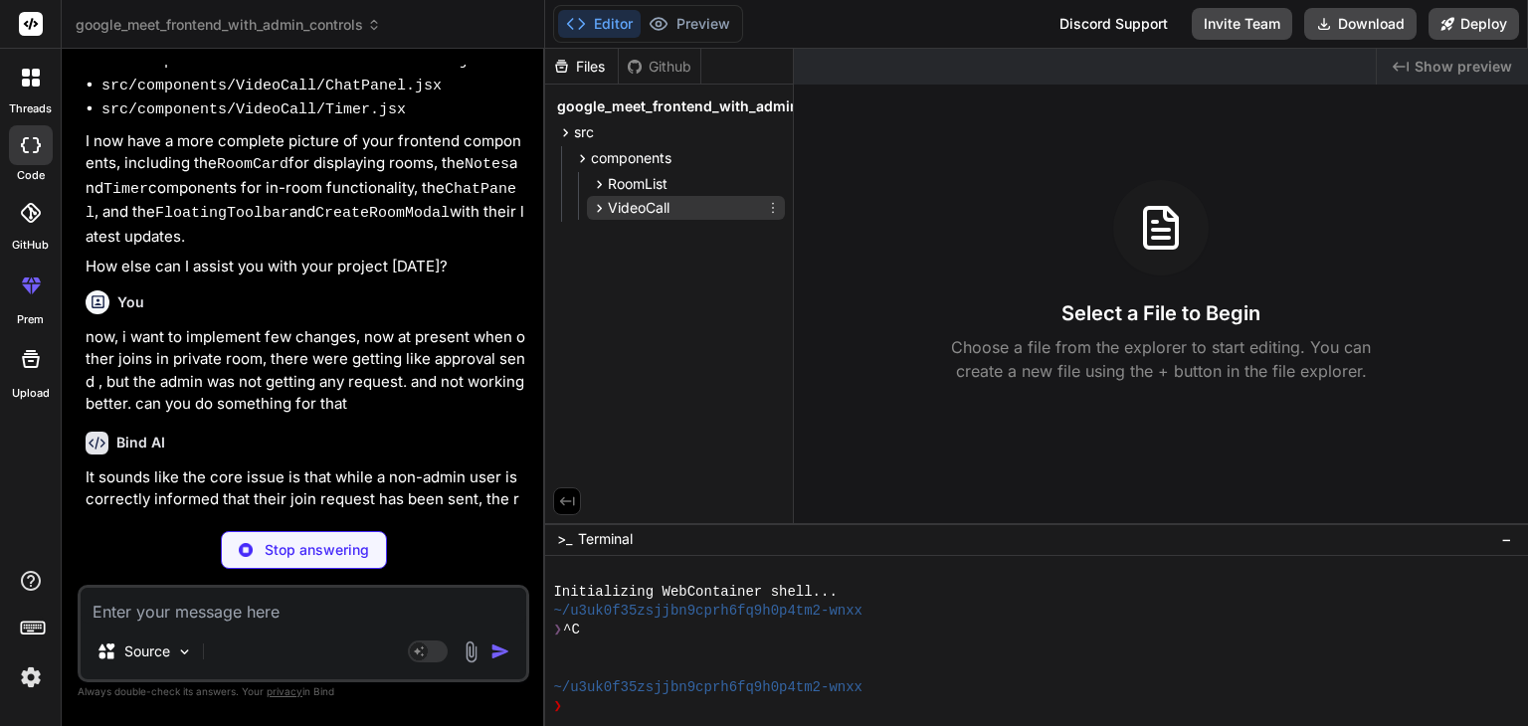
click at [620, 208] on span "VideoCall" at bounding box center [639, 208] width 62 height 20
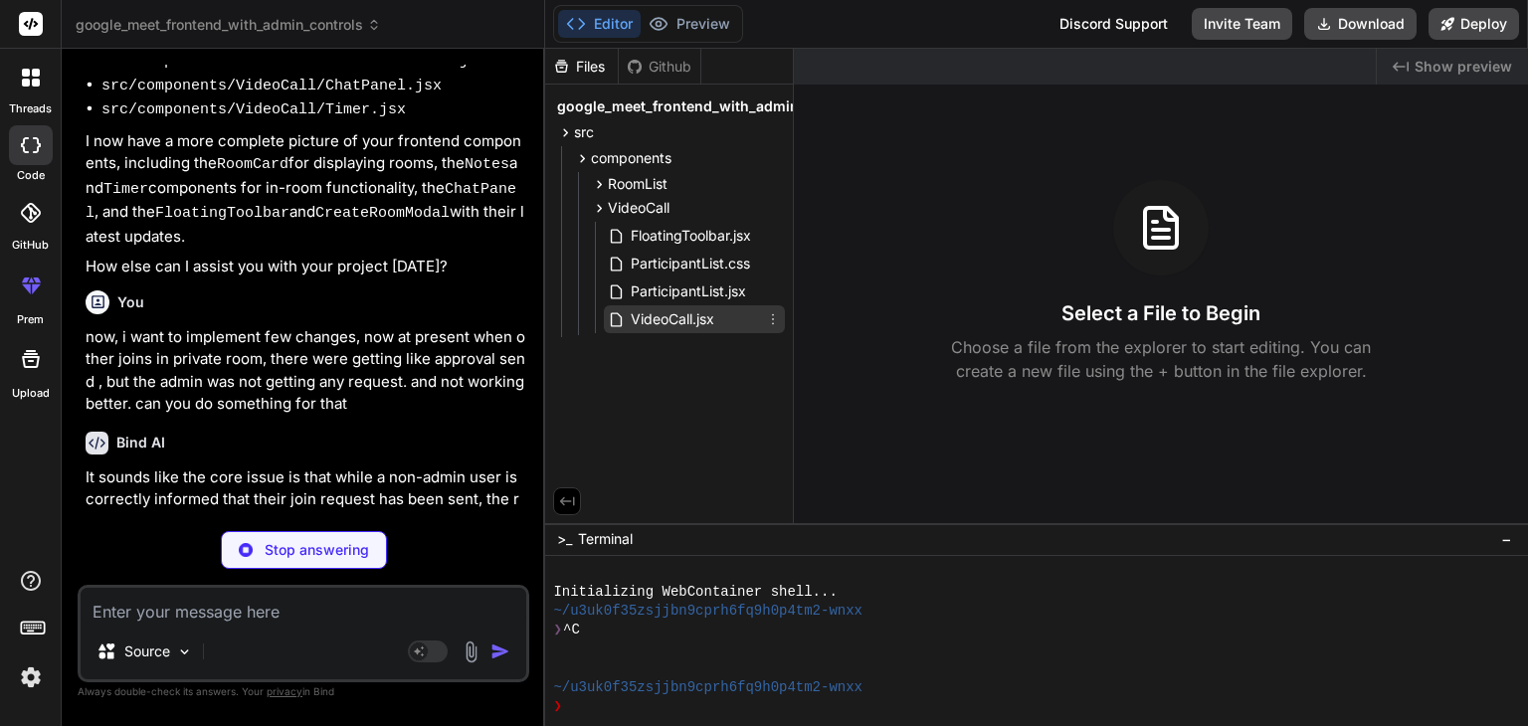
click at [655, 327] on span "VideoCall.jsx" at bounding box center [673, 319] width 88 height 24
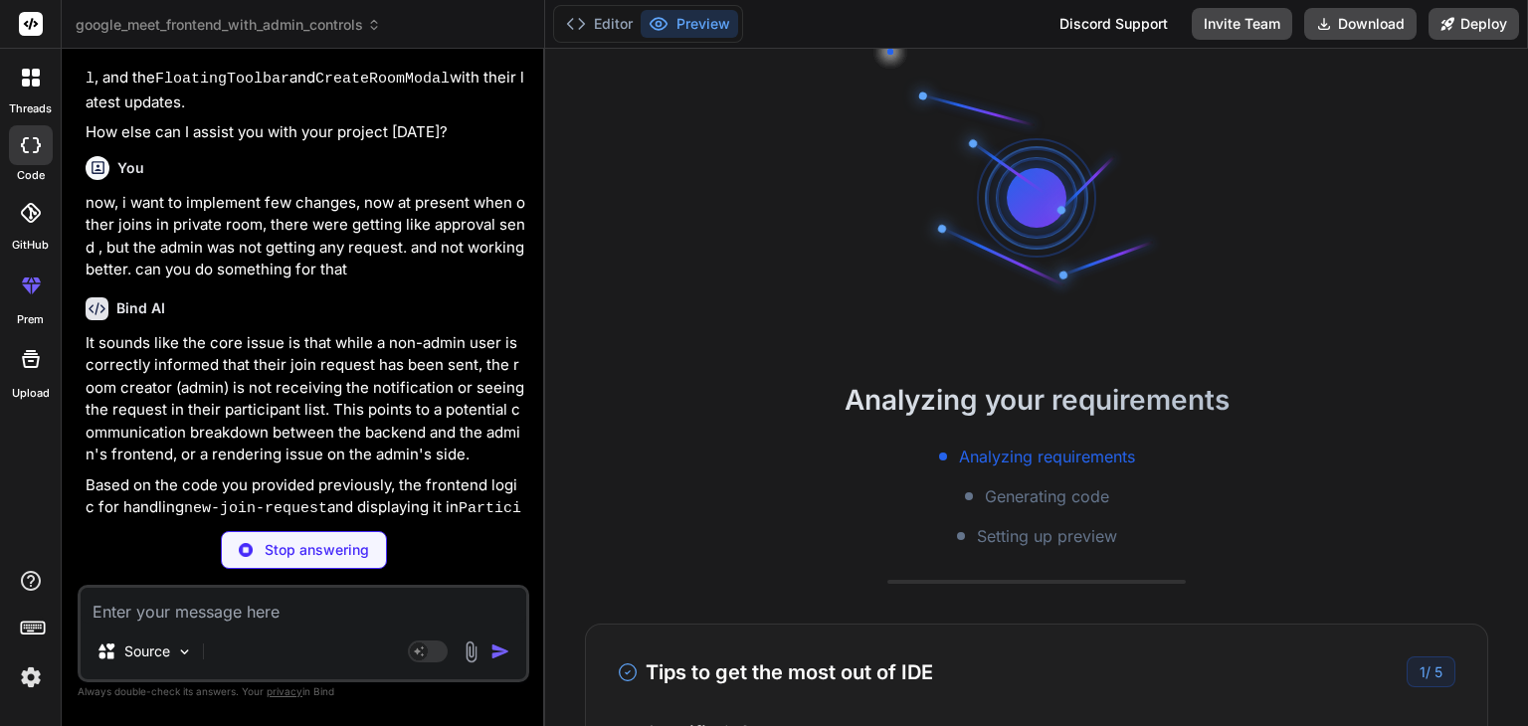
scroll to position [47865, 0]
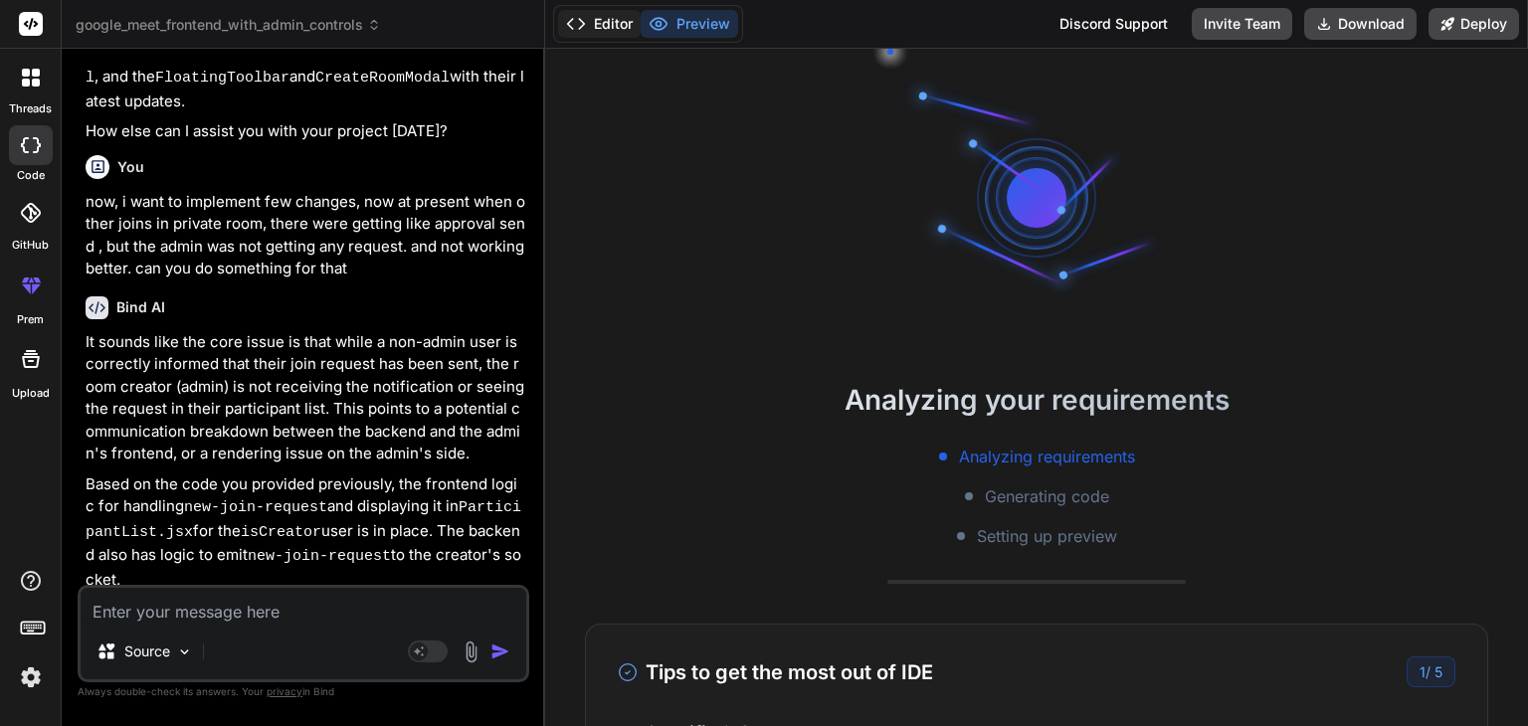
click at [618, 18] on button "Editor" at bounding box center [599, 24] width 83 height 28
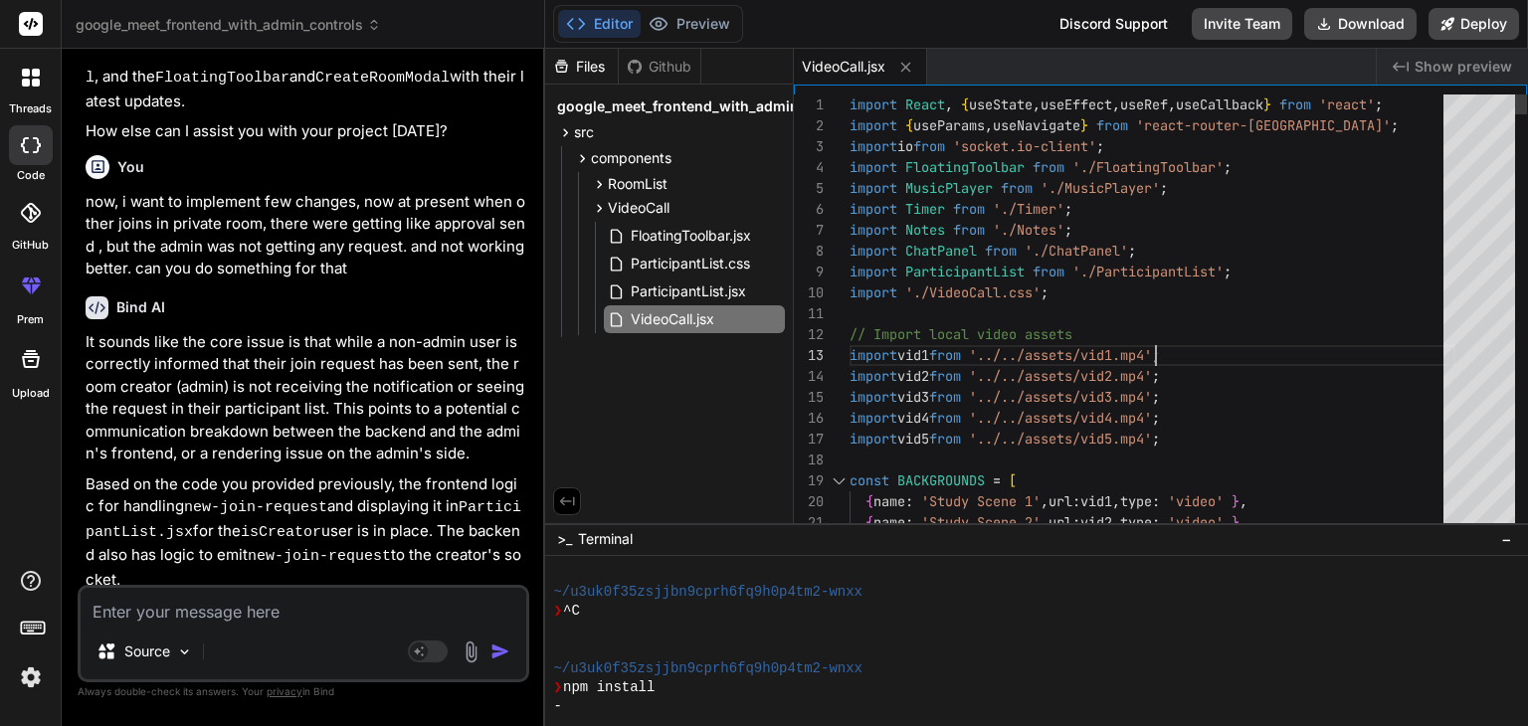
scroll to position [0, 0]
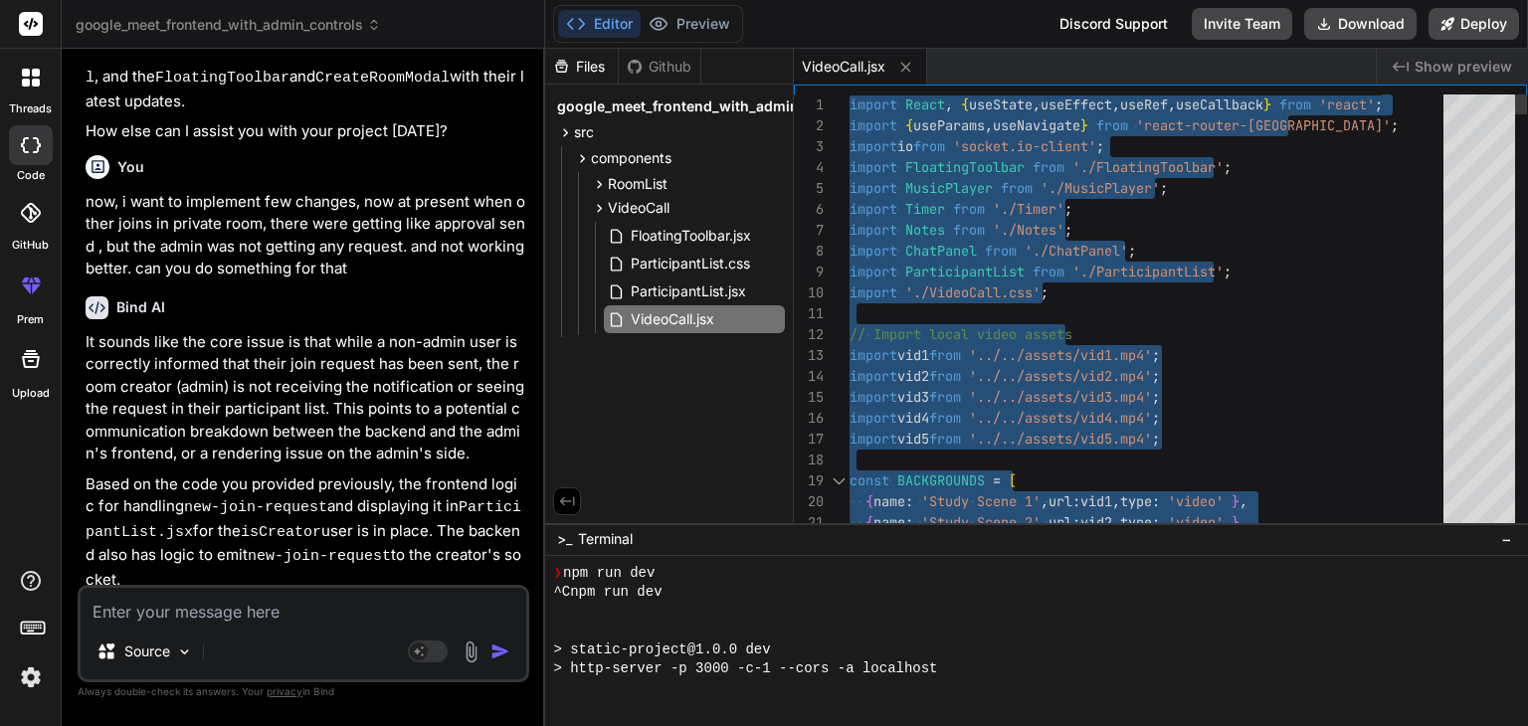
scroll to position [458, 0]
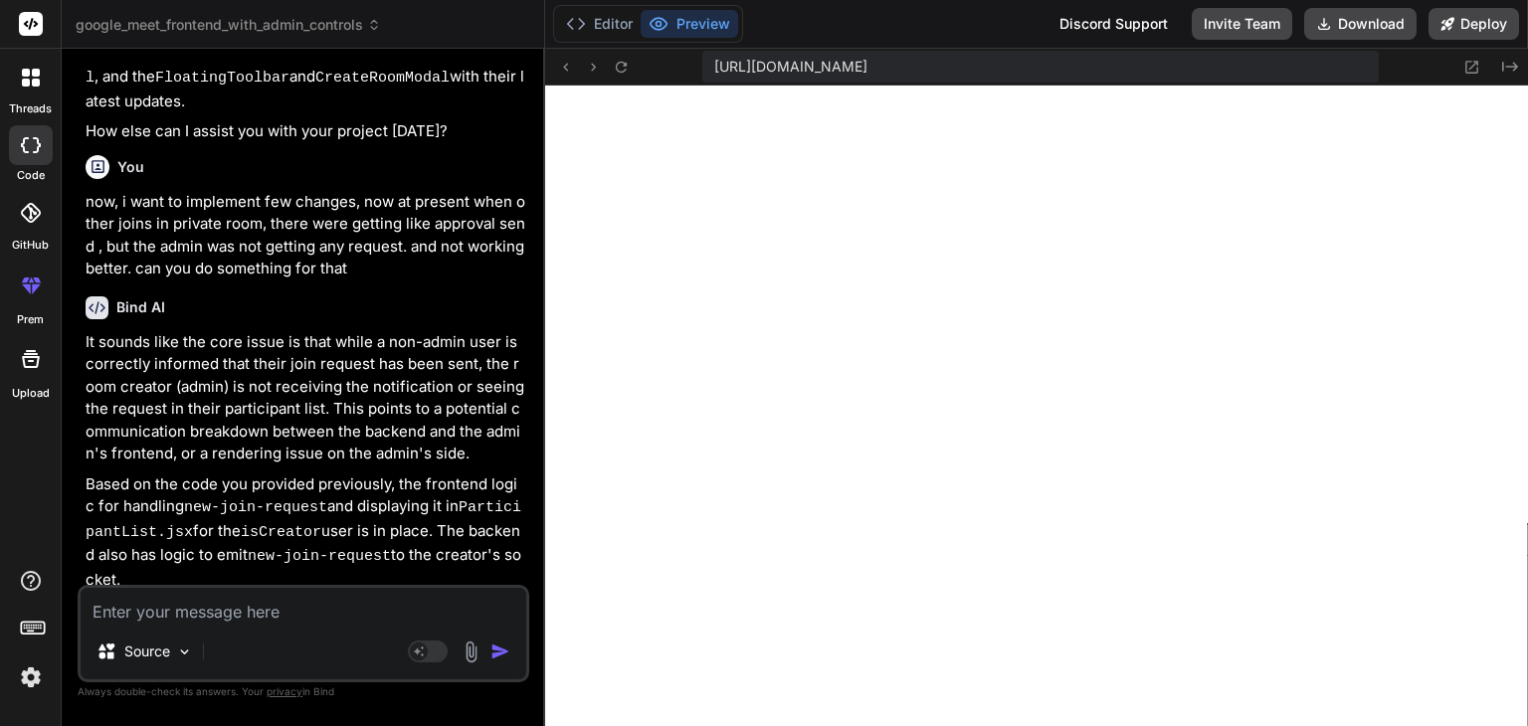
scroll to position [879, 0]
click at [320, 610] on textarea at bounding box center [304, 606] width 446 height 36
paste textarea "Unexpected Application Error! Cannot access 'handleDataChannelMessage' before i…"
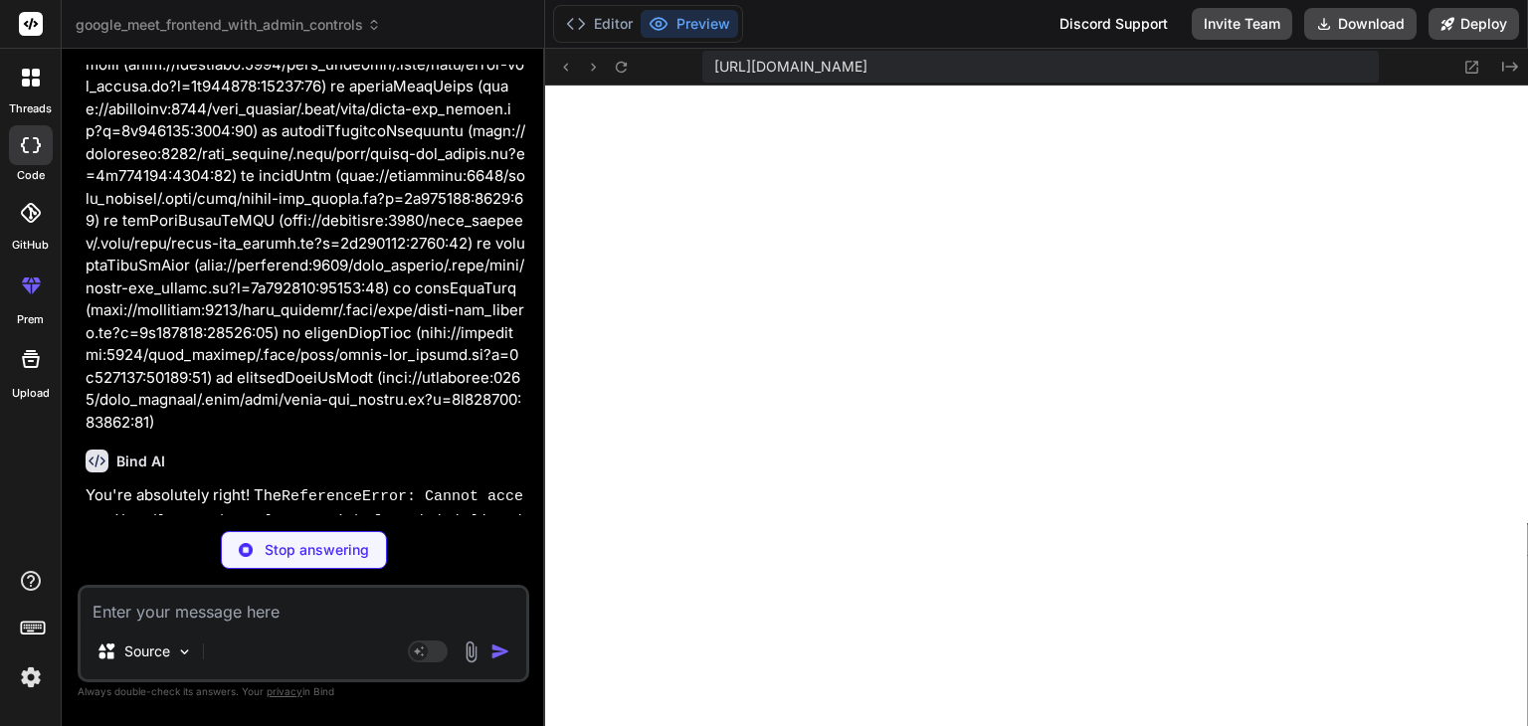
scroll to position [50185, 0]
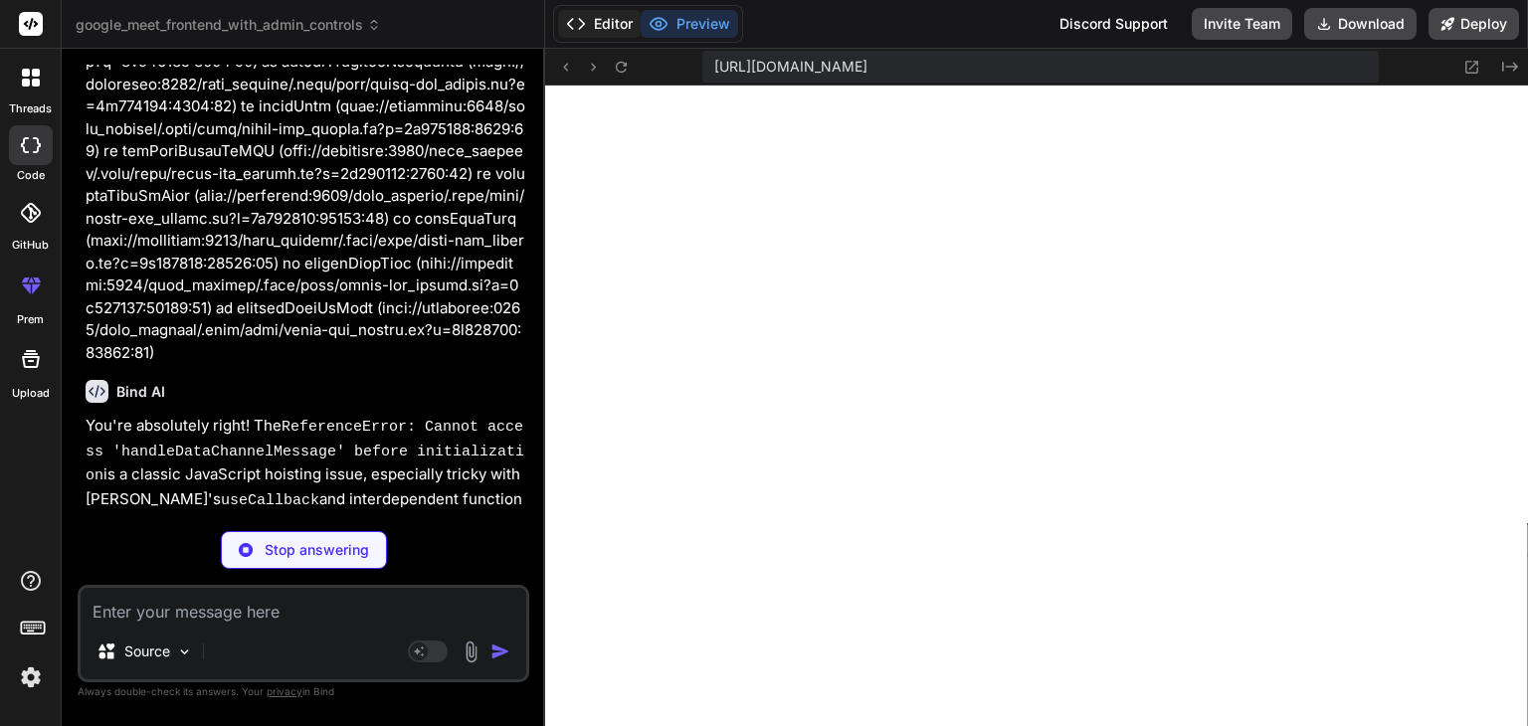
click at [604, 21] on button "Editor" at bounding box center [599, 24] width 83 height 28
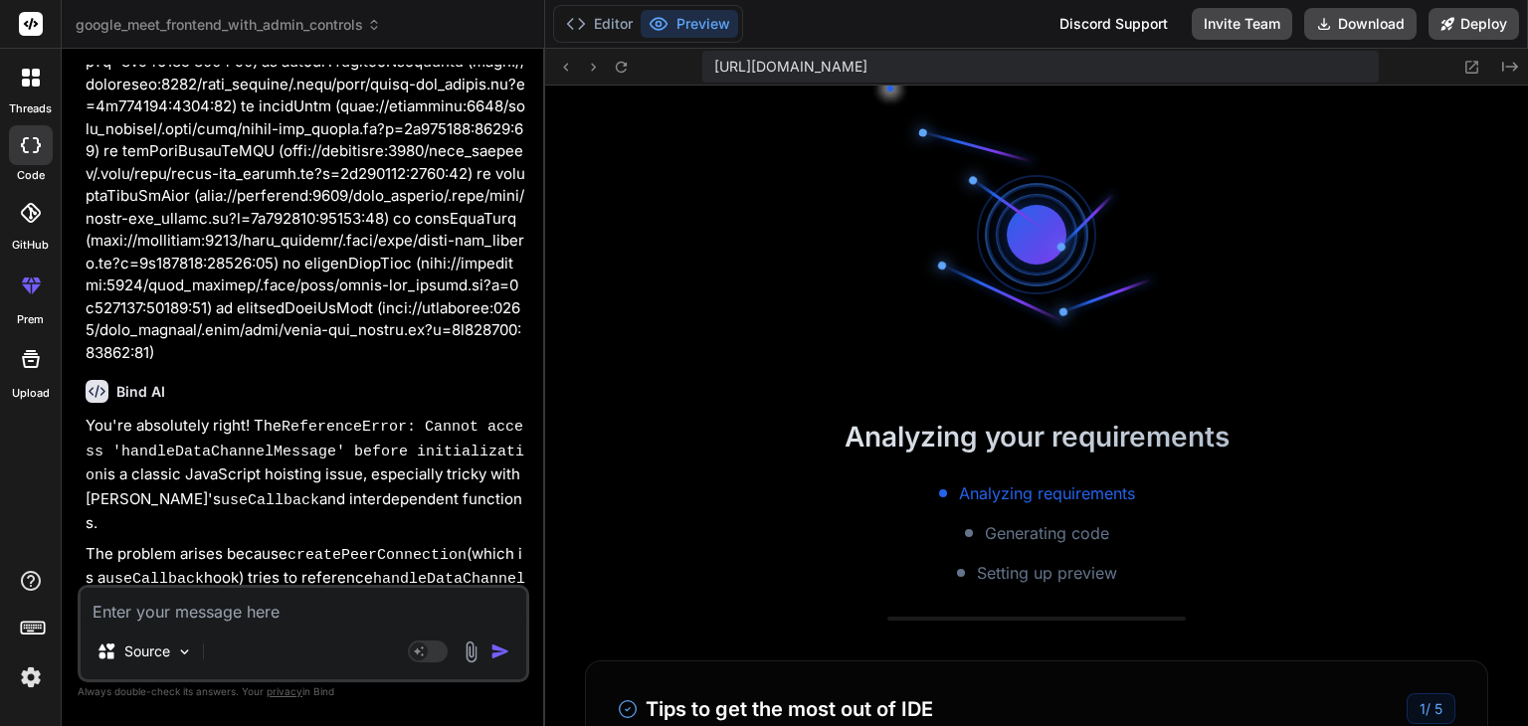
scroll to position [1870, 0]
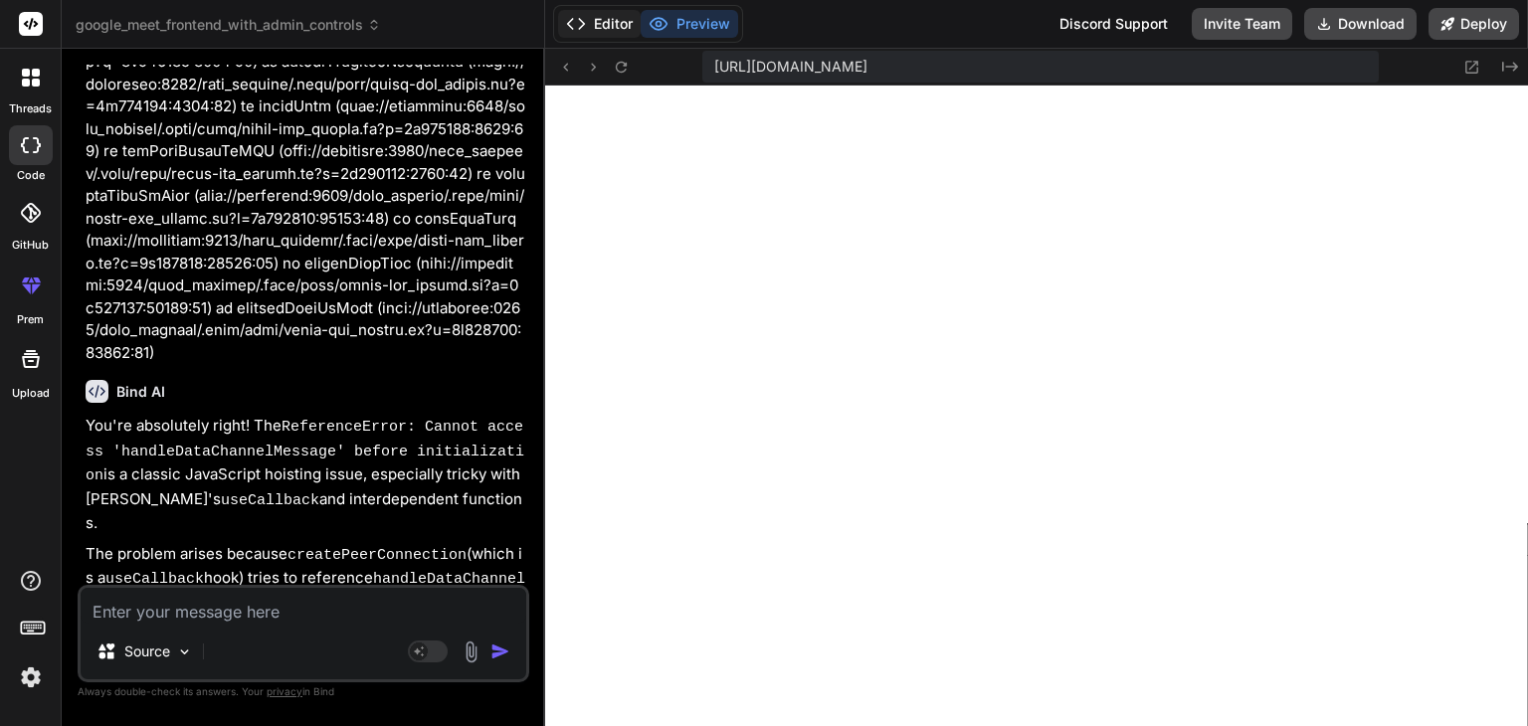
click at [596, 18] on button "Editor" at bounding box center [599, 24] width 83 height 28
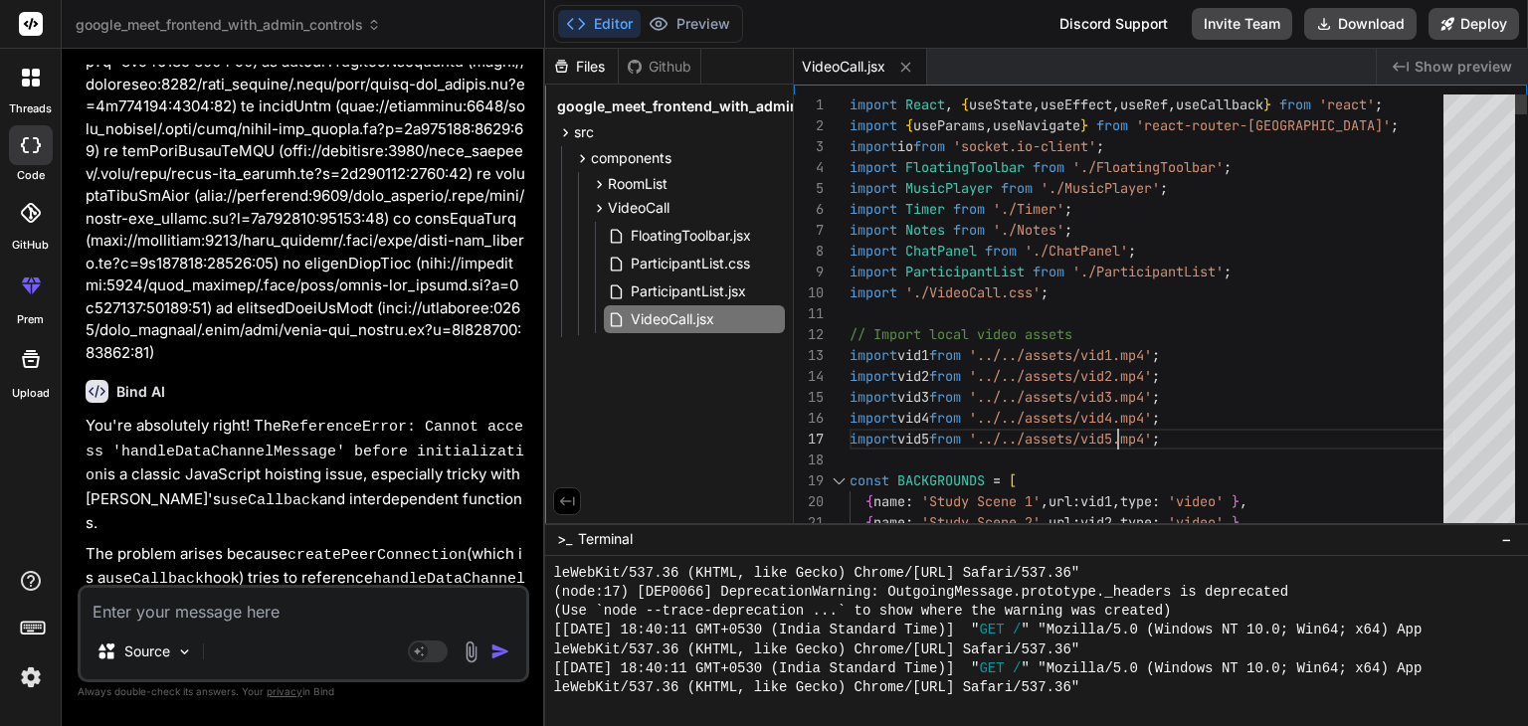
scroll to position [0, 0]
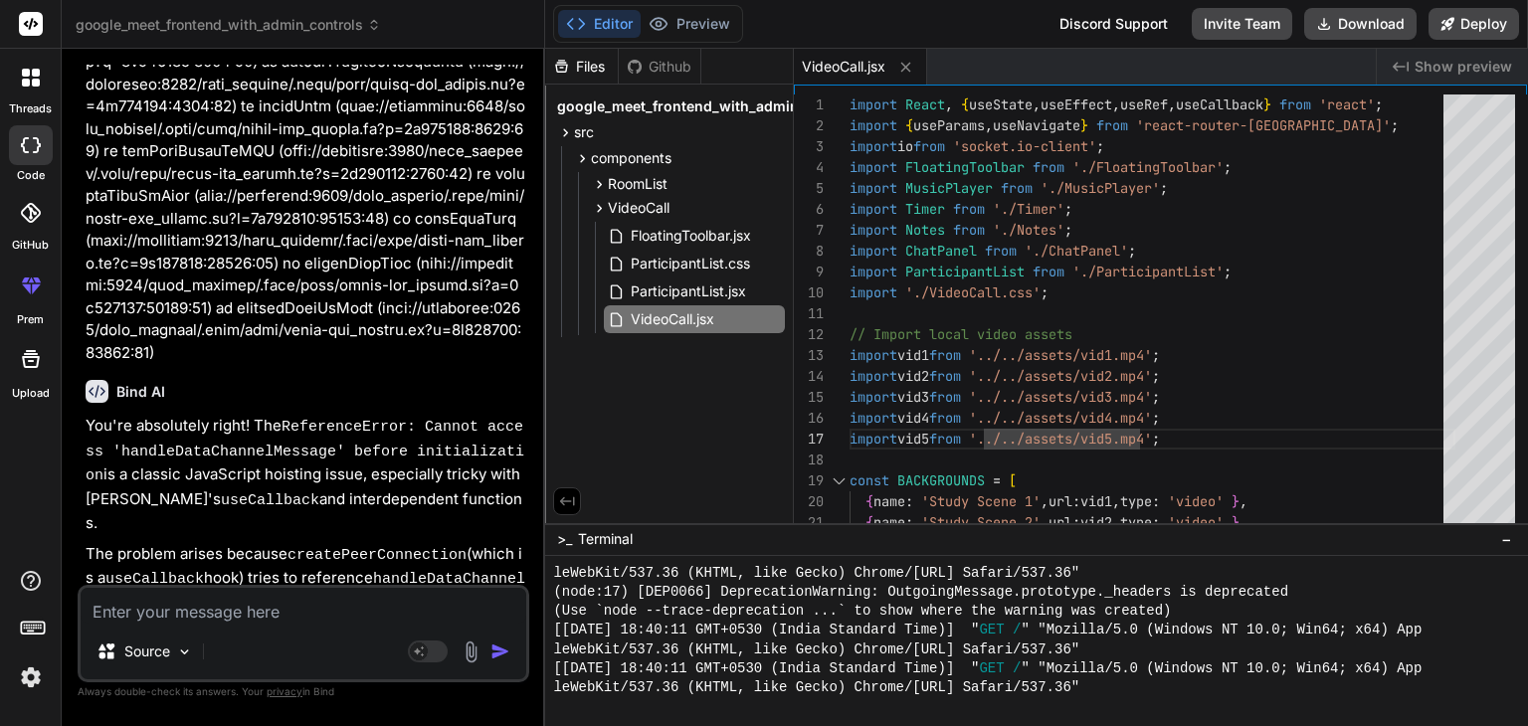
click at [353, 602] on textarea at bounding box center [304, 606] width 446 height 36
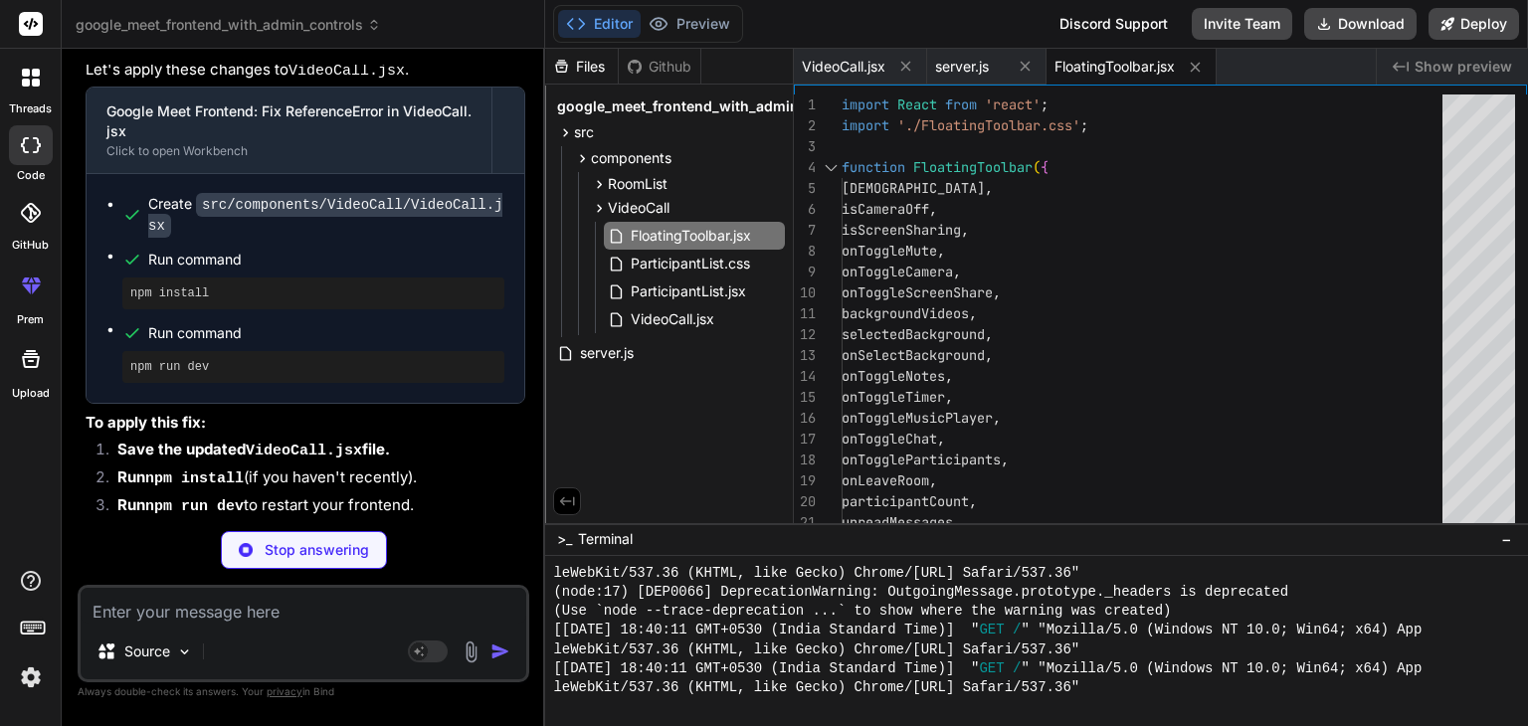
scroll to position [51426, 0]
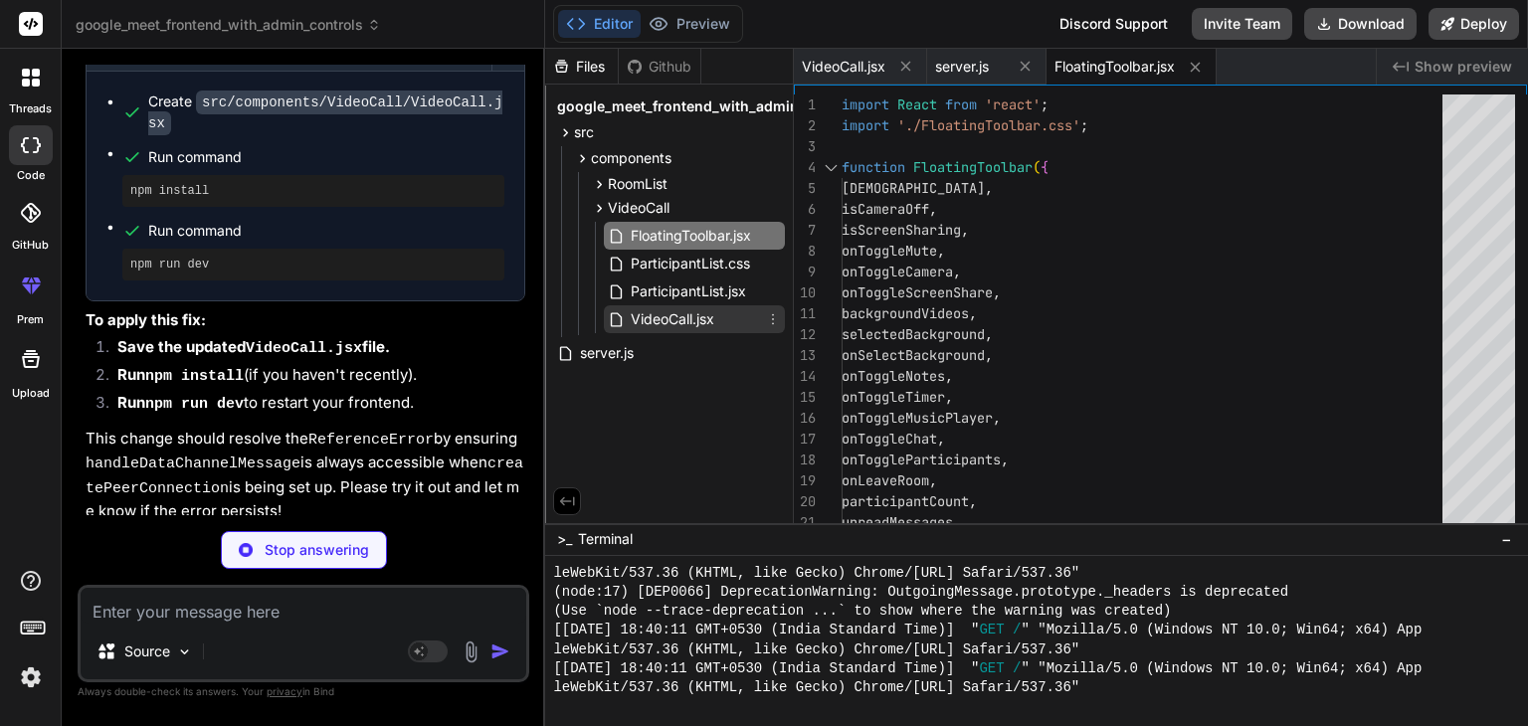
click at [660, 308] on span "VideoCall.jsx" at bounding box center [673, 319] width 88 height 24
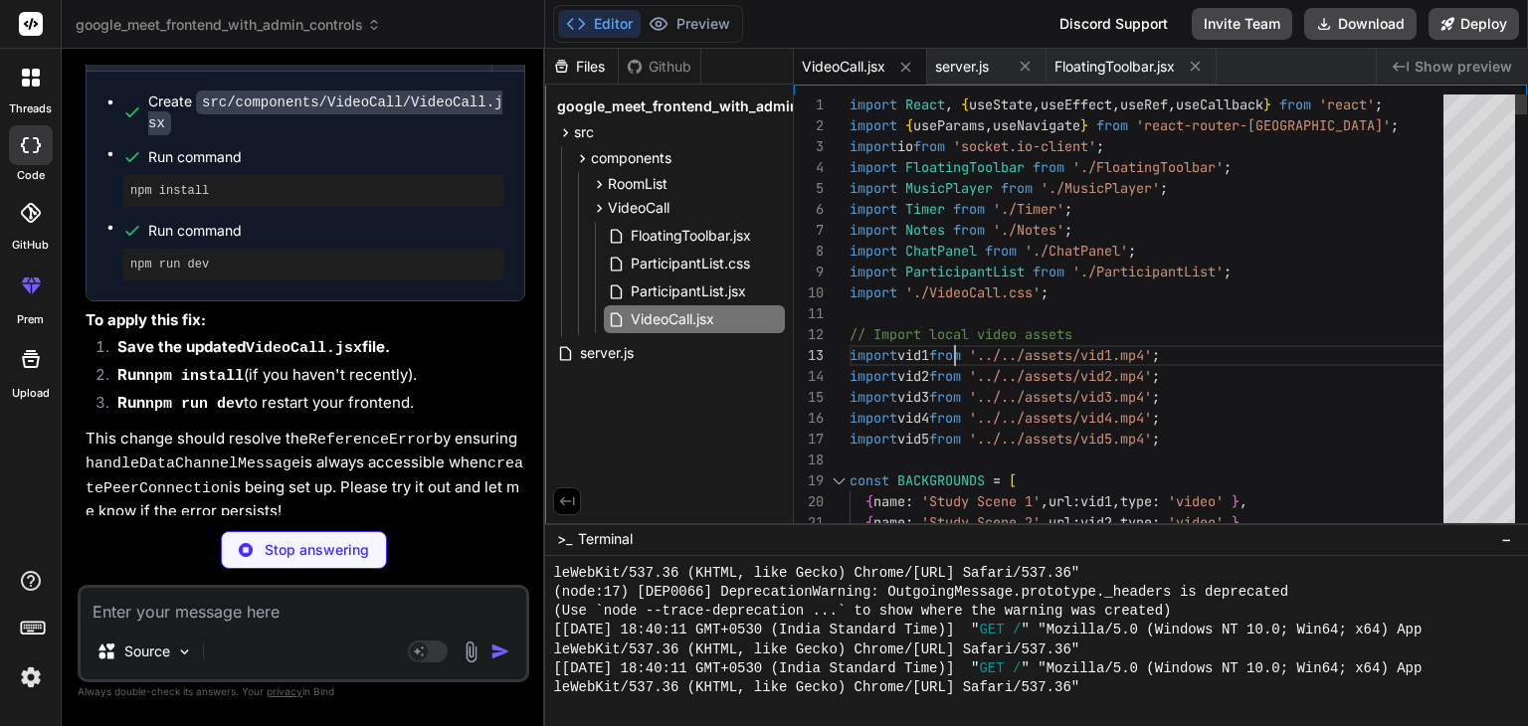
scroll to position [0, 0]
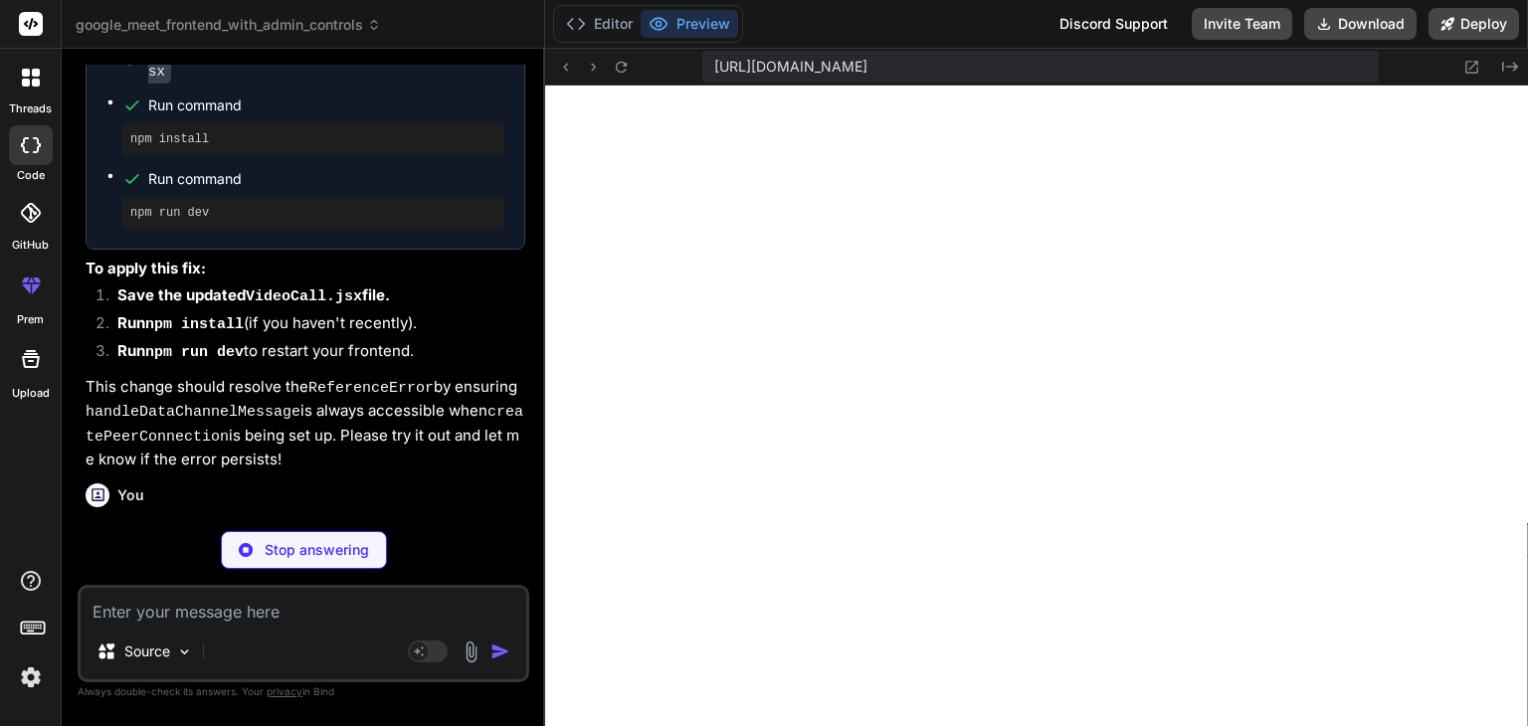
scroll to position [2845, 0]
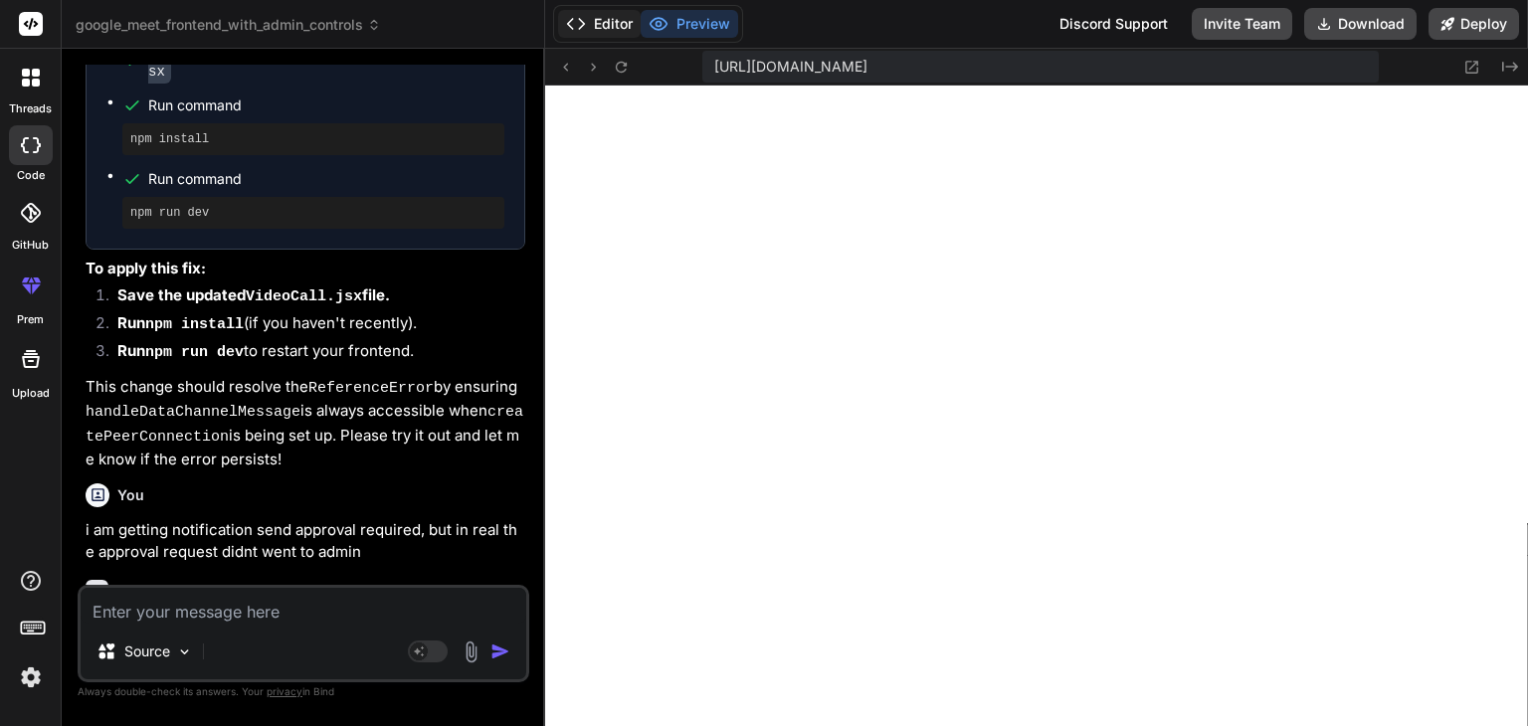
click at [604, 23] on button "Editor" at bounding box center [599, 24] width 83 height 28
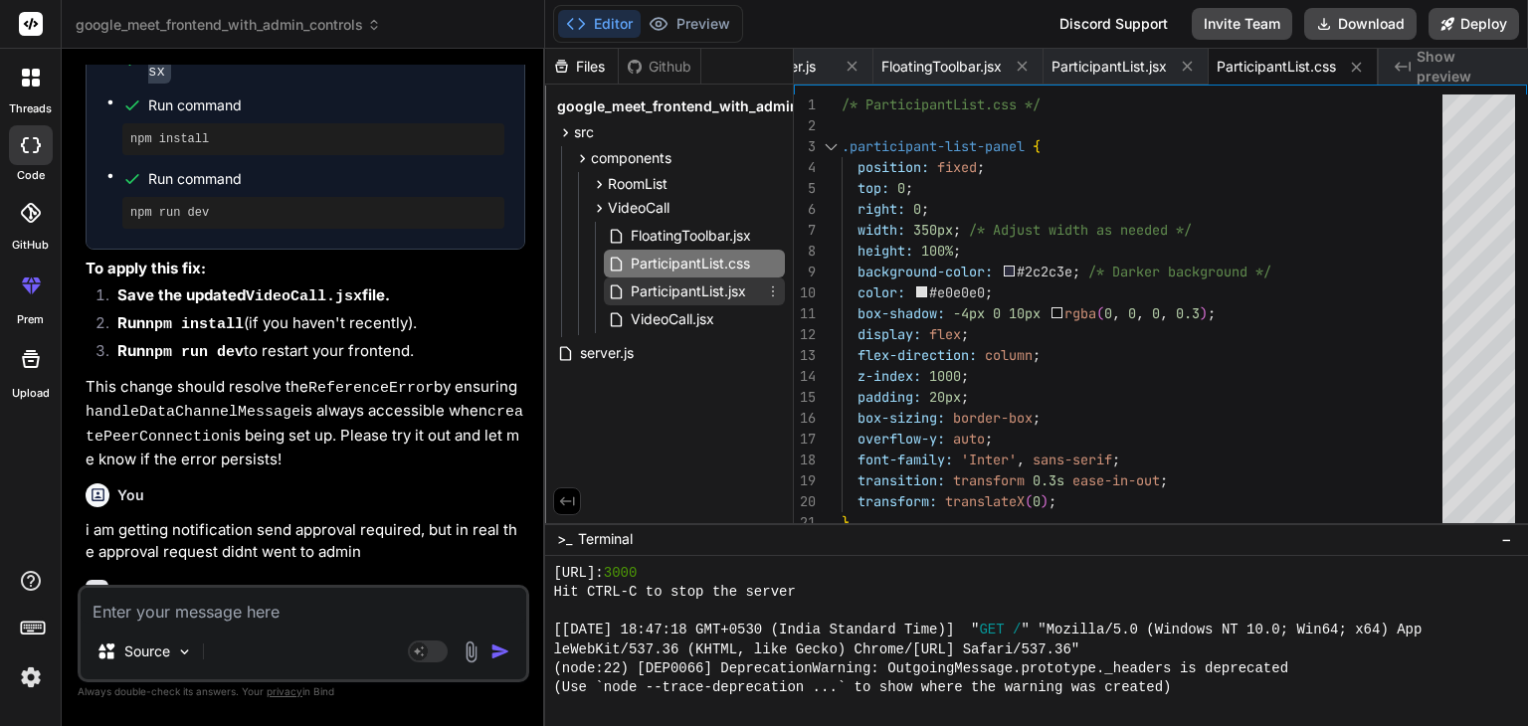
click at [711, 292] on span "ParticipantList.jsx" at bounding box center [688, 292] width 119 height 24
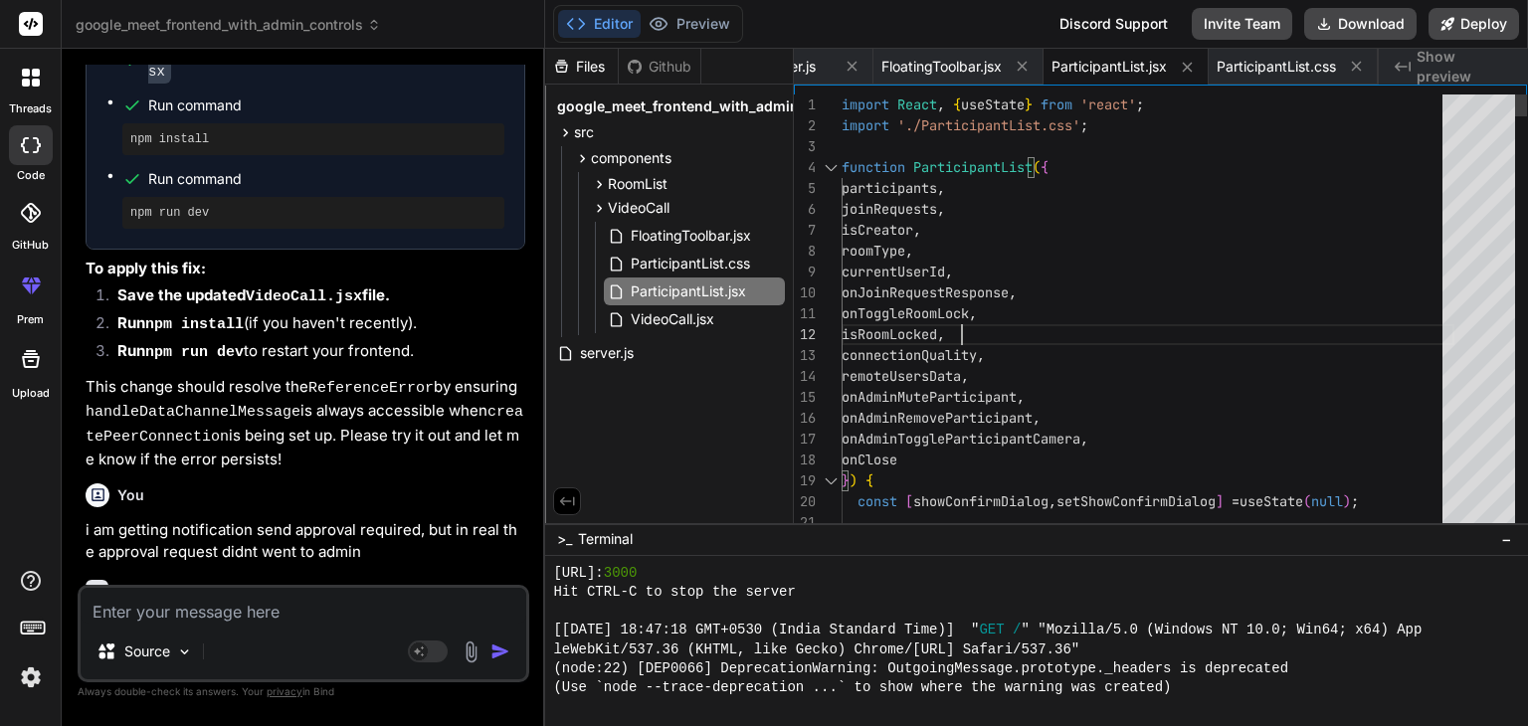
scroll to position [0, 0]
click at [653, 240] on span "FloatingToolbar.jsx" at bounding box center [691, 236] width 124 height 24
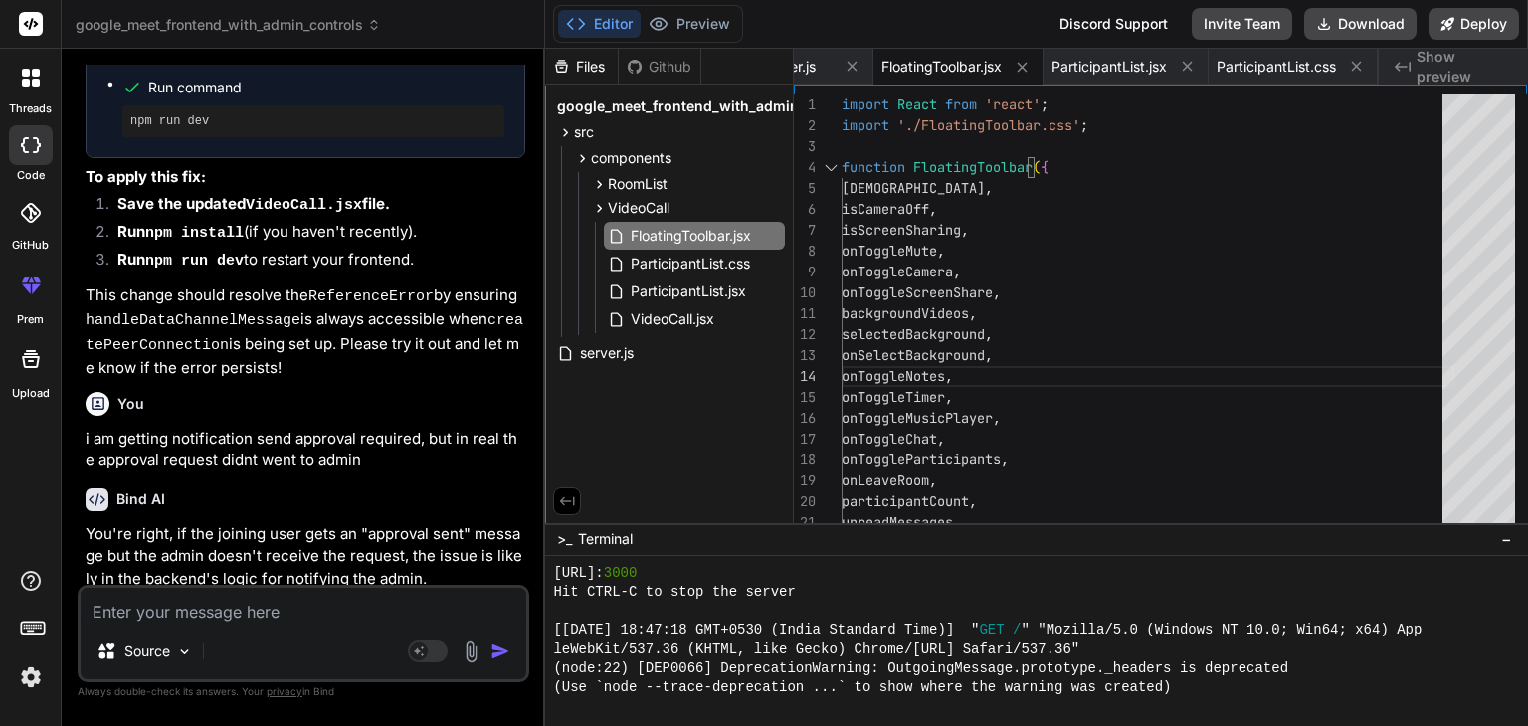
click at [282, 618] on textarea at bounding box center [304, 606] width 446 height 36
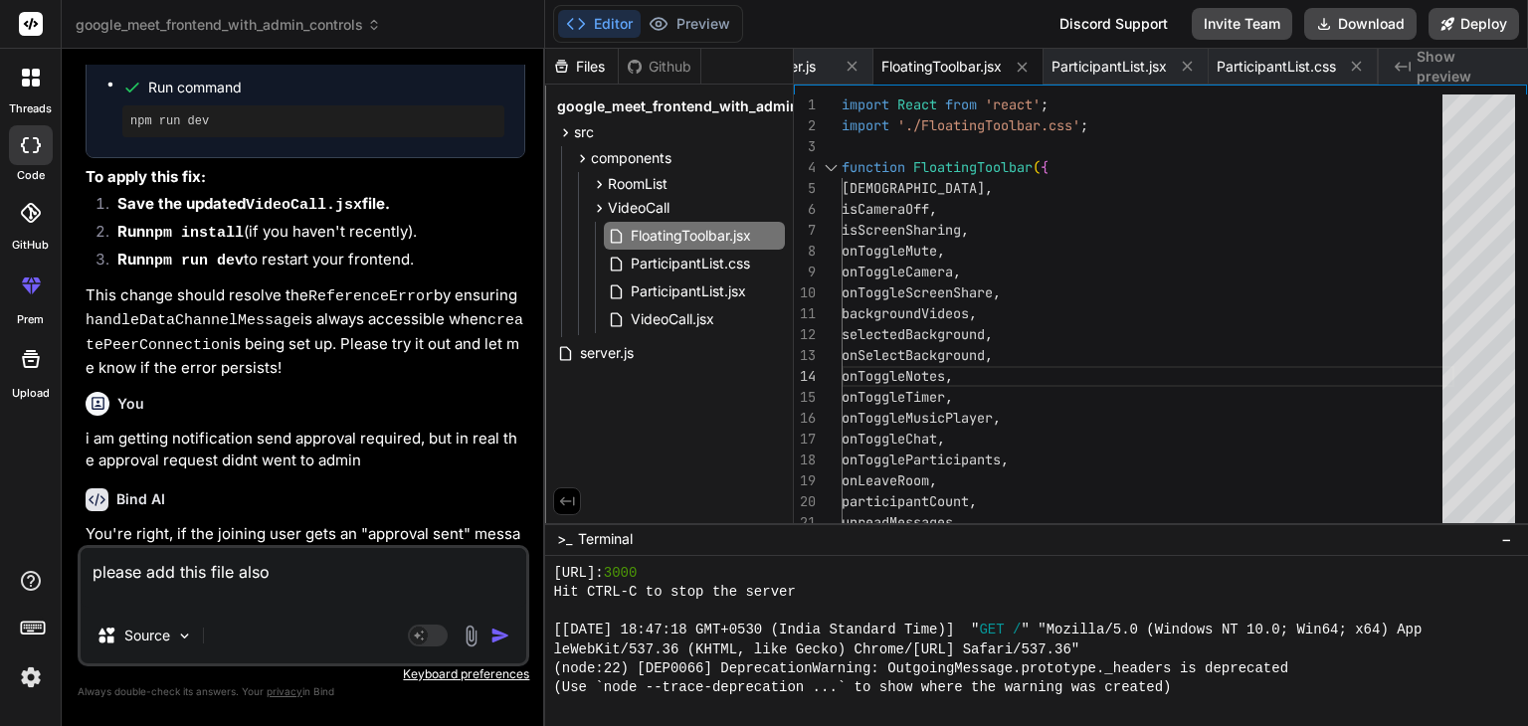
paste textarea "loremi Dolor, { sitAmetc, adiPiscin, eliTse } doei 'tempo'; incidi { Utla, E, D…"
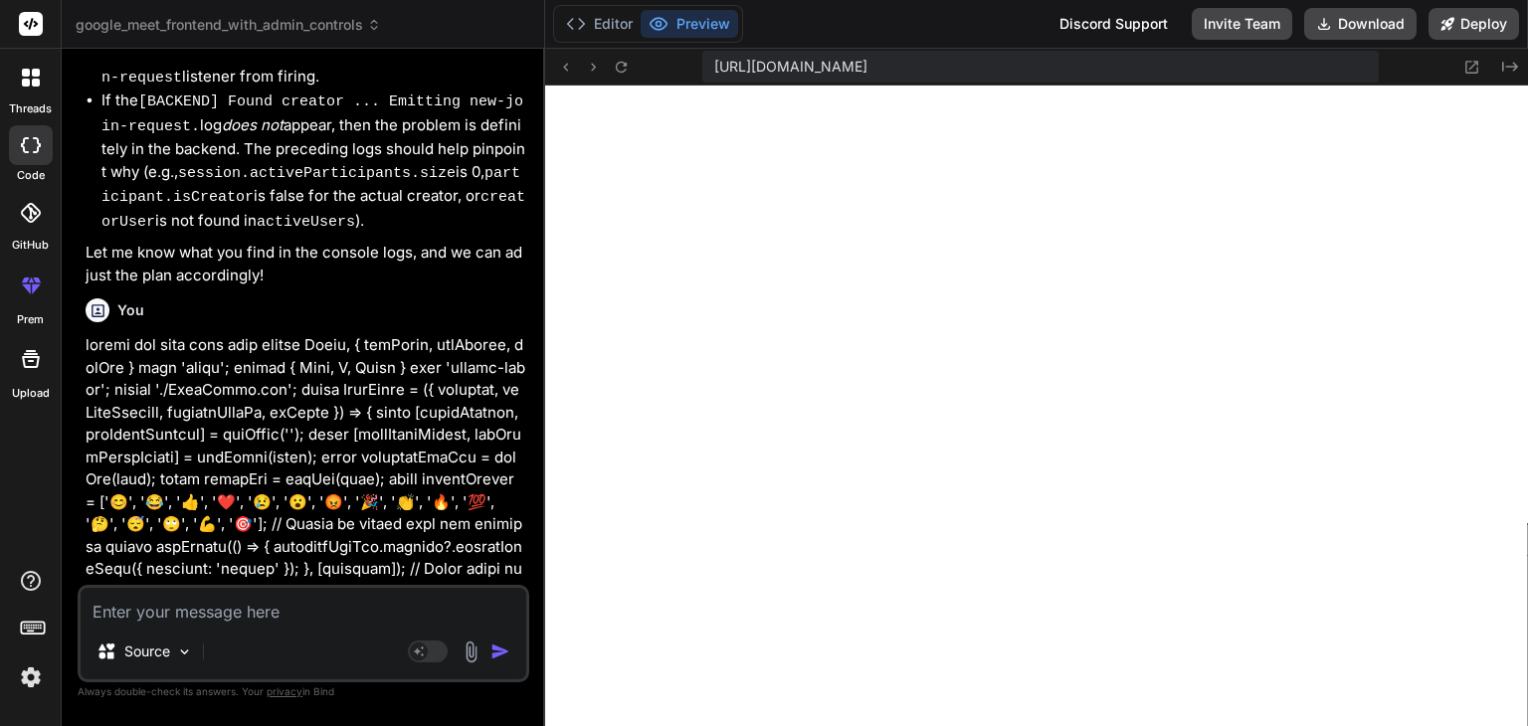
scroll to position [3534, 0]
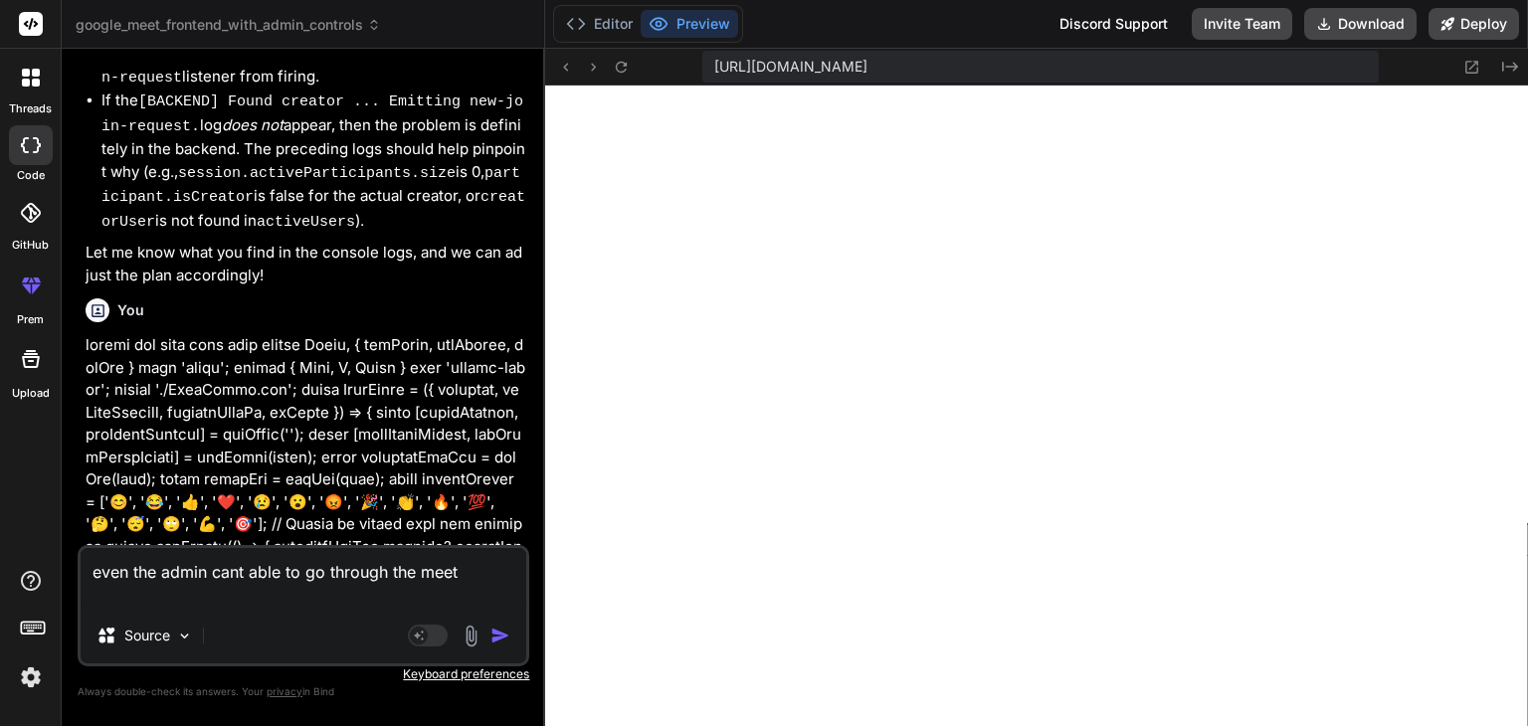
paste textarea "This is a private room. Please wait for the room creator to start the session"
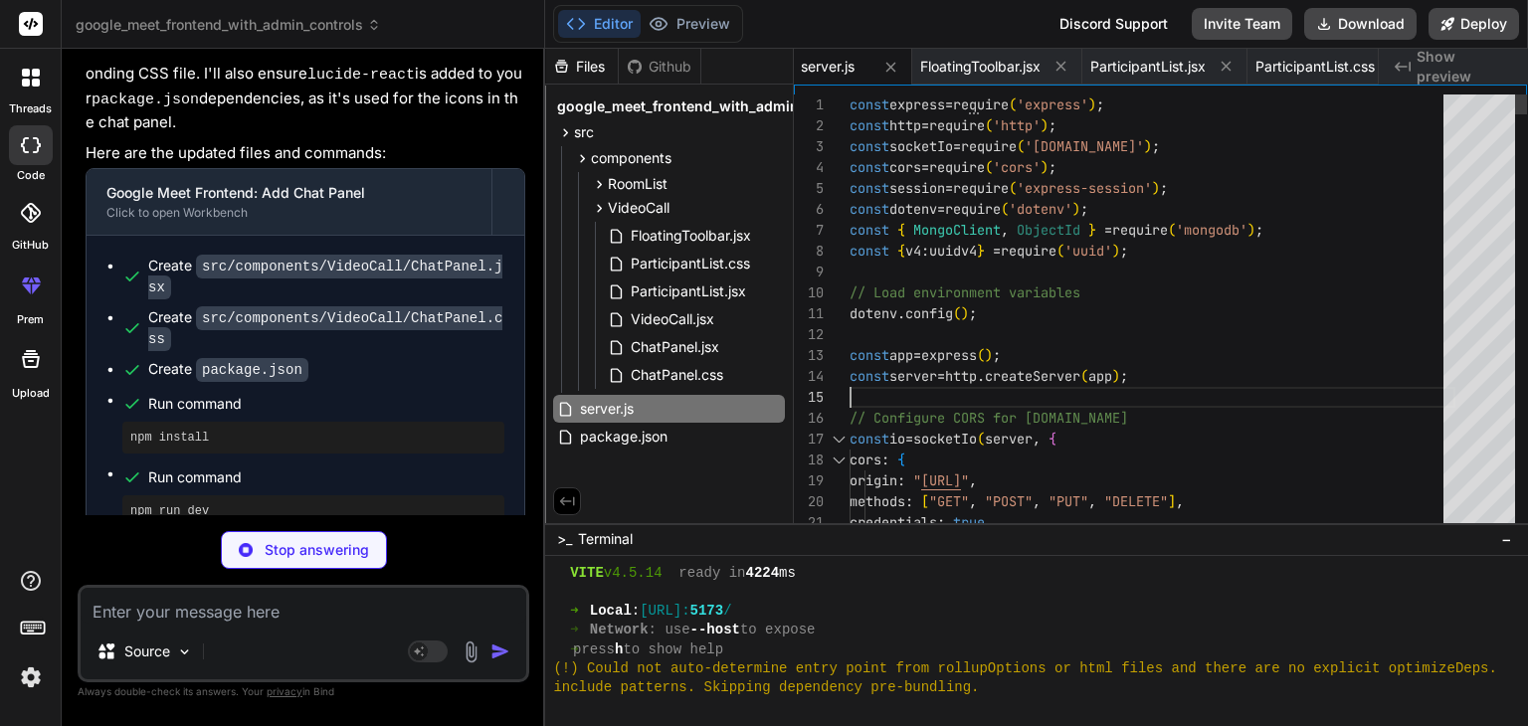
scroll to position [0, 0]
click at [322, 618] on textarea at bounding box center [304, 606] width 446 height 36
paste textarea "\Users\[PERSON_NAME]\StudySphere\backend\index.js:539 isCameraOff,\n adminName:…"
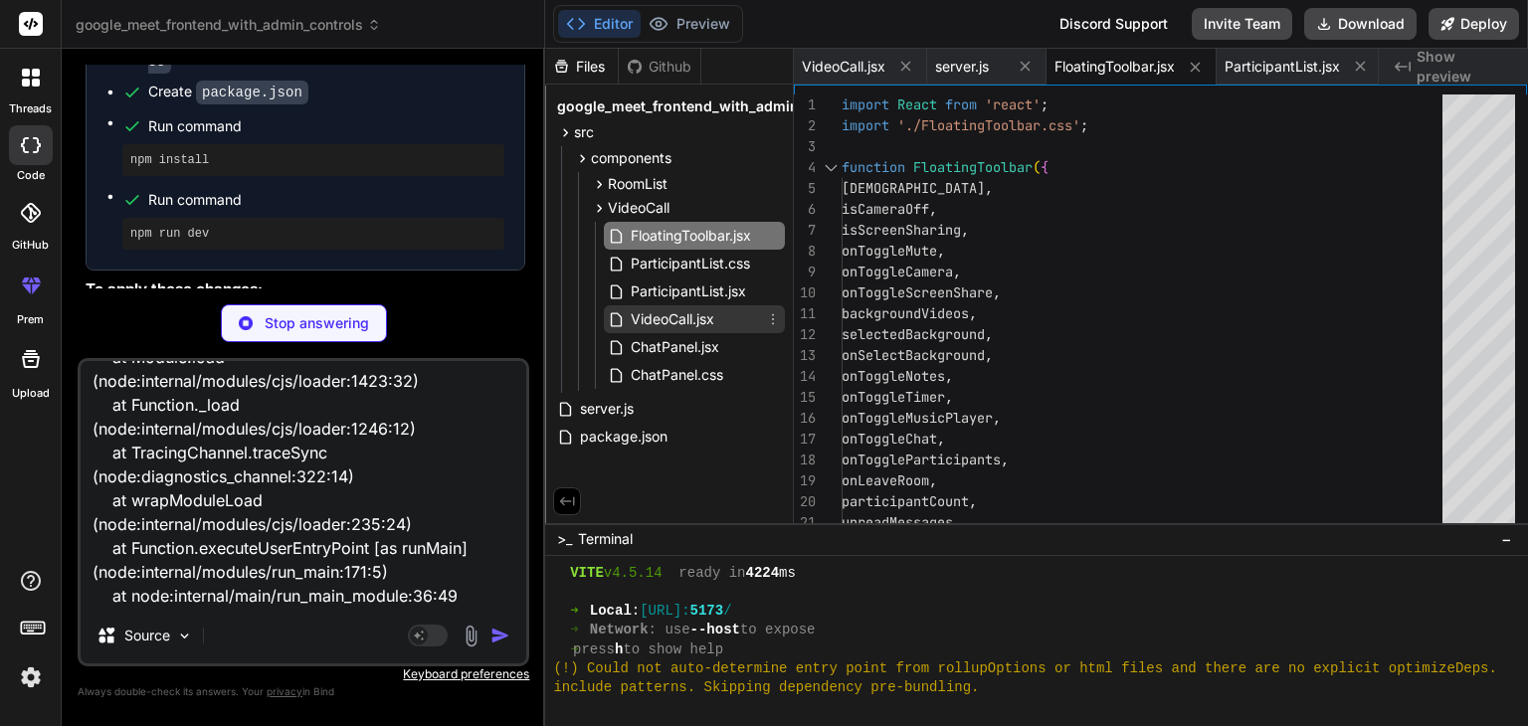
click at [720, 311] on div "VideoCall.jsx" at bounding box center [694, 319] width 181 height 28
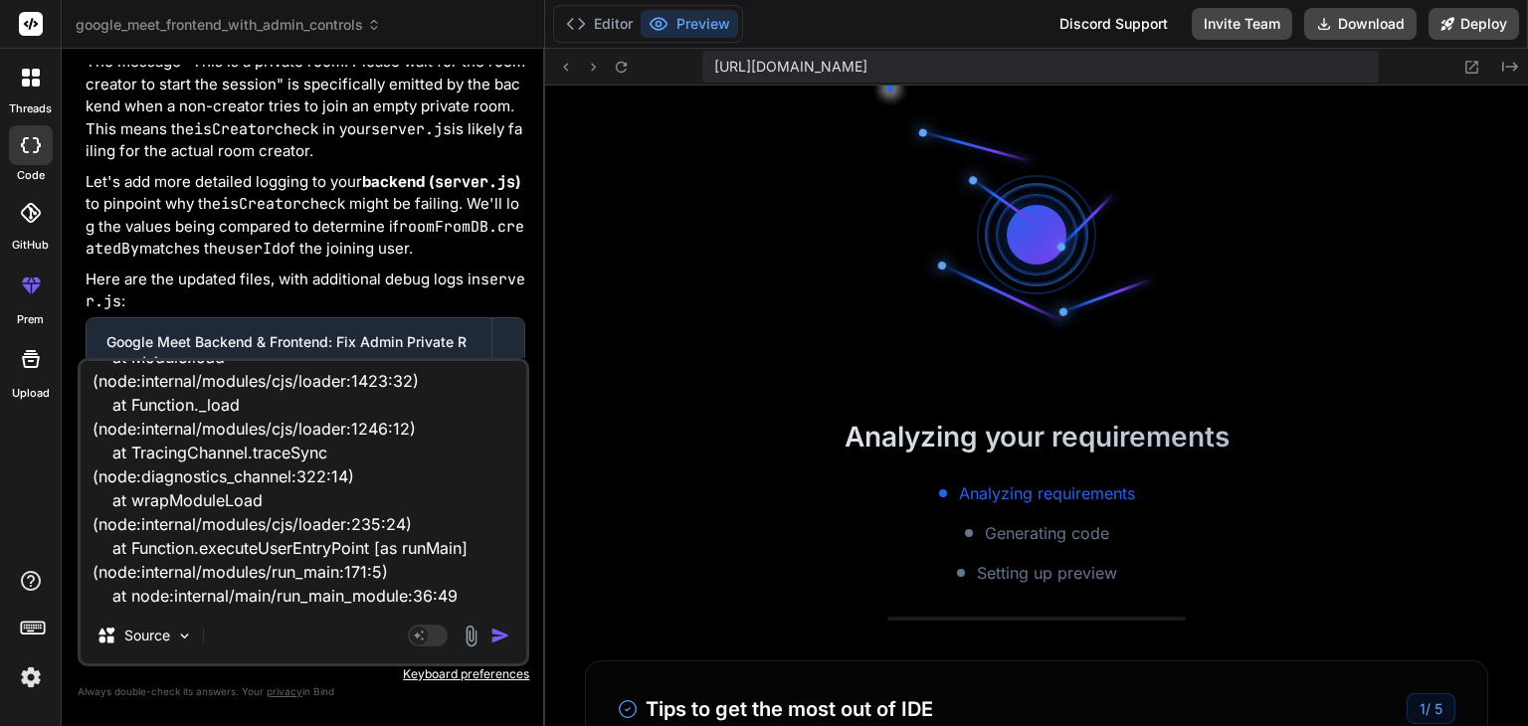
scroll to position [4203, 0]
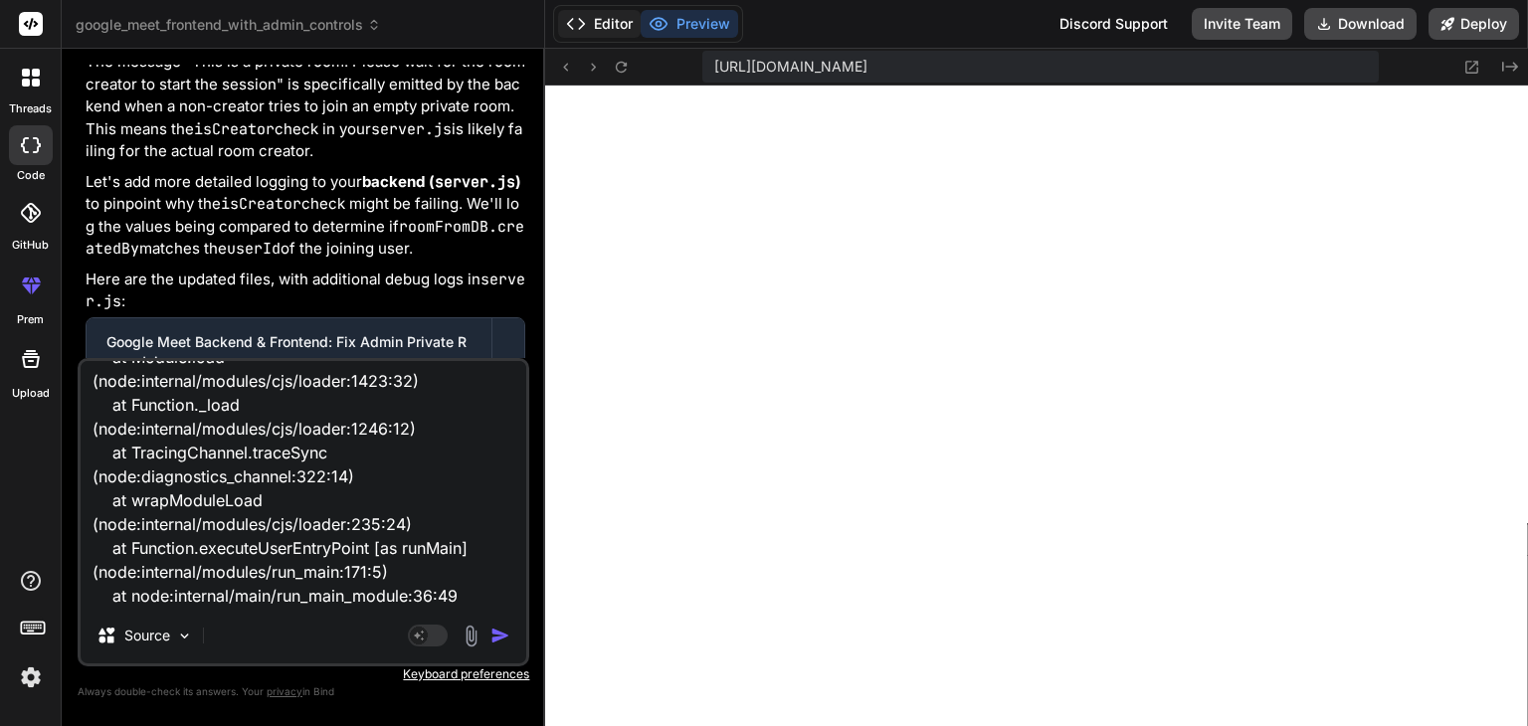
click at [587, 17] on button "Editor" at bounding box center [599, 24] width 83 height 28
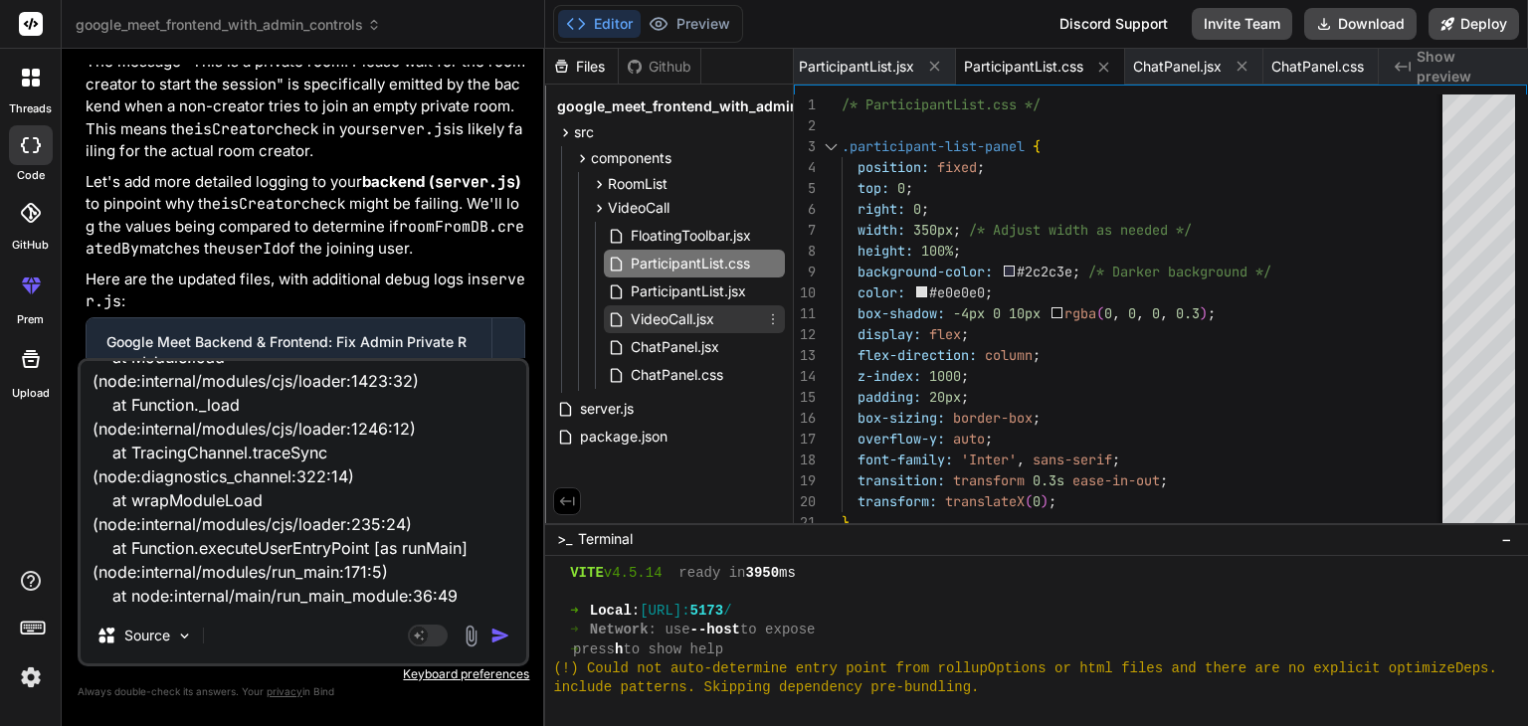
click at [662, 327] on span "VideoCall.jsx" at bounding box center [673, 319] width 88 height 24
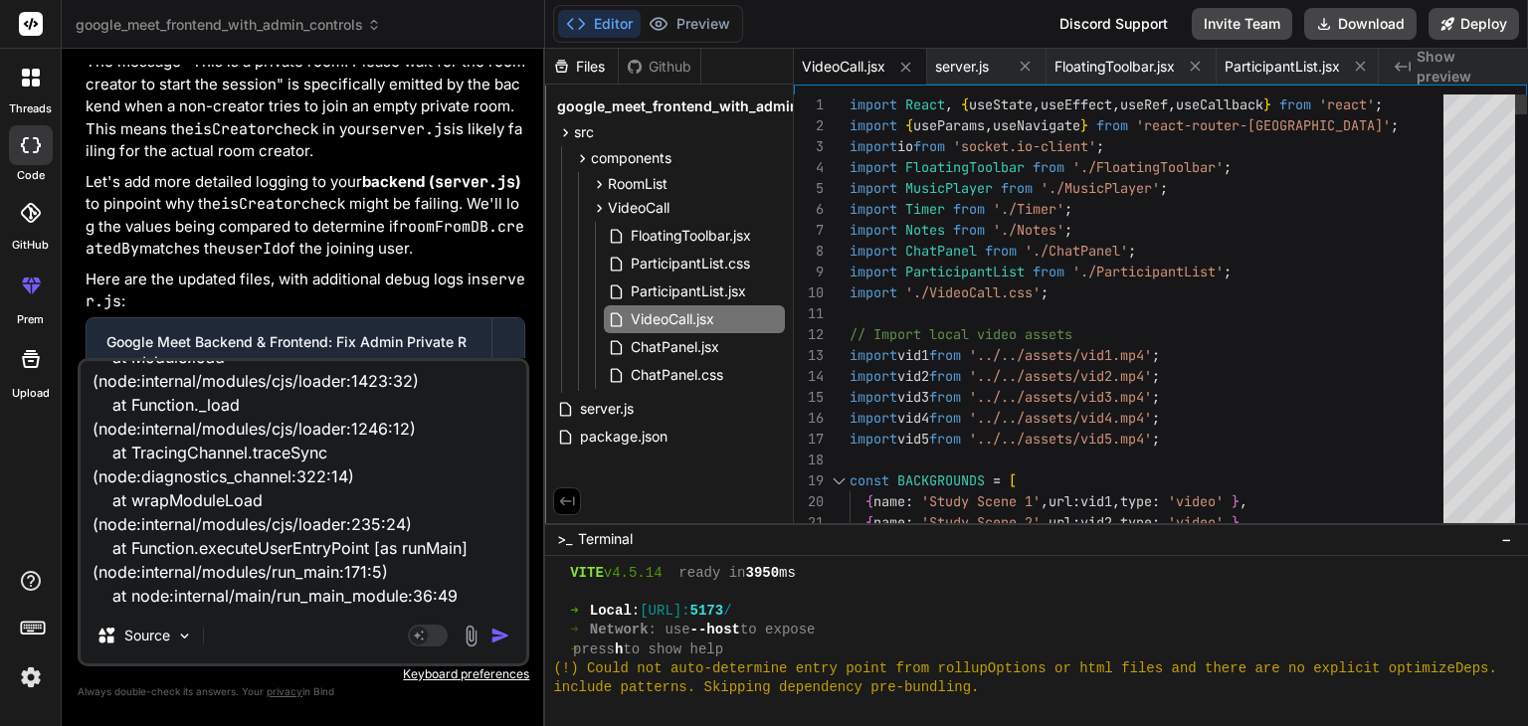
scroll to position [0, 0]
click at [662, 237] on span "FloatingToolbar.jsx" at bounding box center [691, 236] width 124 height 24
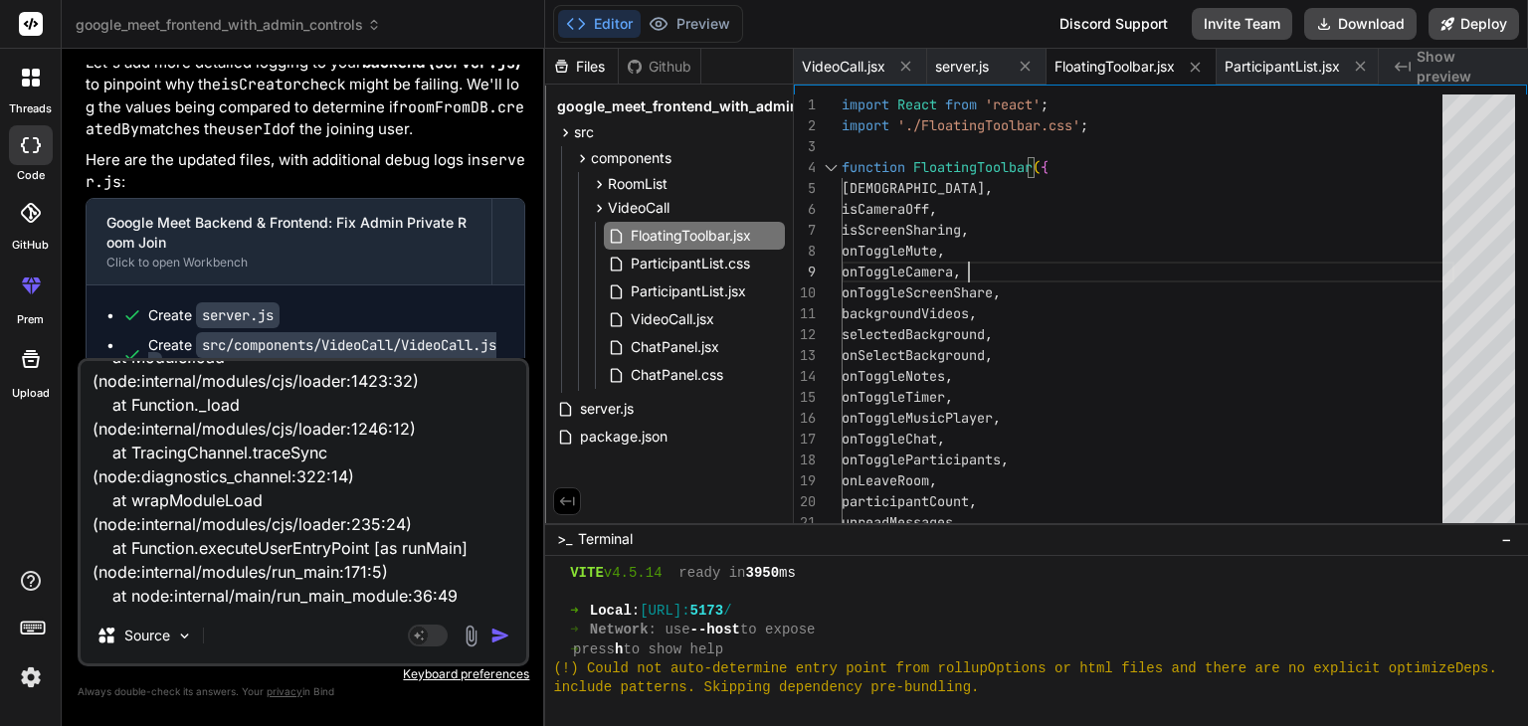
scroll to position [56470, 0]
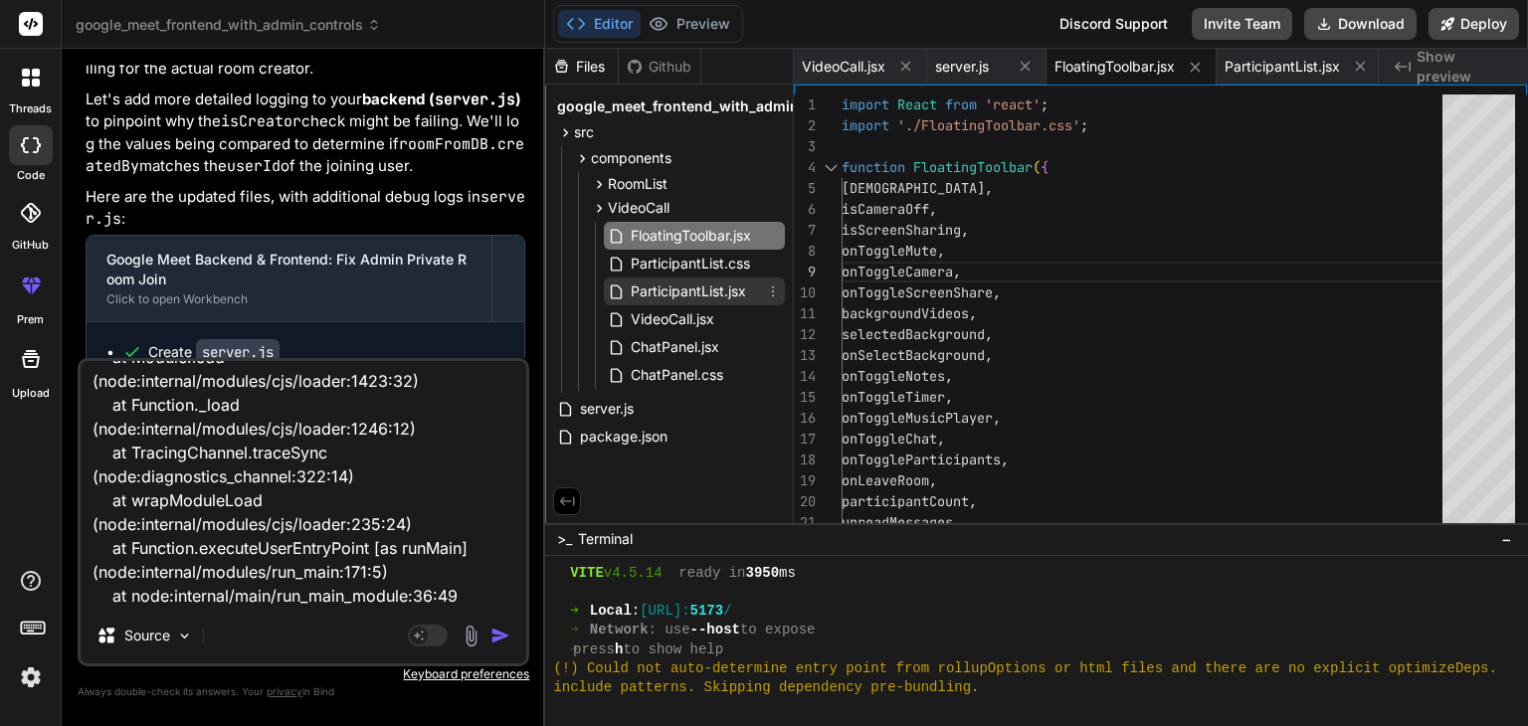
click at [672, 295] on span "ParticipantList.jsx" at bounding box center [688, 292] width 119 height 24
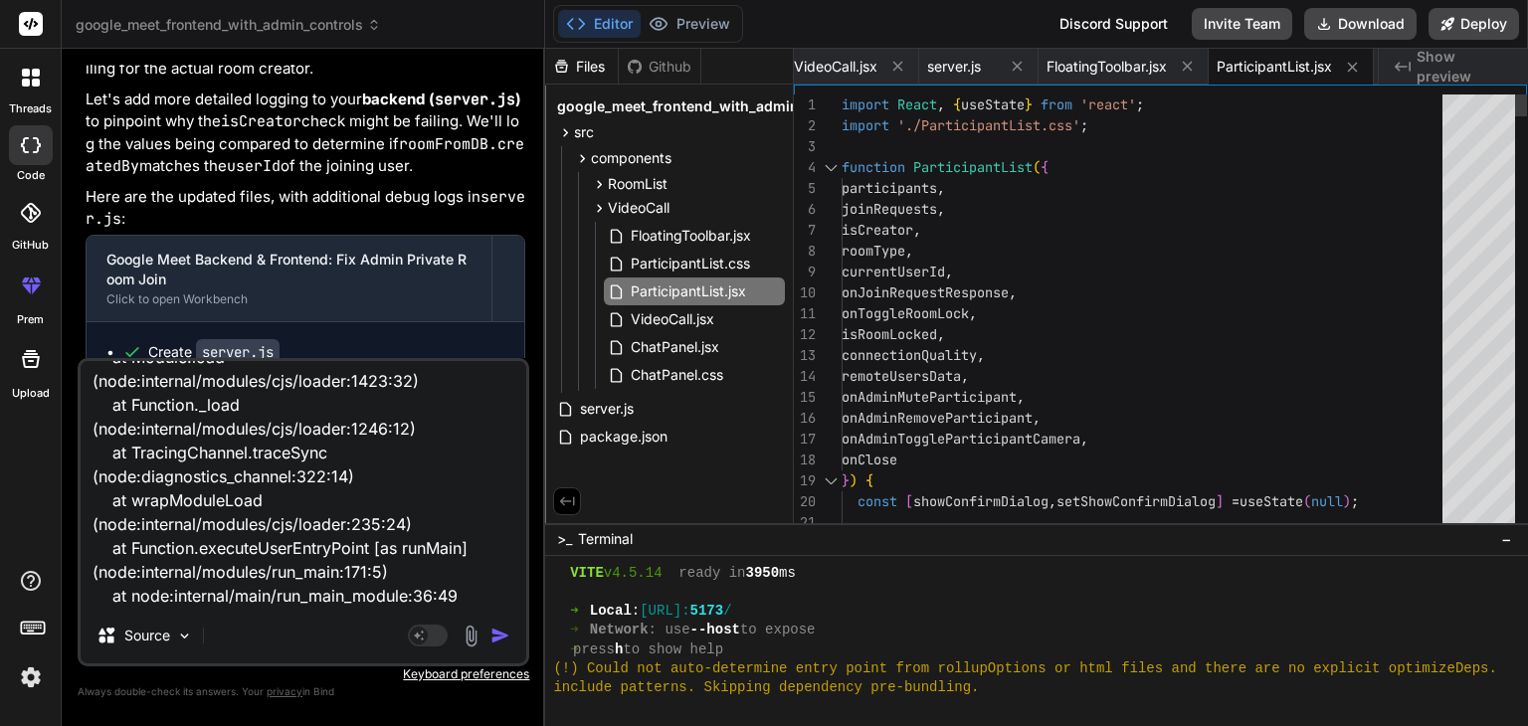
scroll to position [0, 0]
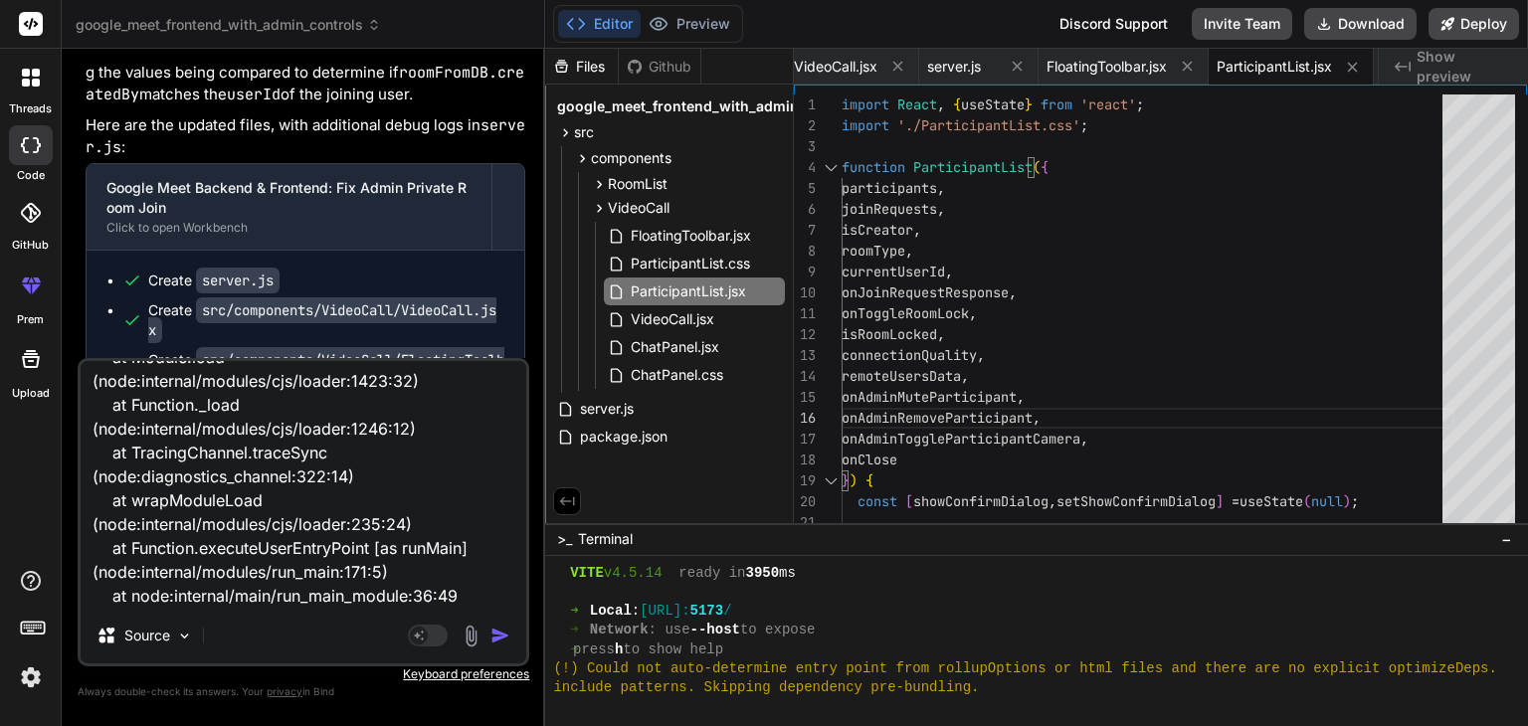
scroll to position [56539, 0]
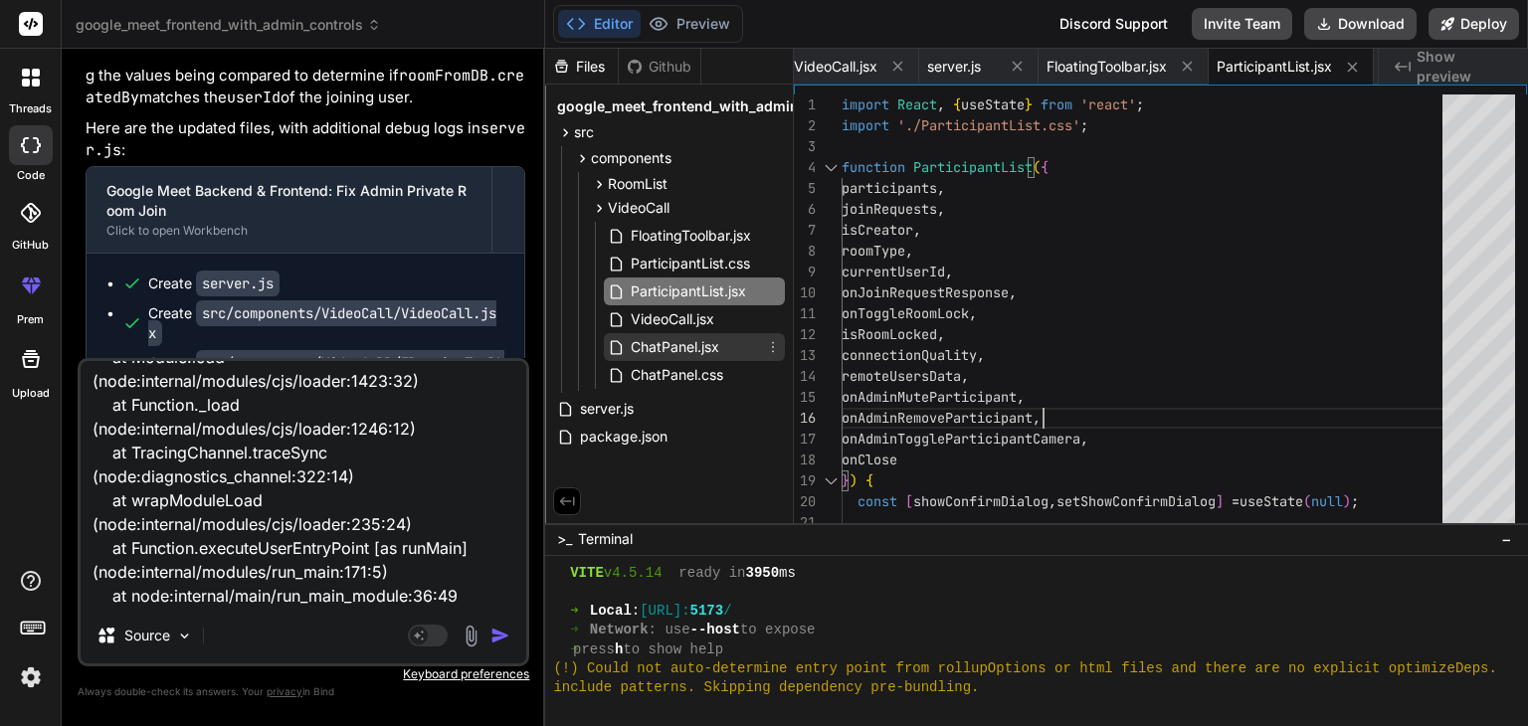
click at [673, 359] on div "ChatPanel.jsx" at bounding box center [694, 347] width 181 height 28
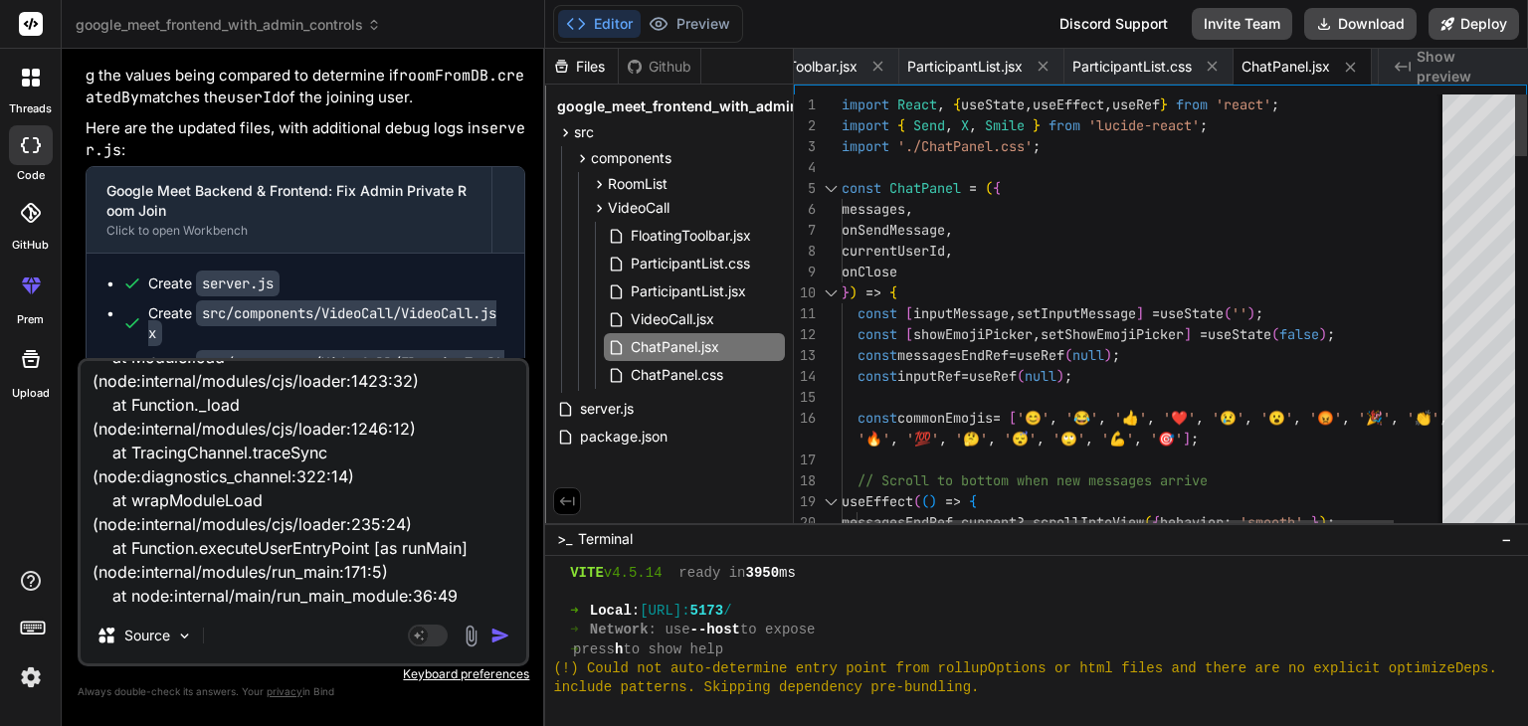
scroll to position [0, 0]
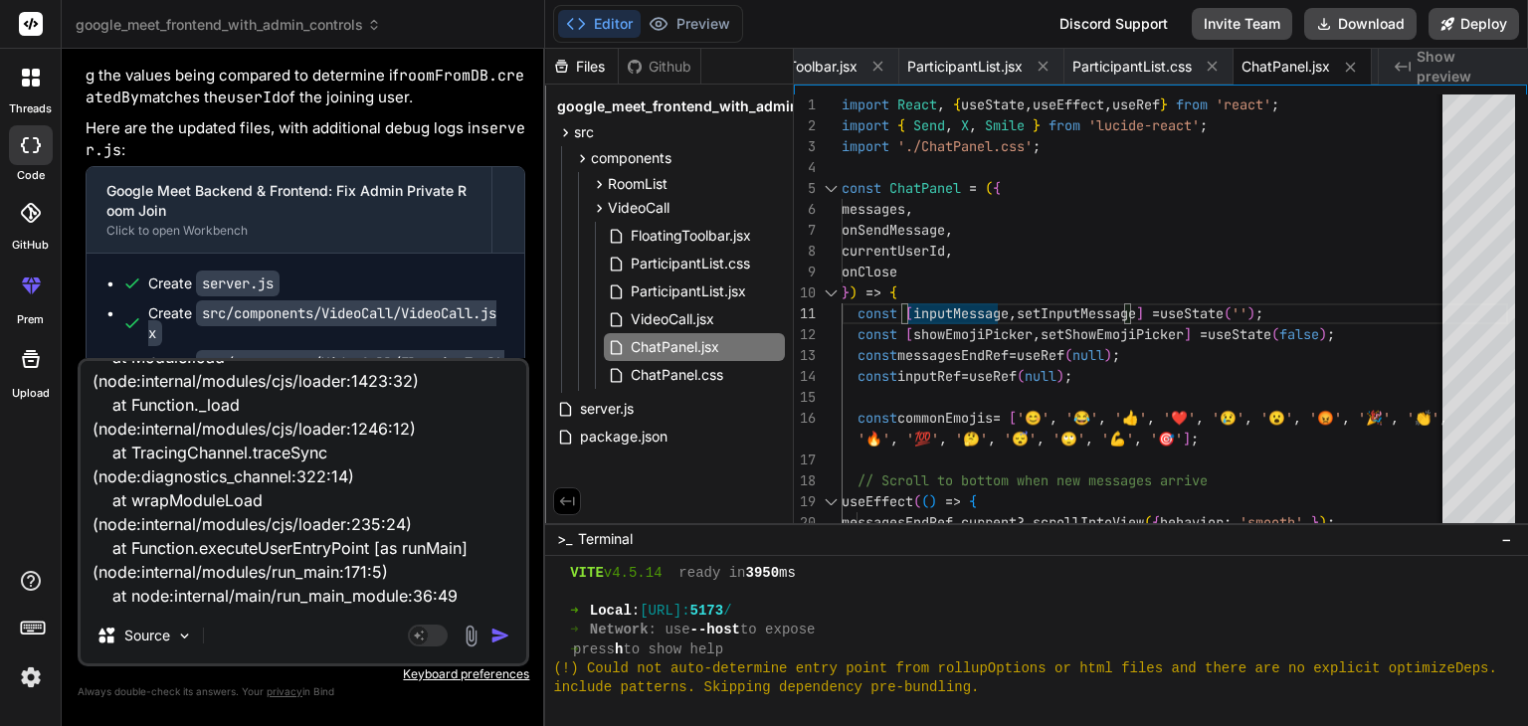
click at [272, 517] on textarea "\Users\[PERSON_NAME]\StudySphere\backend\index.js:539 isCameraOff,\n adminName:…" at bounding box center [304, 484] width 446 height 247
click at [318, 500] on textarea "\Users\[PERSON_NAME]\StudySphere\backend\index.js:539 isCameraOff,\n adminName:…" at bounding box center [304, 484] width 446 height 247
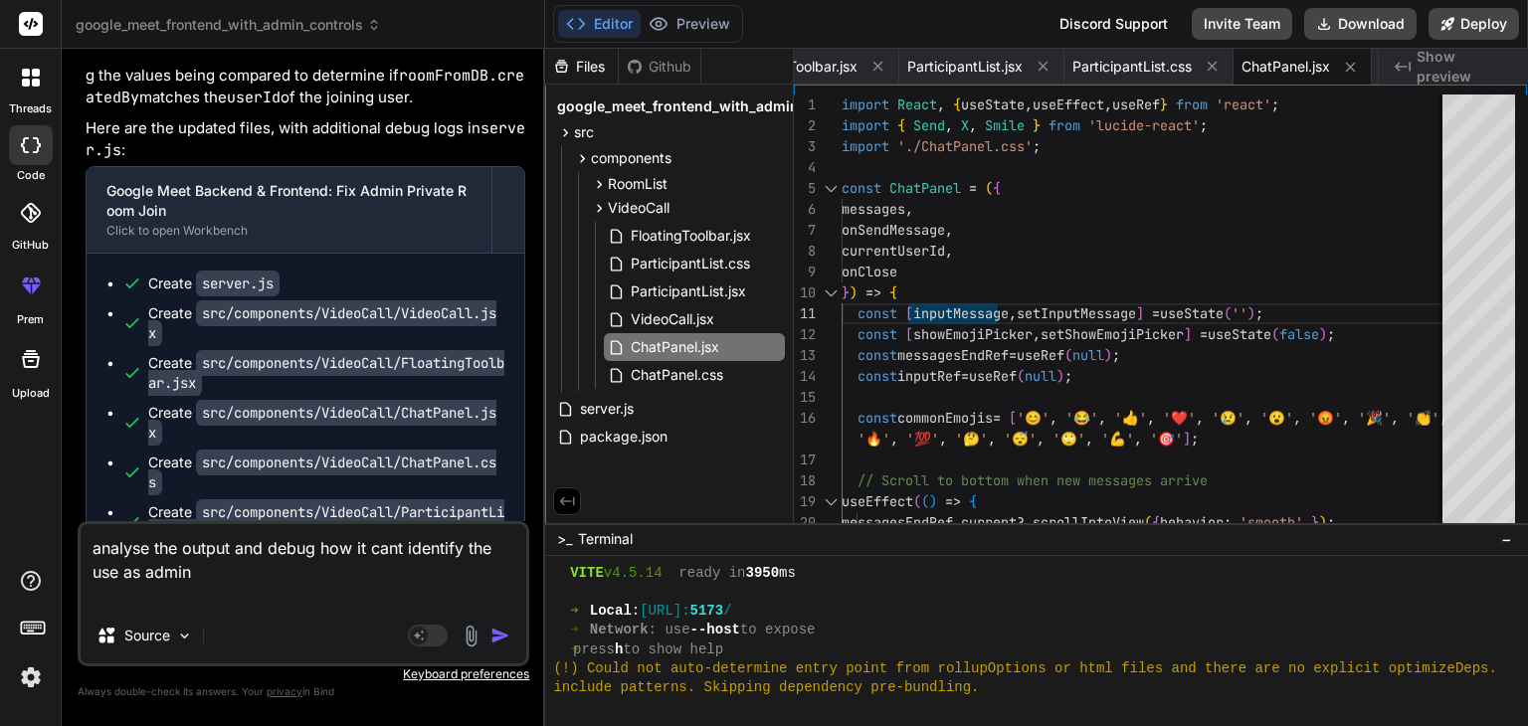
paste textarea "-05c4-4b9c-a616-298b277aca96) [BACKEND] Public room - allowing immediate join f…"
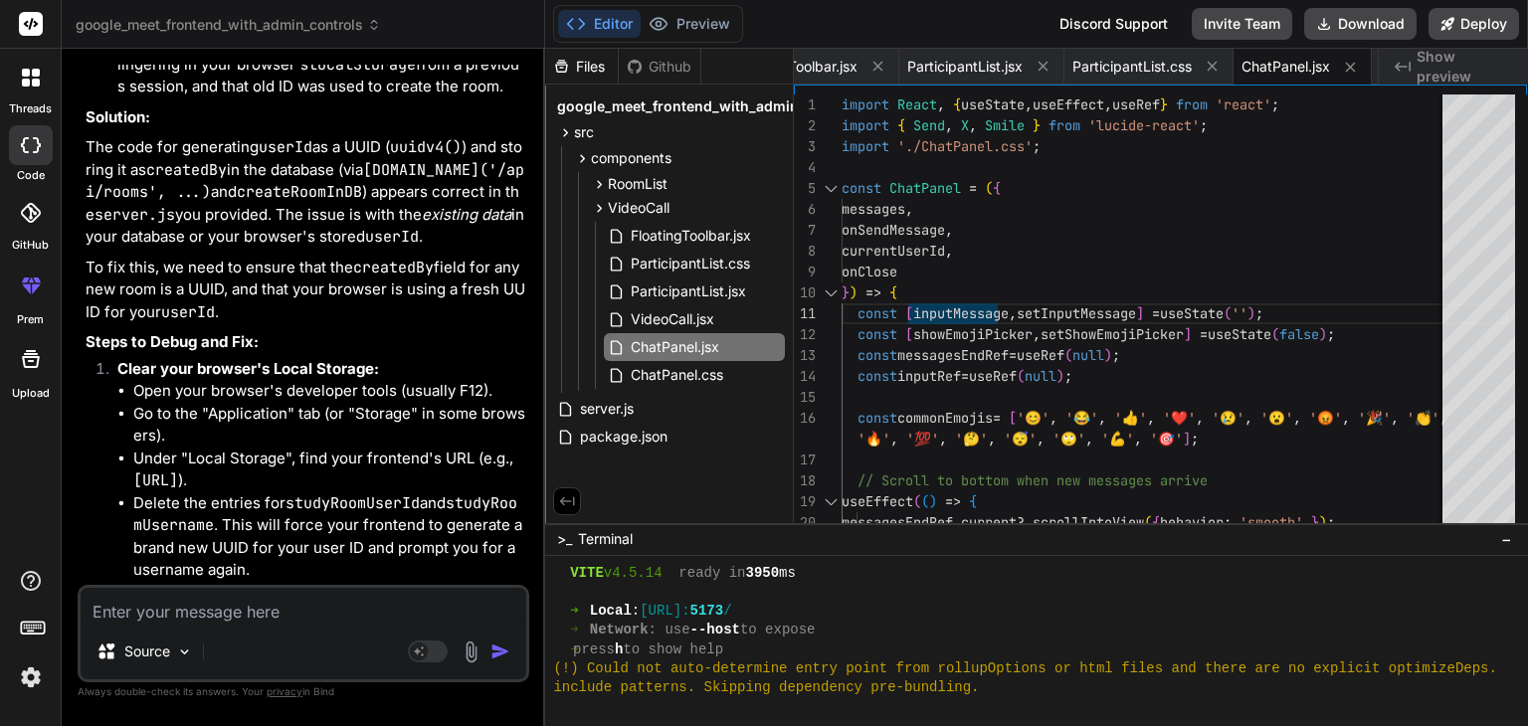
scroll to position [60570, 0]
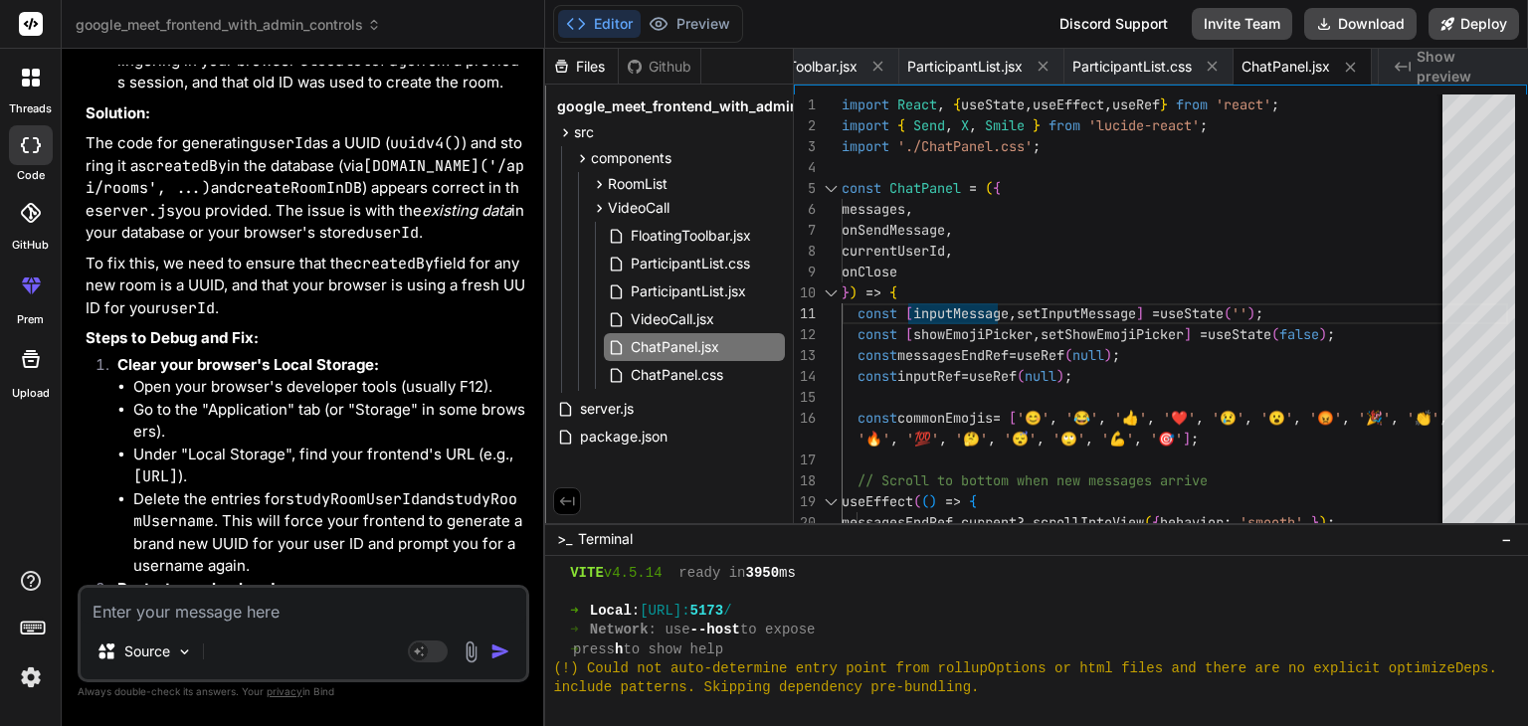
click at [262, 598] on textarea at bounding box center [304, 606] width 446 height 36
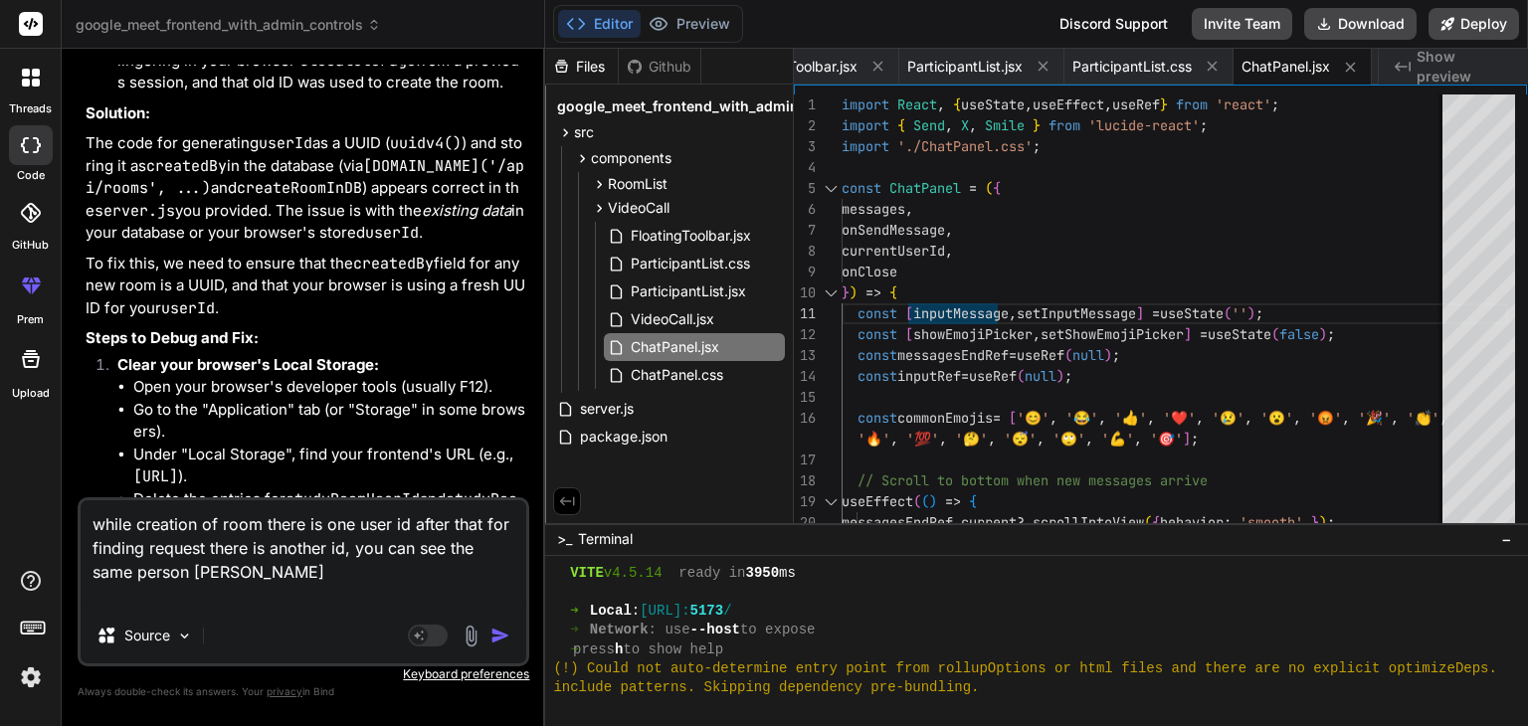
paste textarea "✅ Connected to MongoDB Atlas Created new private room: 24621c8c-d989-4c7a-84f3-…"
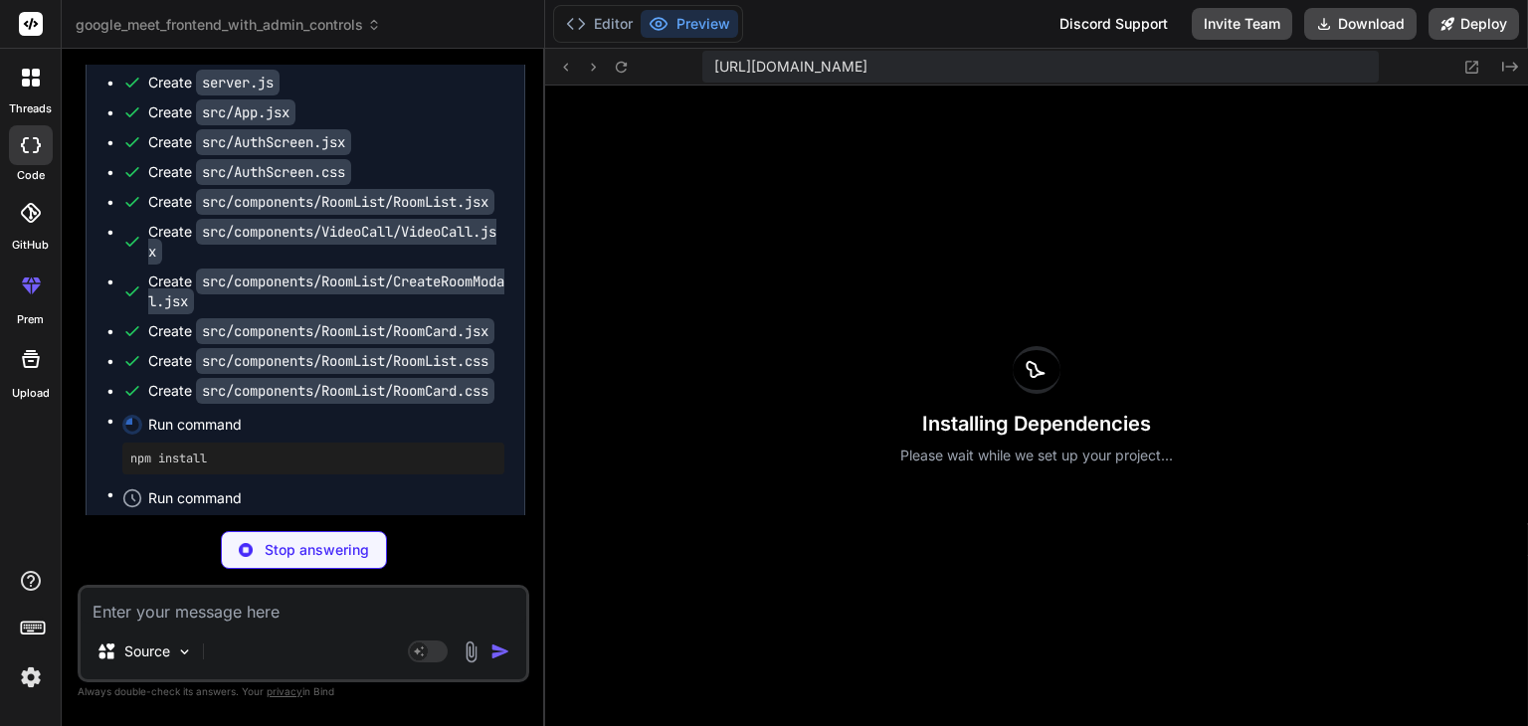
scroll to position [64638, 0]
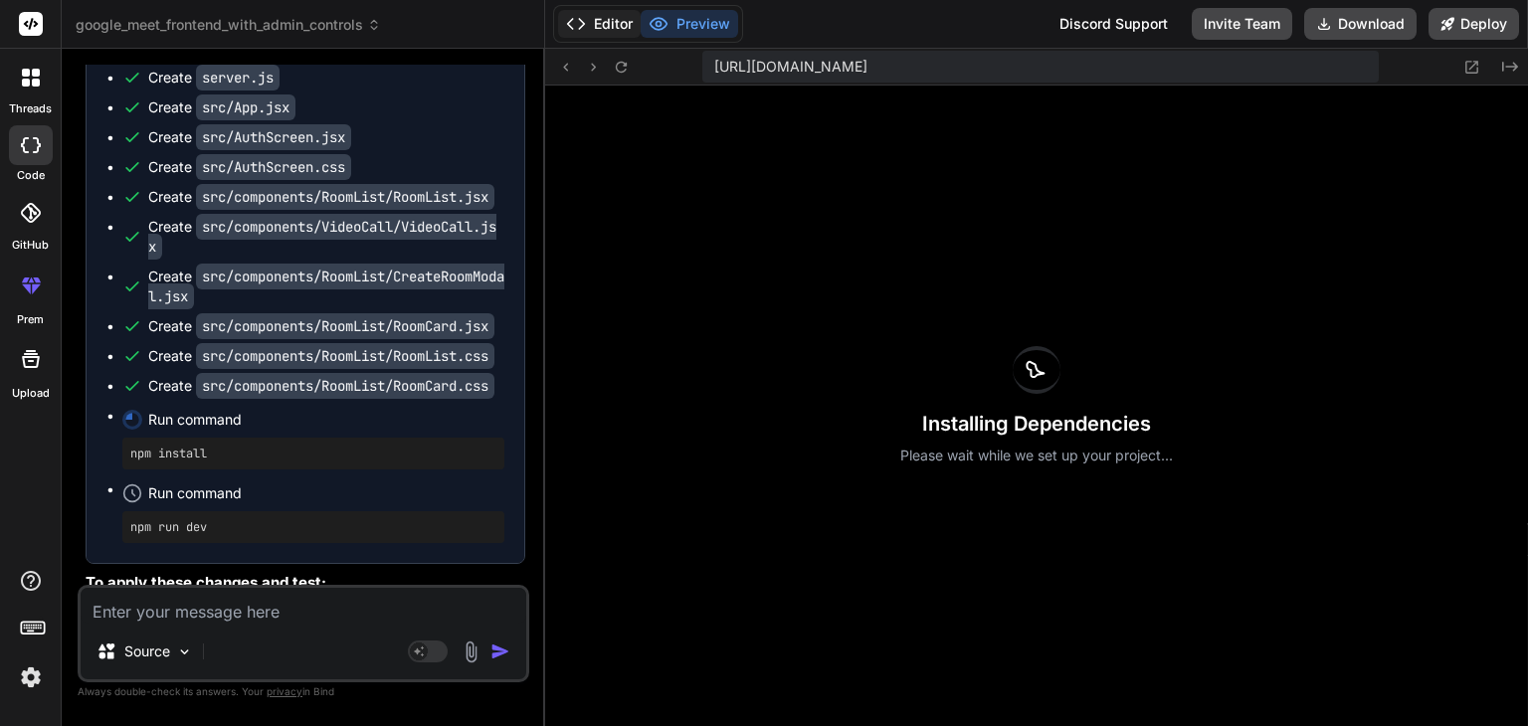
click at [620, 25] on button "Editor" at bounding box center [599, 24] width 83 height 28
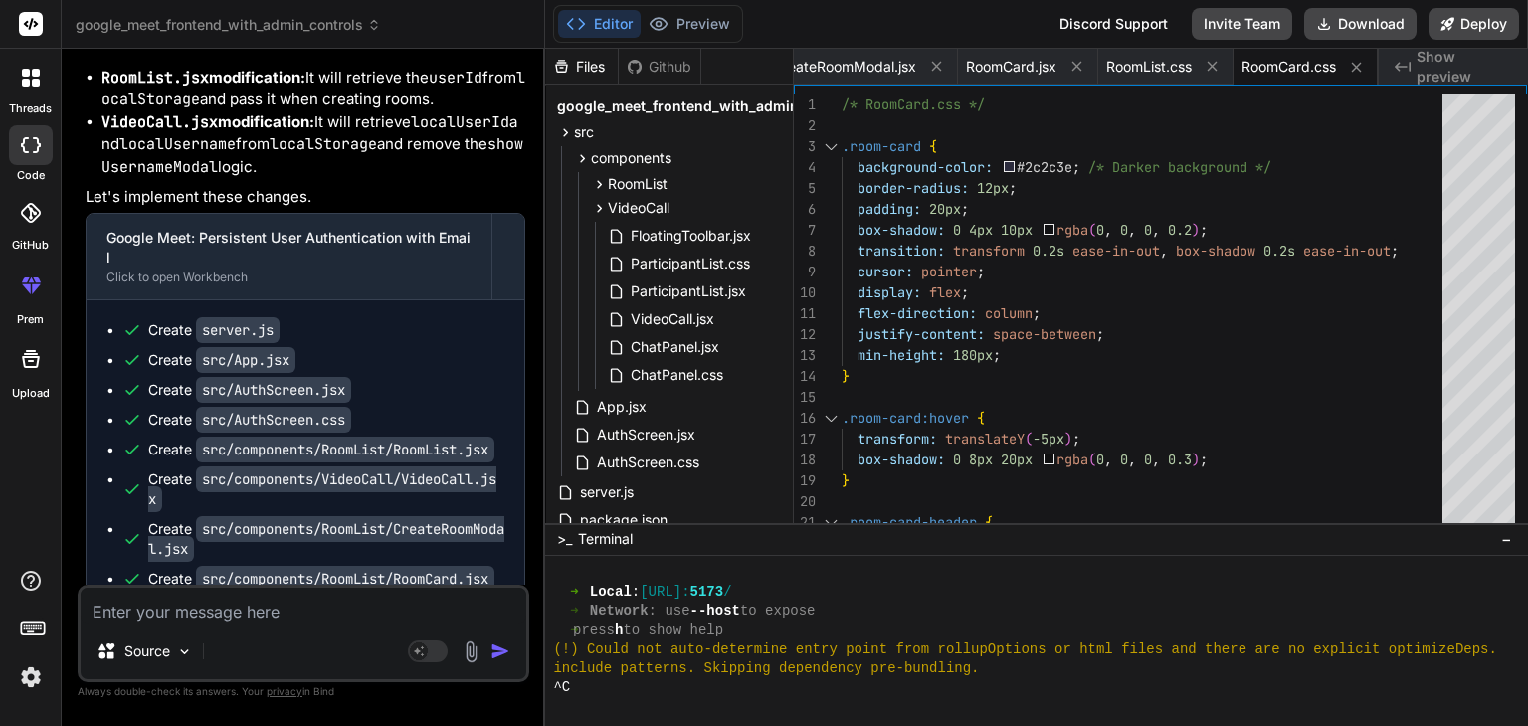
scroll to position [64382, 0]
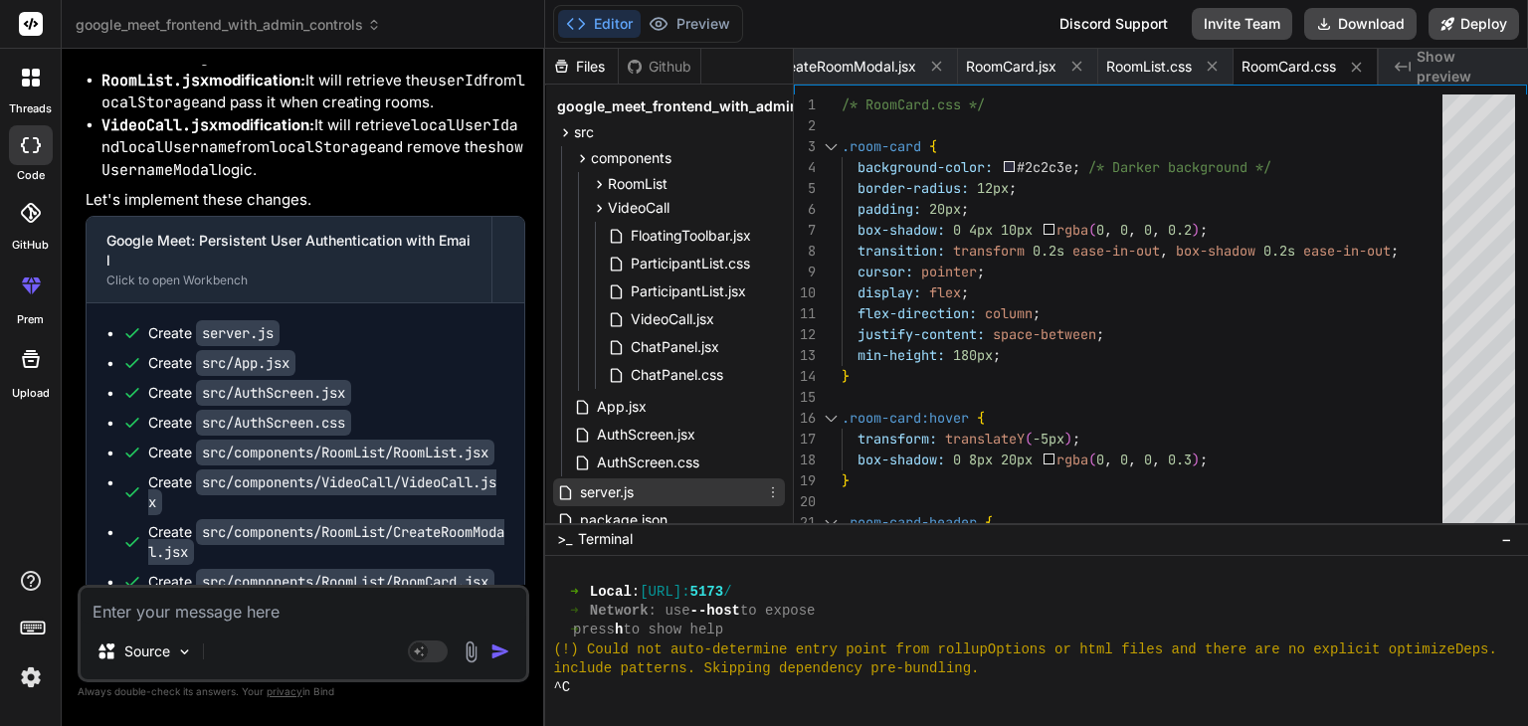
click at [636, 495] on span "server.js" at bounding box center [607, 493] width 58 height 24
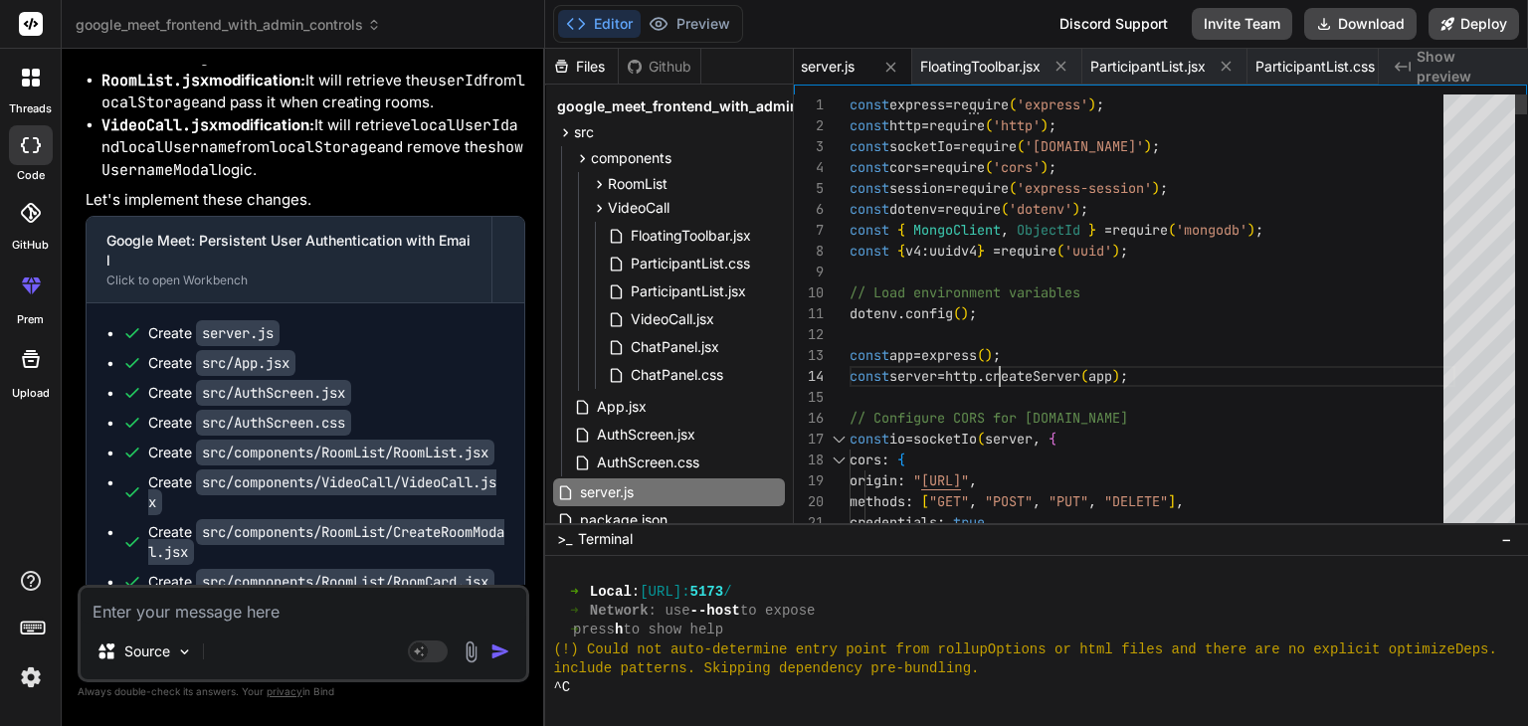
scroll to position [0, 0]
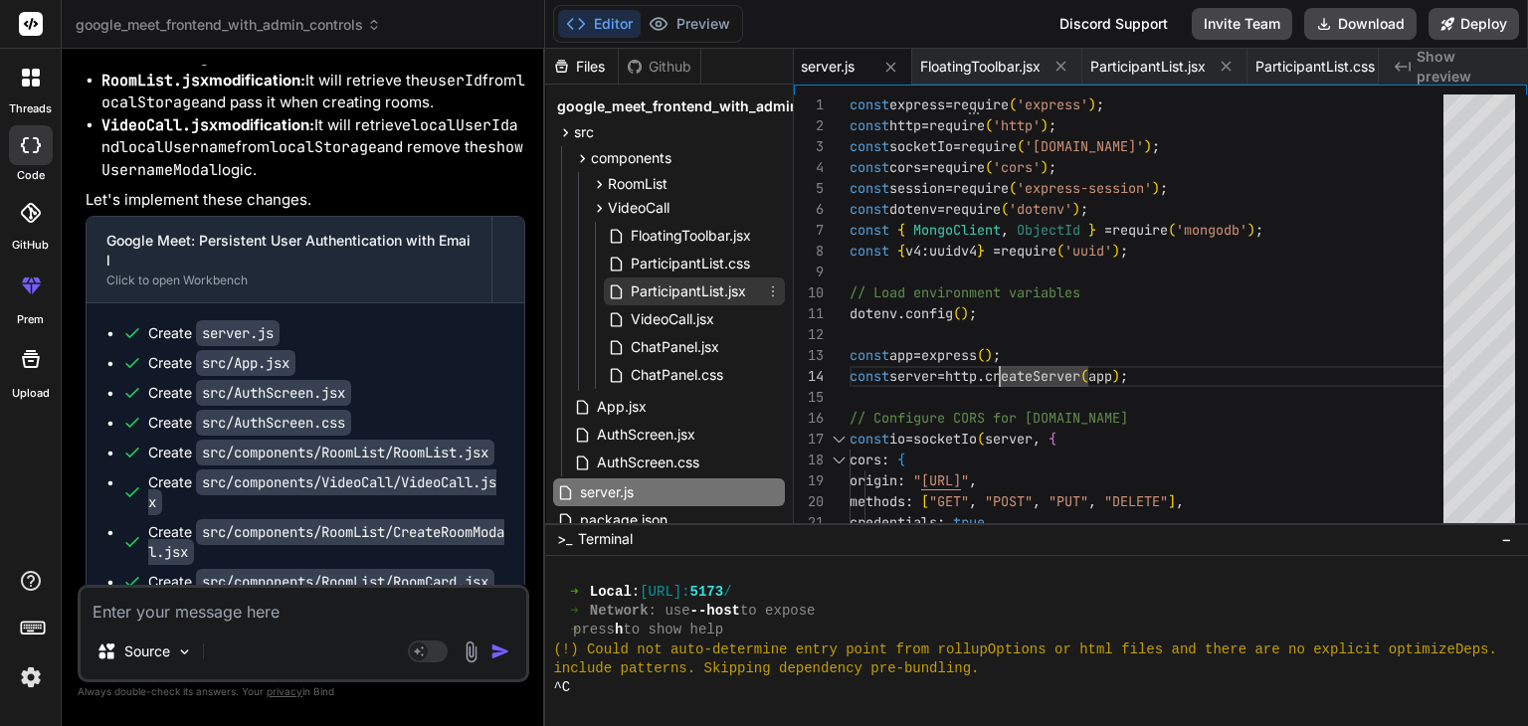
scroll to position [56, 0]
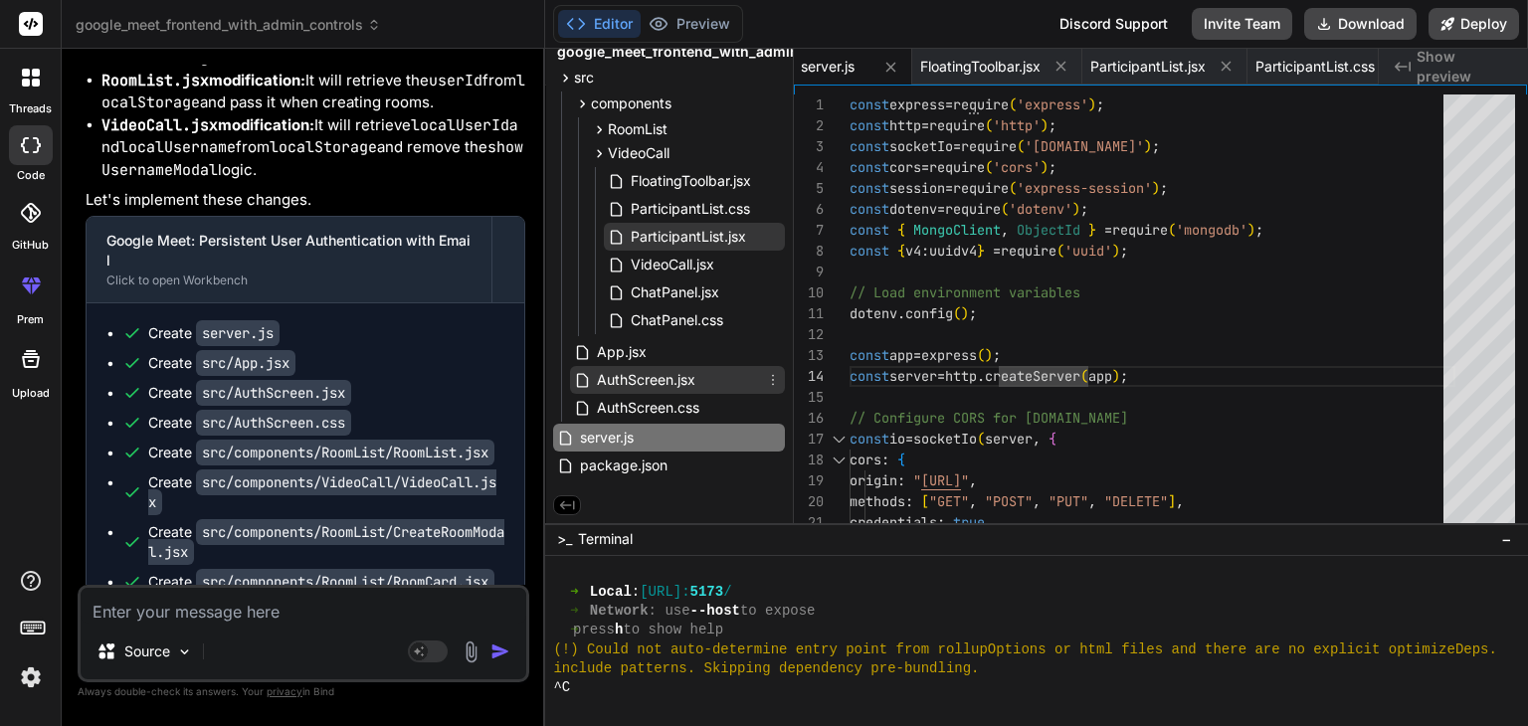
click at [679, 370] on span "AuthScreen.jsx" at bounding box center [646, 380] width 102 height 24
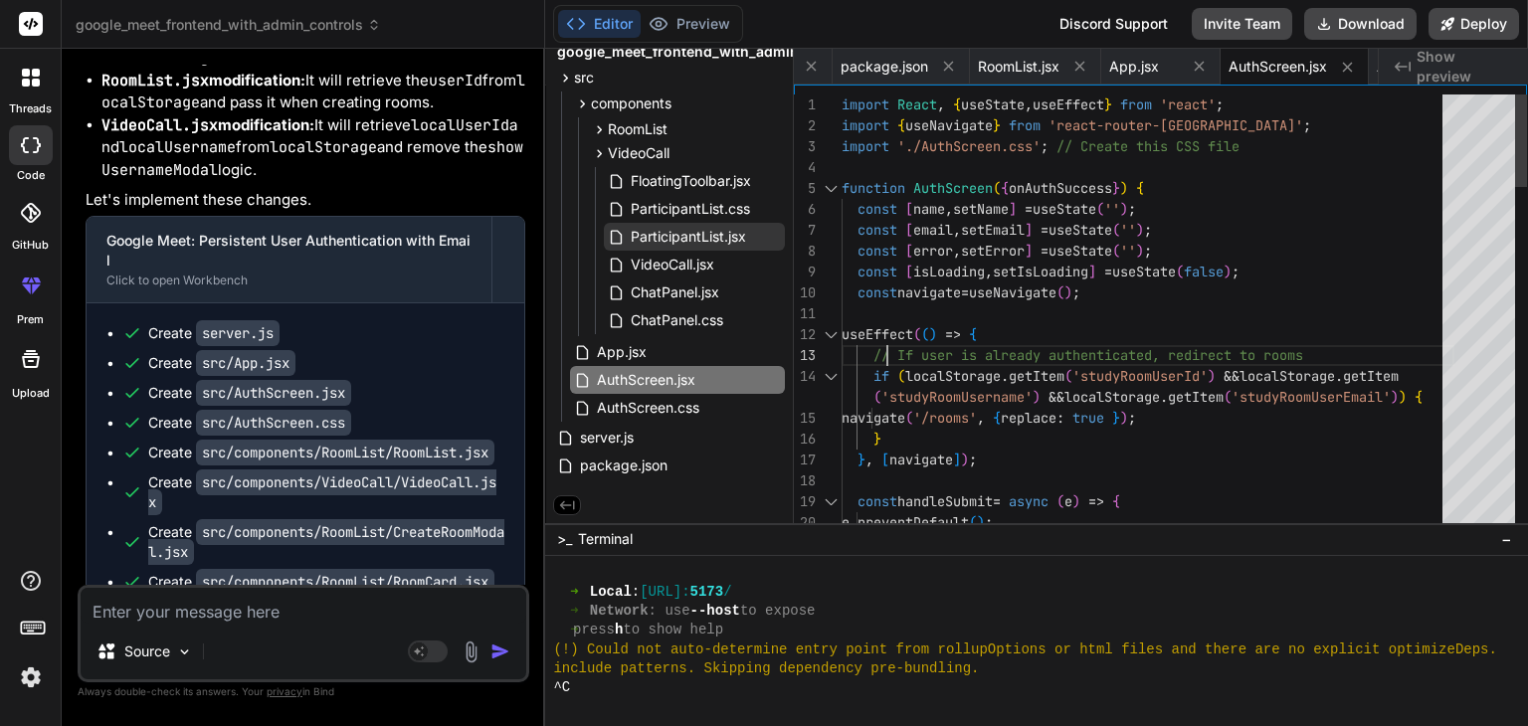
scroll to position [0, 0]
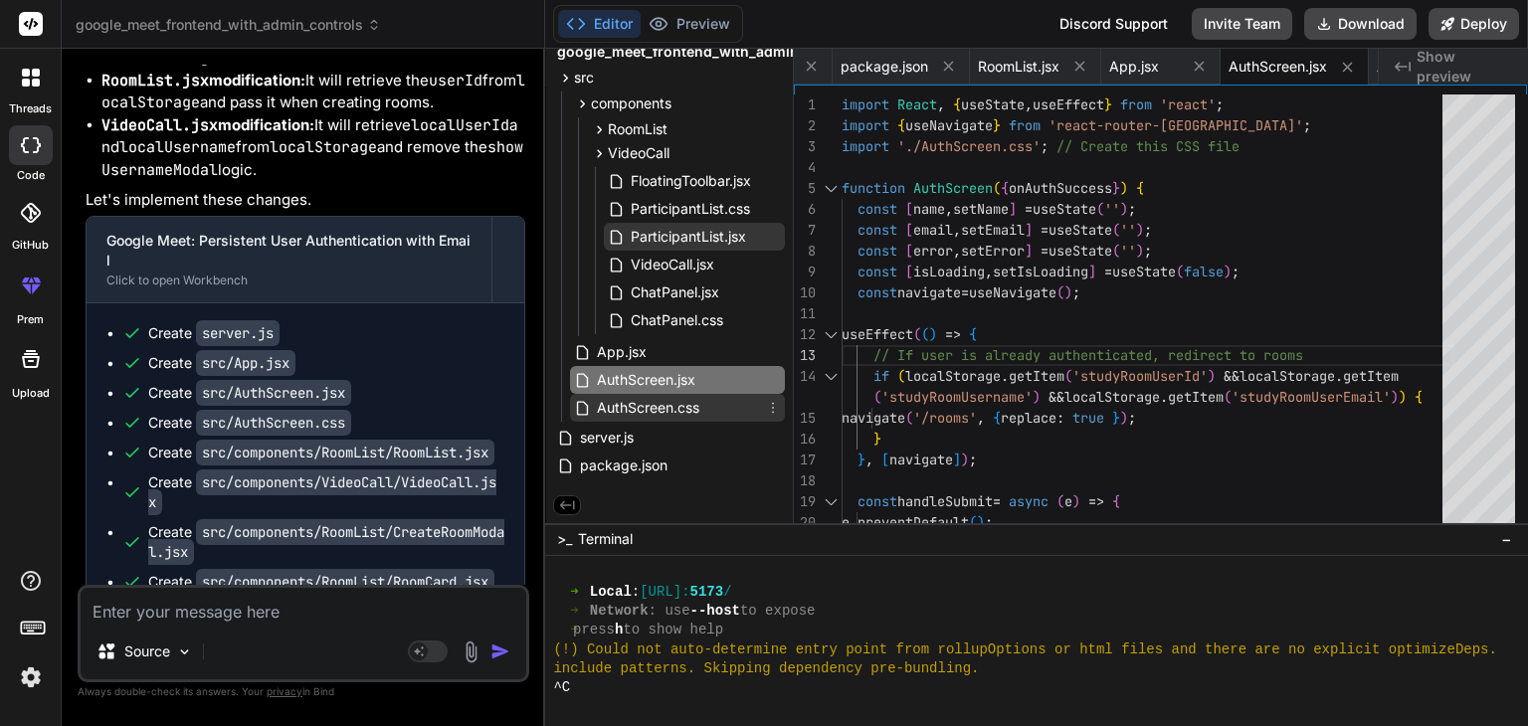
click at [660, 407] on span "AuthScreen.css" at bounding box center [648, 408] width 106 height 24
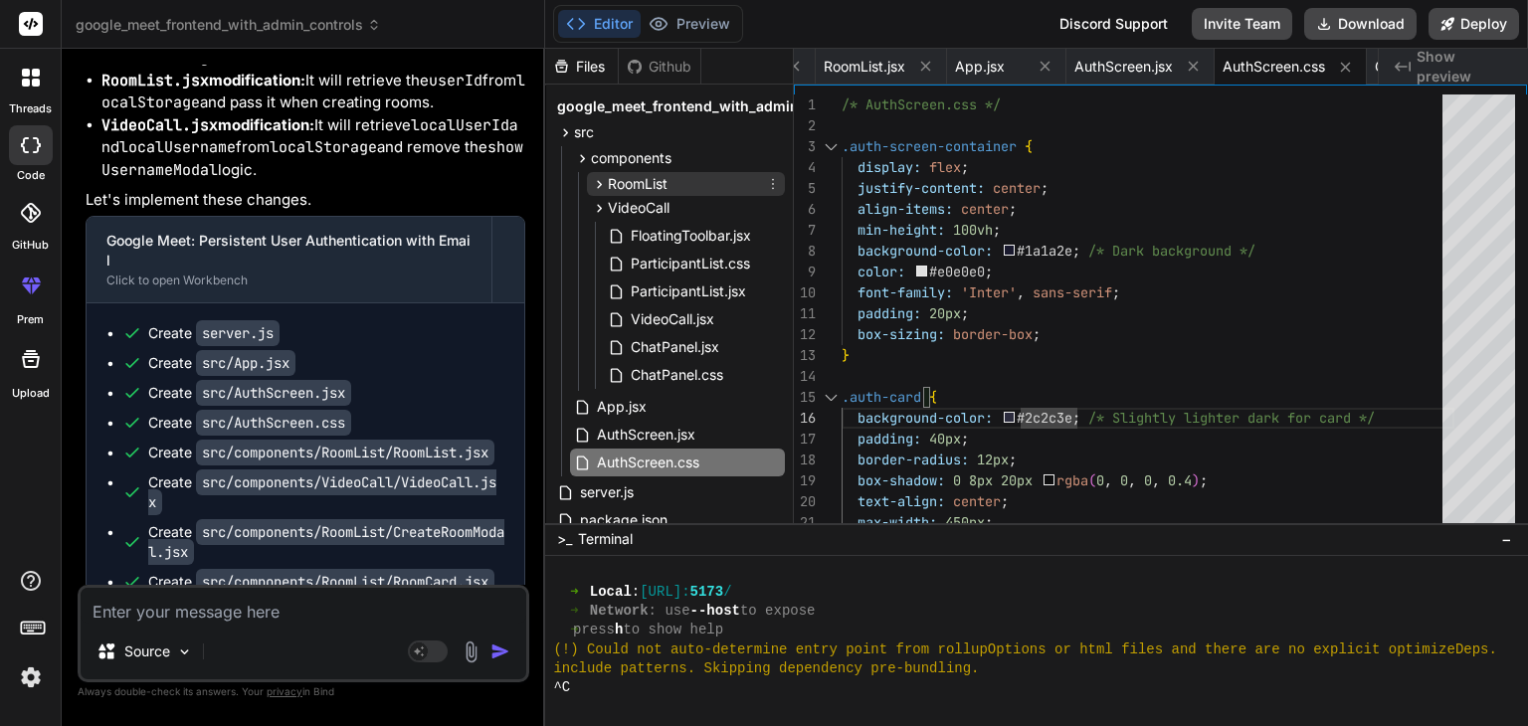
click at [658, 180] on span "RoomList" at bounding box center [638, 184] width 60 height 20
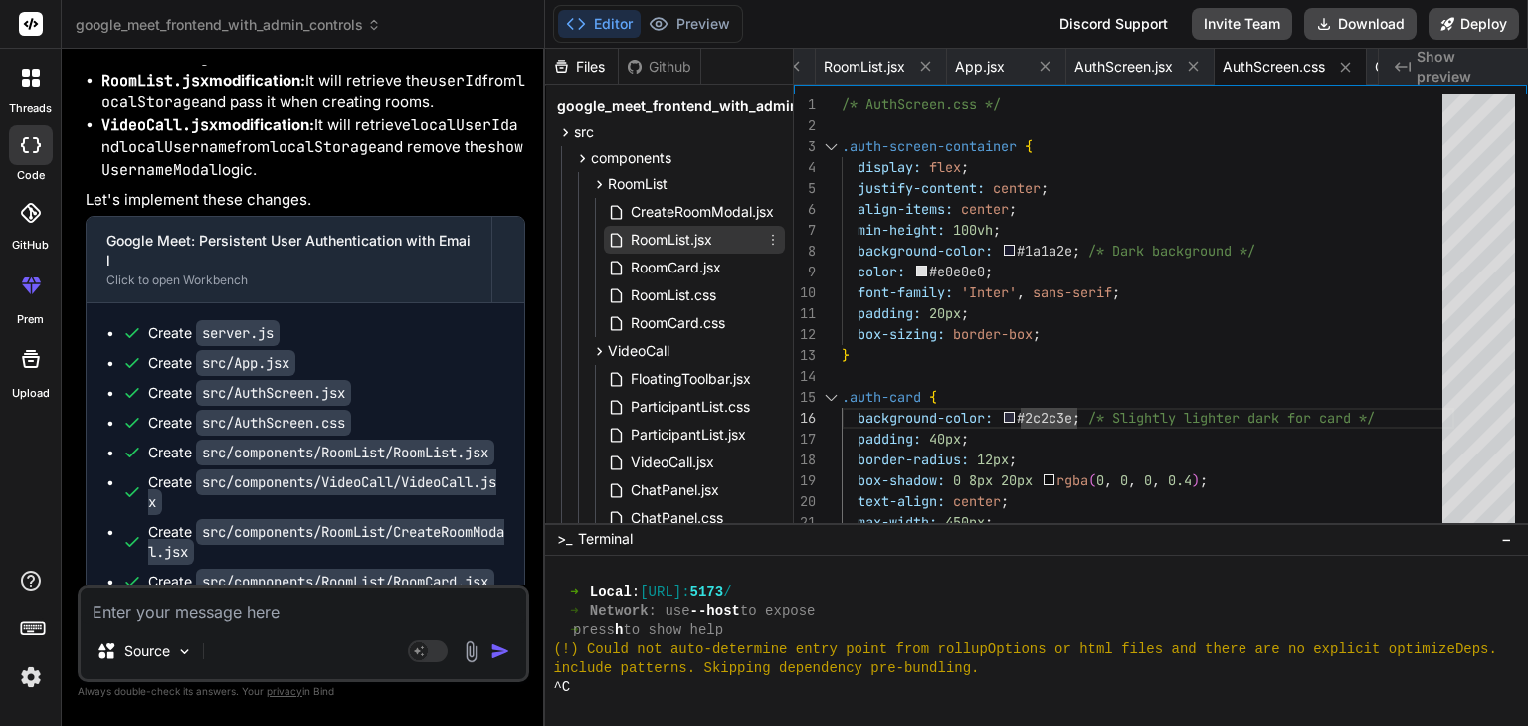
click at [662, 237] on span "RoomList.jsx" at bounding box center [672, 240] width 86 height 24
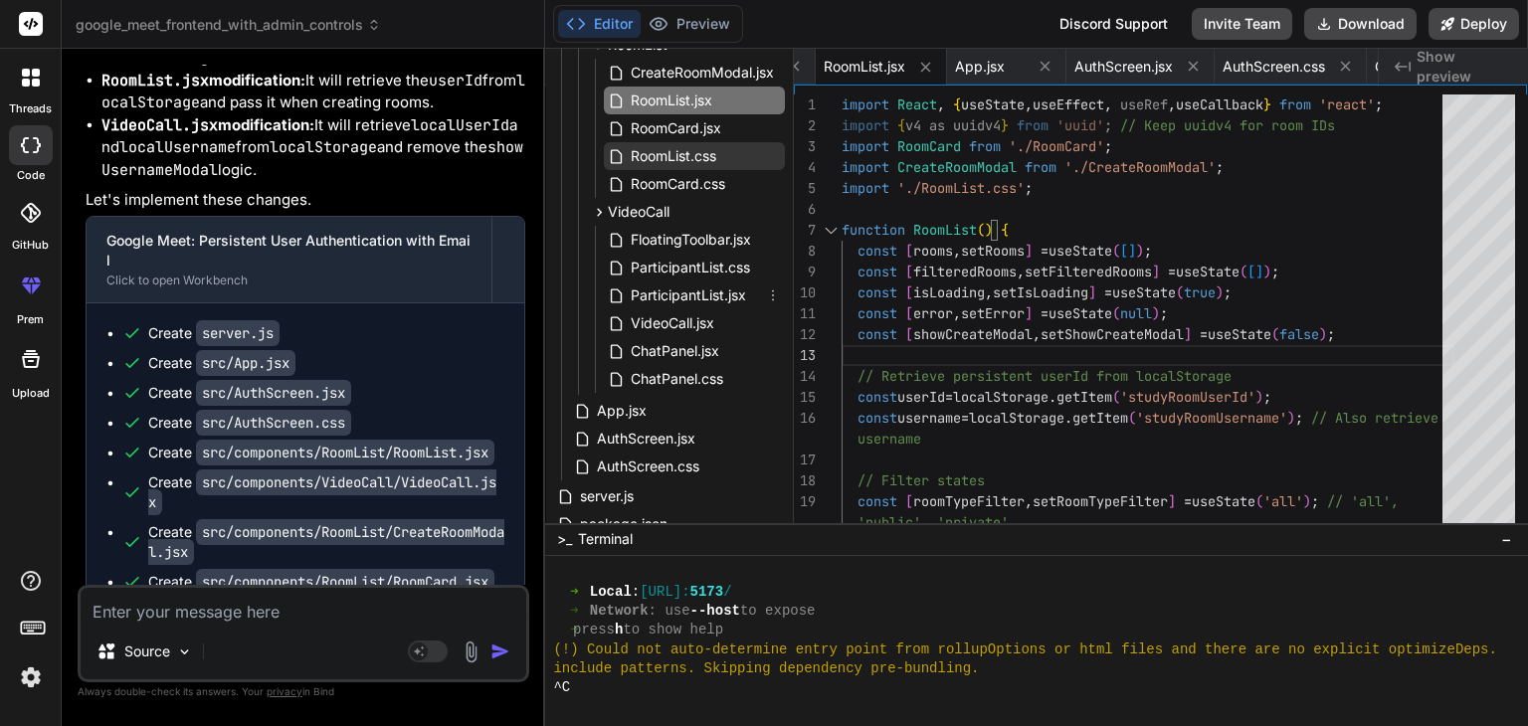
scroll to position [191, 0]
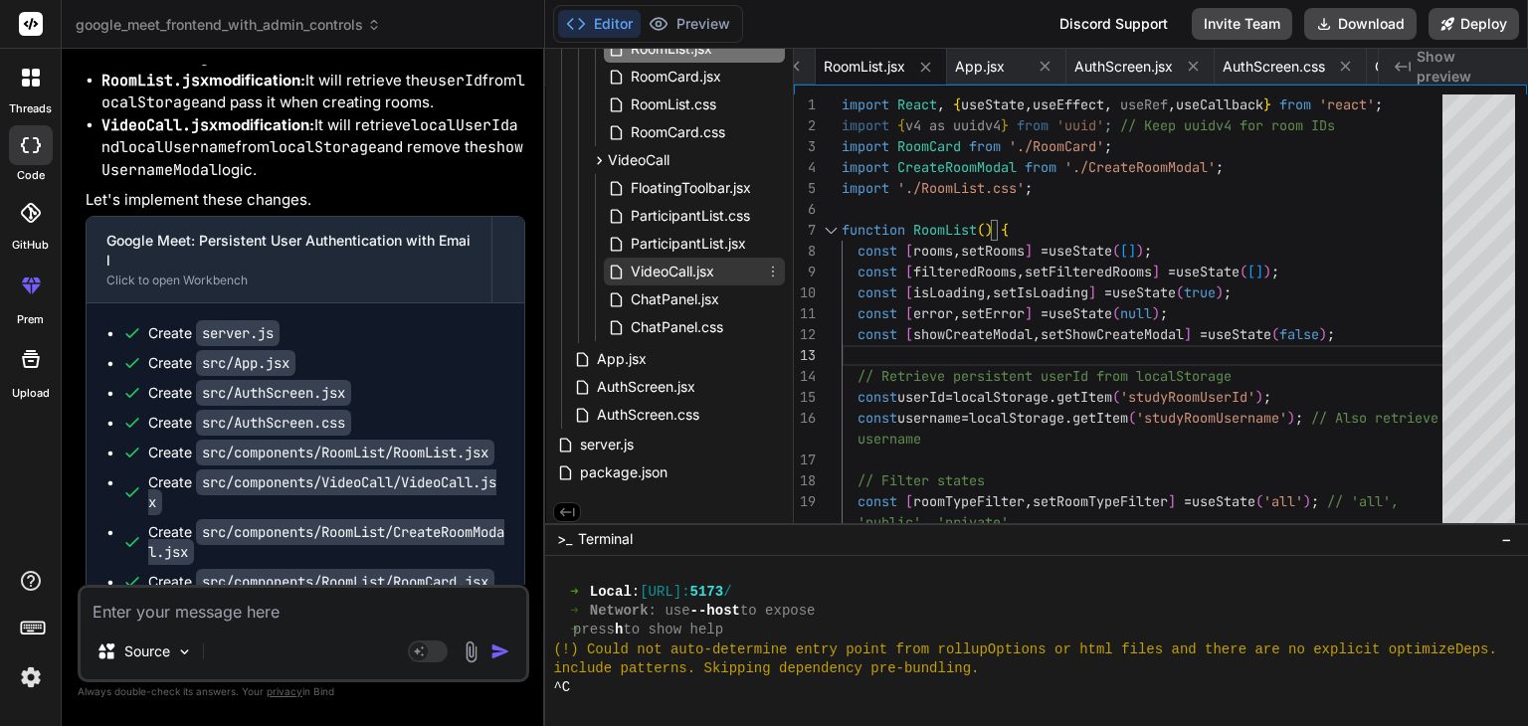
click at [671, 278] on span "VideoCall.jsx" at bounding box center [673, 272] width 88 height 24
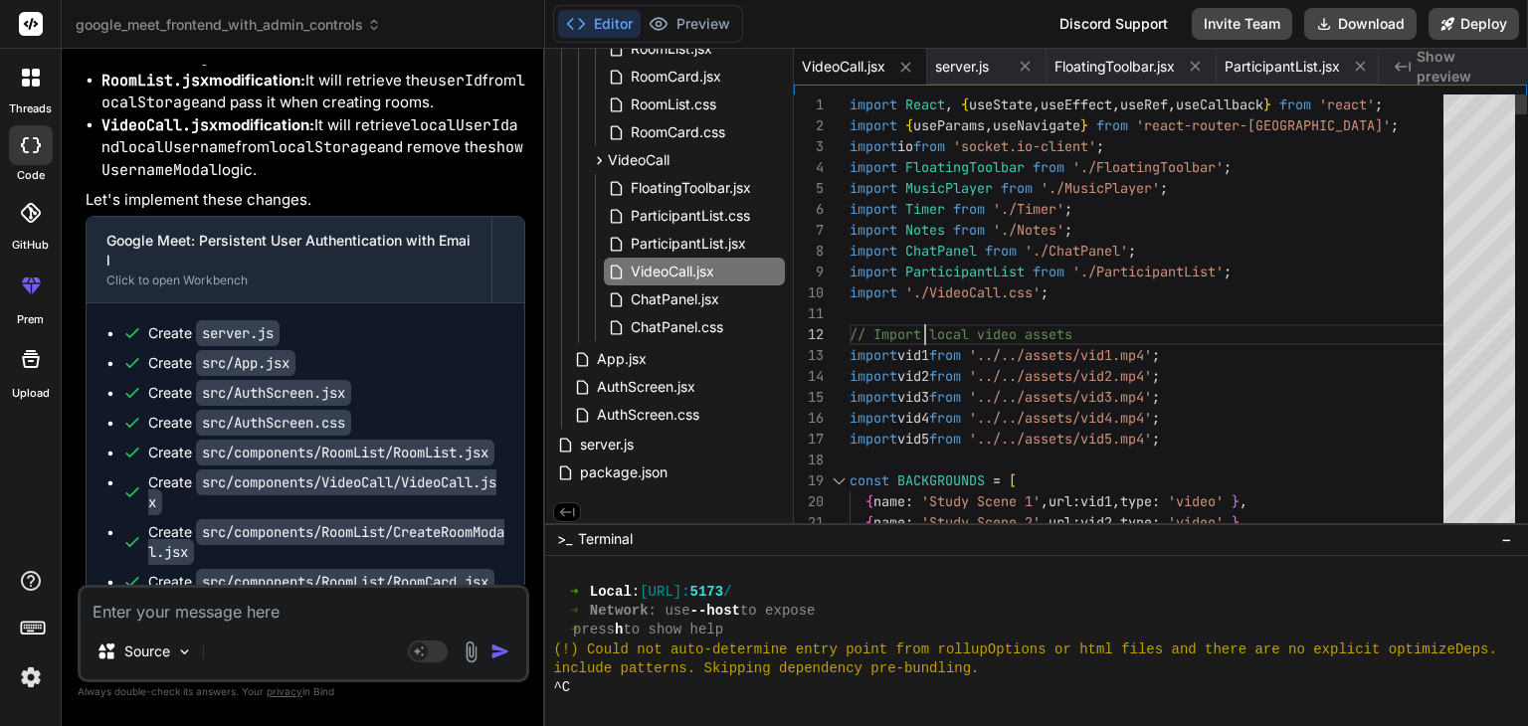
scroll to position [0, 0]
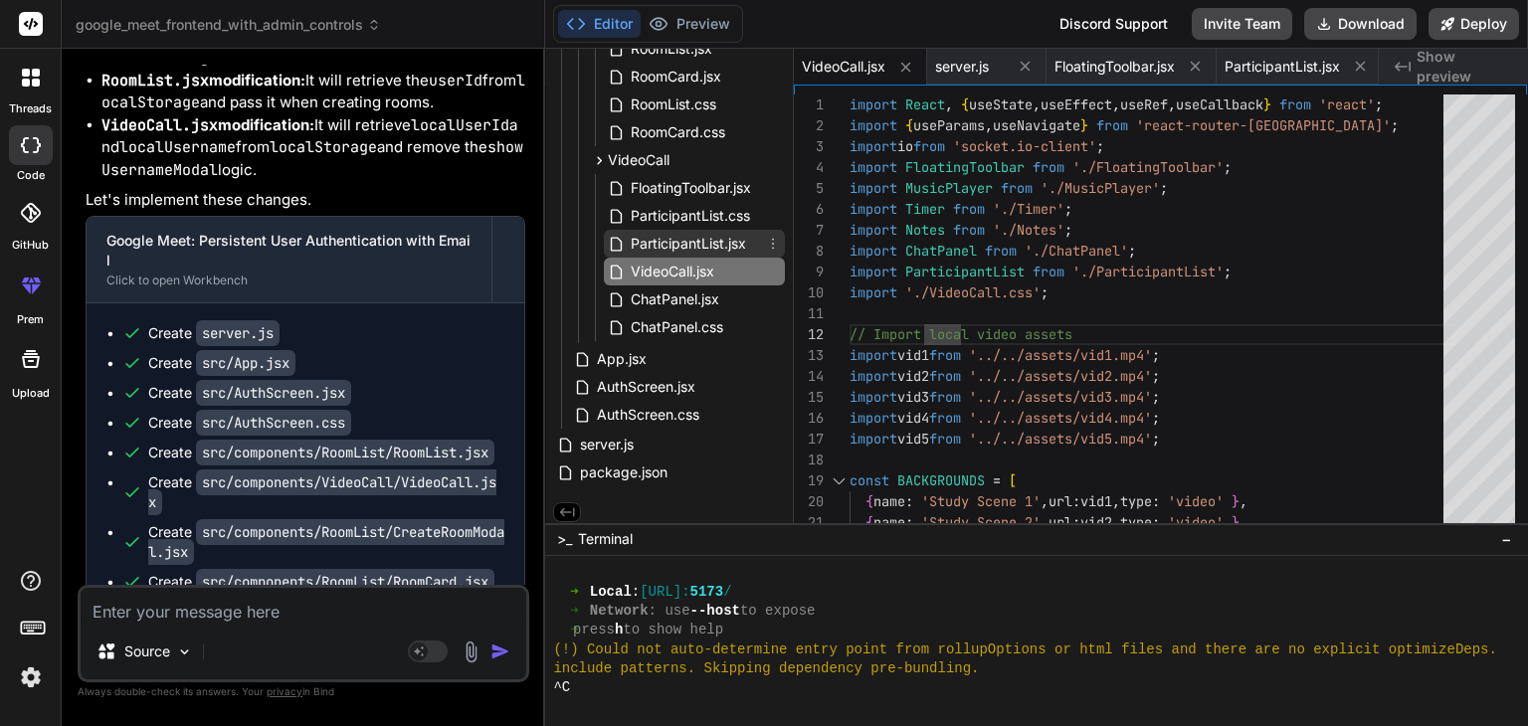
scroll to position [135, 0]
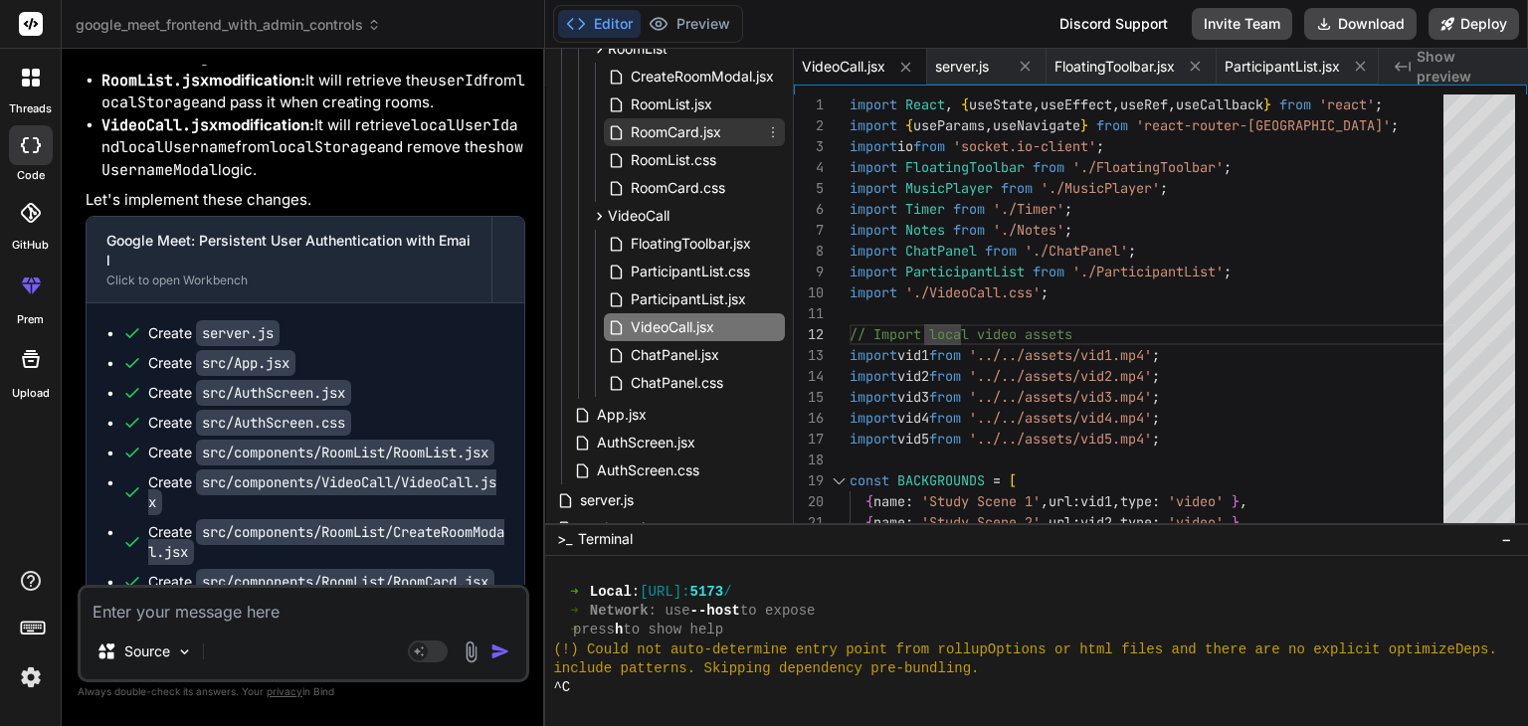
click at [669, 127] on span "RoomCard.jsx" at bounding box center [676, 132] width 95 height 24
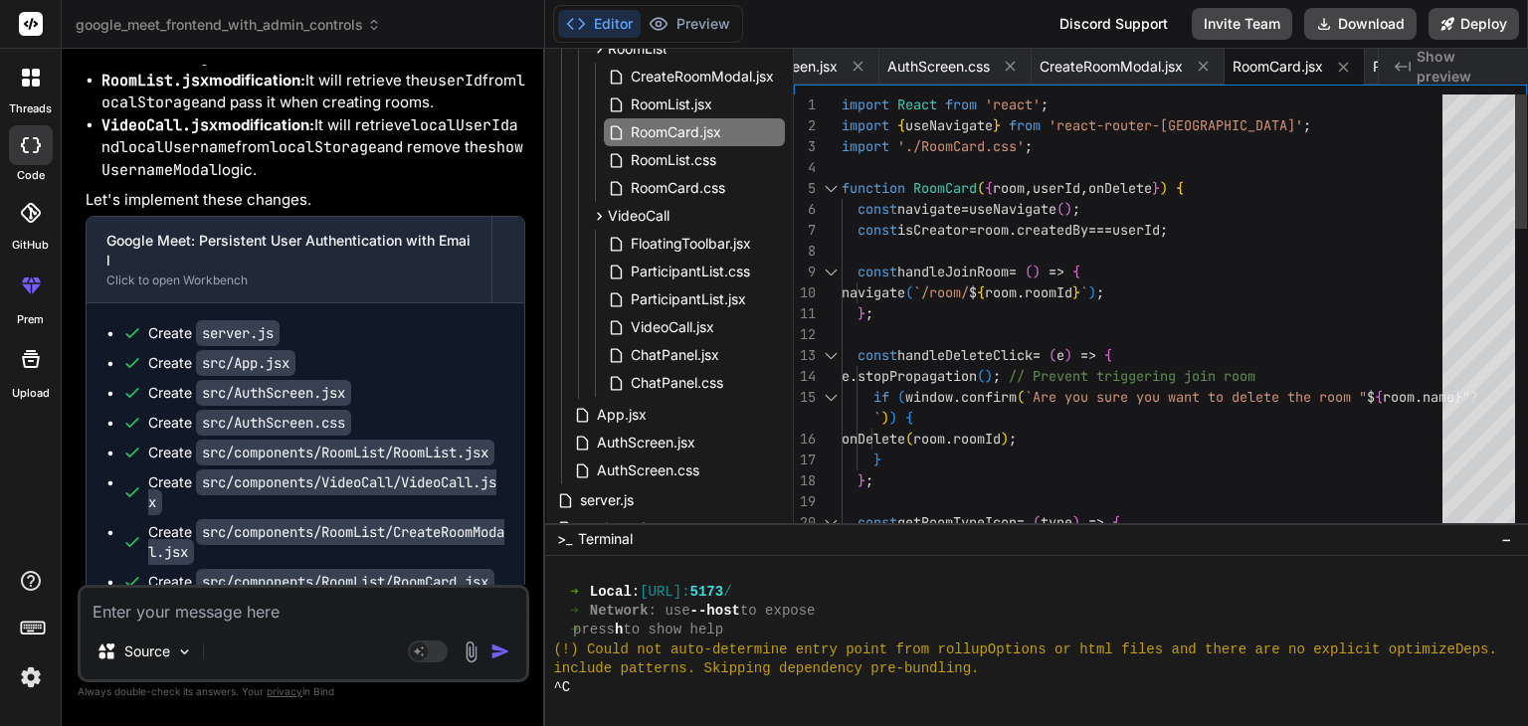
scroll to position [0, 0]
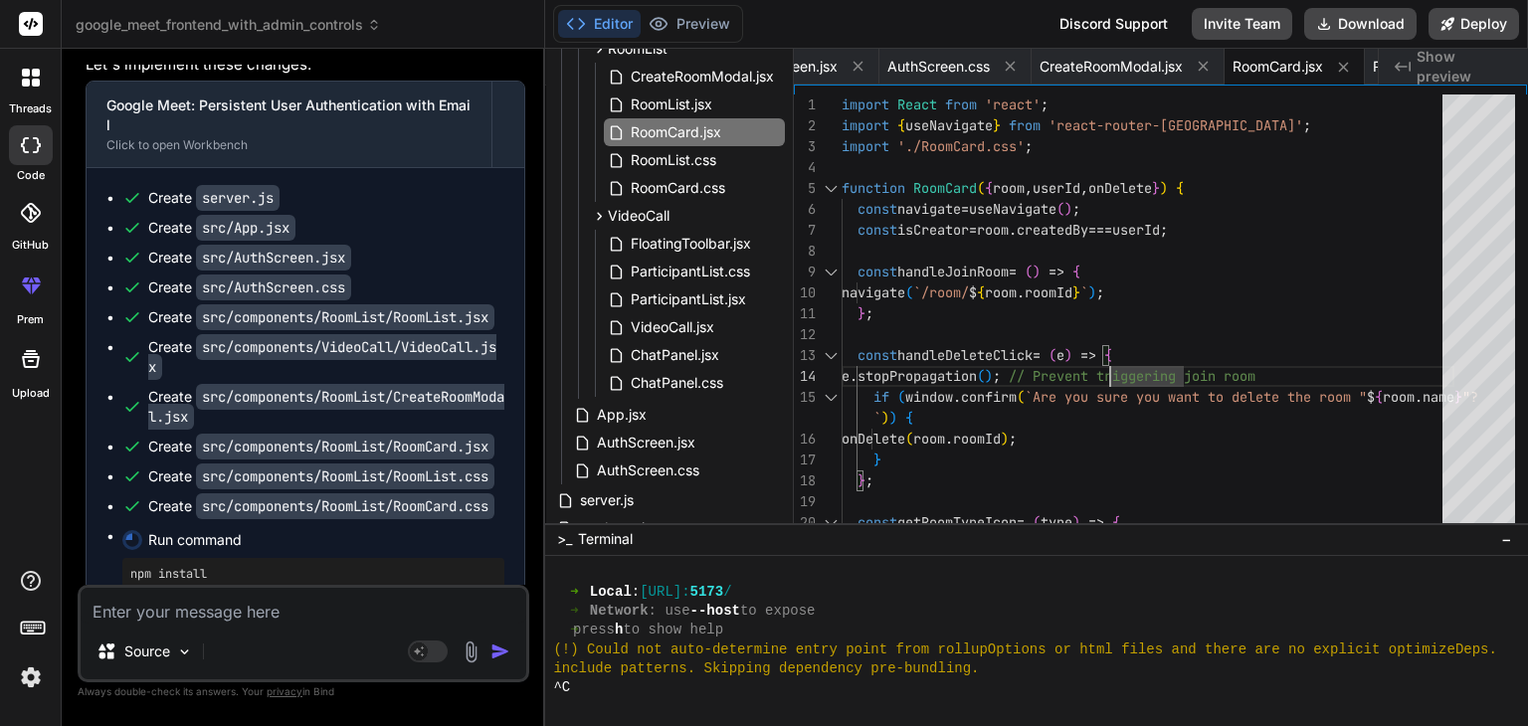
scroll to position [64517, 0]
click at [204, 612] on textarea at bounding box center [304, 606] width 446 height 36
paste textarea "Navigate is not defined ReferenceError: Navigate is not defined at VideoCall ([…"
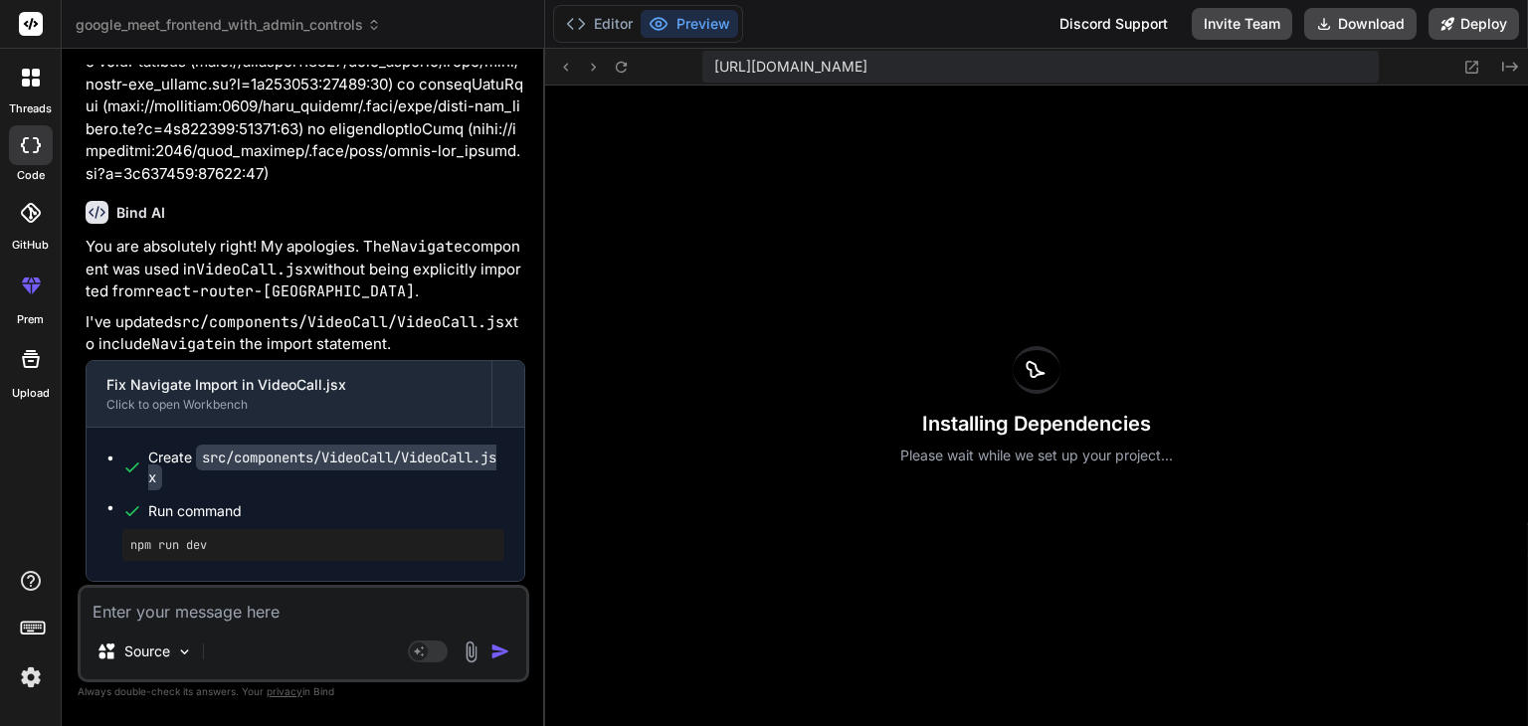
scroll to position [66919, 0]
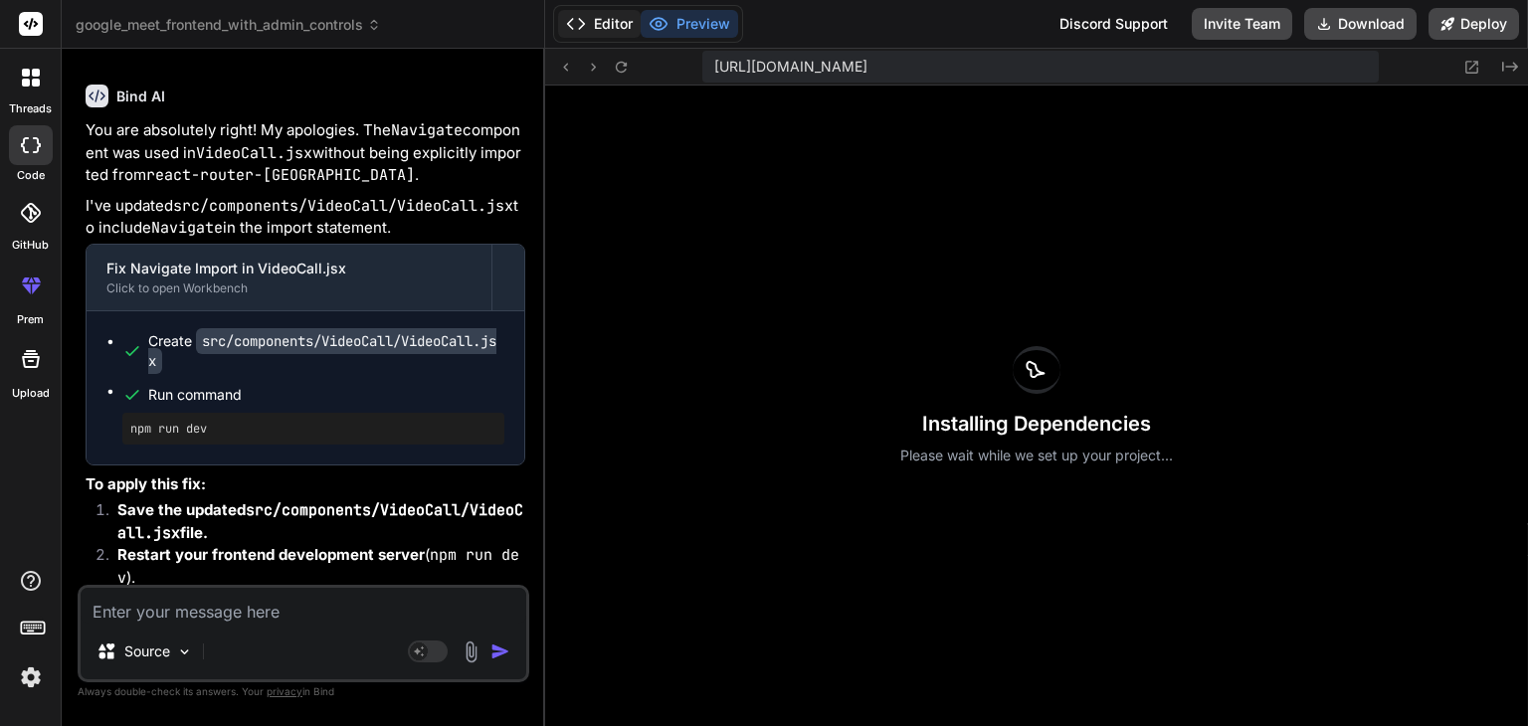
click at [615, 32] on button "Editor" at bounding box center [599, 24] width 83 height 28
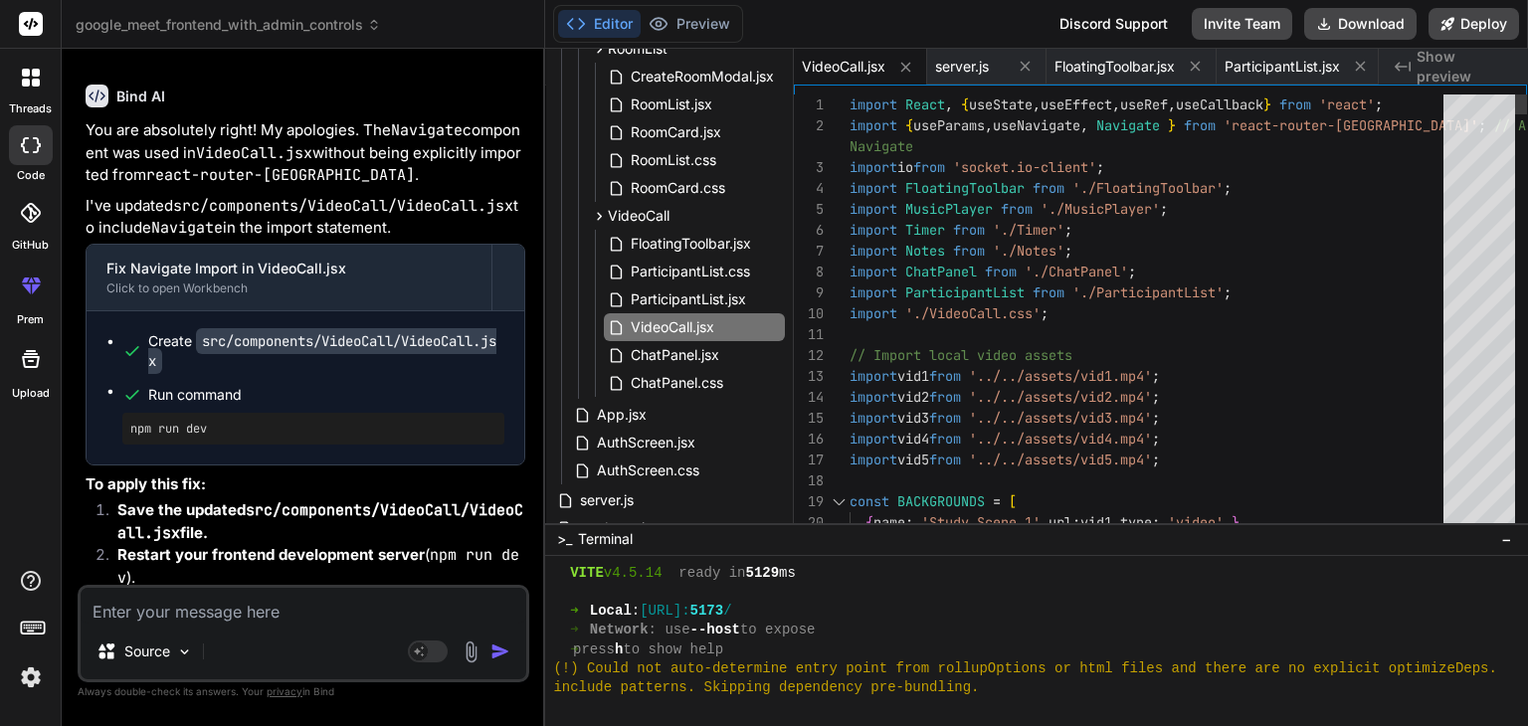
scroll to position [0, 0]
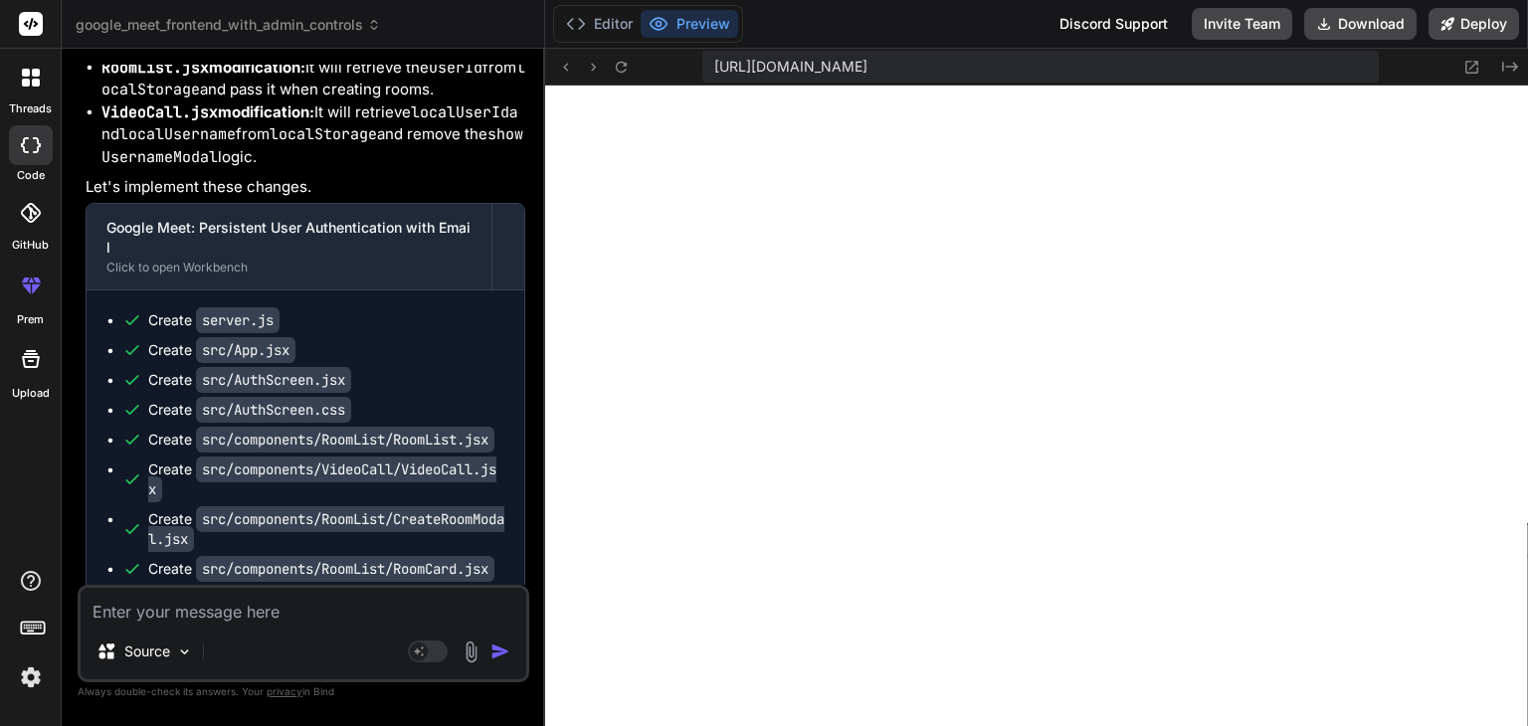
scroll to position [64405, 0]
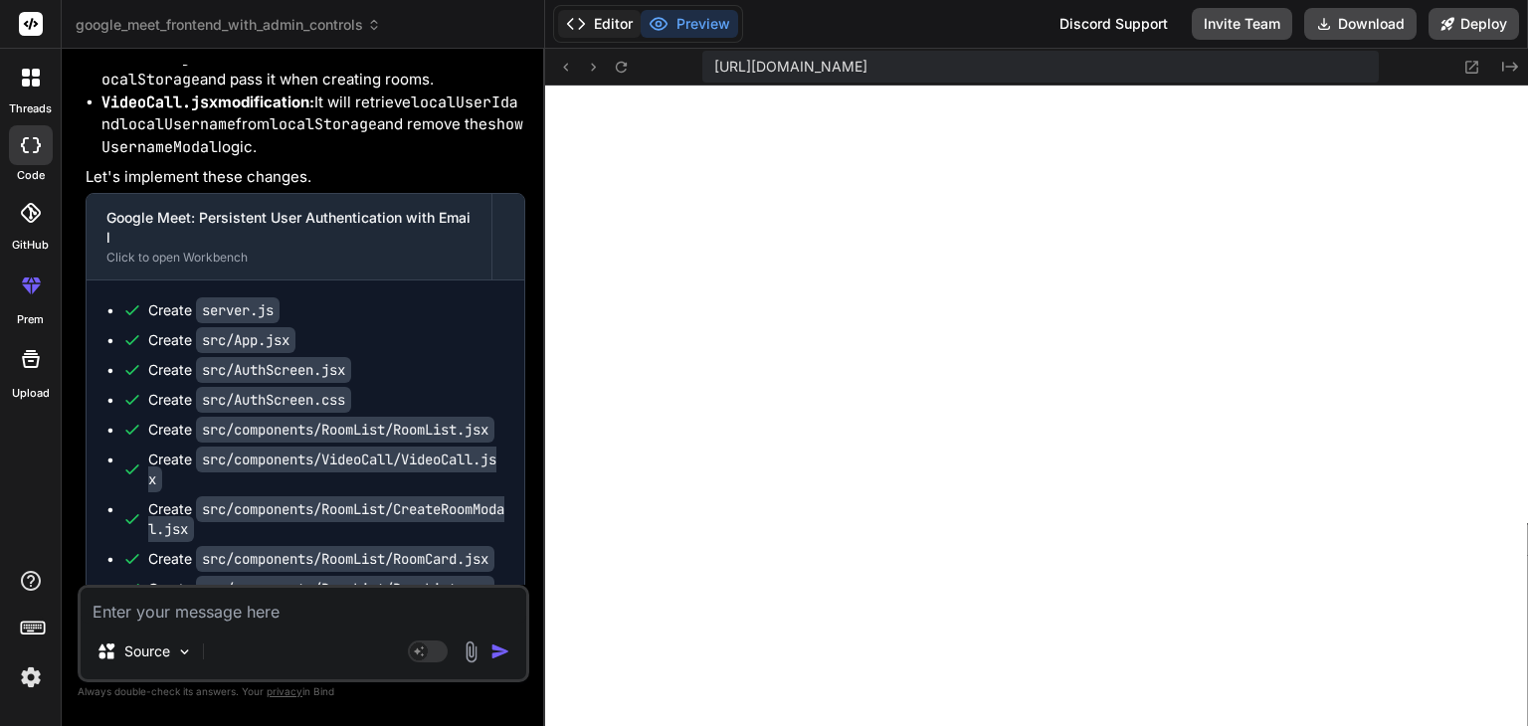
click at [600, 29] on button "Editor" at bounding box center [599, 24] width 83 height 28
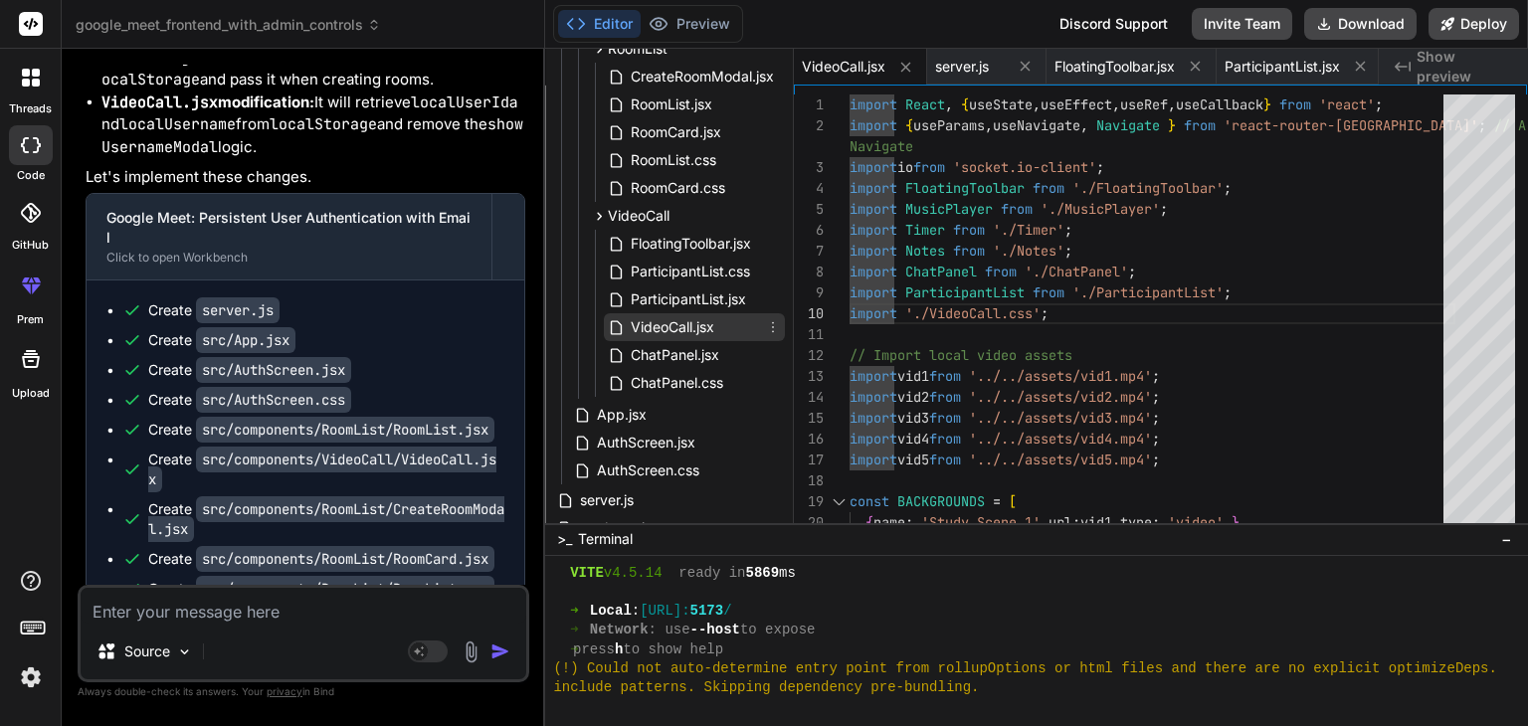
scroll to position [202, 0]
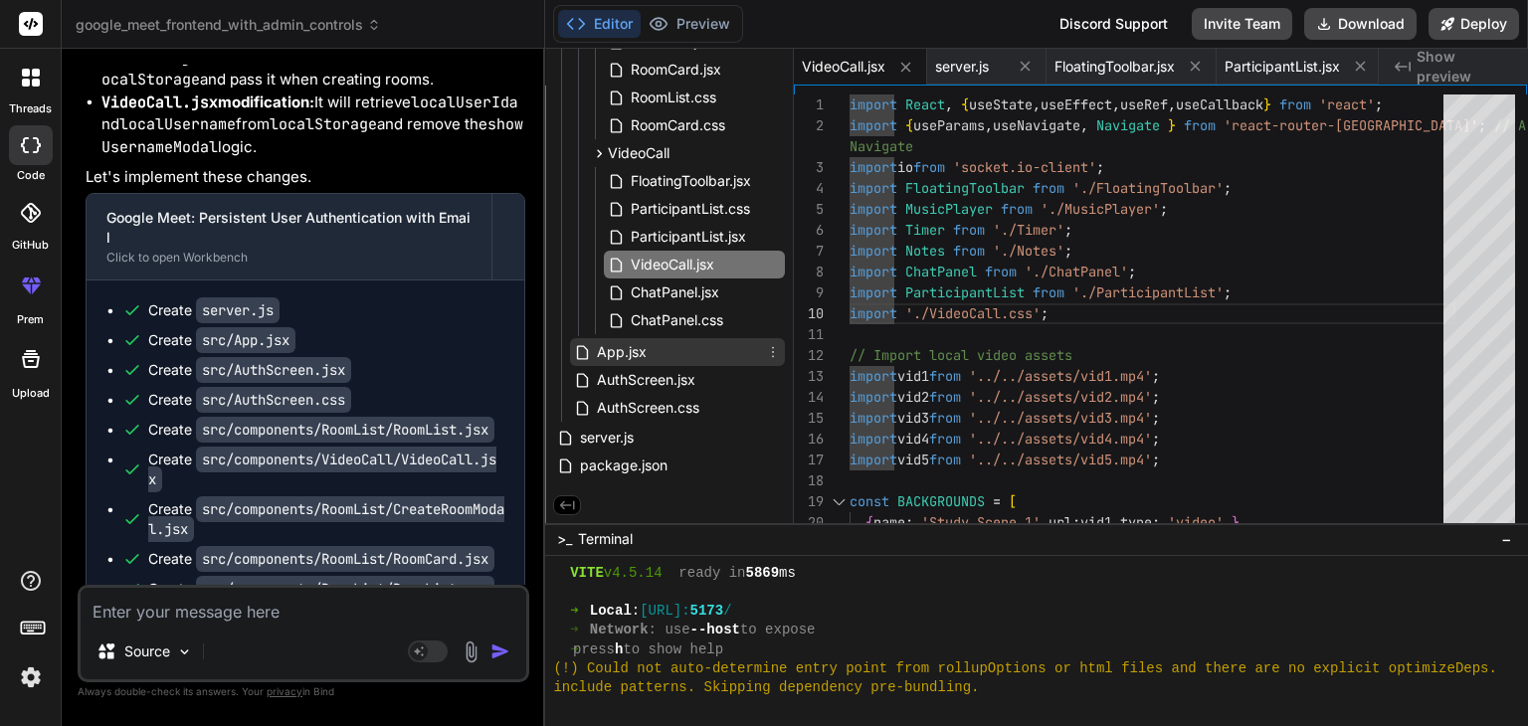
click at [630, 340] on span "App.jsx" at bounding box center [622, 352] width 54 height 24
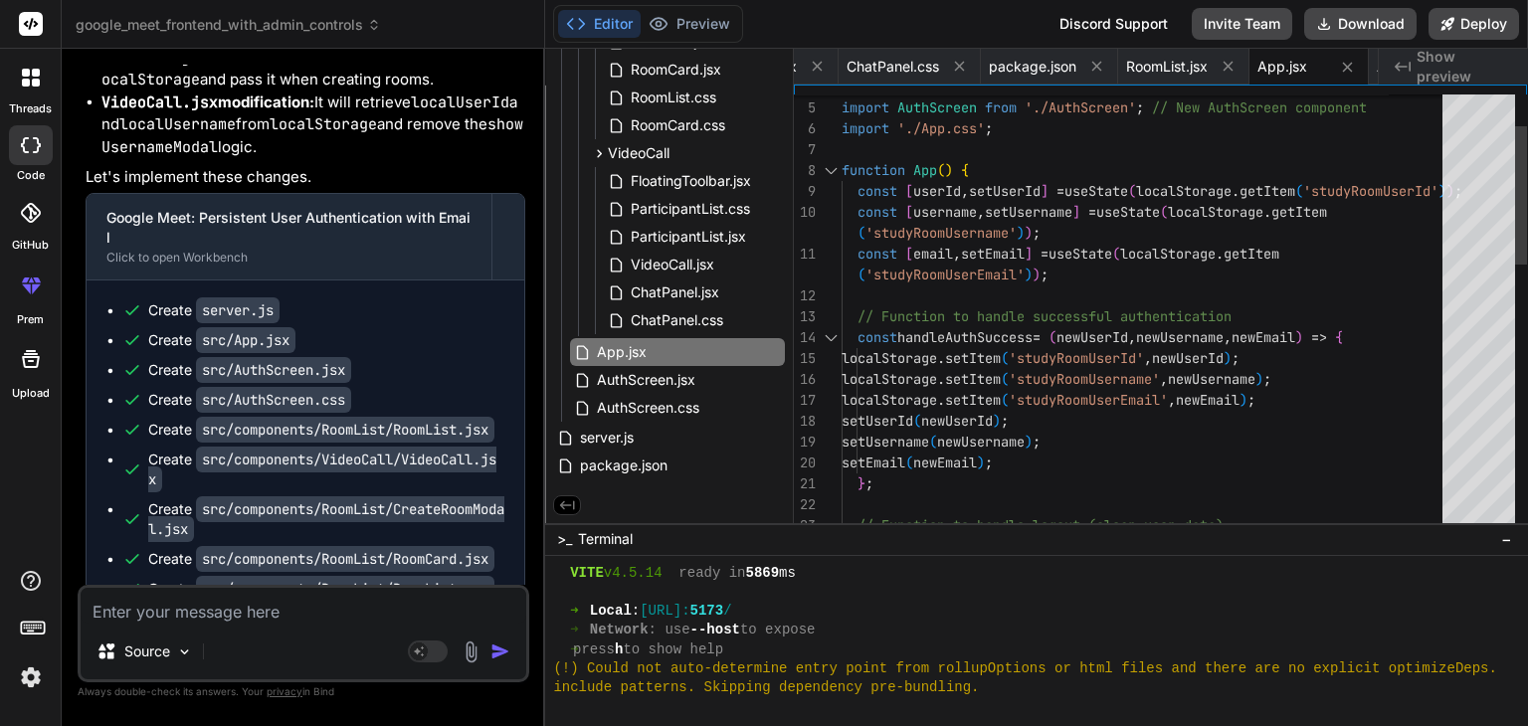
scroll to position [0, 0]
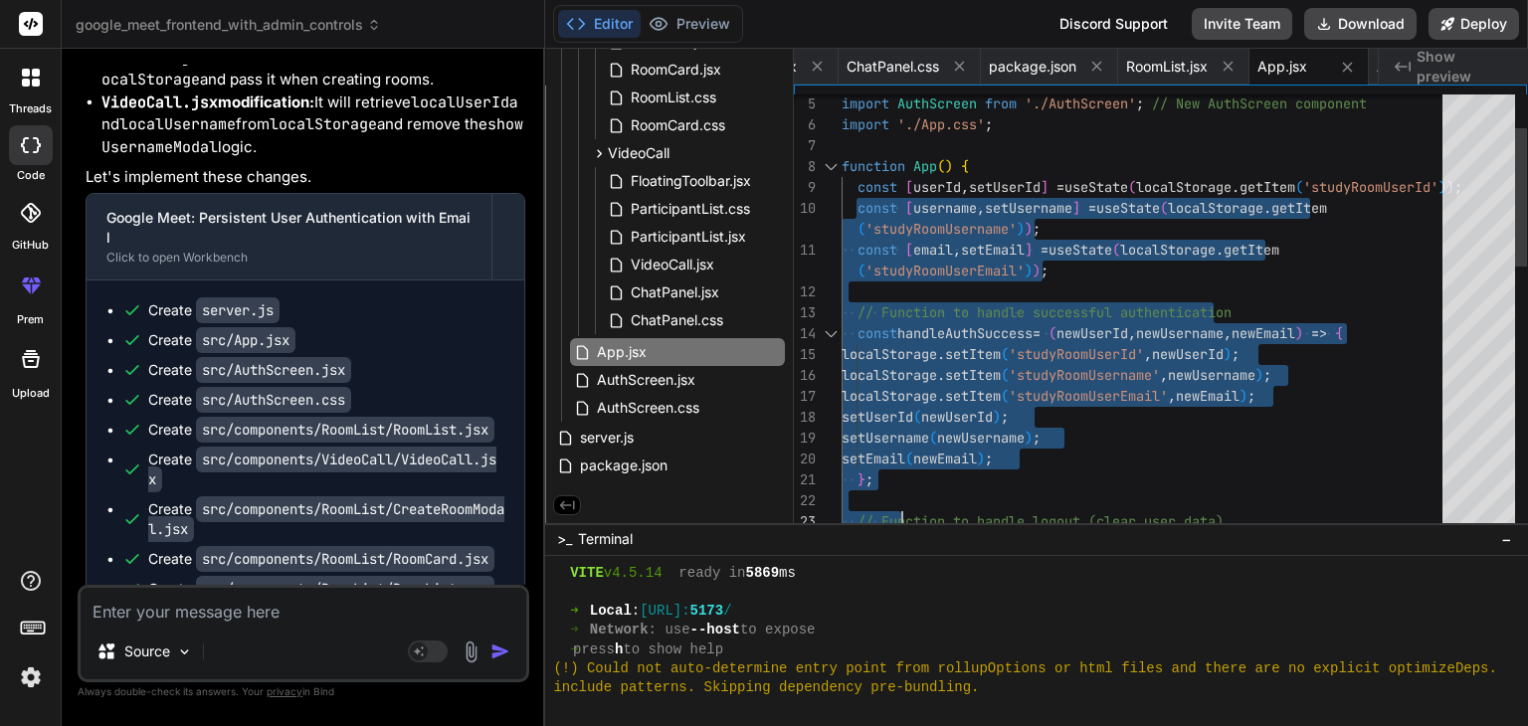
drag, startPoint x: 855, startPoint y: 195, endPoint x: 908, endPoint y: 548, distance: 357.3
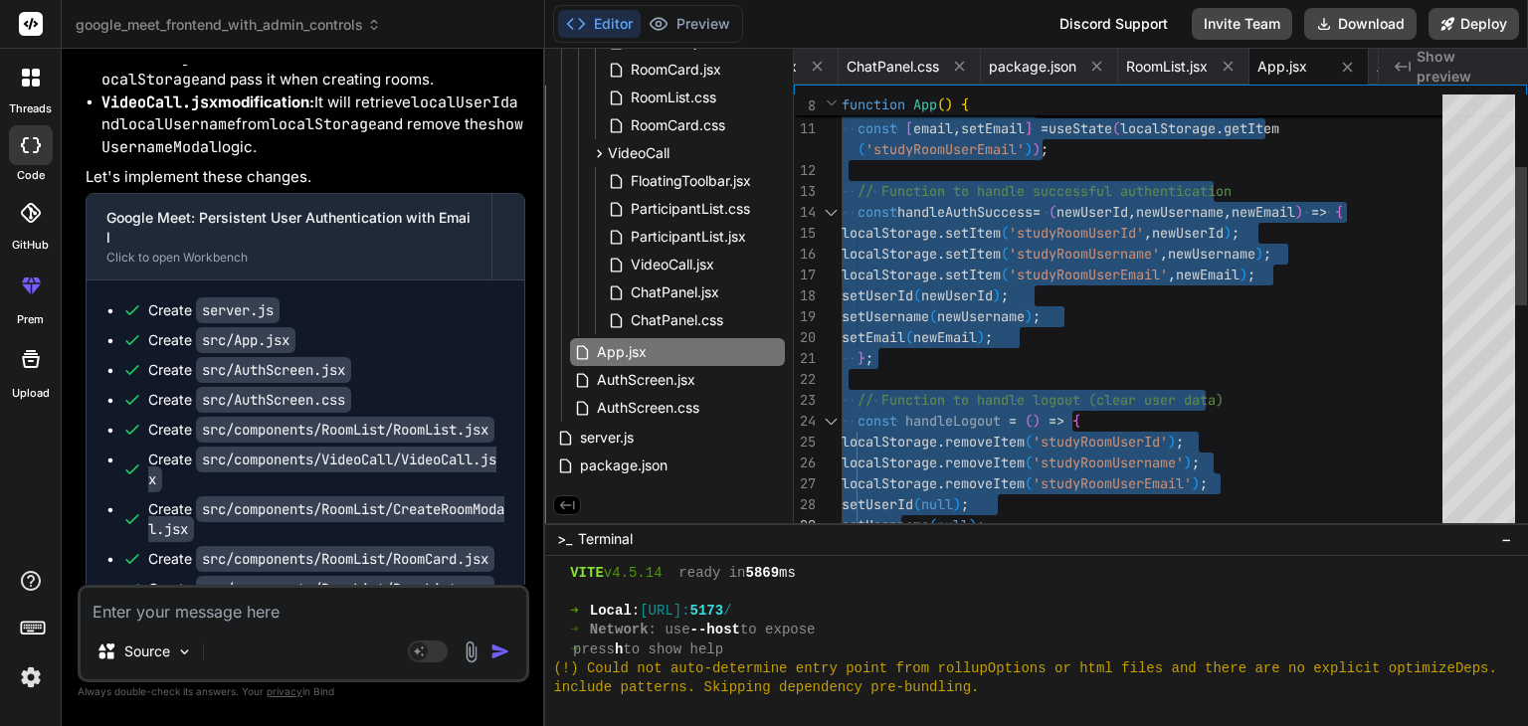
click at [972, 212] on div "setUserId ( newUserId ) ; localStorage . setItem ( 'studyRoomUserEmail' , newEm…" at bounding box center [1148, 557] width 613 height 1379
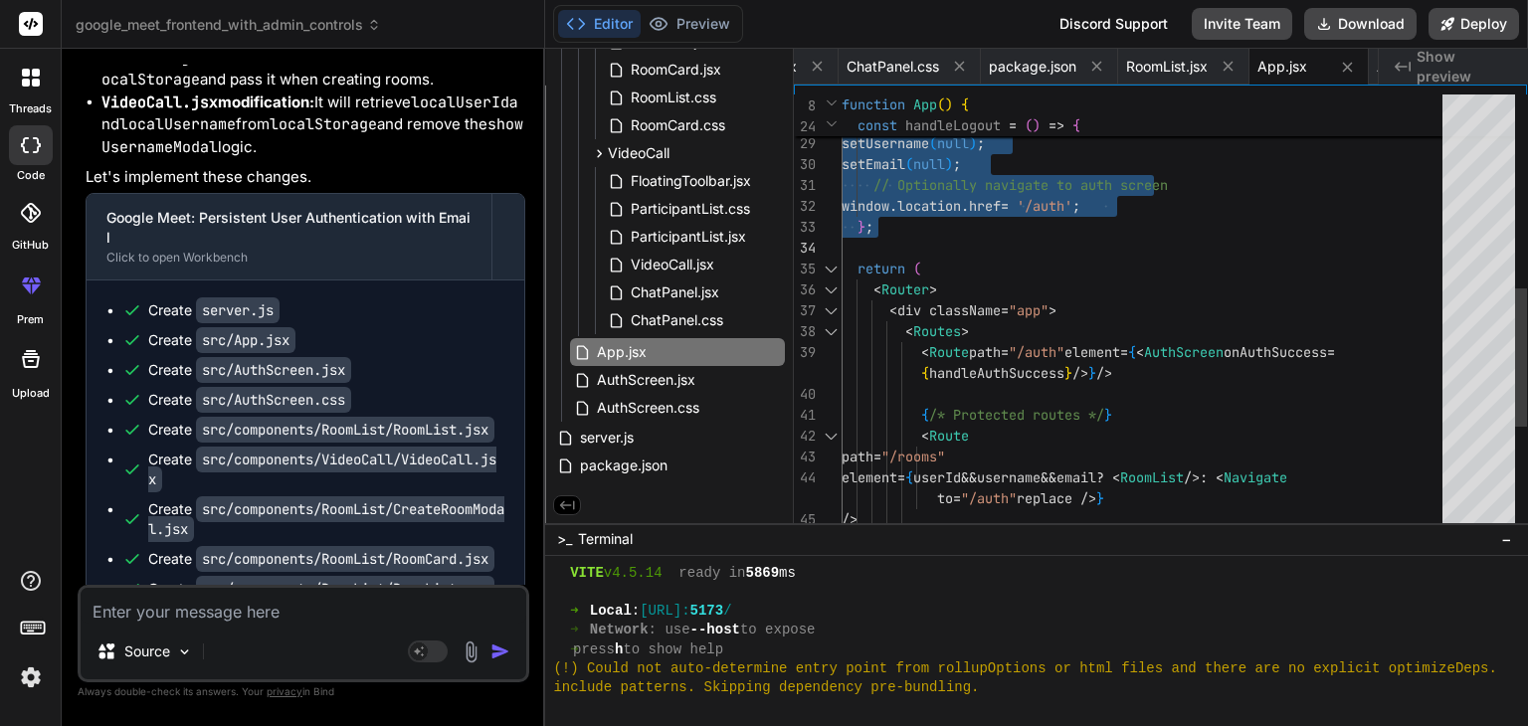
drag, startPoint x: 854, startPoint y: 145, endPoint x: 887, endPoint y: 230, distance: 91.1
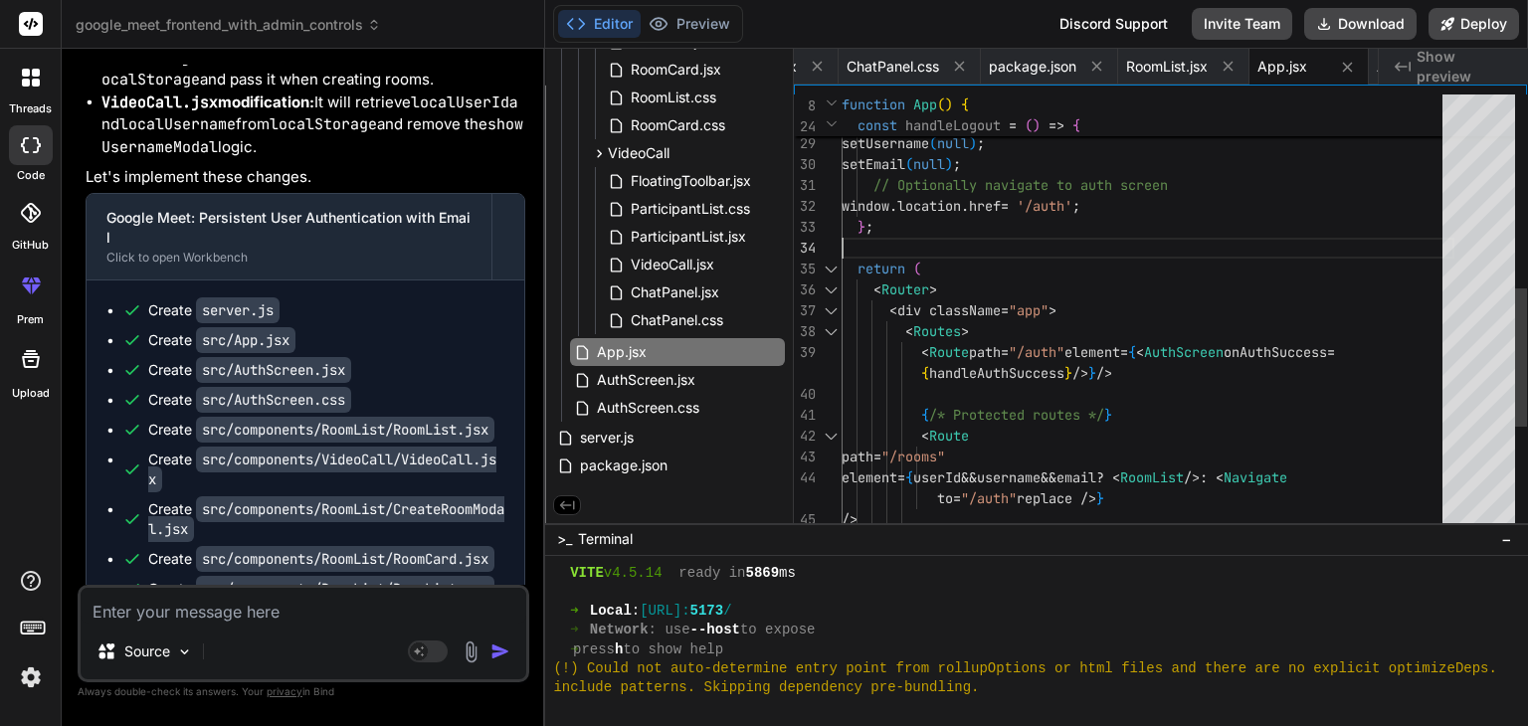
click at [887, 230] on div "localStorage . removeItem ( 'studyRoomUserEmail' ) ; setUserId ( null ) ; setUs…" at bounding box center [1148, 175] width 613 height 1379
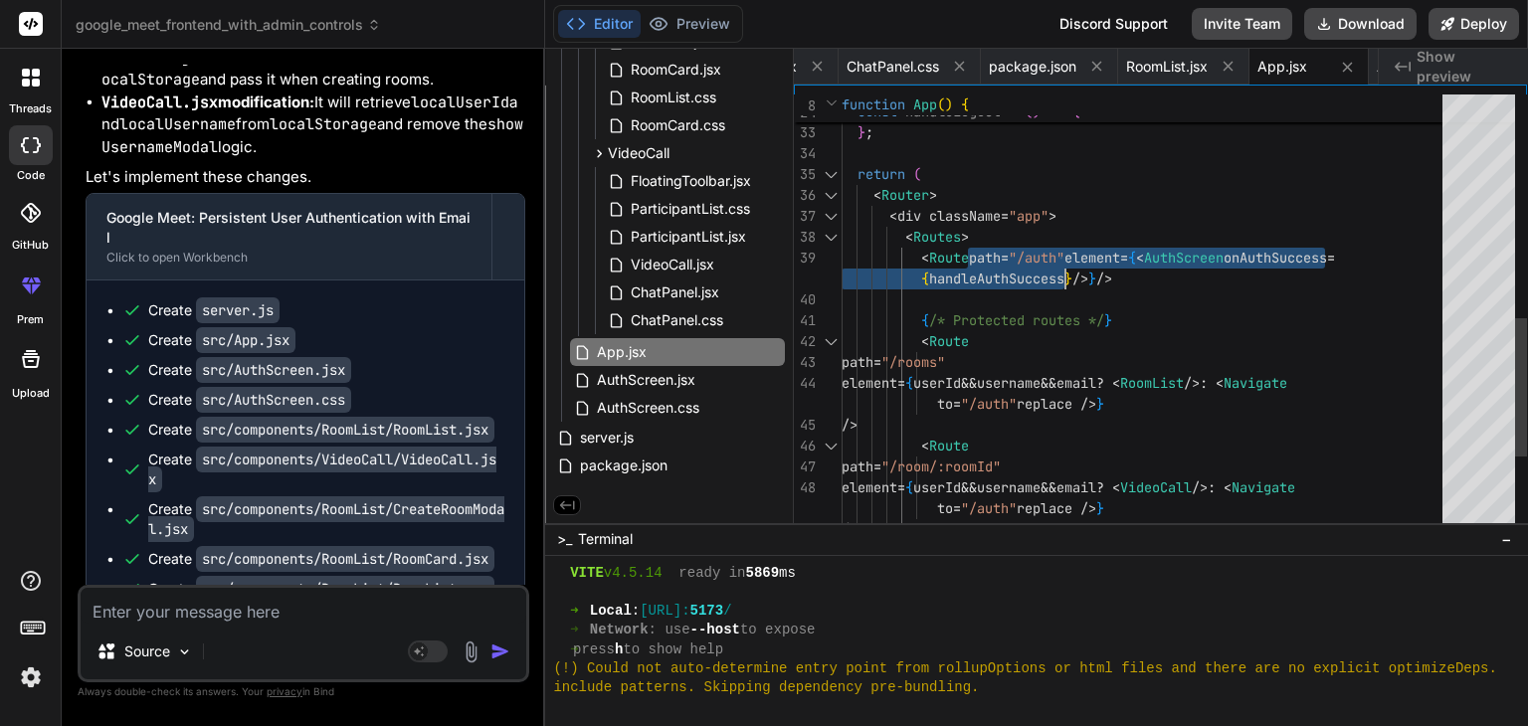
drag, startPoint x: 982, startPoint y: 257, endPoint x: 1088, endPoint y: 279, distance: 108.7
click at [1088, 279] on div "// Optionally navigate to auth screen window . location . href = '/auth' ; } ; …" at bounding box center [1148, 80] width 613 height 1379
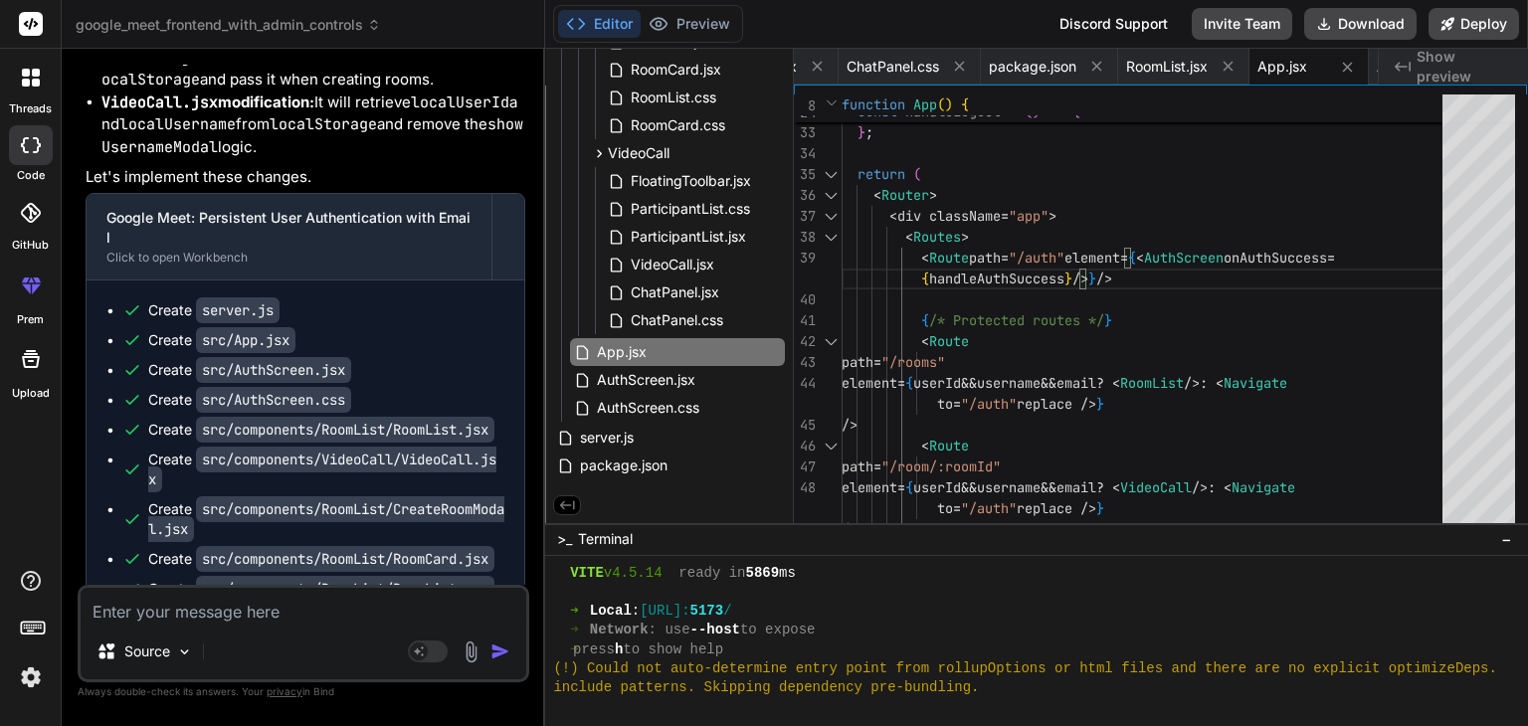
click at [187, 611] on textarea at bounding box center [304, 606] width 446 height 36
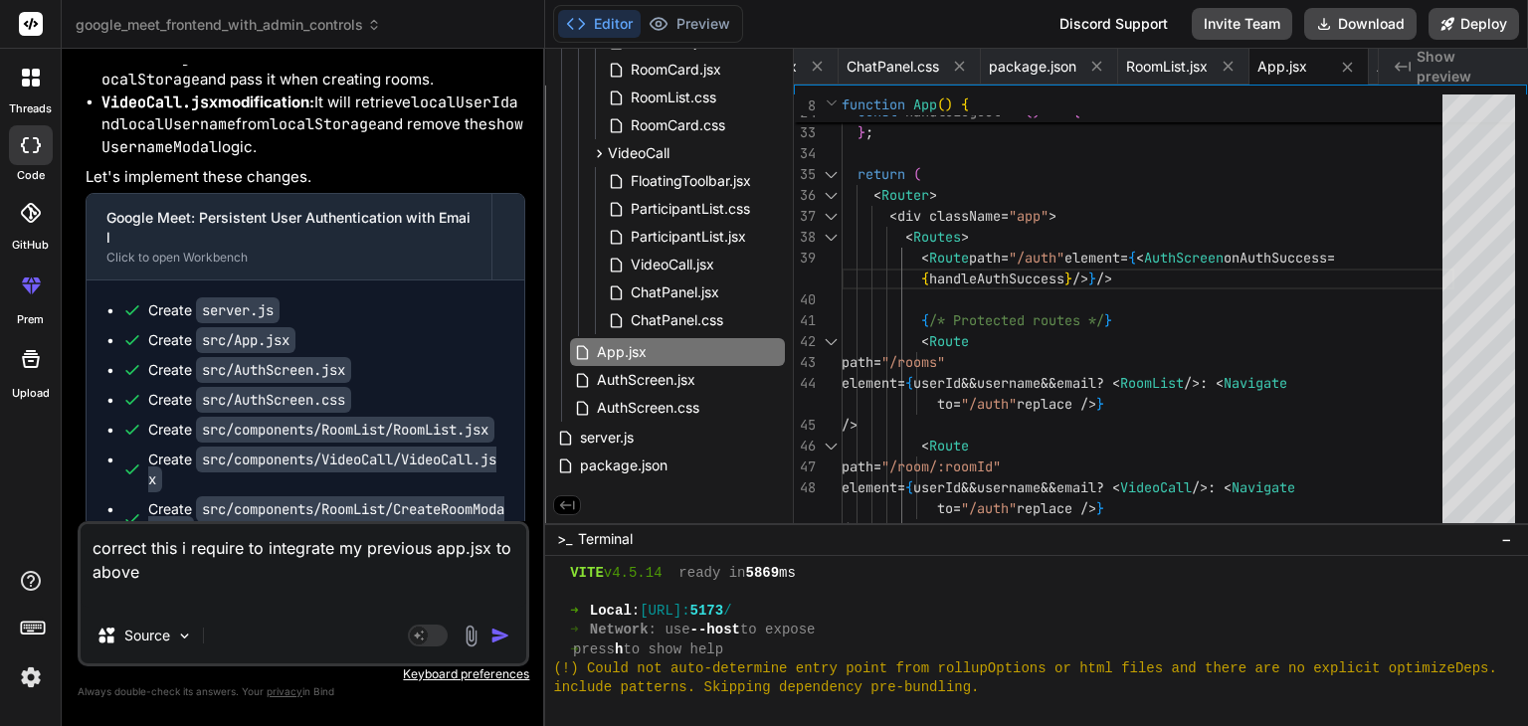
paste textarea "import "./App.css"; import { createBrowserRouter, RouterProvider } from "react-…"
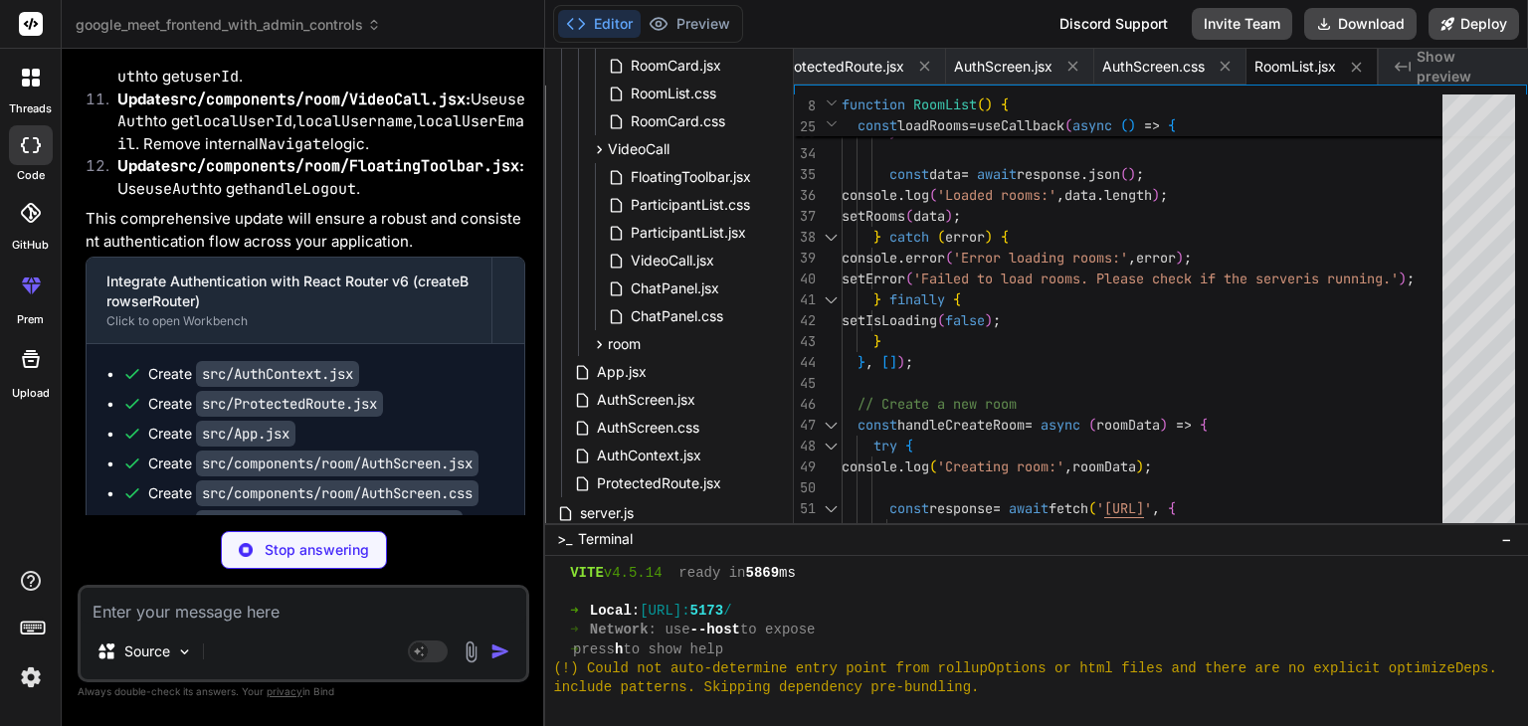
scroll to position [69836, 0]
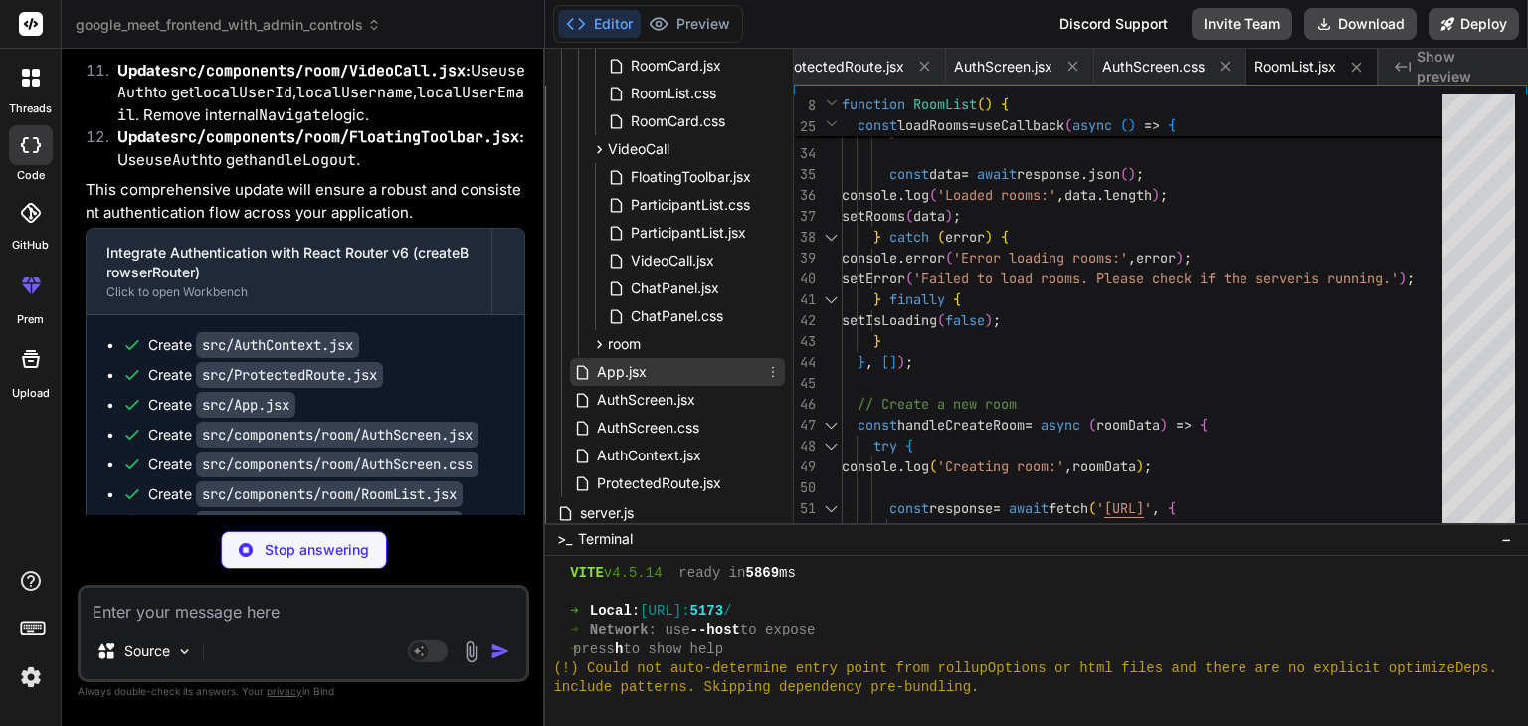
click at [628, 372] on span "App.jsx" at bounding box center [622, 372] width 54 height 24
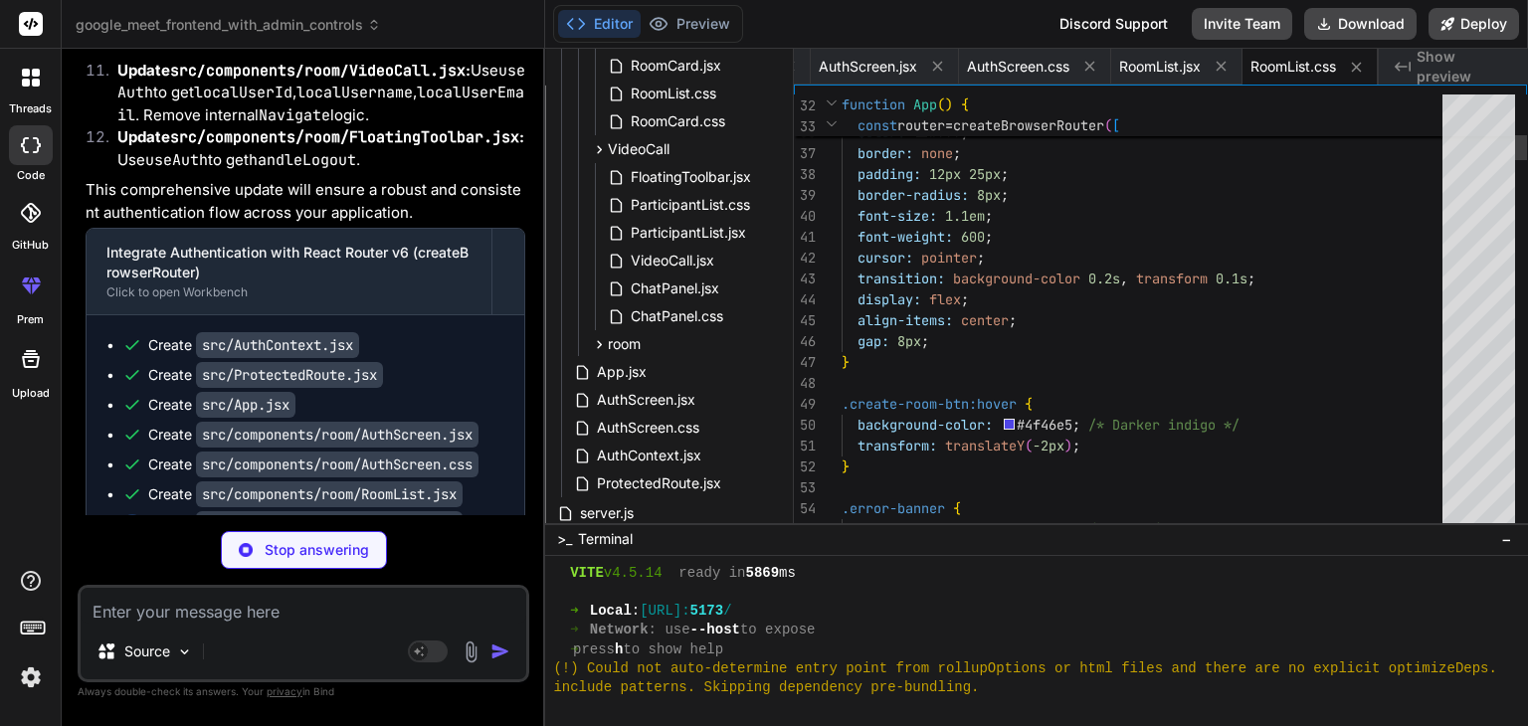
scroll to position [0, 0]
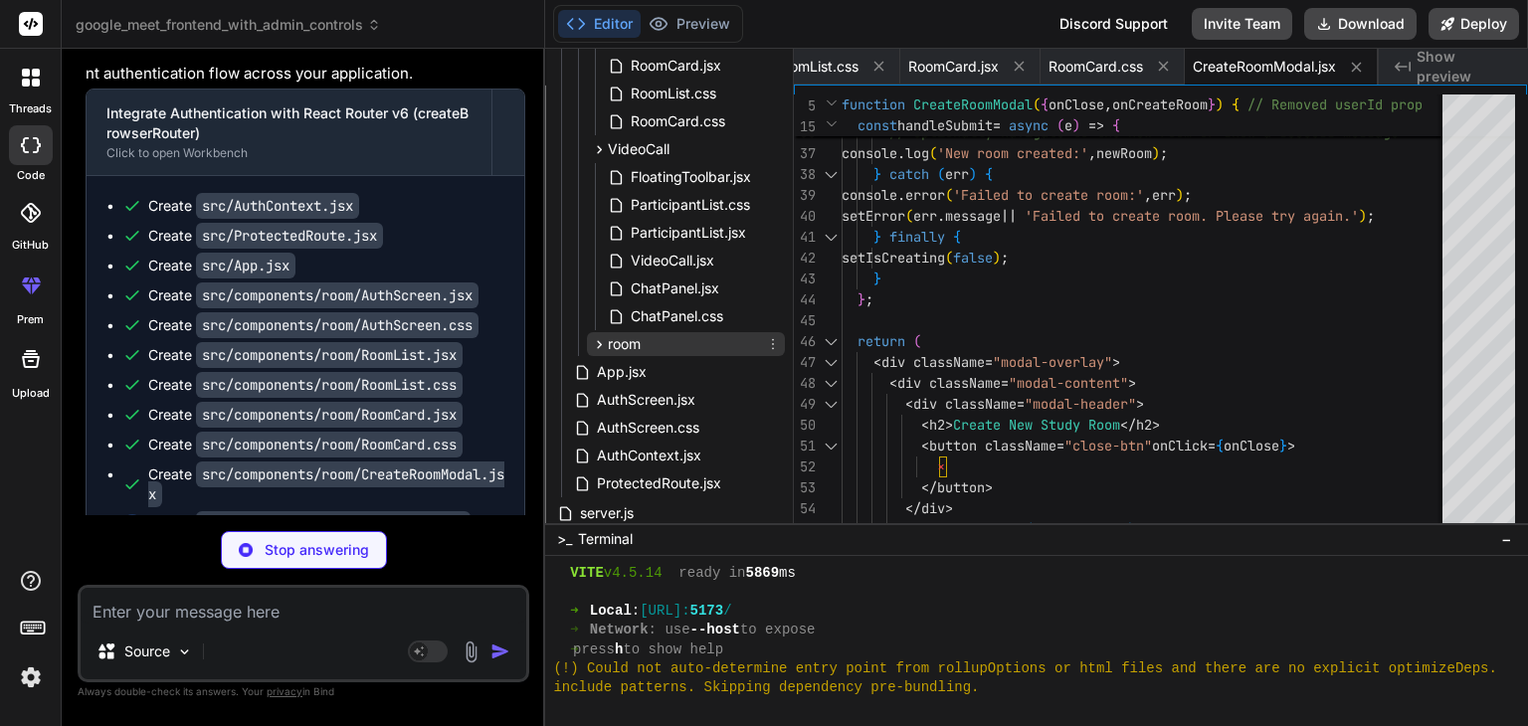
scroll to position [282, 0]
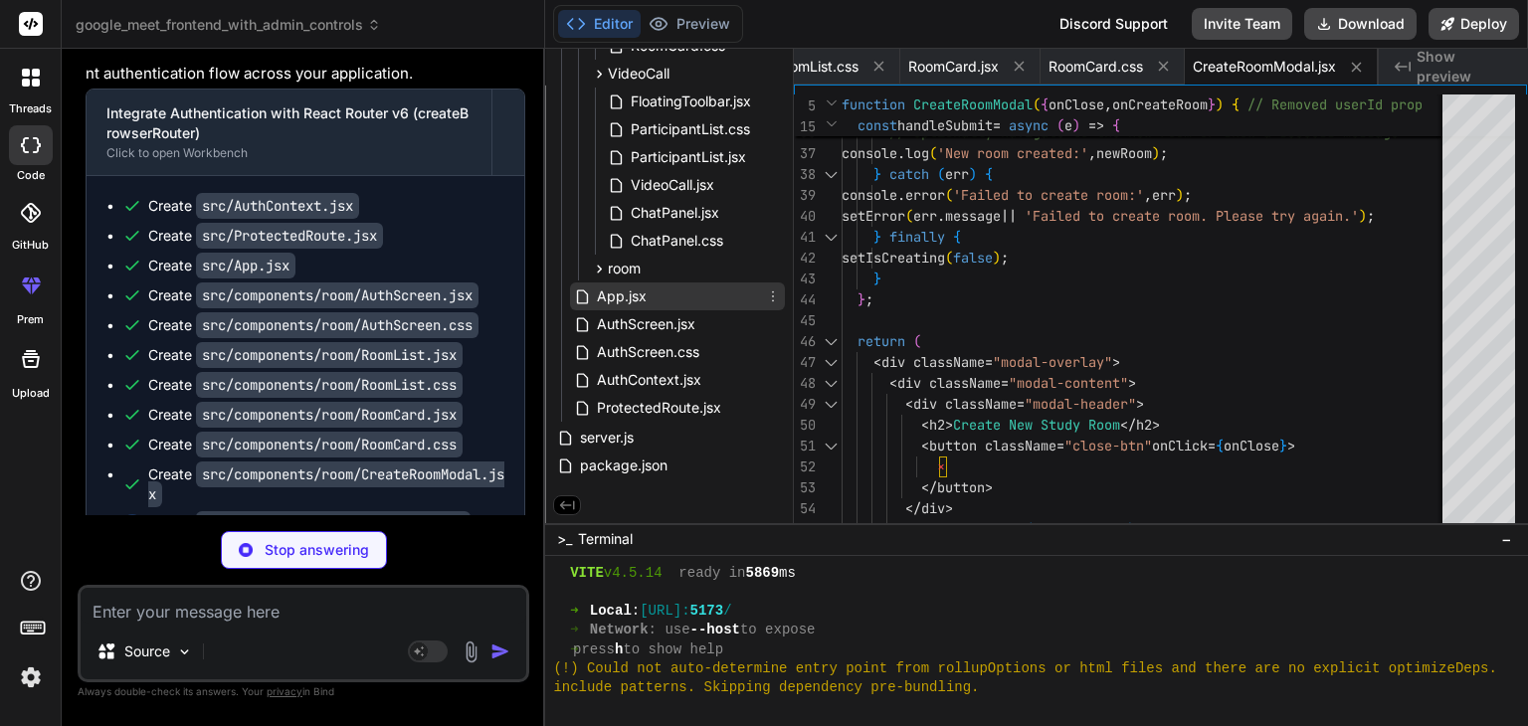
click at [628, 300] on span "App.jsx" at bounding box center [622, 297] width 54 height 24
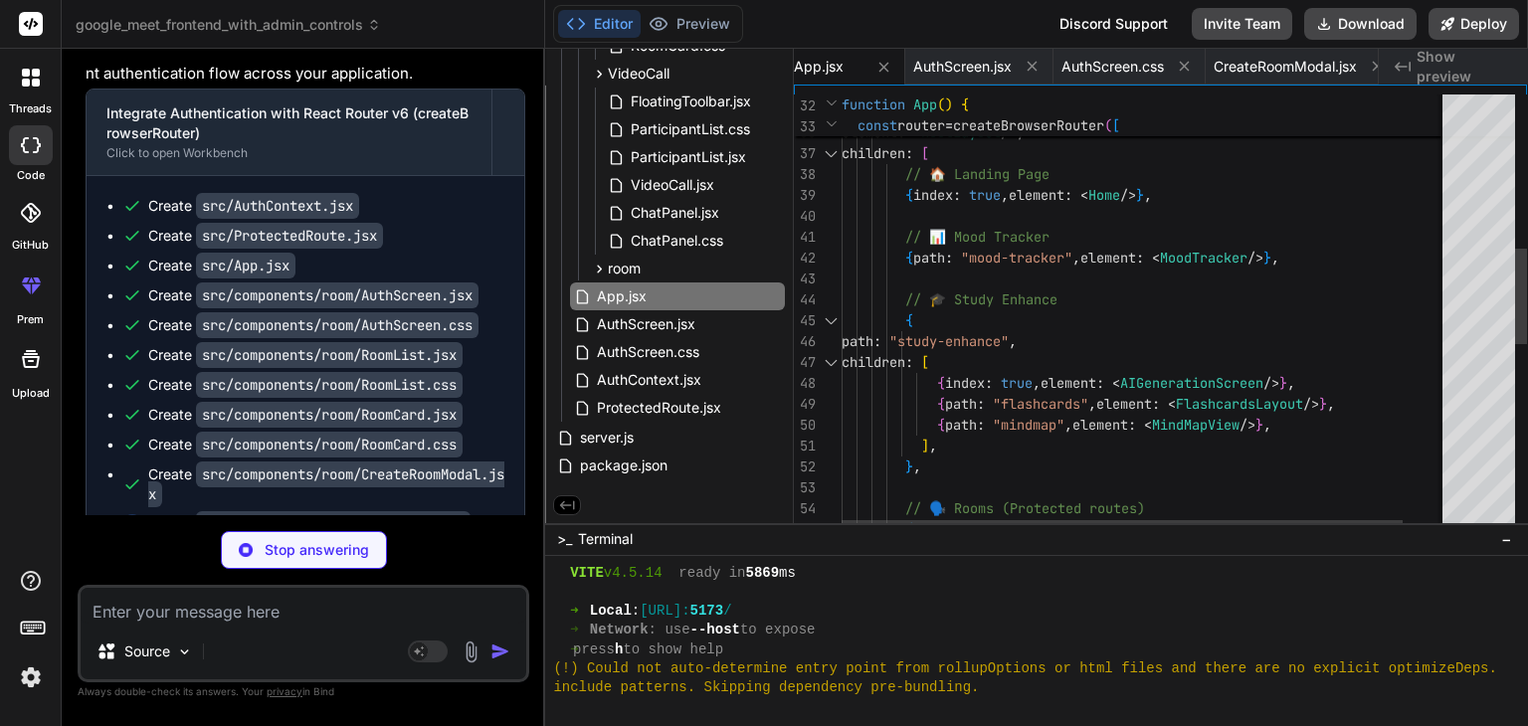
scroll to position [0, 0]
click at [983, 312] on div "{ path : "/" , element : < RootLayout /> , children : [ // 🏠 Landing Page { ind…" at bounding box center [1170, 389] width 656 height 1997
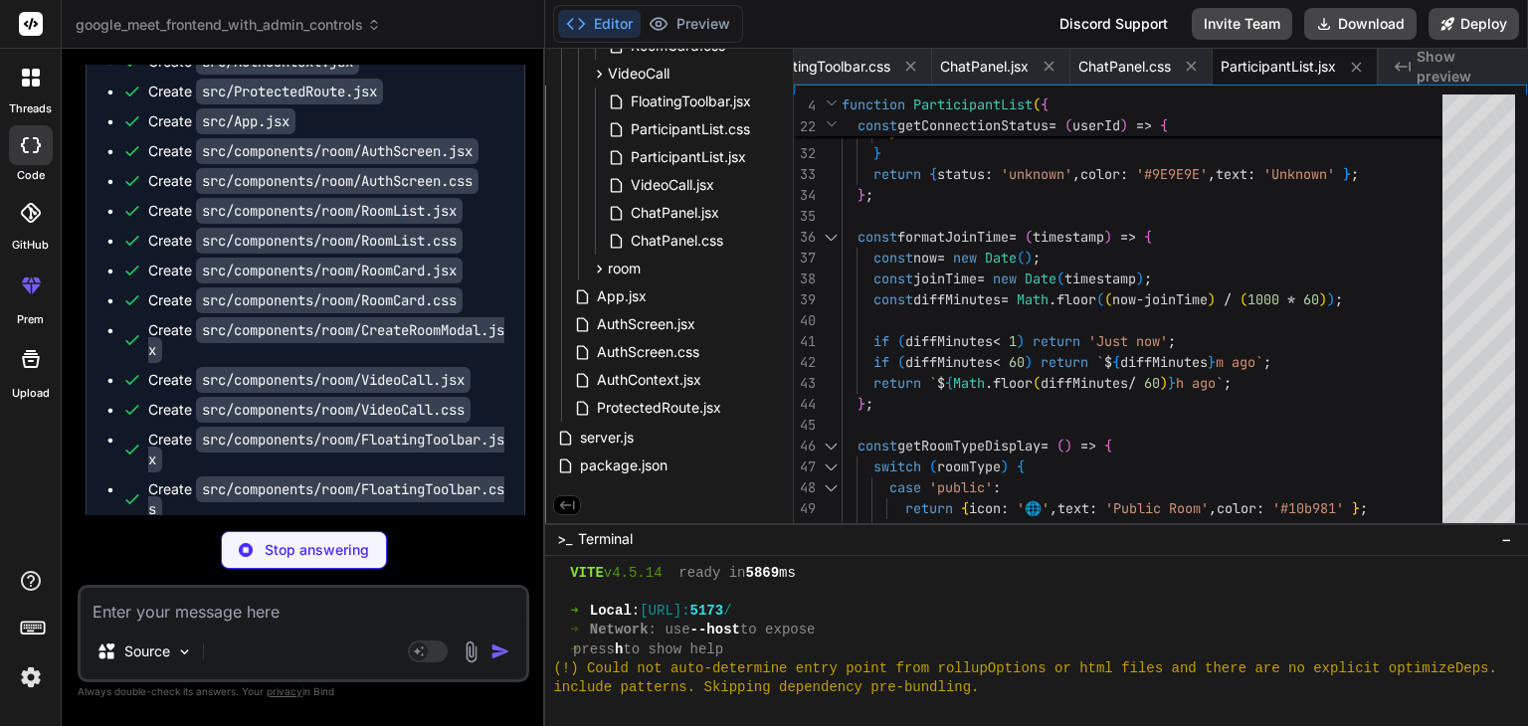
scroll to position [70122, 0]
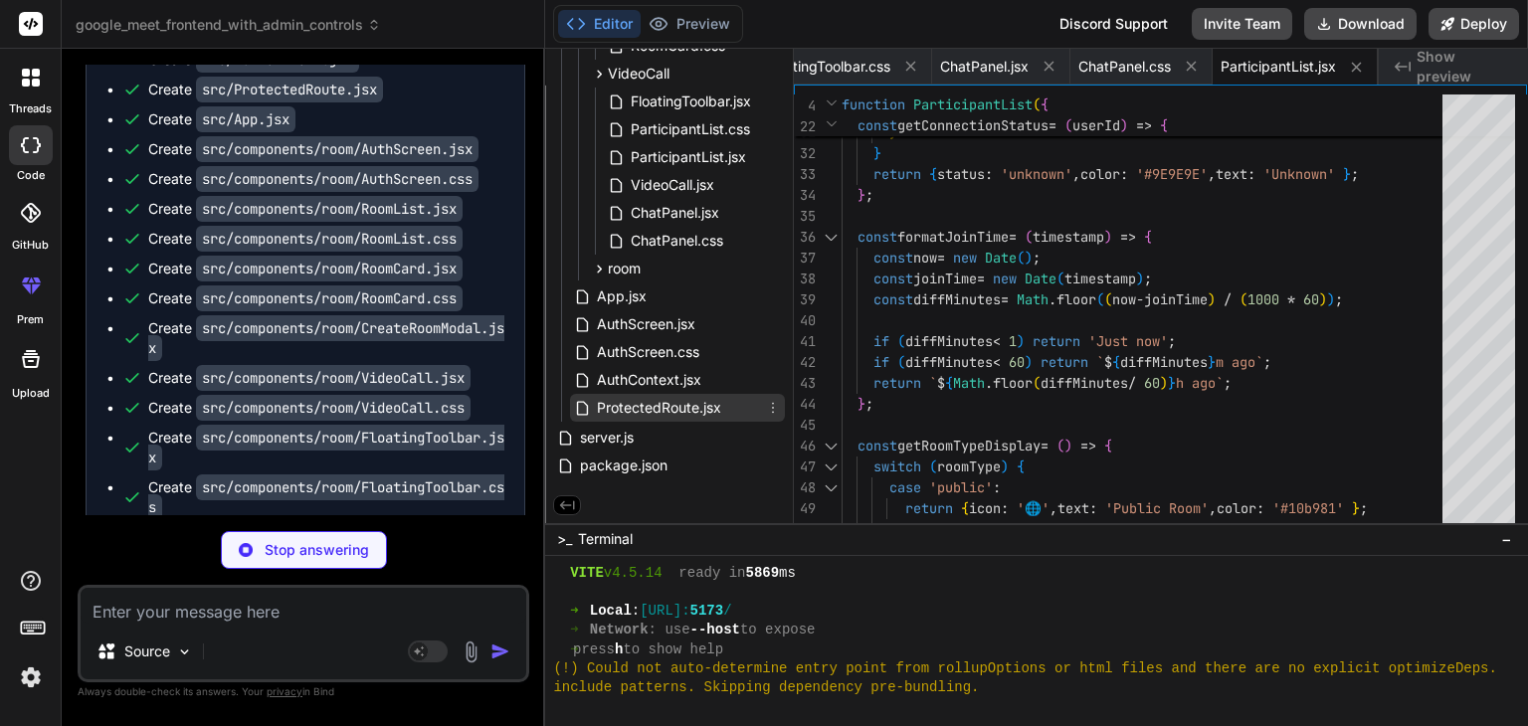
click at [771, 404] on icon at bounding box center [773, 408] width 16 height 16
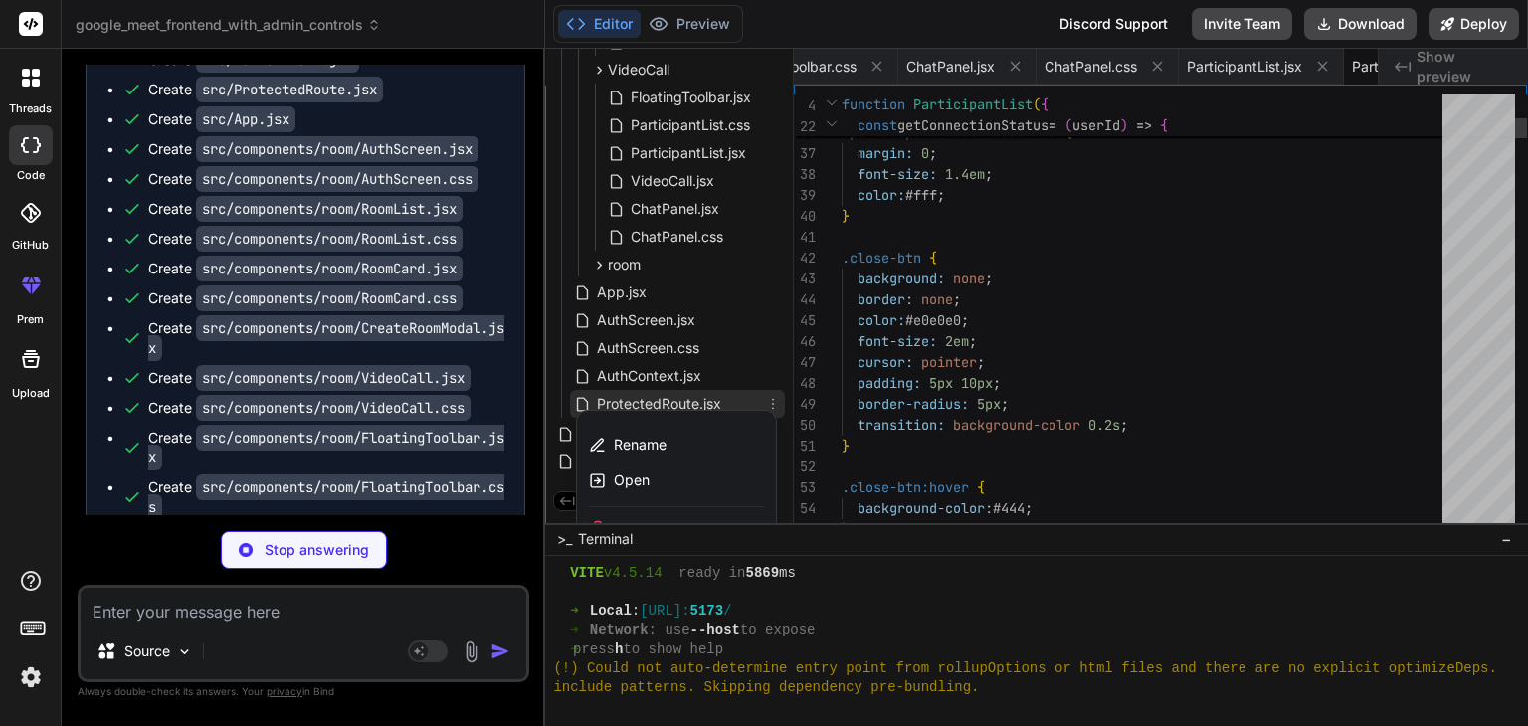
scroll to position [0, 4392]
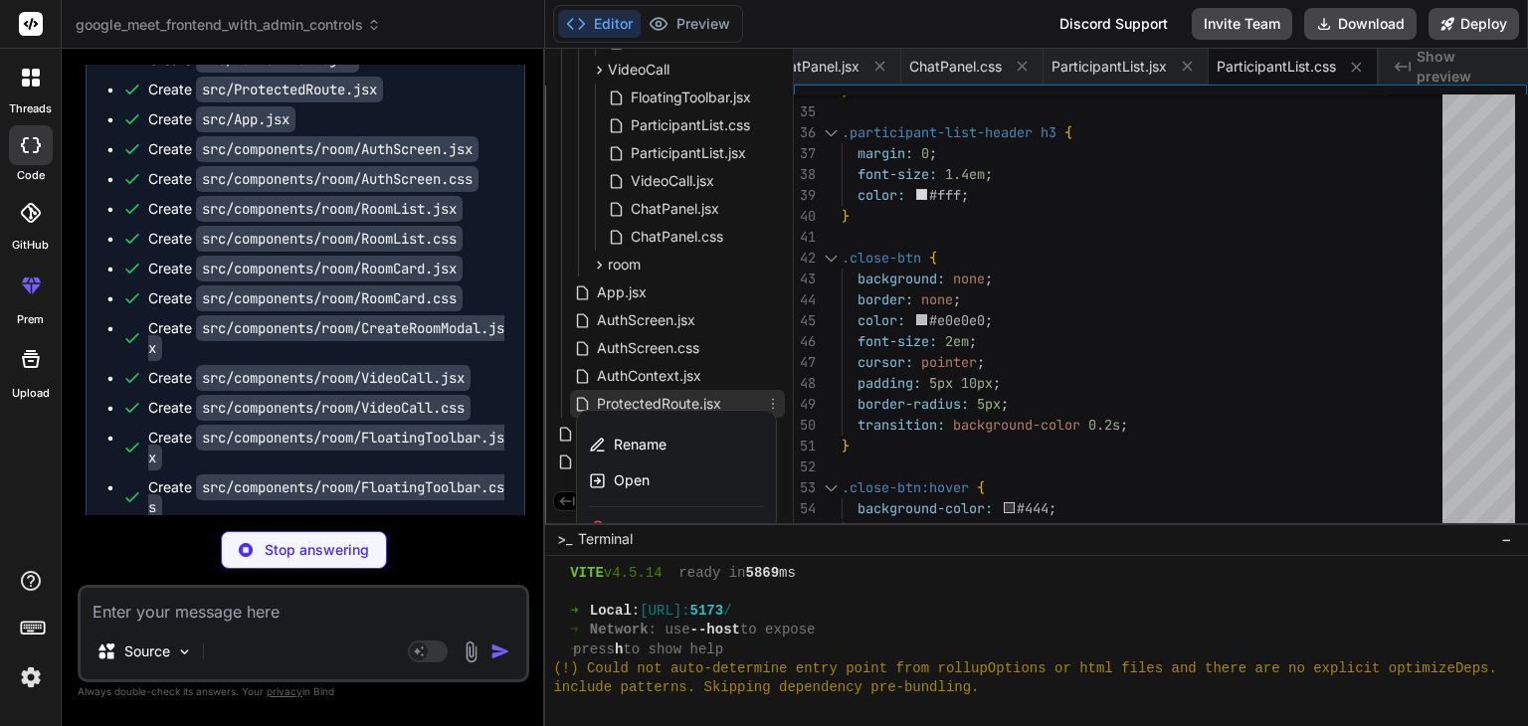
click at [703, 398] on div at bounding box center [1036, 388] width 983 height 678
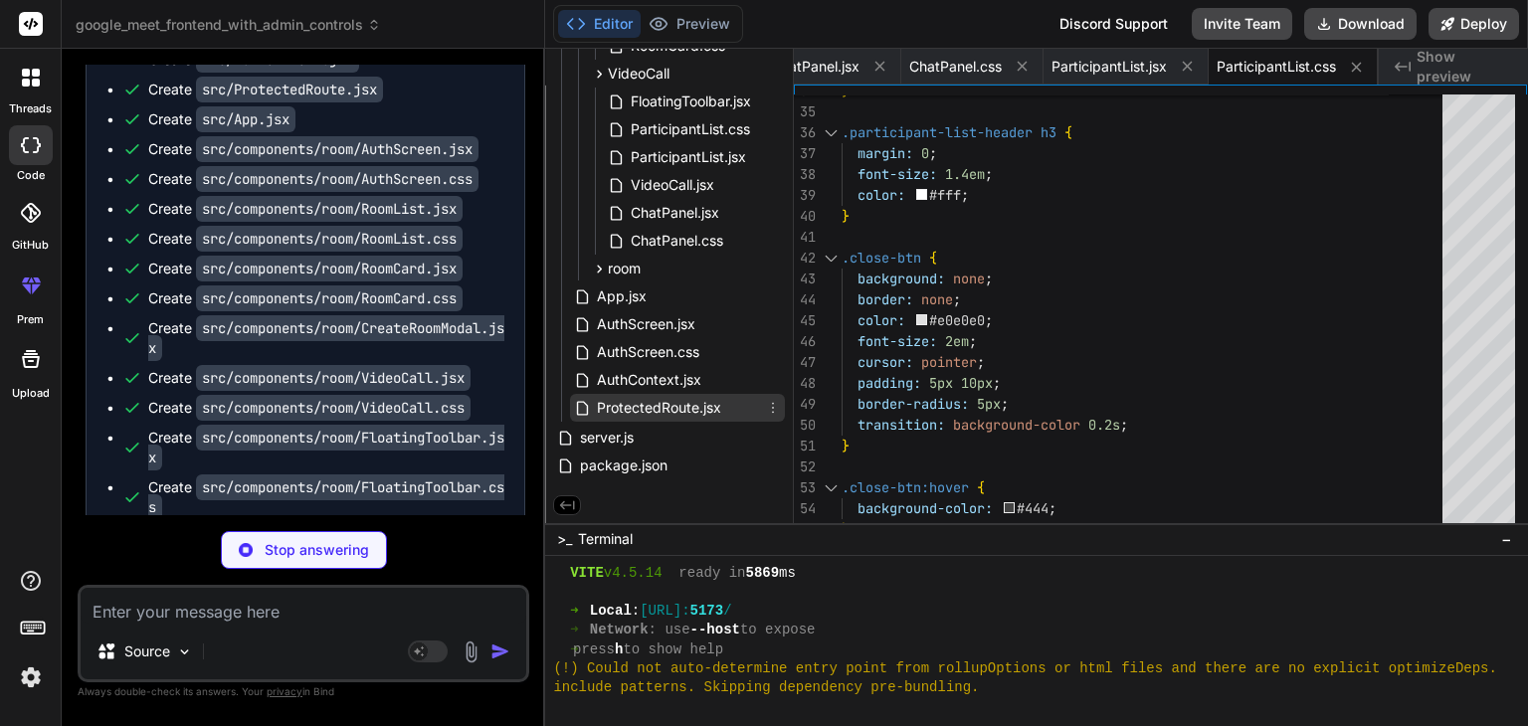
click at [691, 404] on span "ProtectedRoute.jsx" at bounding box center [659, 408] width 128 height 24
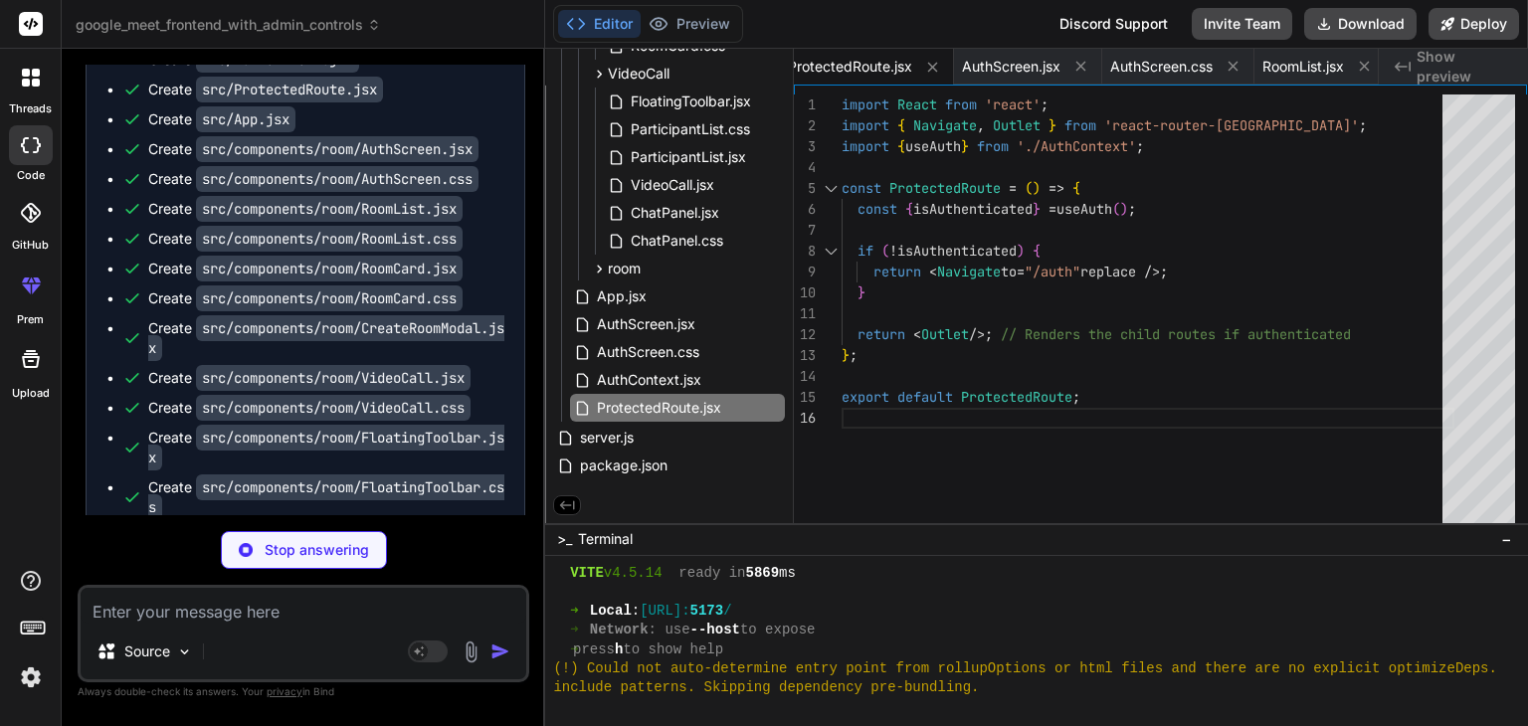
scroll to position [0, 0]
click at [1098, 347] on div "import React from 'react' ; import { Navigate , Outlet } from 'react-router-dom…" at bounding box center [1148, 314] width 613 height 438
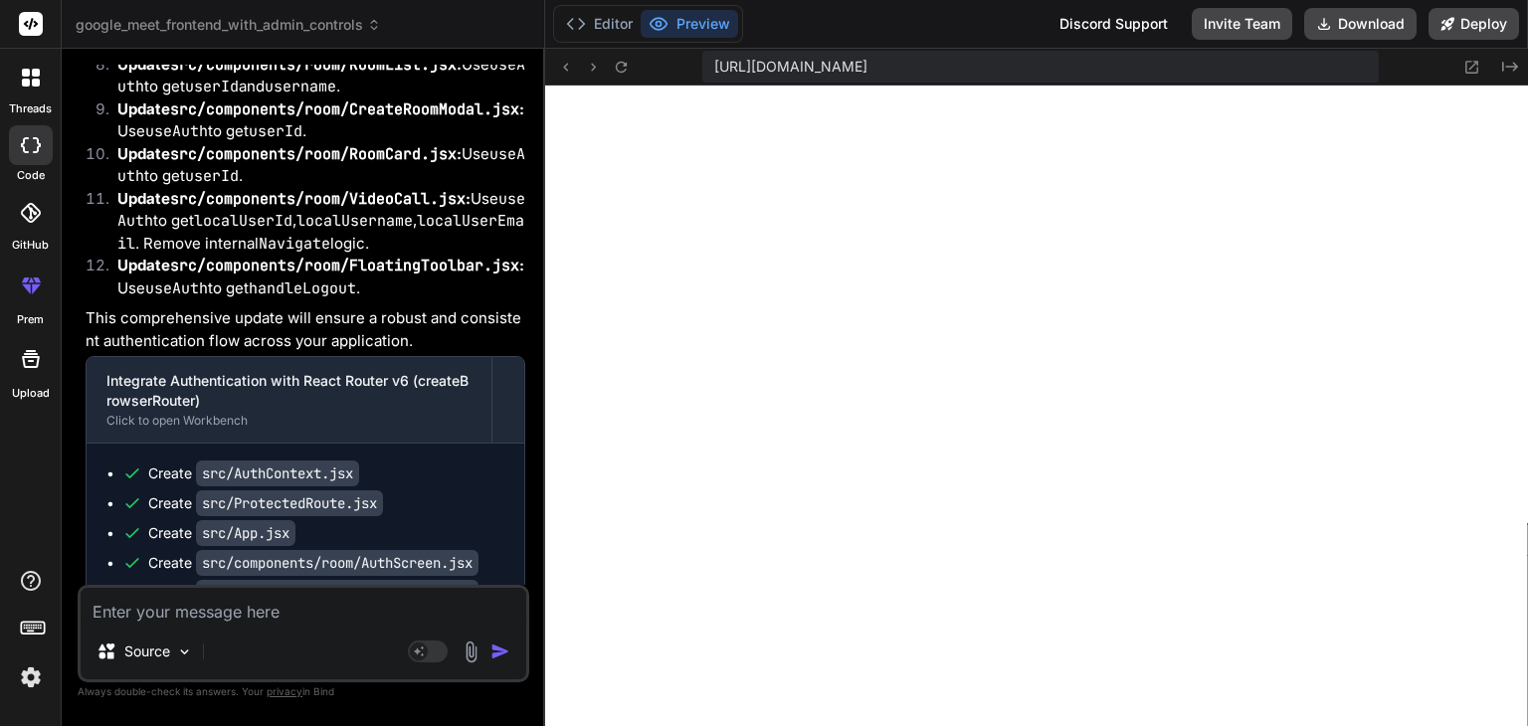
scroll to position [69586, 0]
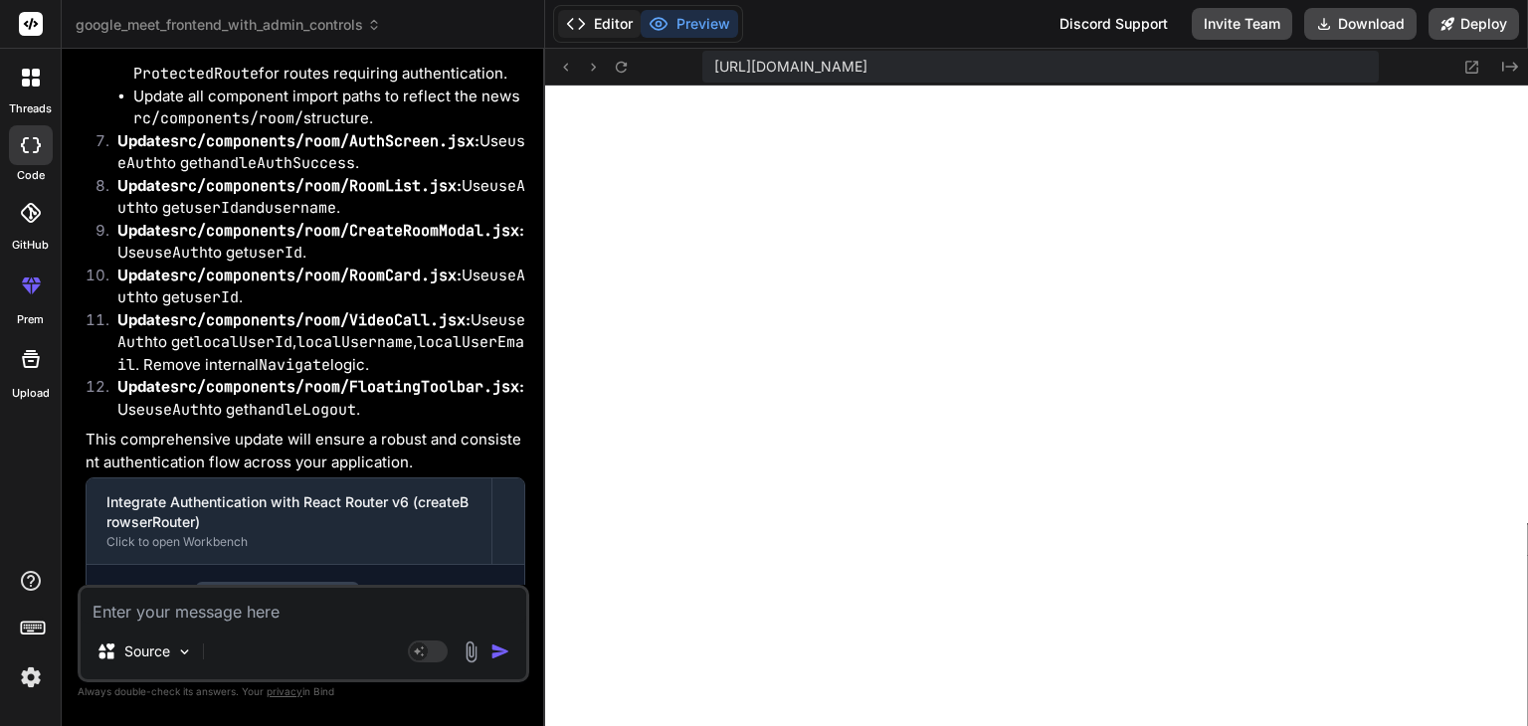
click at [605, 20] on button "Editor" at bounding box center [599, 24] width 83 height 28
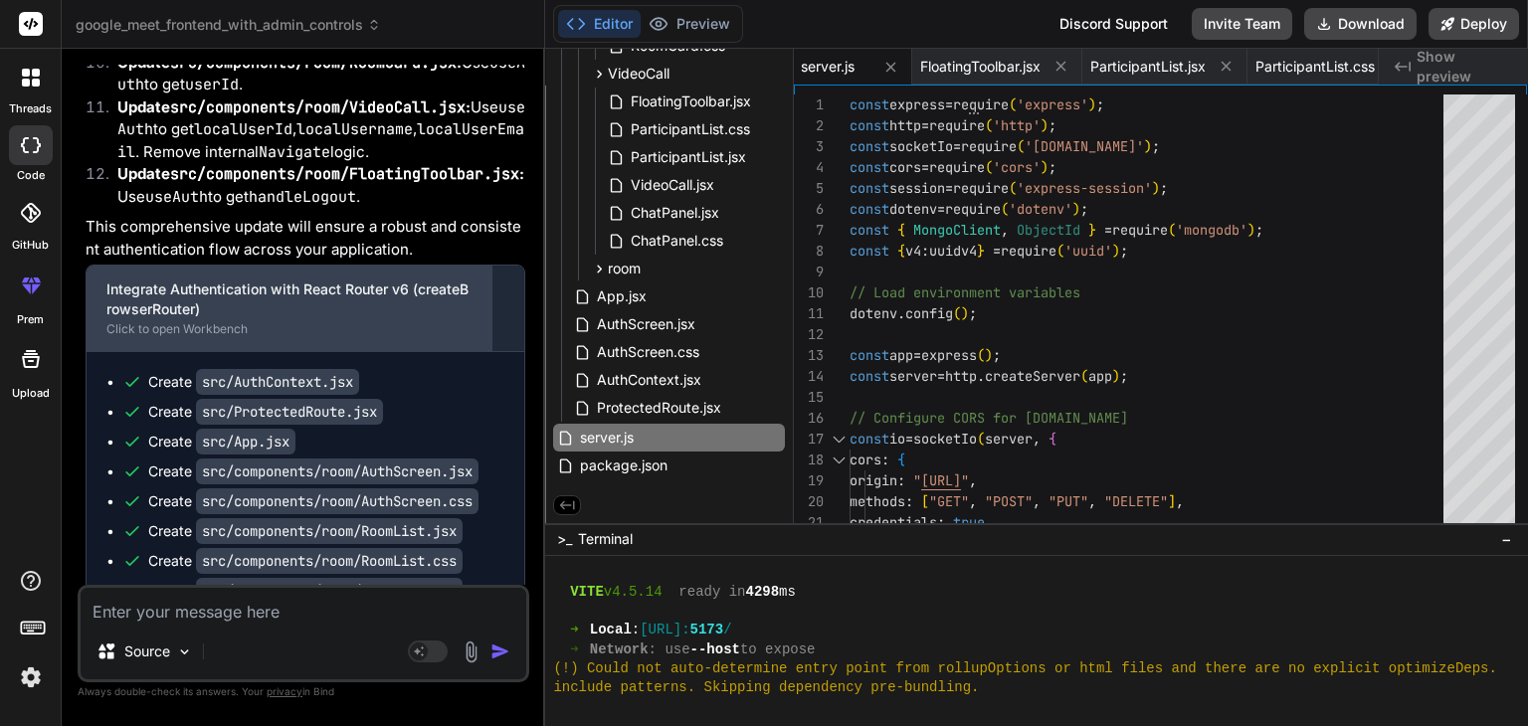
scroll to position [69800, 0]
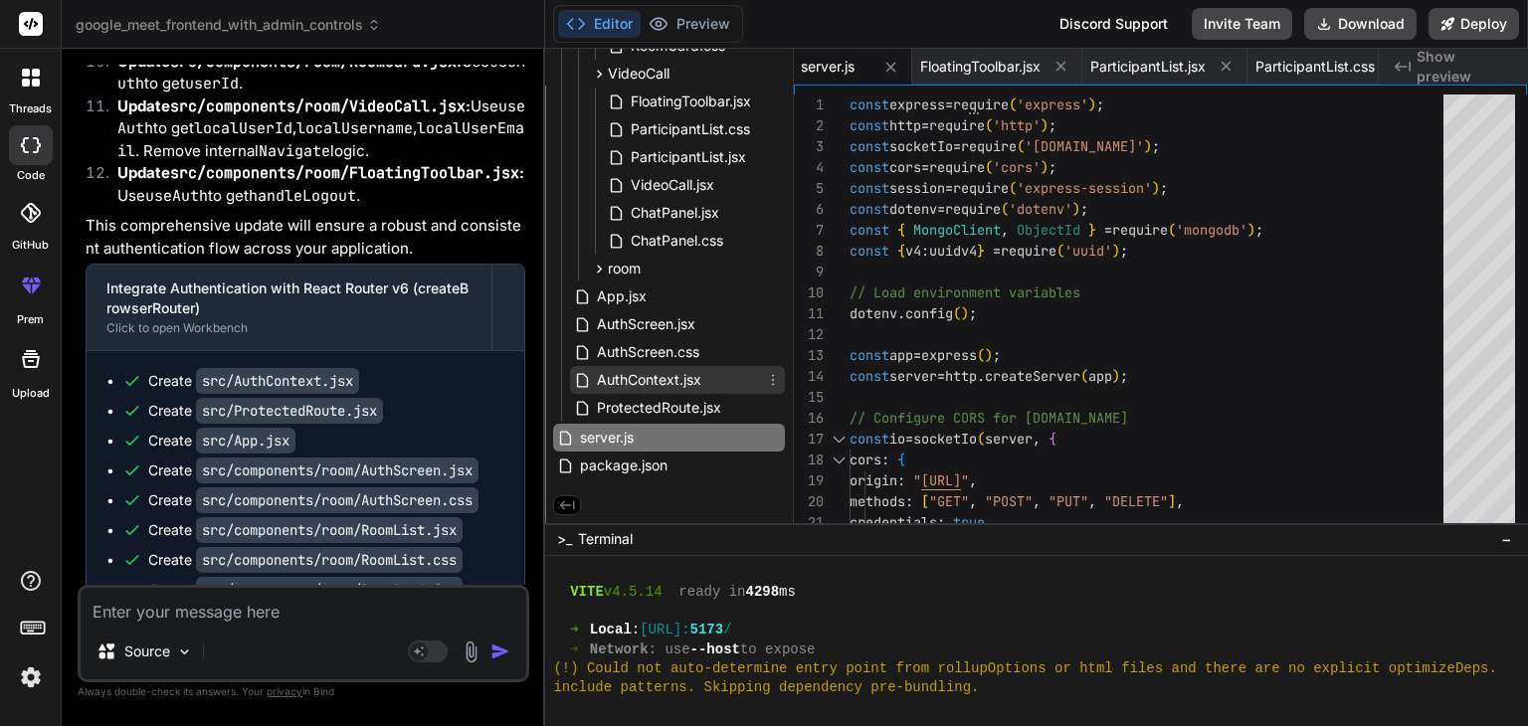
click at [616, 380] on span "AuthContext.jsx" at bounding box center [649, 380] width 108 height 24
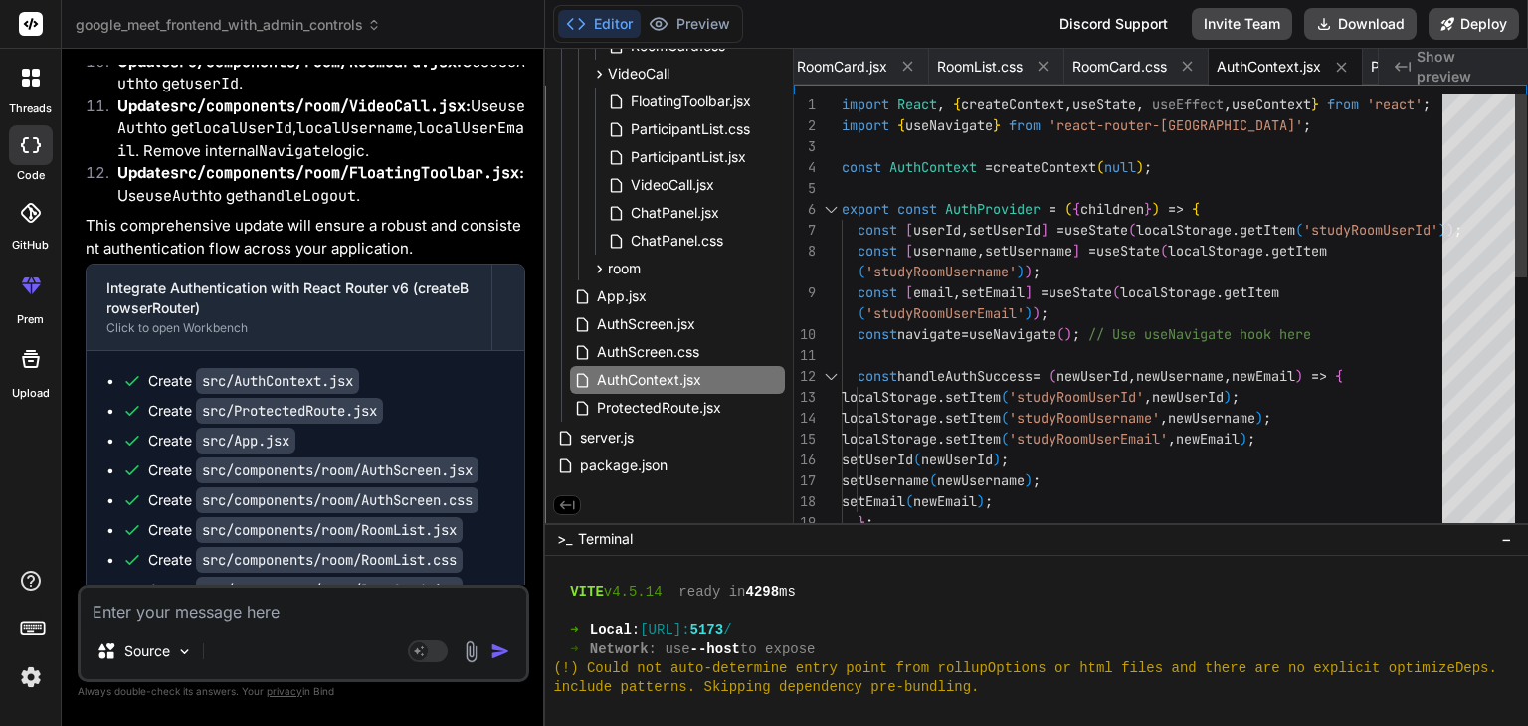
scroll to position [0, 0]
click at [943, 367] on div "import React , { createContext , useState , useEffect , useContext } from 'reac…" at bounding box center [1148, 617] width 613 height 1045
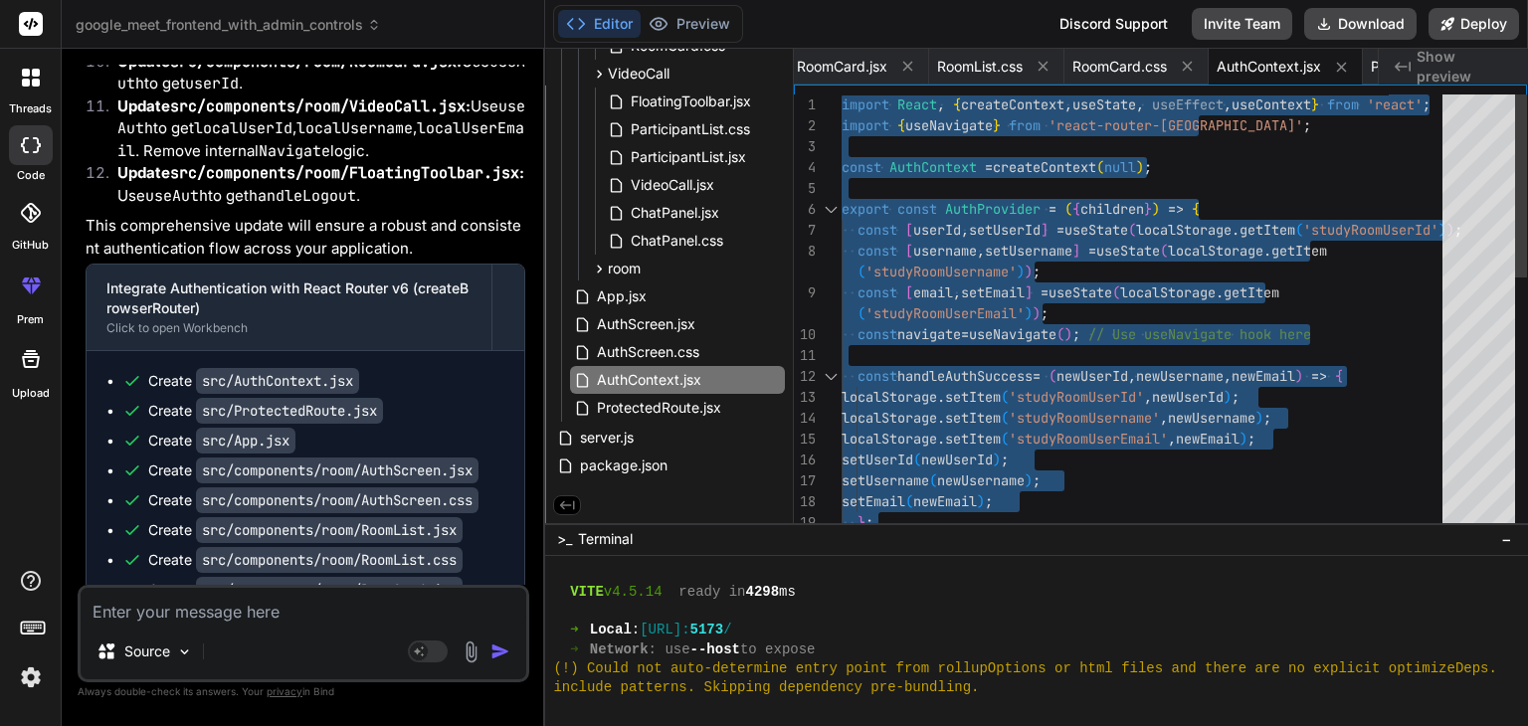
click at [943, 367] on div "import React , { createContext , useState , useEffect , useContext } from 'reac…" at bounding box center [1148, 617] width 613 height 1045
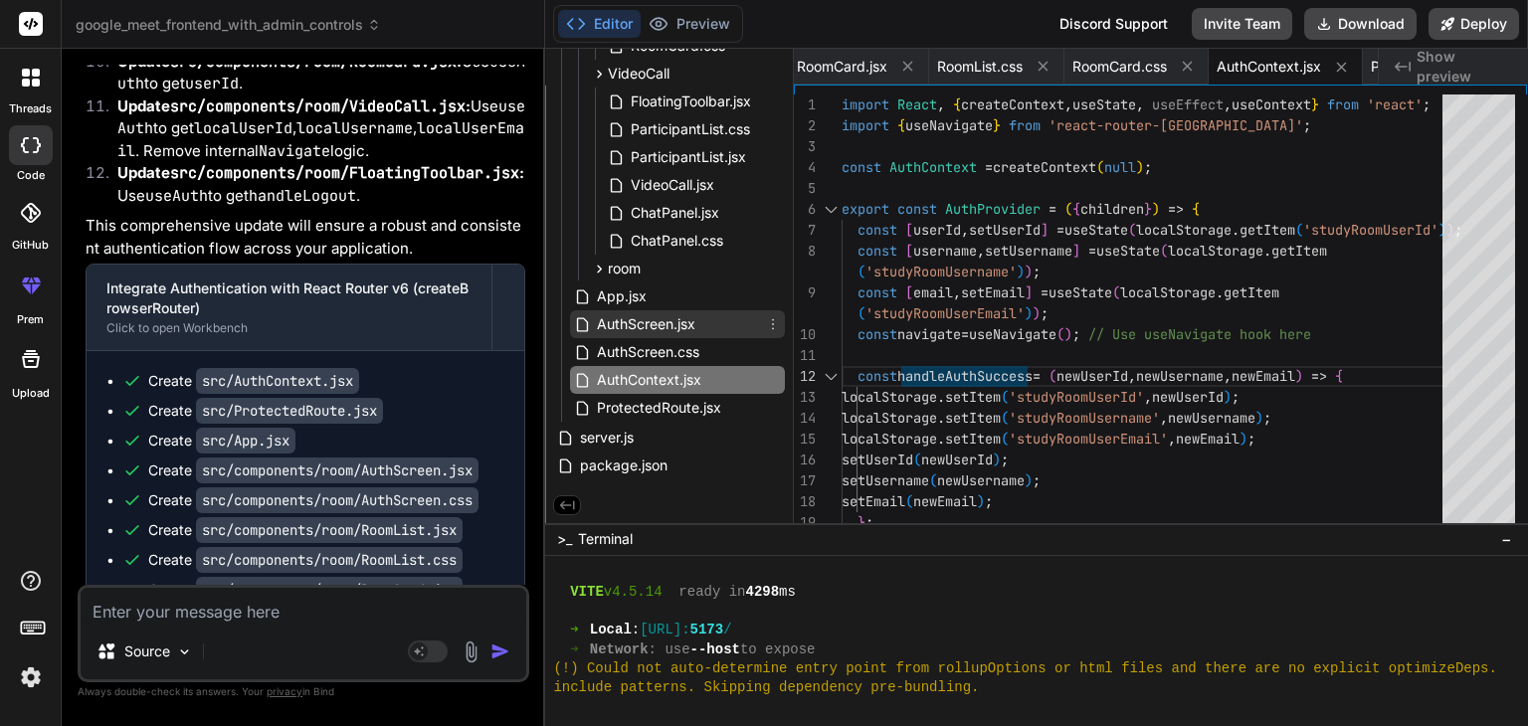
click at [621, 312] on span "AuthScreen.jsx" at bounding box center [646, 324] width 102 height 24
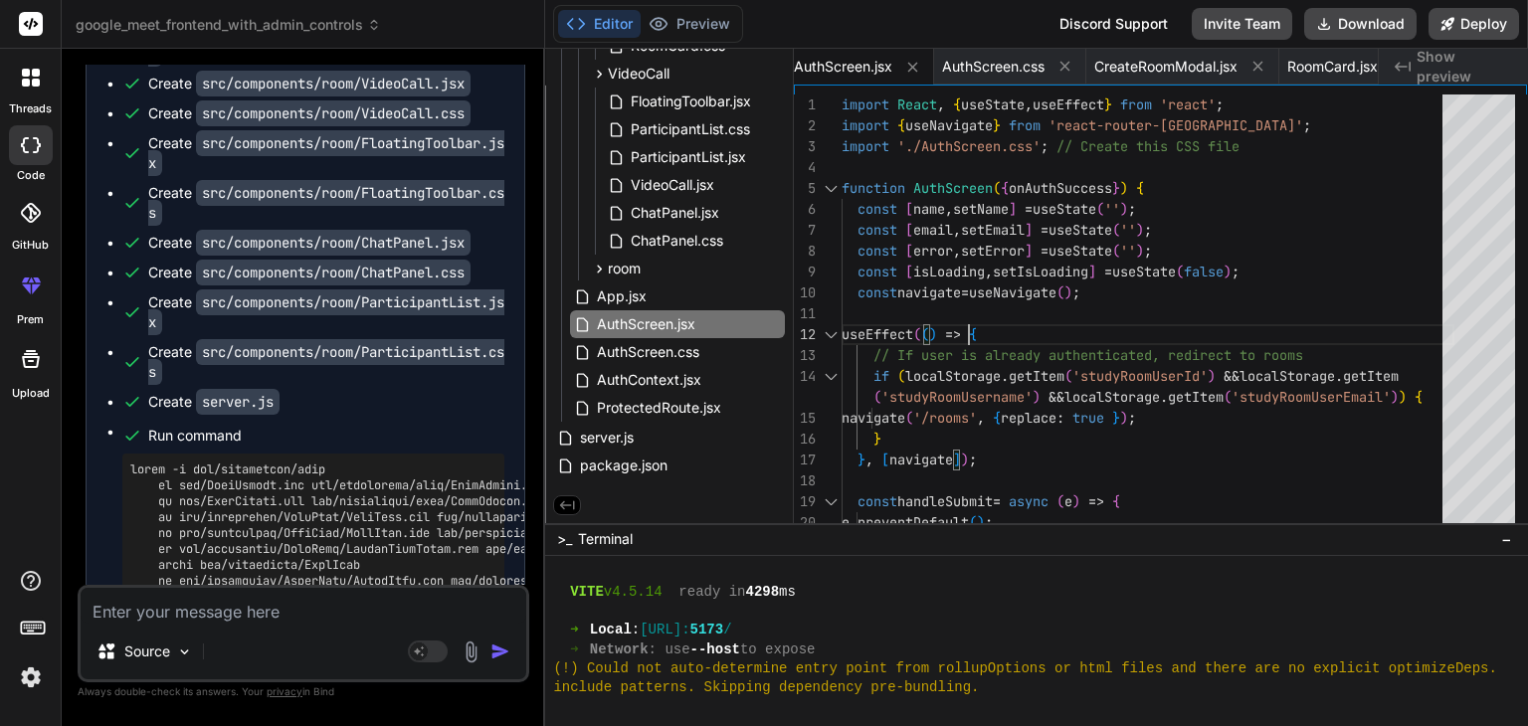
scroll to position [70416, 0]
click at [306, 462] on pre at bounding box center [313, 589] width 366 height 255
click at [265, 614] on textarea at bounding box center [304, 606] width 446 height 36
paste textarea "react-router-dom.js?v=9c487137:527 Uncaught Error: useNavigate() may be used on…"
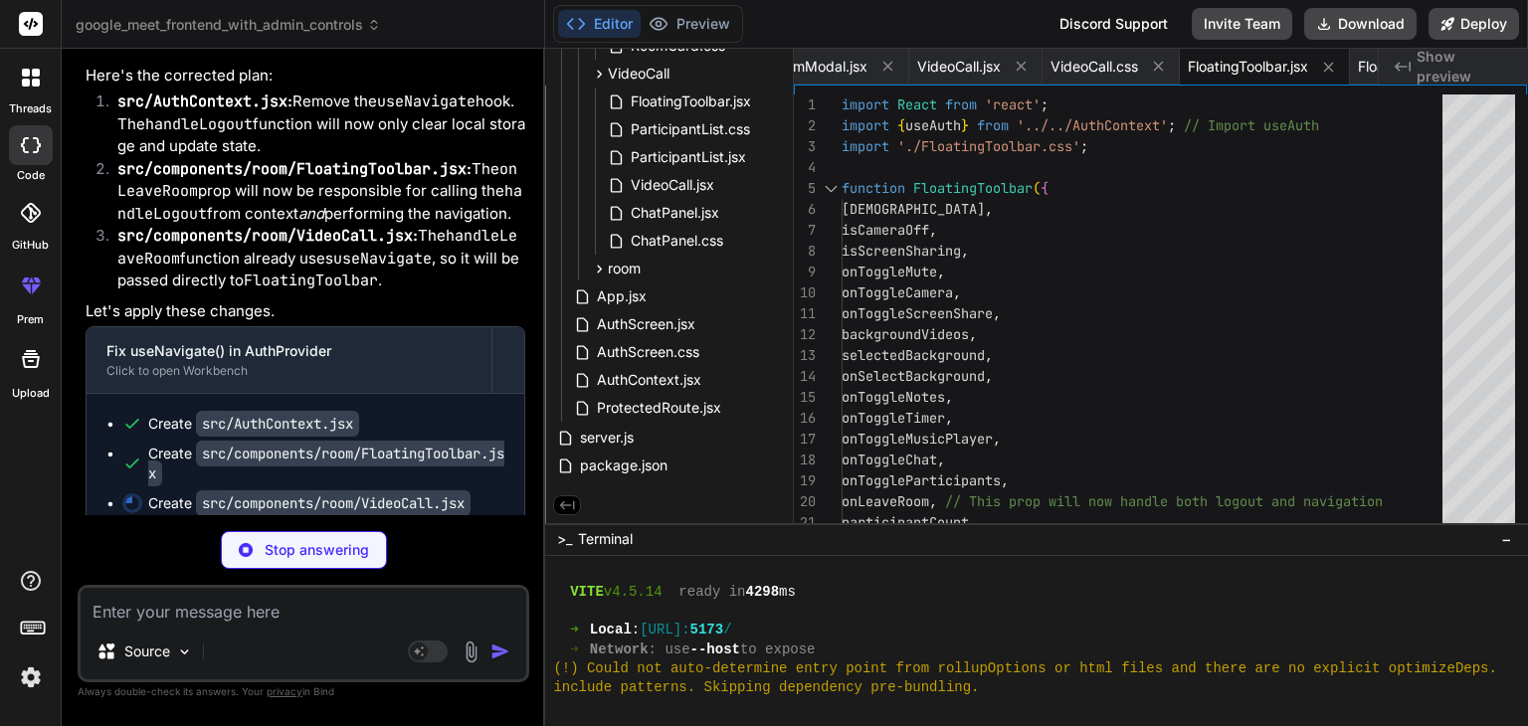
scroll to position [72270, 0]
click at [625, 368] on span "AuthContext.jsx" at bounding box center [649, 380] width 108 height 24
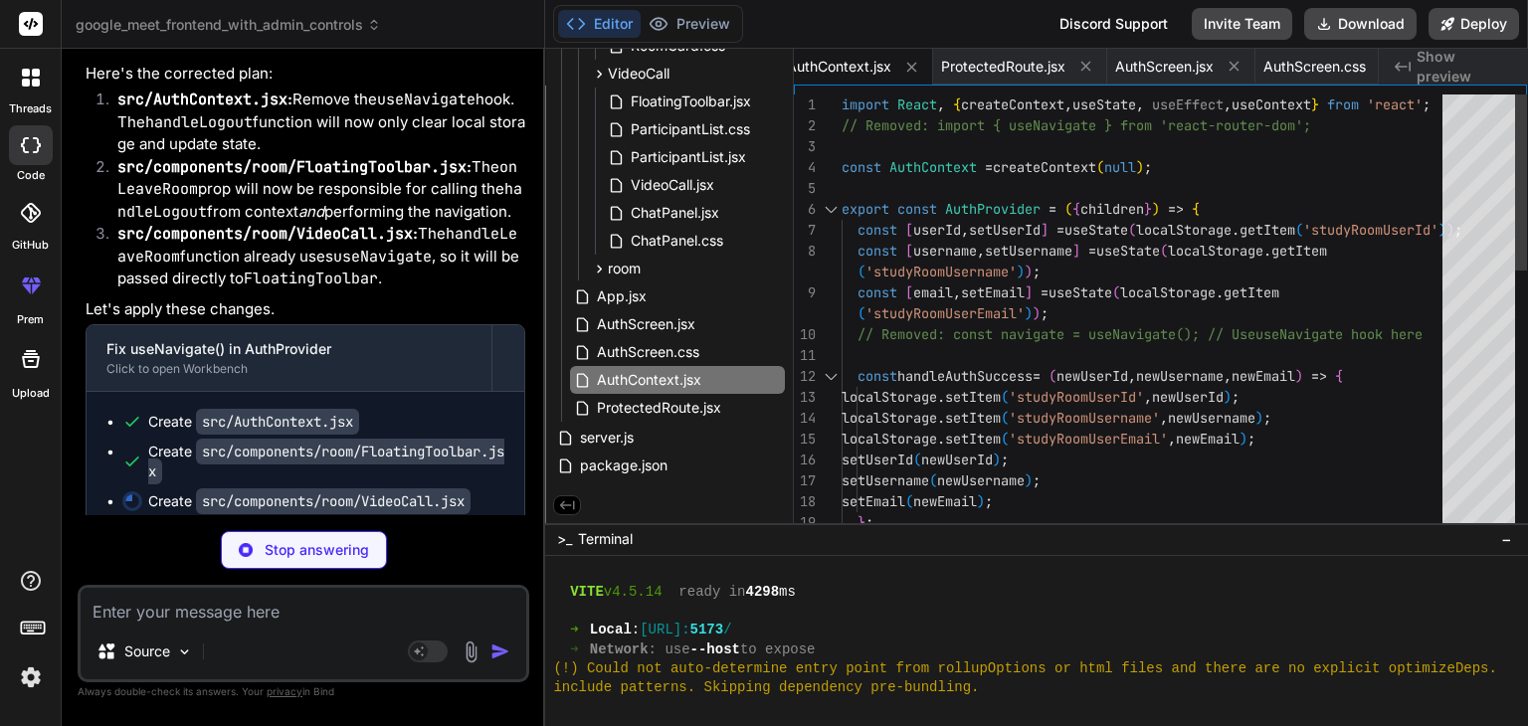
scroll to position [0, 0]
click at [954, 315] on div "import React , { createContext , useState , useEffect , useContext } from 'reac…" at bounding box center [1148, 638] width 613 height 1086
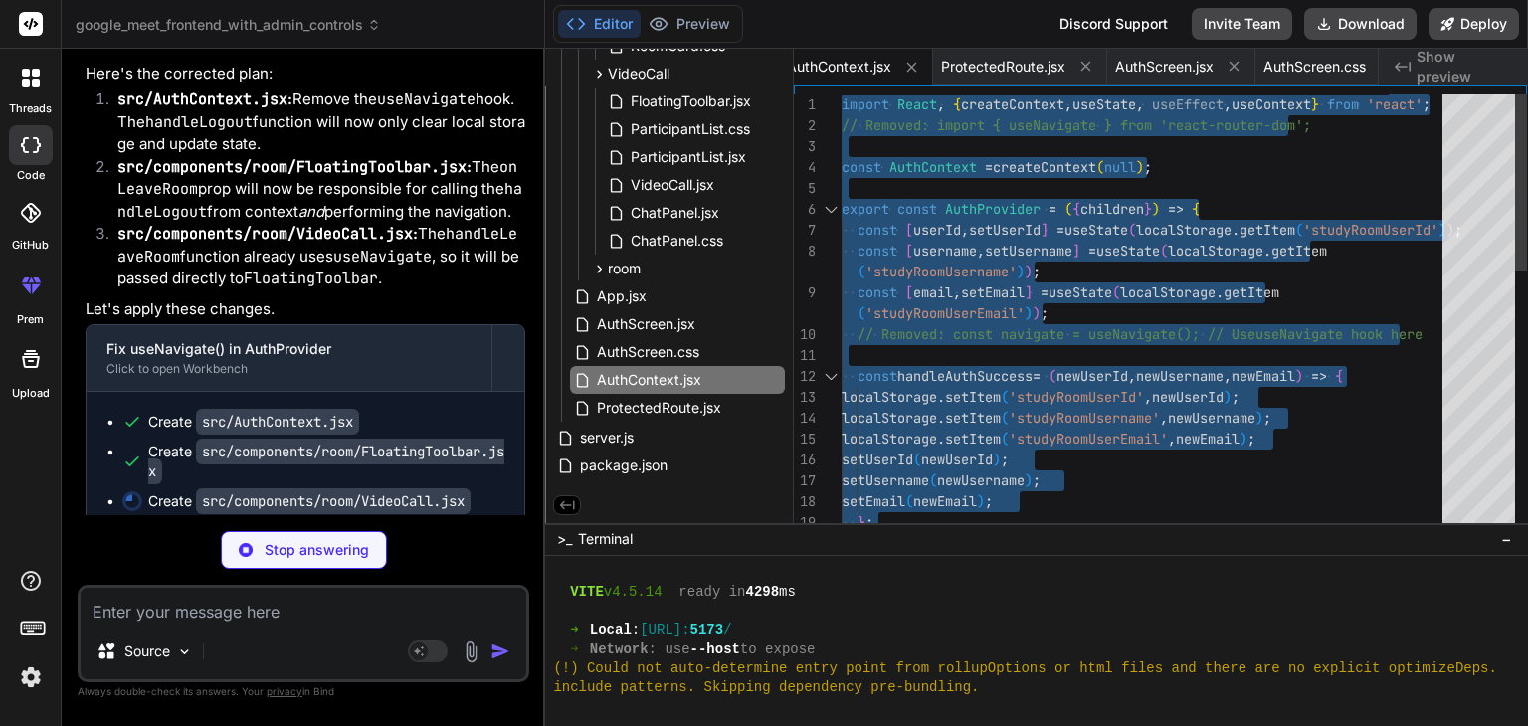
click at [954, 315] on div "import React , { createContext , useState , useEffect , useContext } from 'reac…" at bounding box center [1148, 638] width 613 height 1086
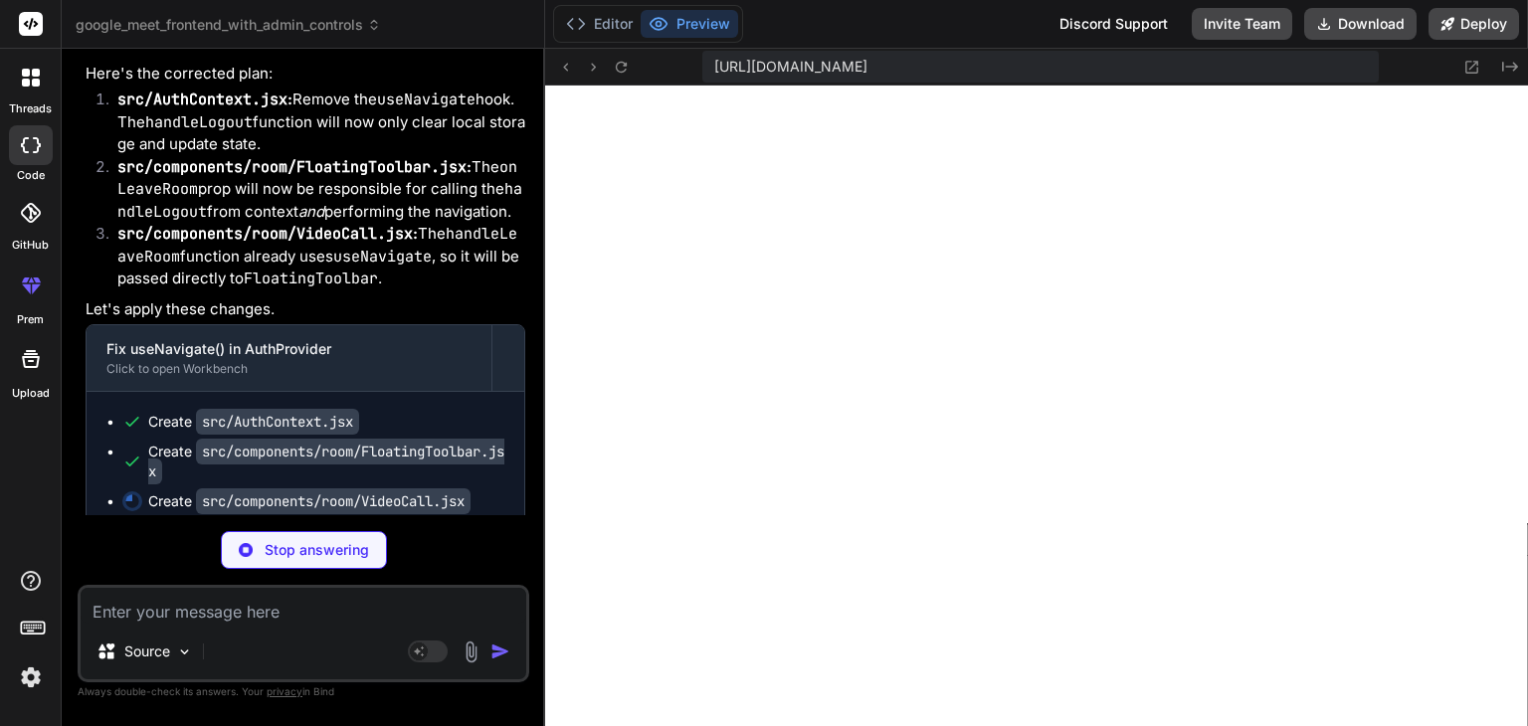
scroll to position [7048, 0]
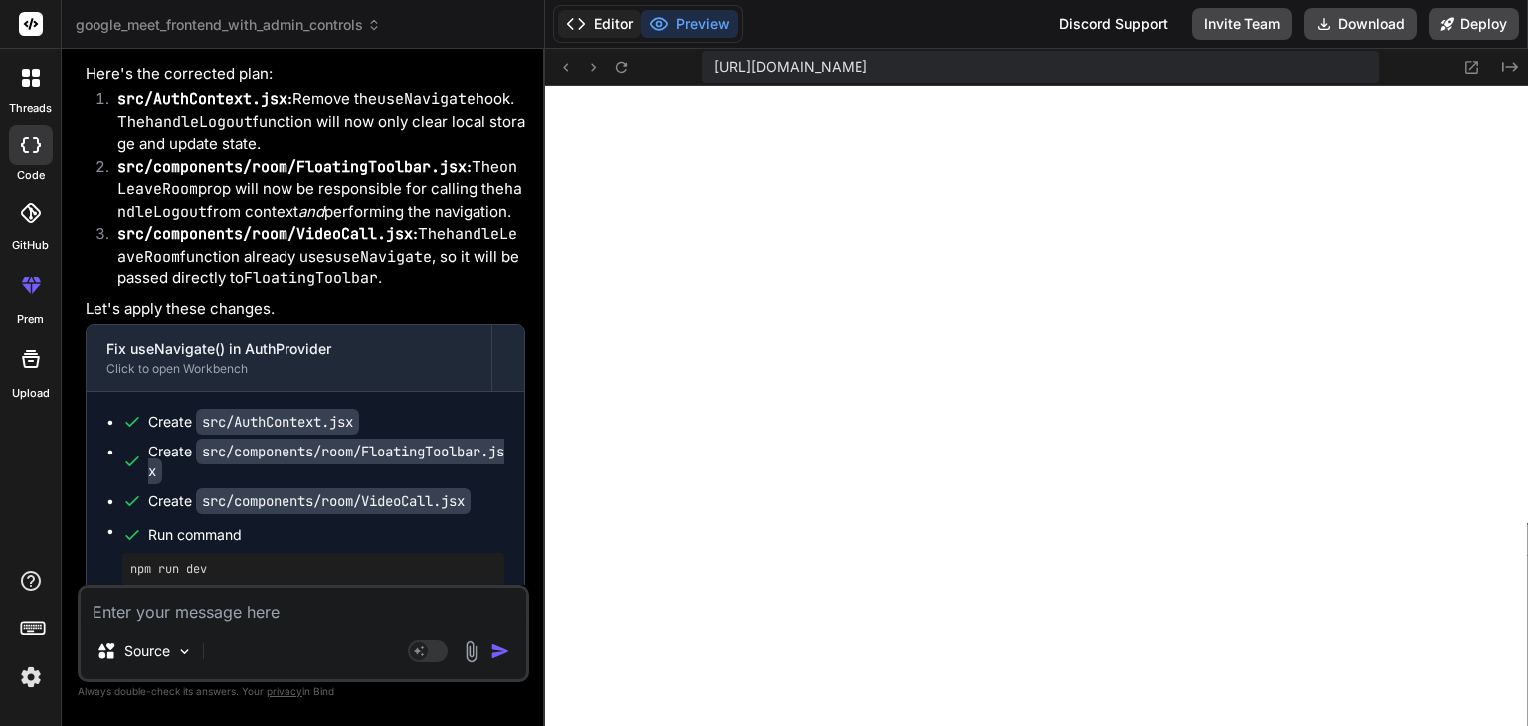
click at [605, 18] on button "Editor" at bounding box center [599, 24] width 83 height 28
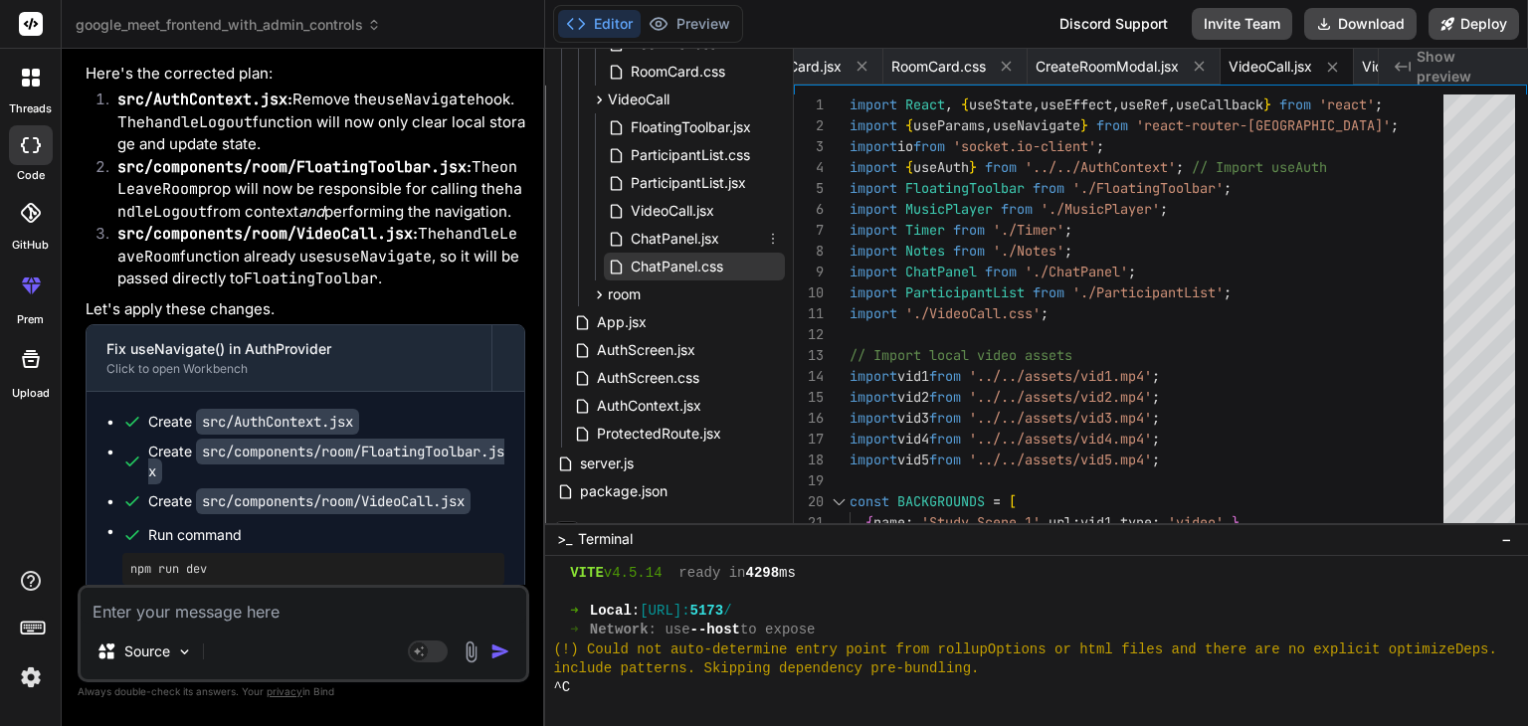
scroll to position [180, 0]
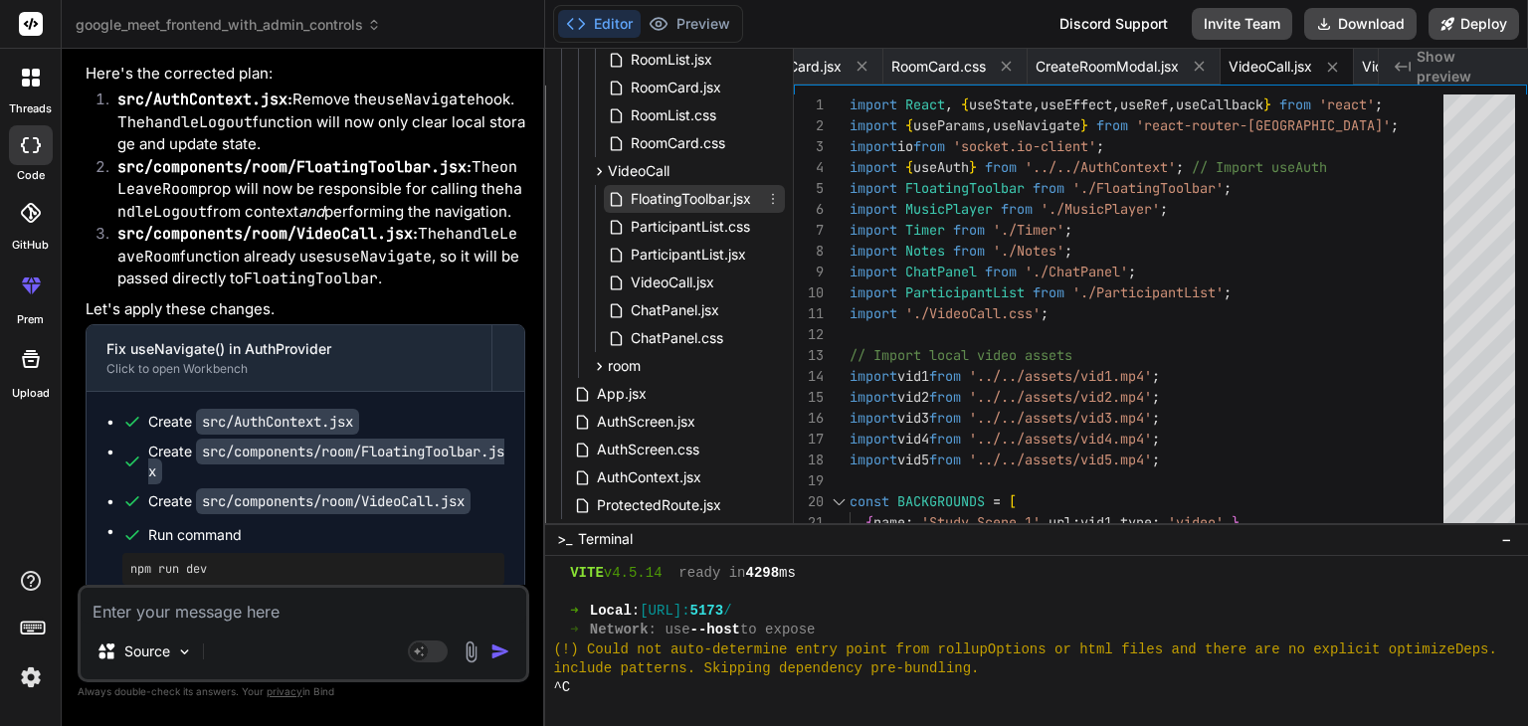
click at [687, 197] on span "FloatingToolbar.jsx" at bounding box center [691, 199] width 124 height 24
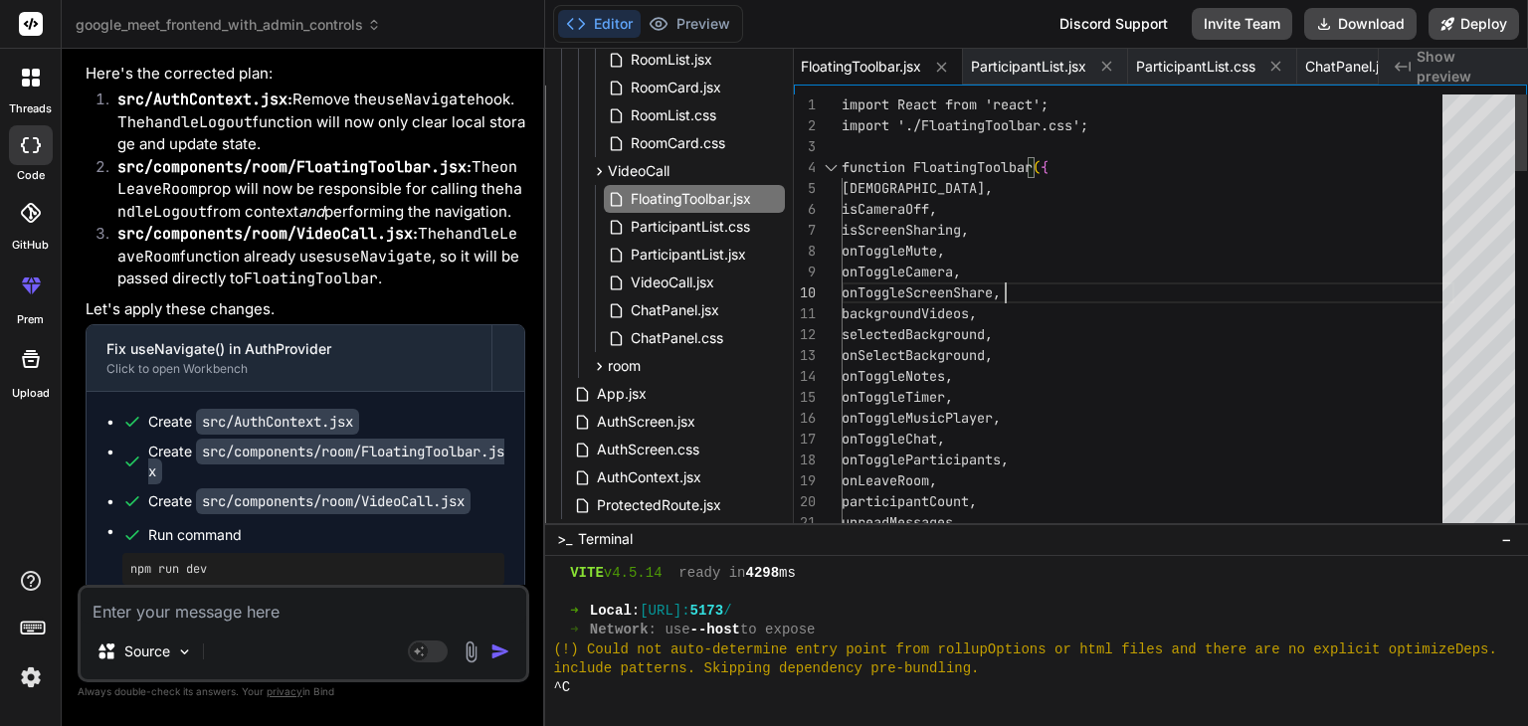
scroll to position [0, 0]
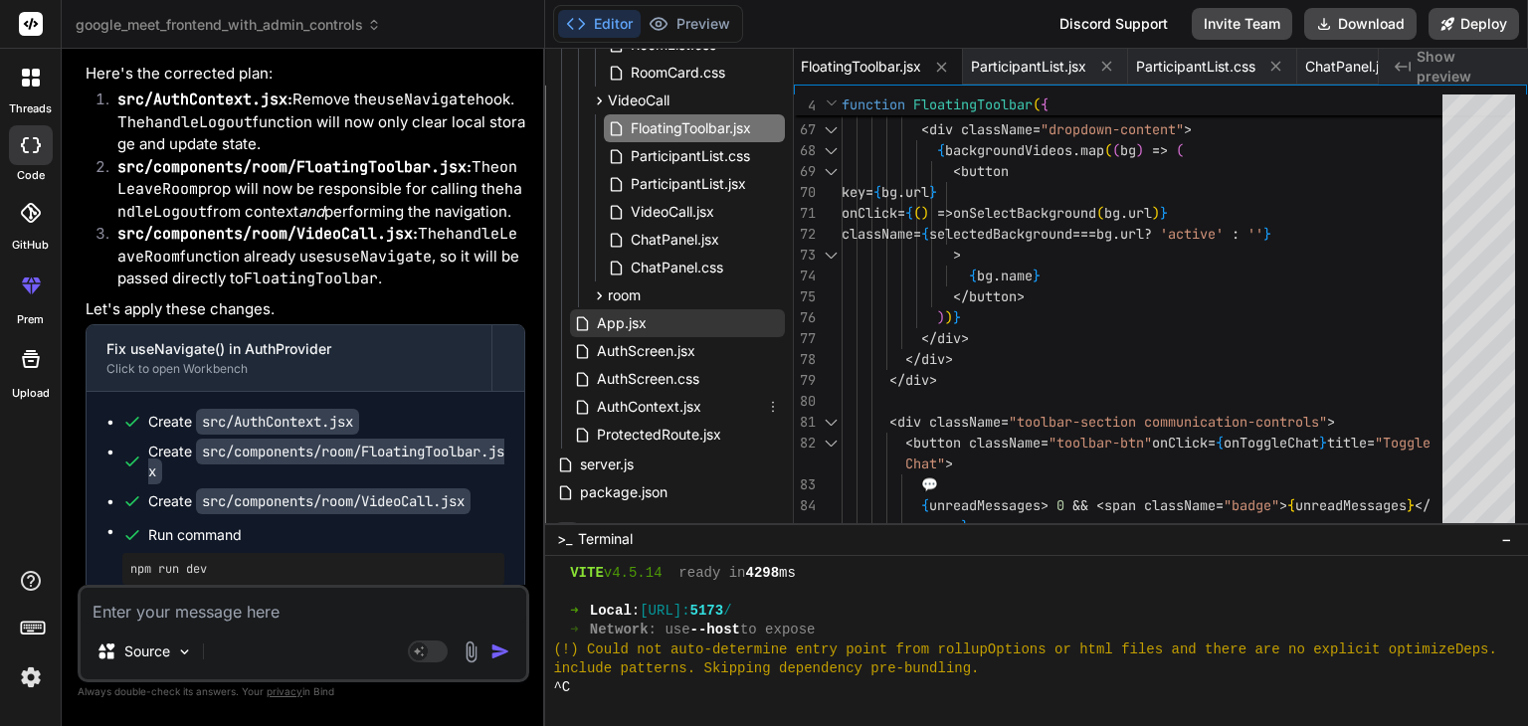
scroll to position [252, 0]
click at [681, 215] on span "VideoCall.jsx" at bounding box center [673, 211] width 88 height 24
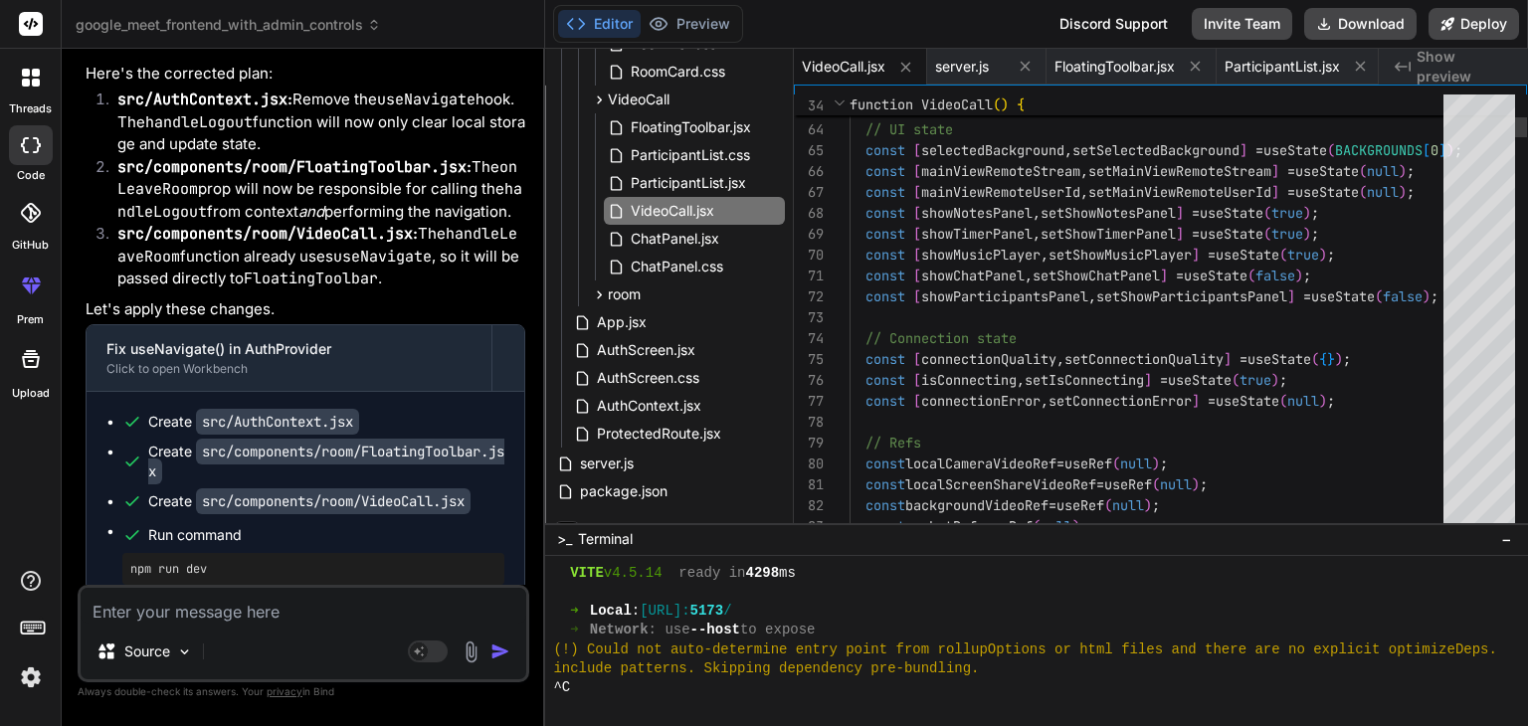
scroll to position [0, 0]
click at [334, 614] on textarea at bounding box center [304, 606] width 446 height 36
paste textarea "Download the React DevTools for a better development experience: [URL][DOMAIN_N…"
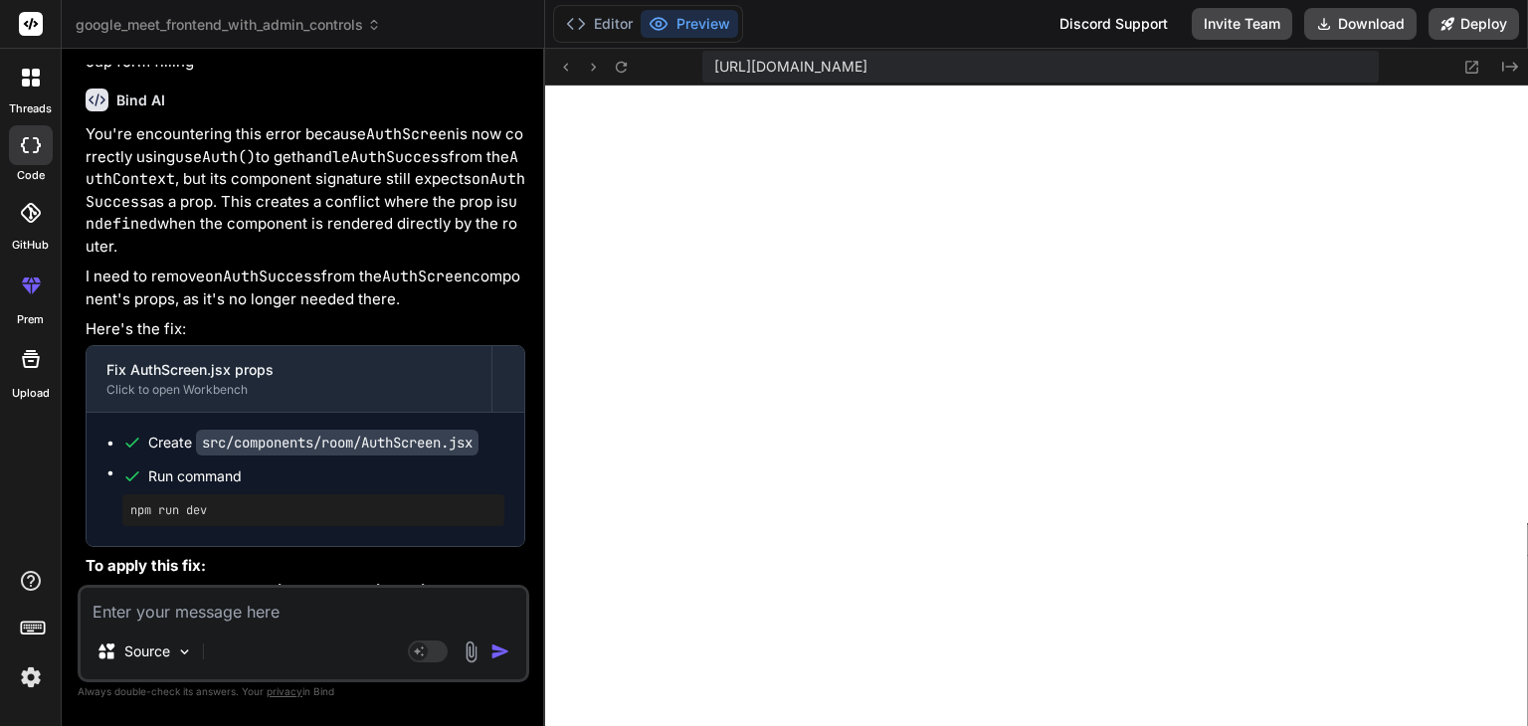
scroll to position [73307, 0]
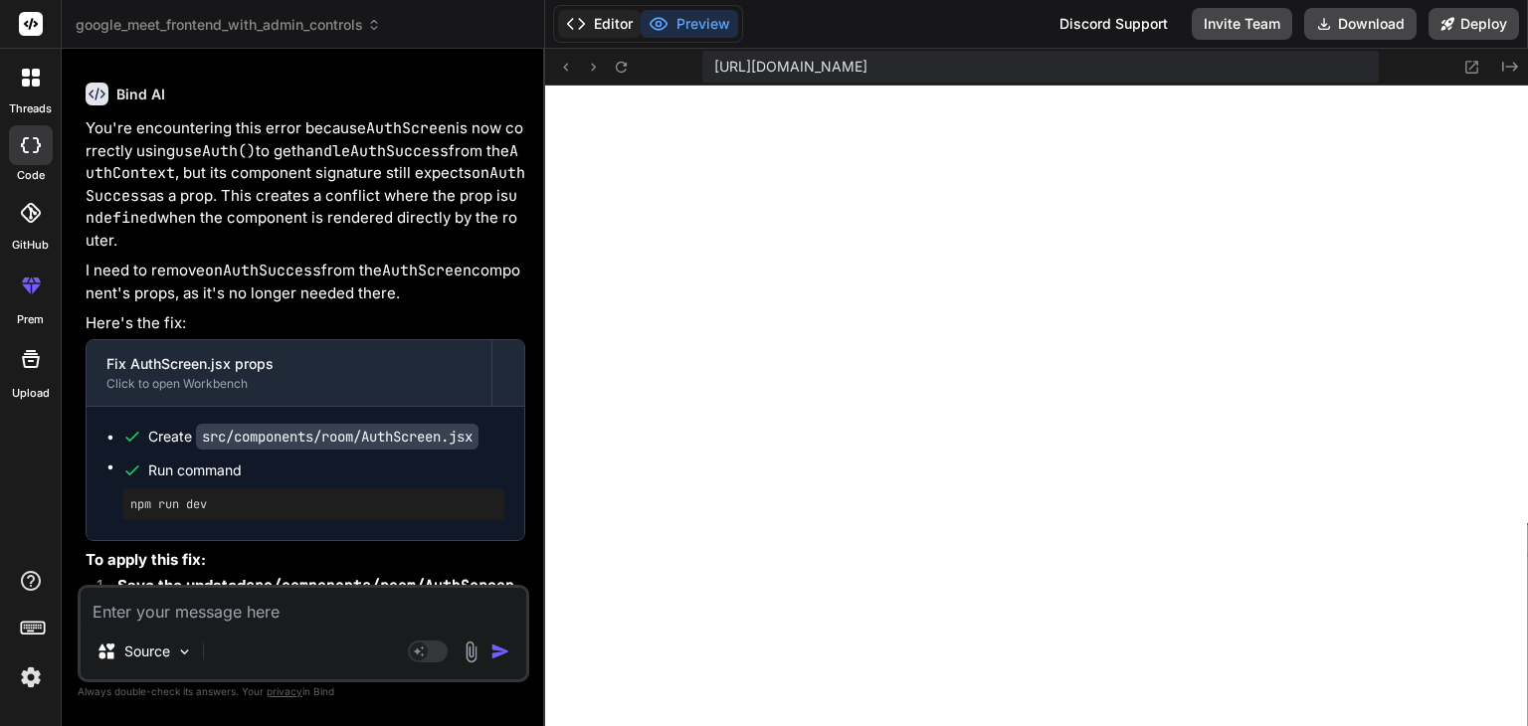
click at [609, 24] on button "Editor" at bounding box center [599, 24] width 83 height 28
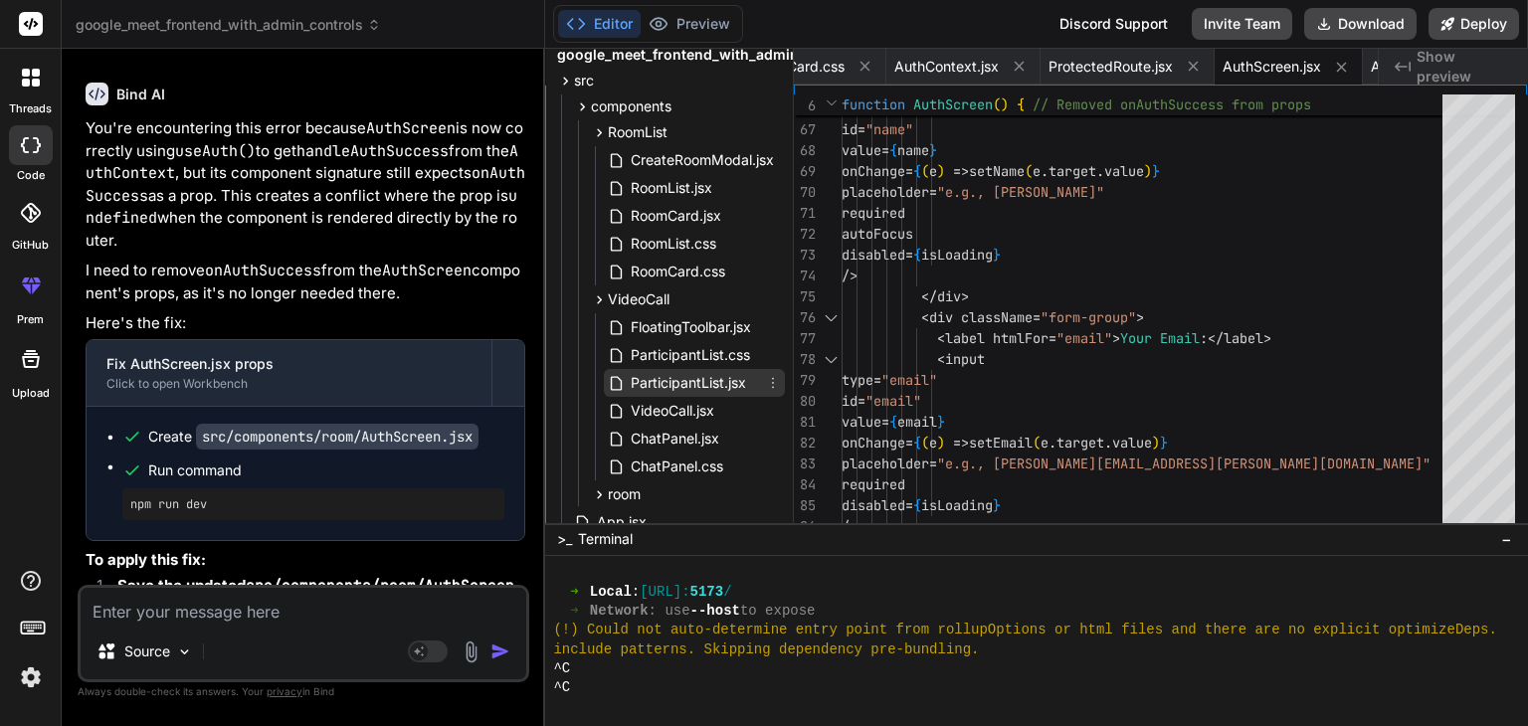
scroll to position [282, 0]
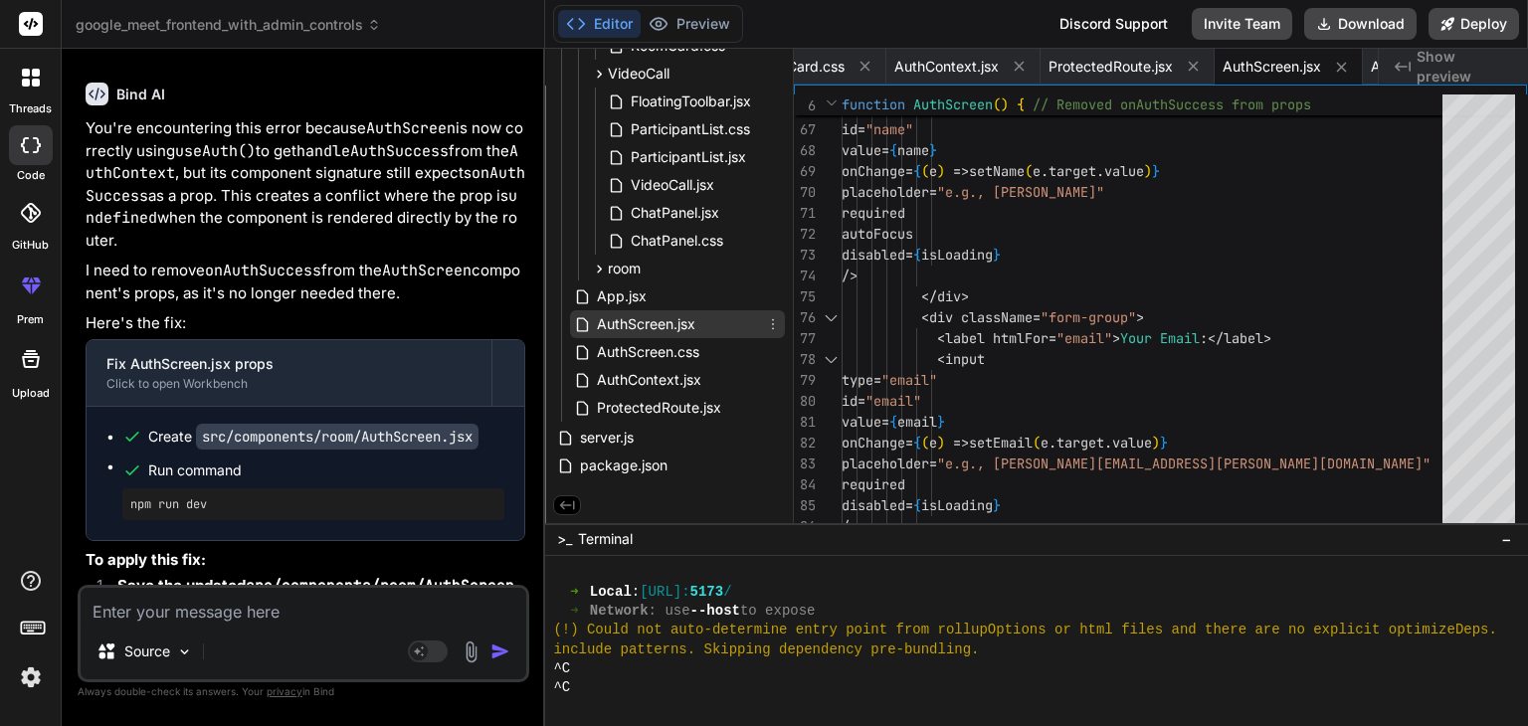
click at [641, 319] on span "AuthScreen.jsx" at bounding box center [646, 324] width 102 height 24
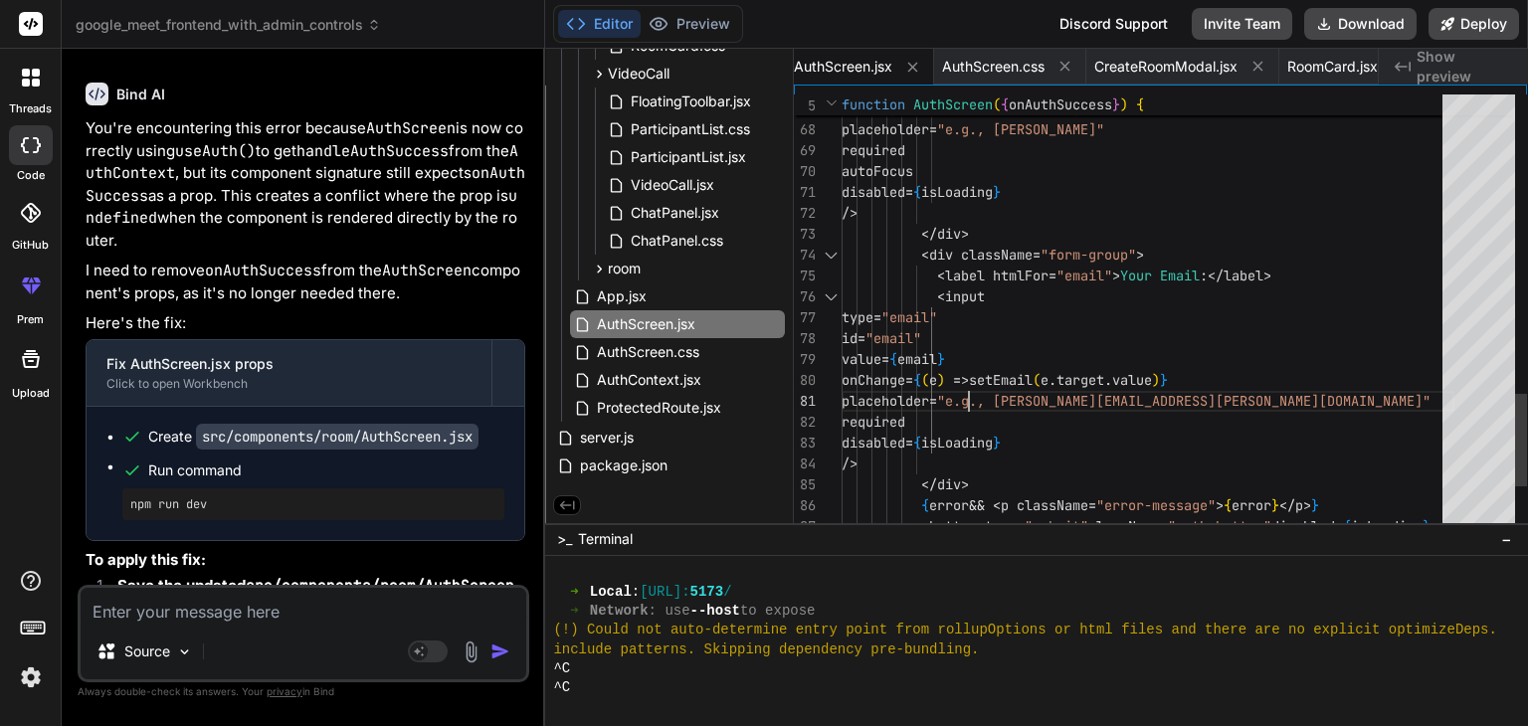
scroll to position [0, 0]
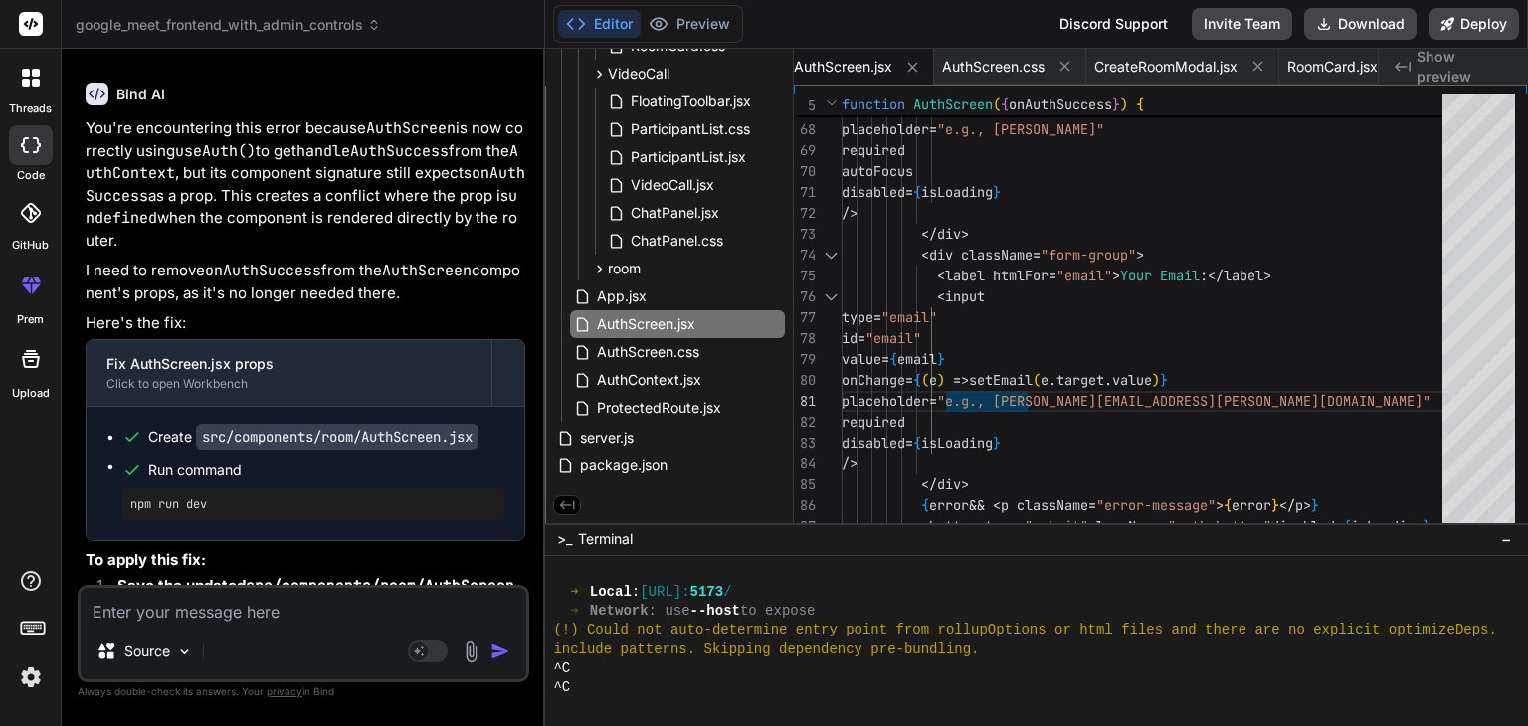
click at [259, 610] on textarea at bounding box center [304, 606] width 446 height 36
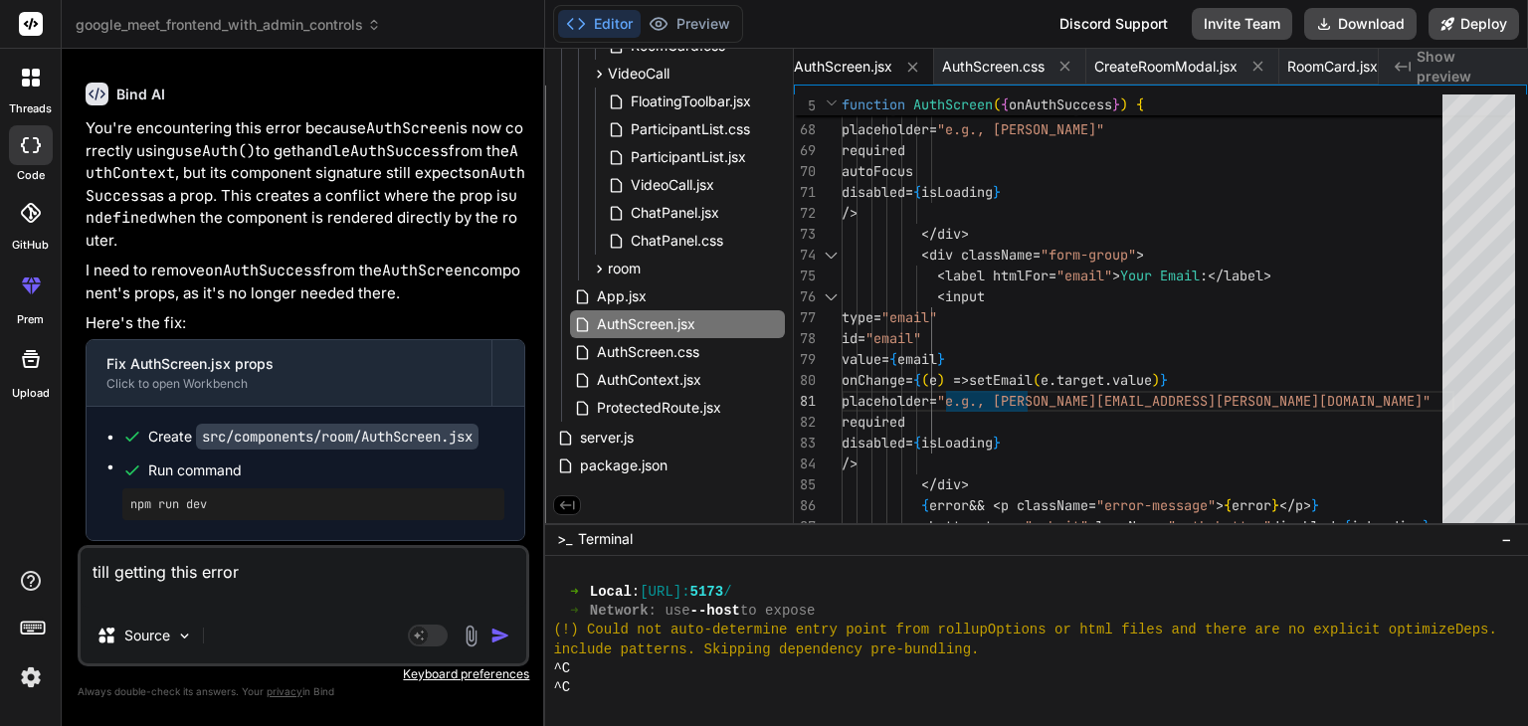
paste textarea "AuthScreen.jsx:48 Authentication error: TypeError: onAuthSuccess is not a funct…"
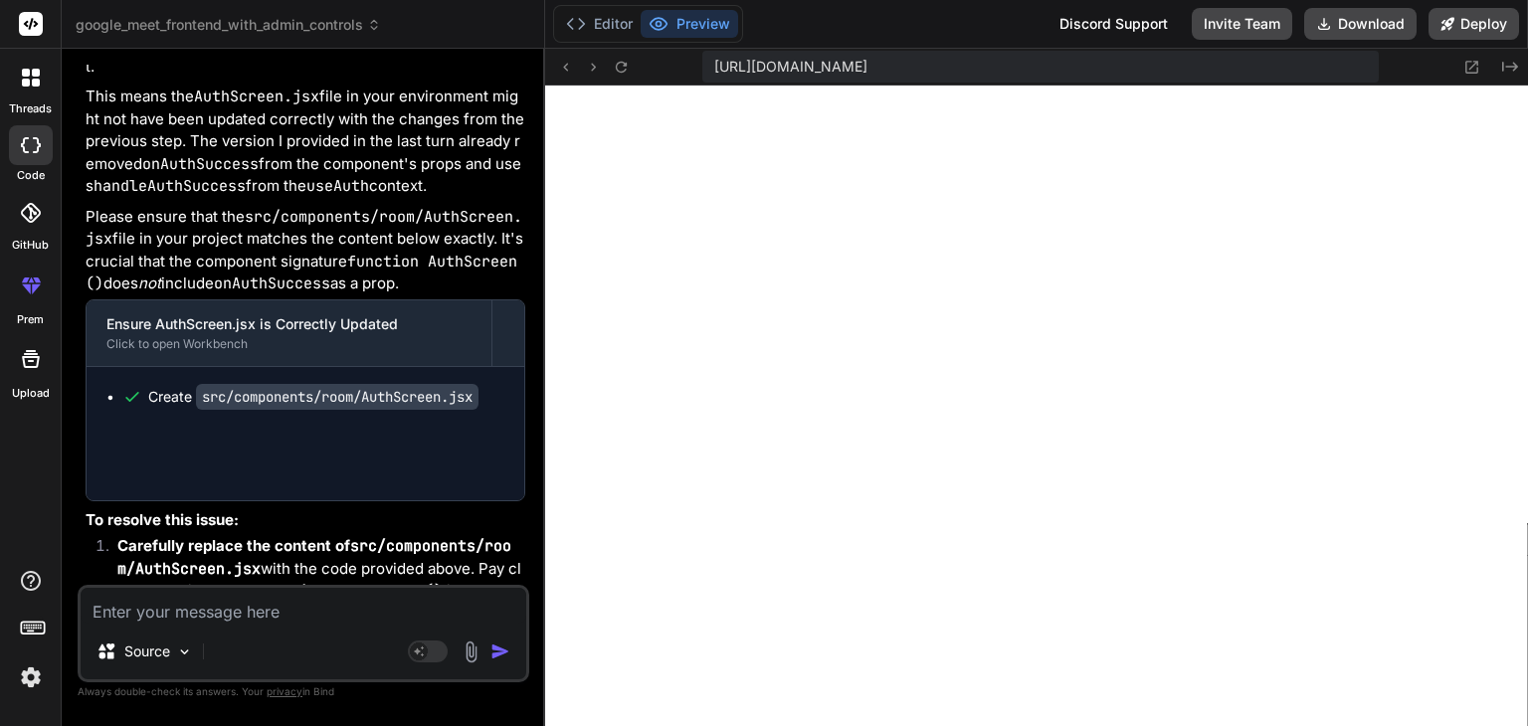
scroll to position [74271, 0]
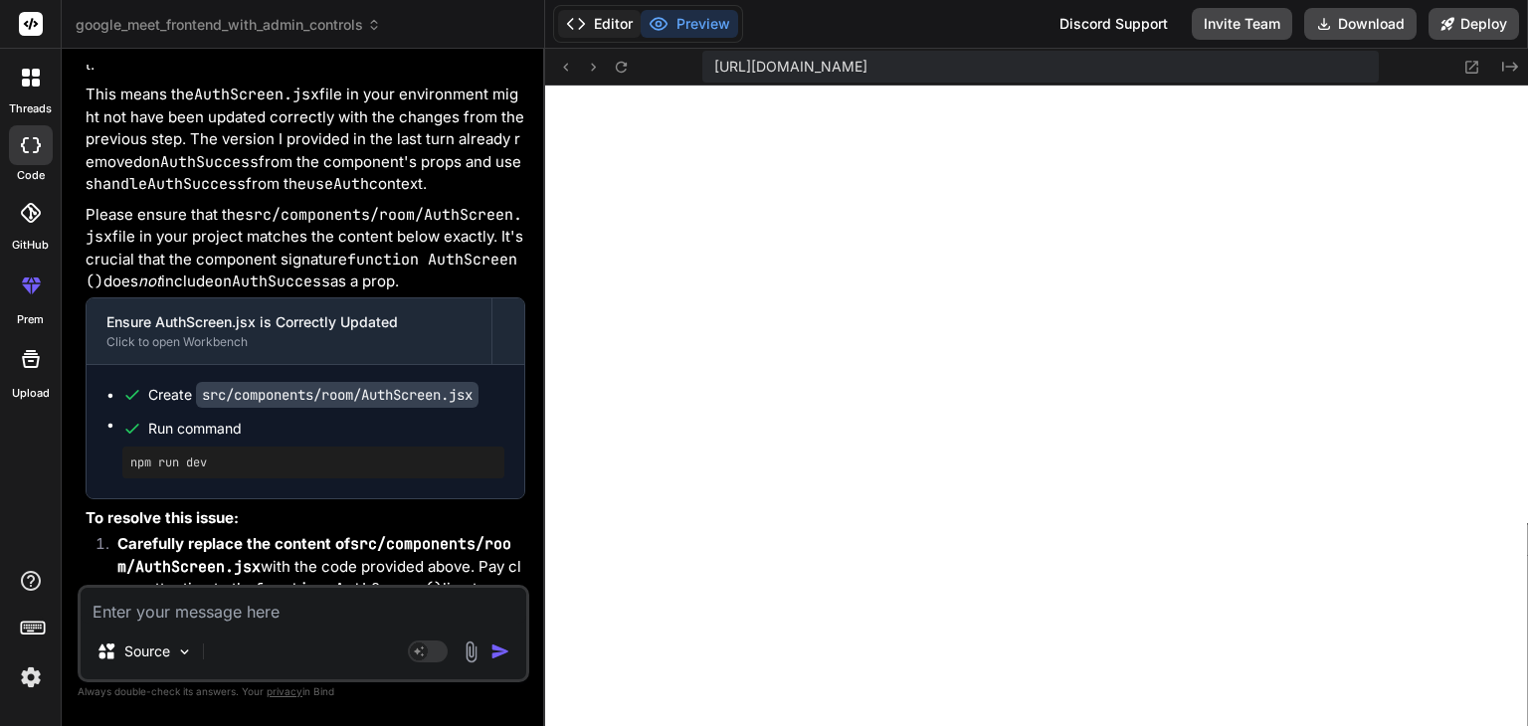
click at [609, 27] on button "Editor" at bounding box center [599, 24] width 83 height 28
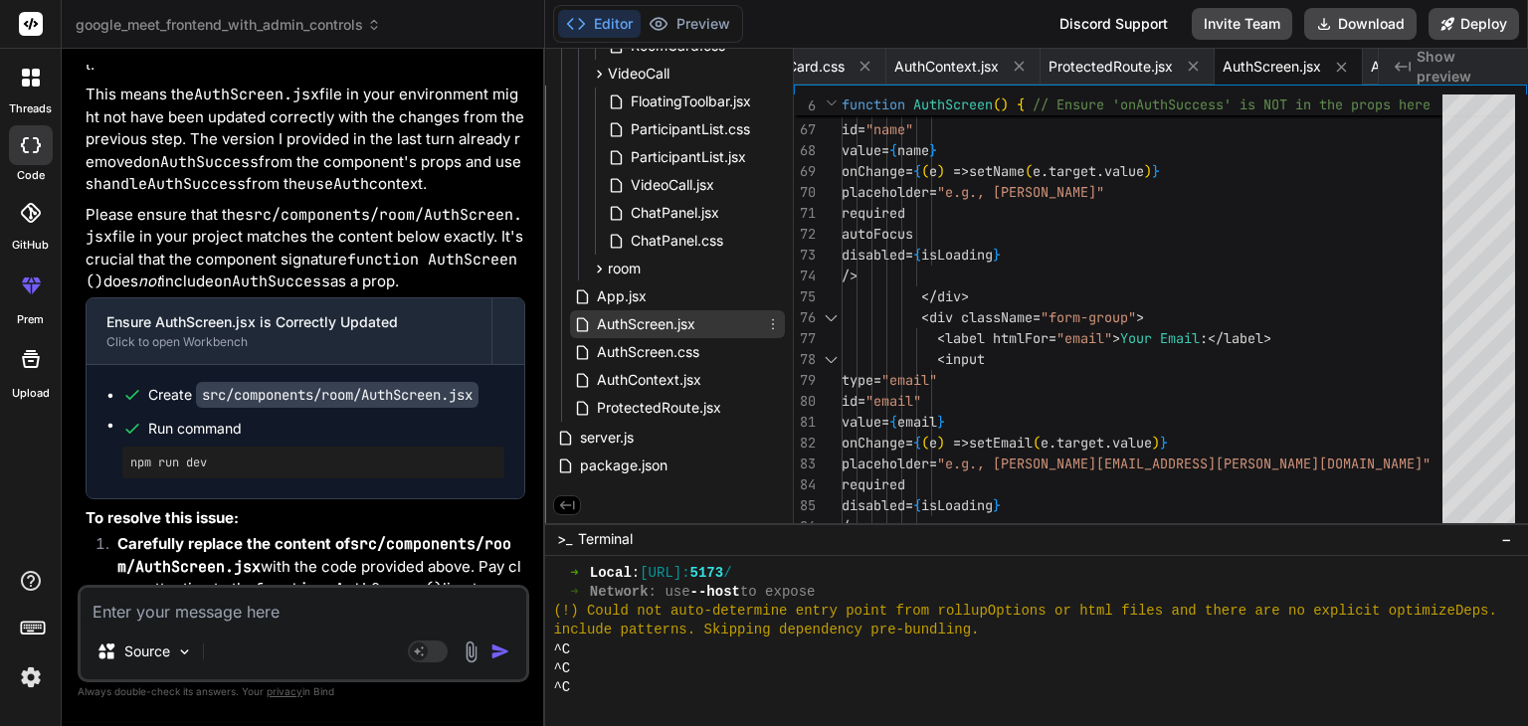
click at [630, 313] on span "AuthScreen.jsx" at bounding box center [646, 324] width 102 height 24
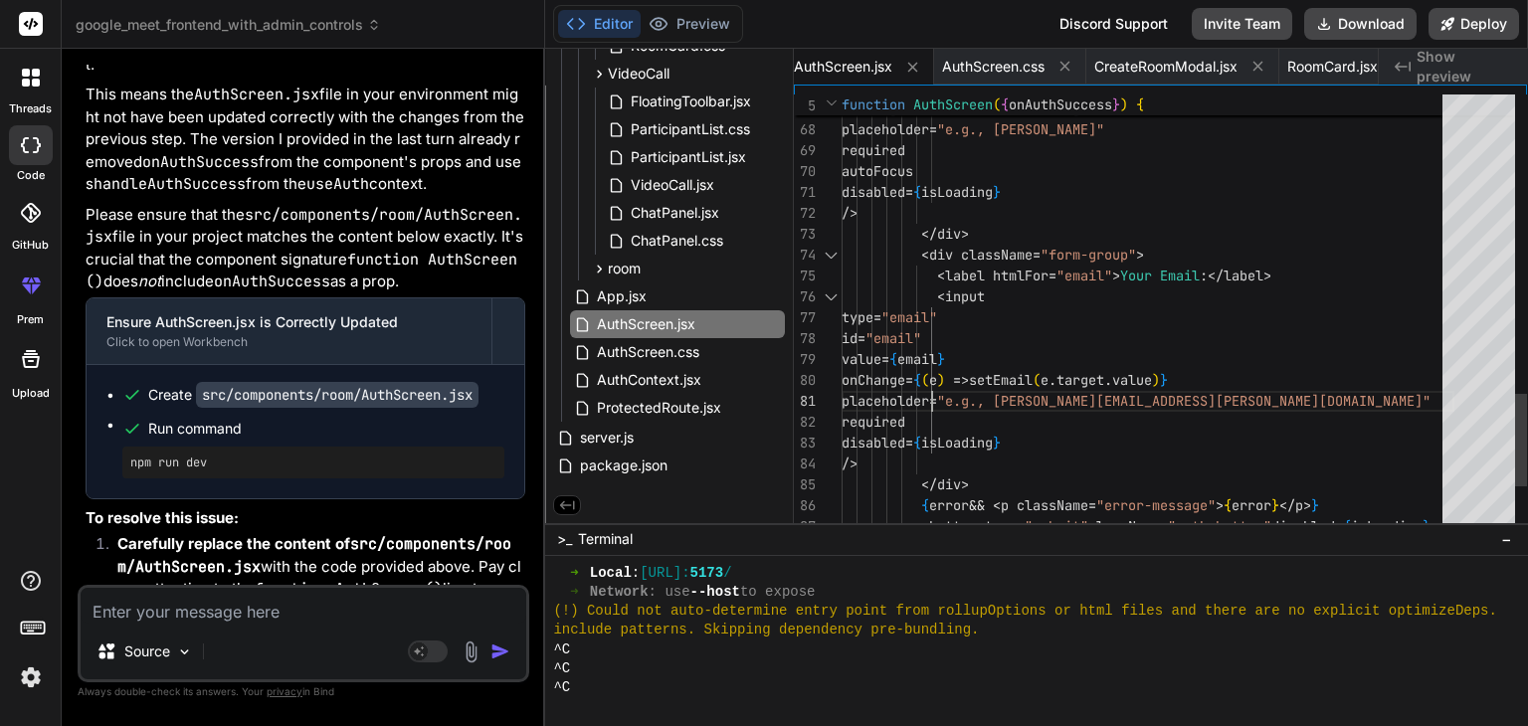
scroll to position [0, 0]
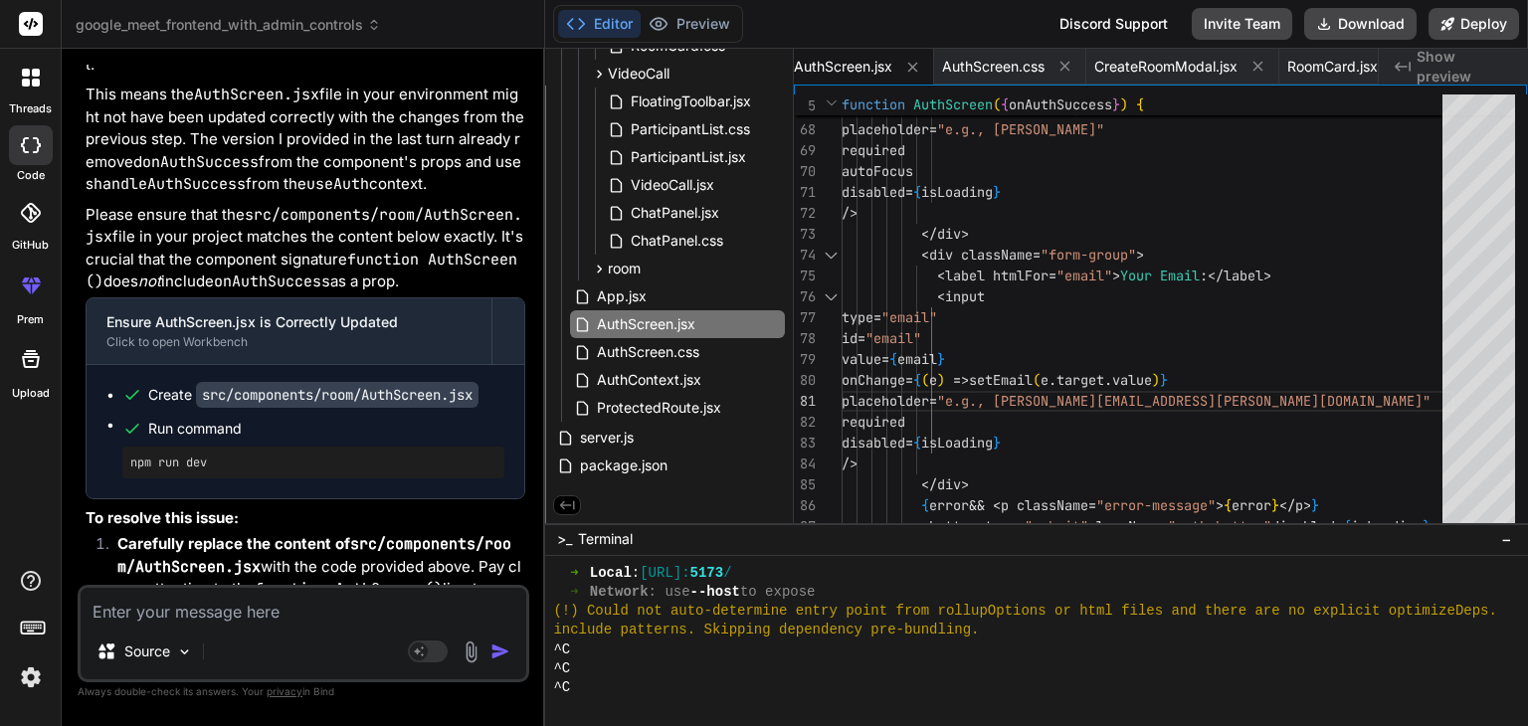
click at [321, 614] on textarea at bounding box center [304, 606] width 446 height 36
paste textarea "✅ Connected to MongoDB Atlas Created new private room: d81b73d1-40b2-4843-b558-…"
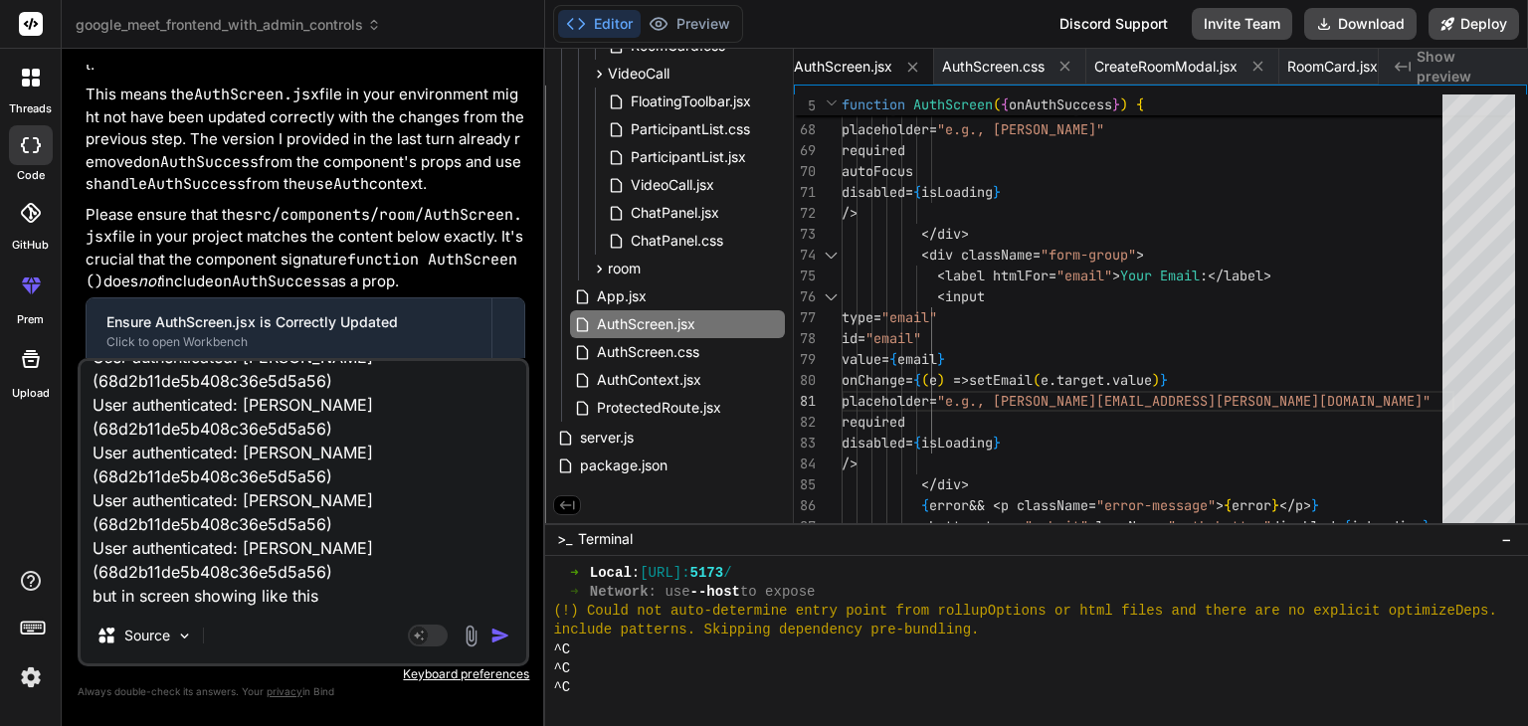
scroll to position [171, 0]
click at [257, 584] on textarea "in console getting as ✅ Connected to MongoDB Atlas Created new private room: d8…" at bounding box center [304, 484] width 446 height 247
paste textarea "onAuthSuccess is not a function"
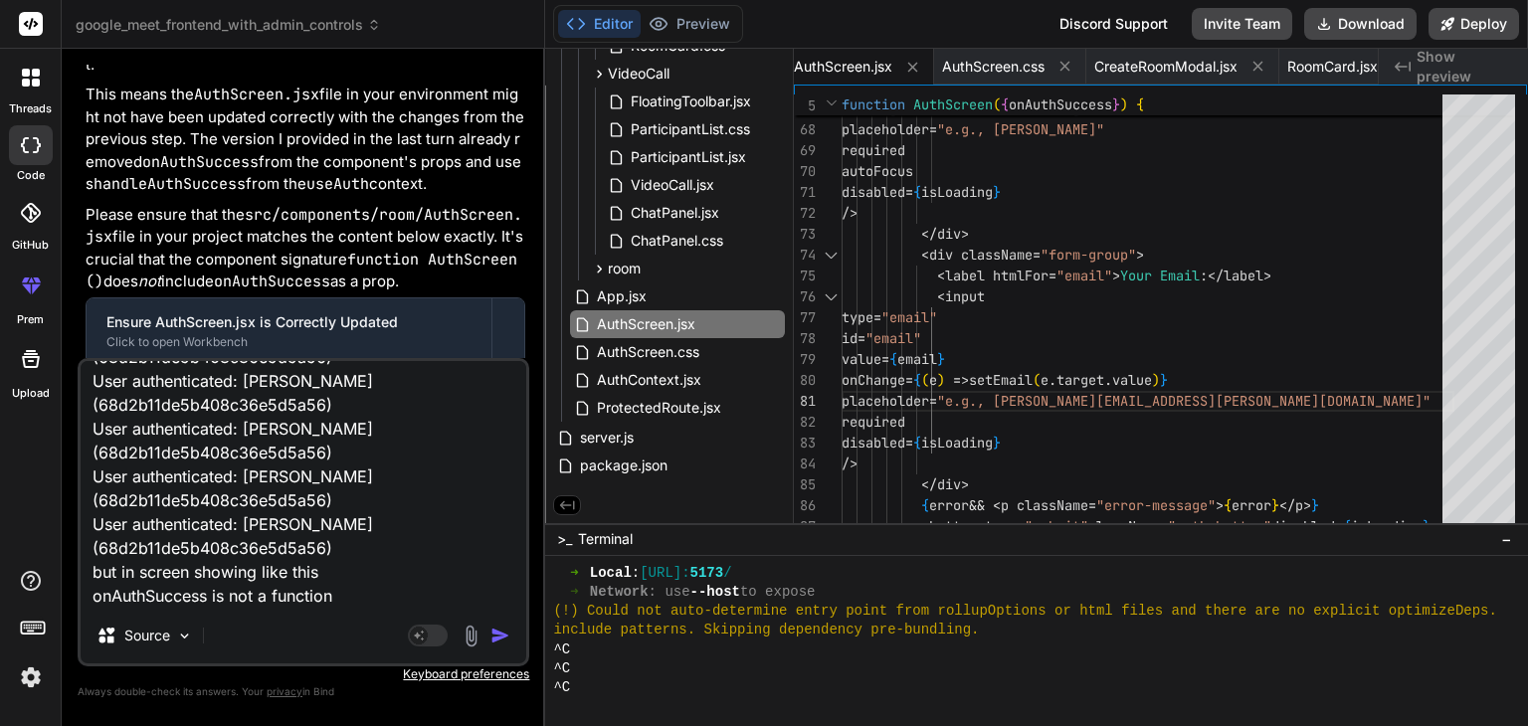
paste textarea "Authentication error: TypeError: onAuthSuccess is not a function at handleSubmi…"
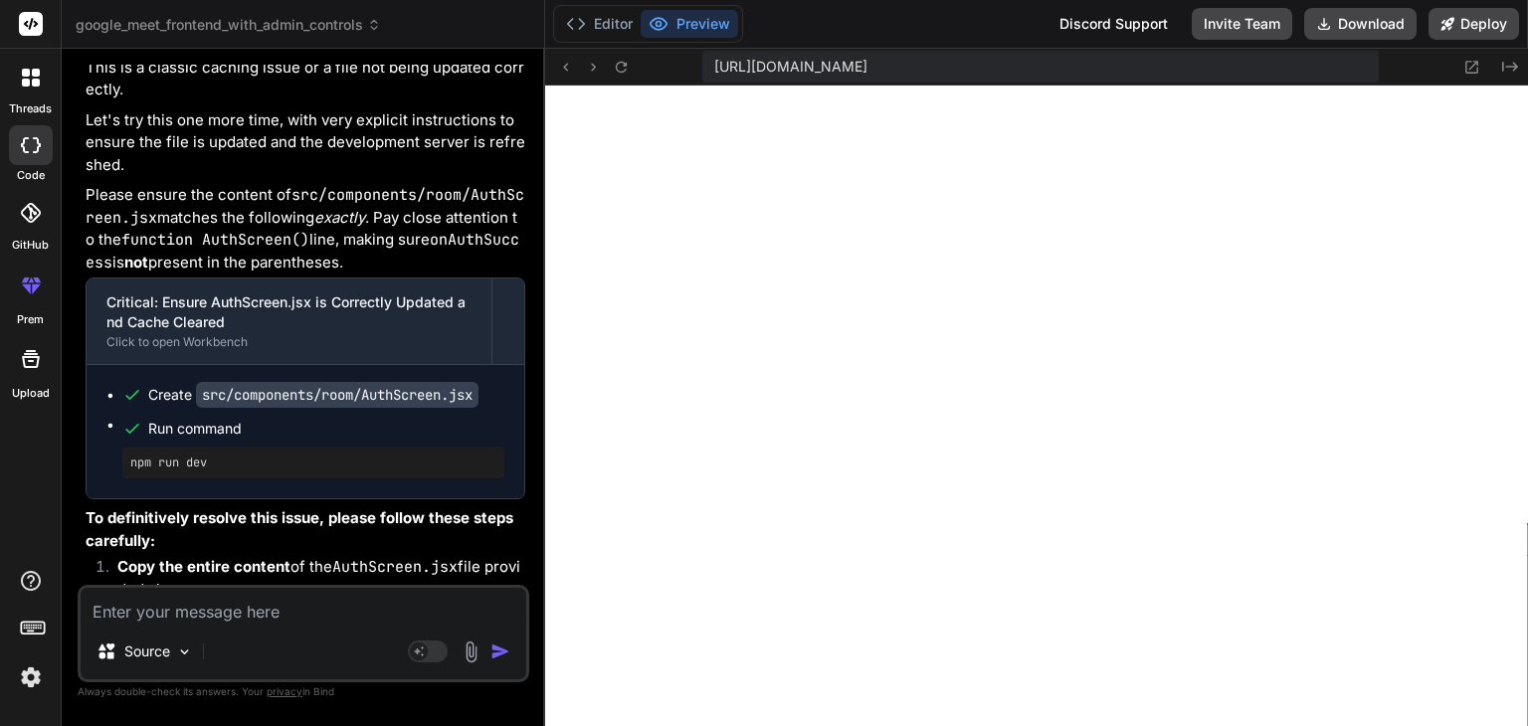
scroll to position [76361, 0]
click at [608, 35] on button "Editor" at bounding box center [599, 24] width 83 height 28
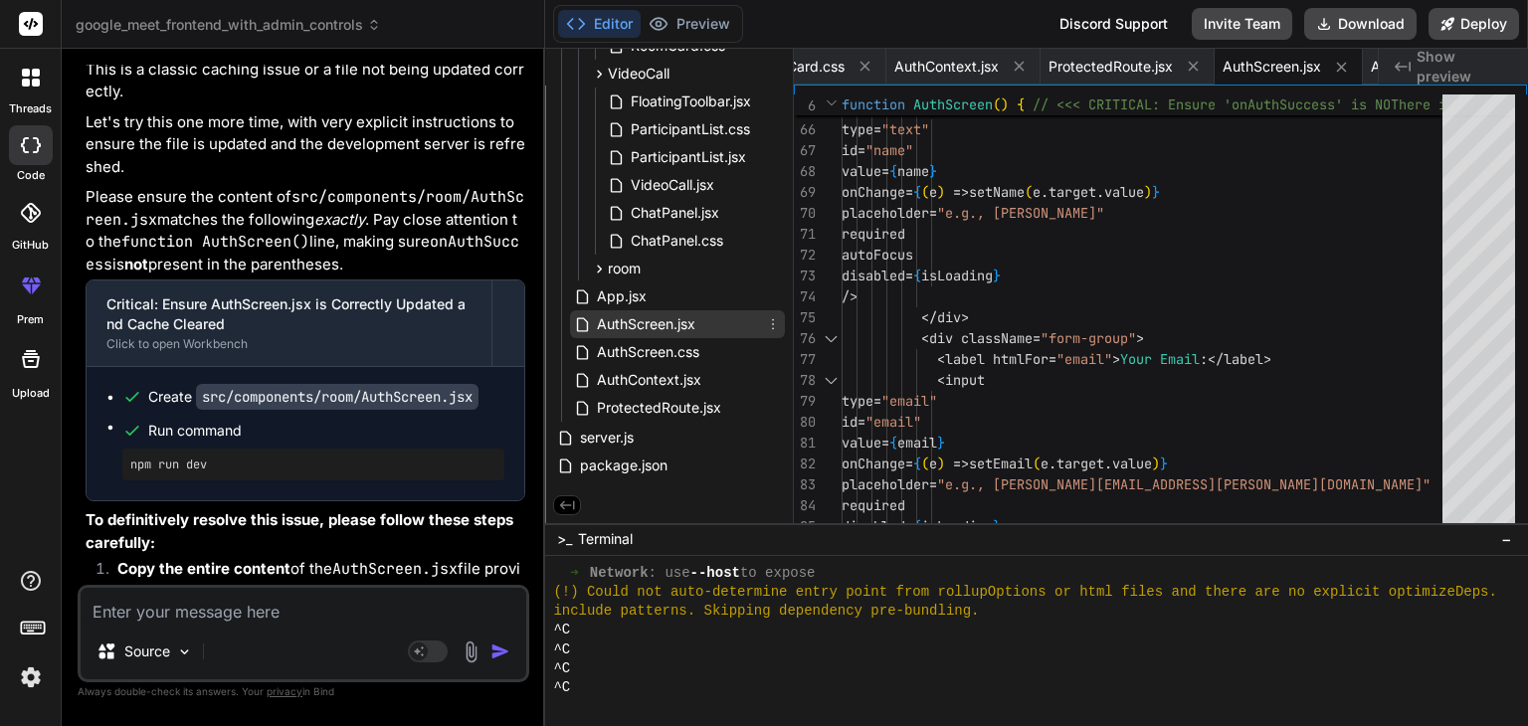
click at [647, 320] on span "AuthScreen.jsx" at bounding box center [646, 324] width 102 height 24
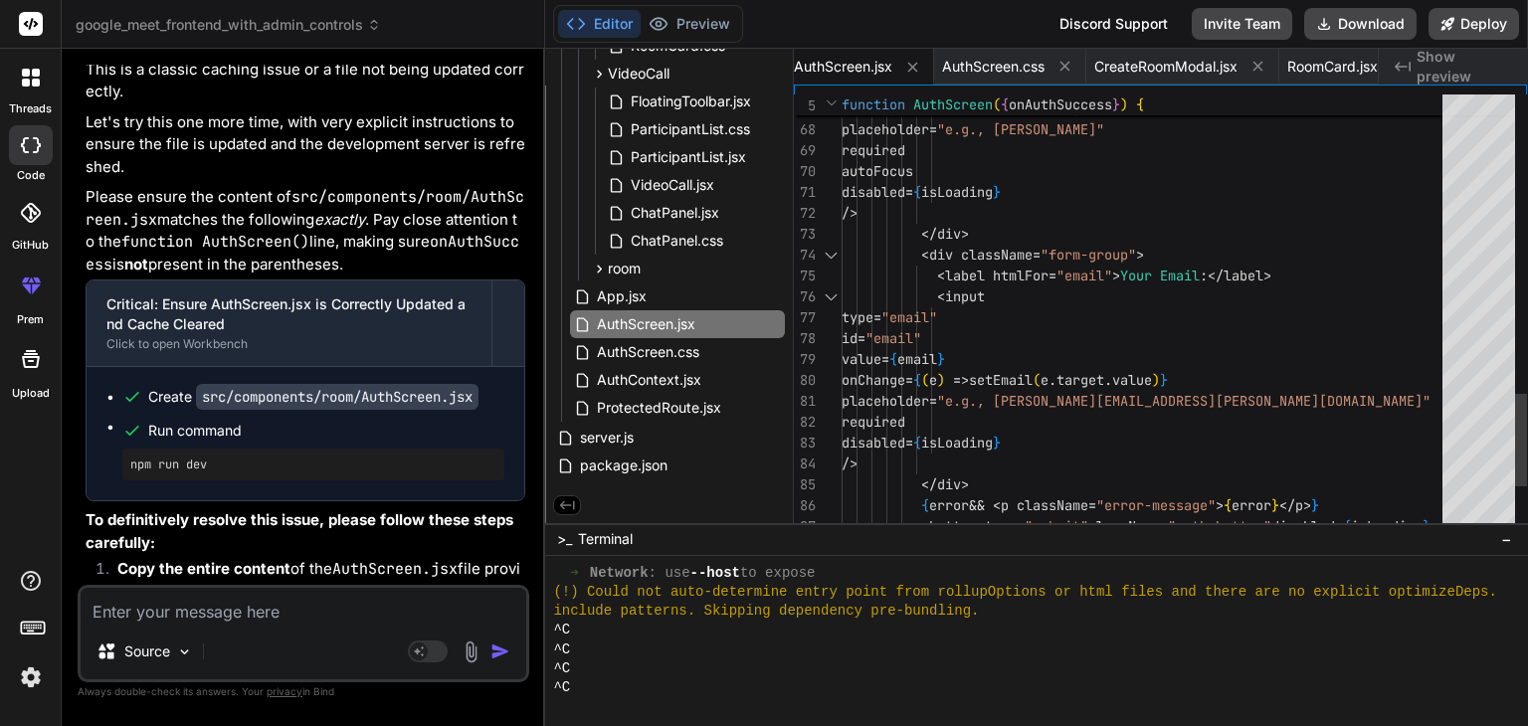
scroll to position [0, 0]
click at [382, 611] on textarea at bounding box center [304, 606] width 446 height 36
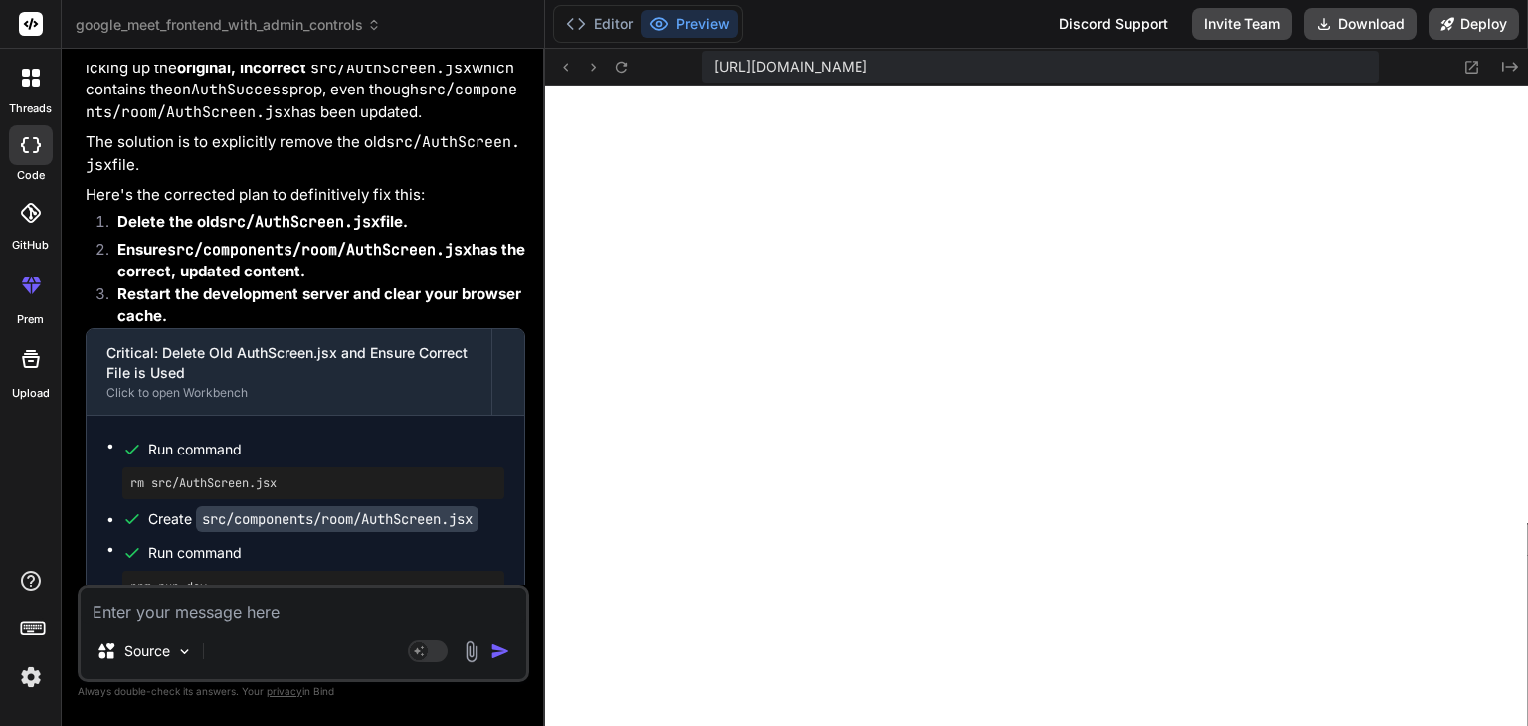
scroll to position [77588, 0]
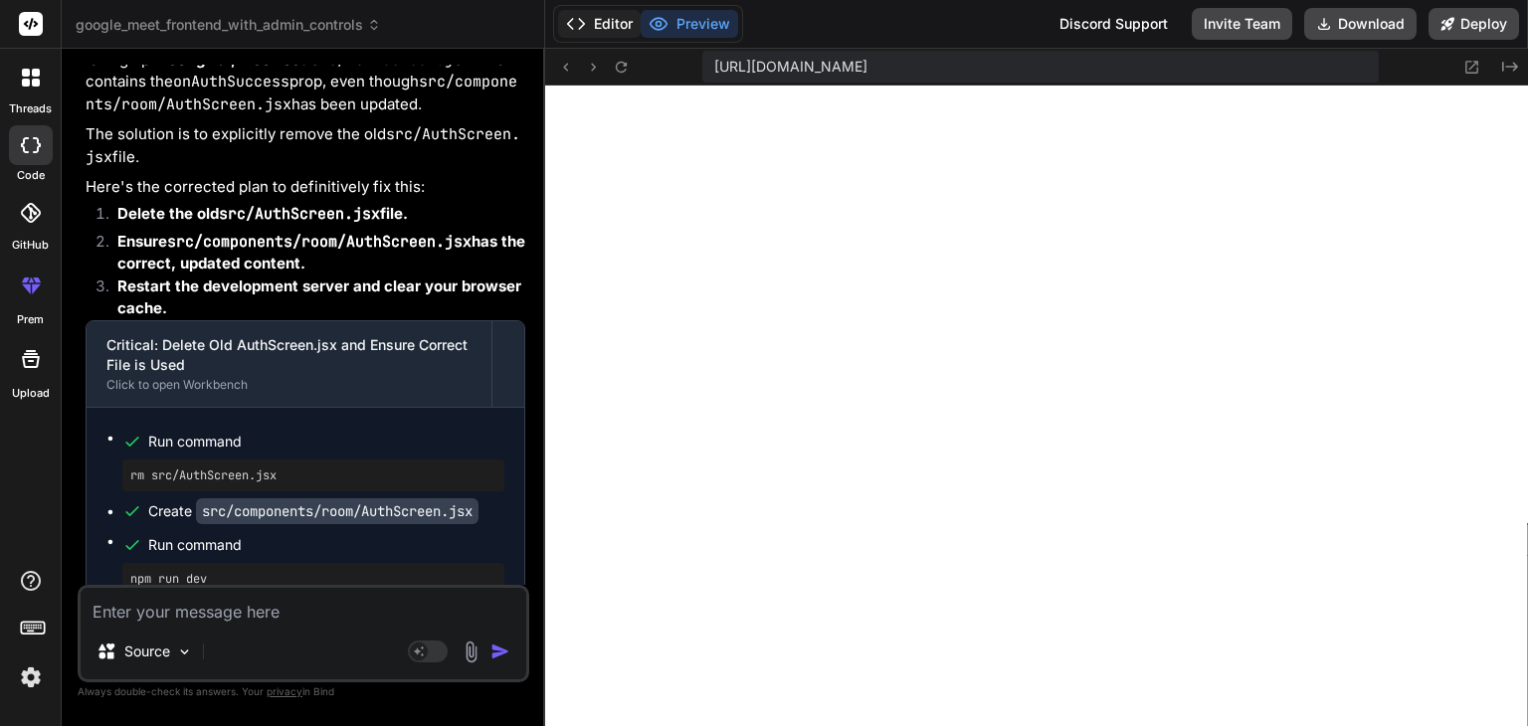
click at [606, 23] on button "Editor" at bounding box center [599, 24] width 83 height 28
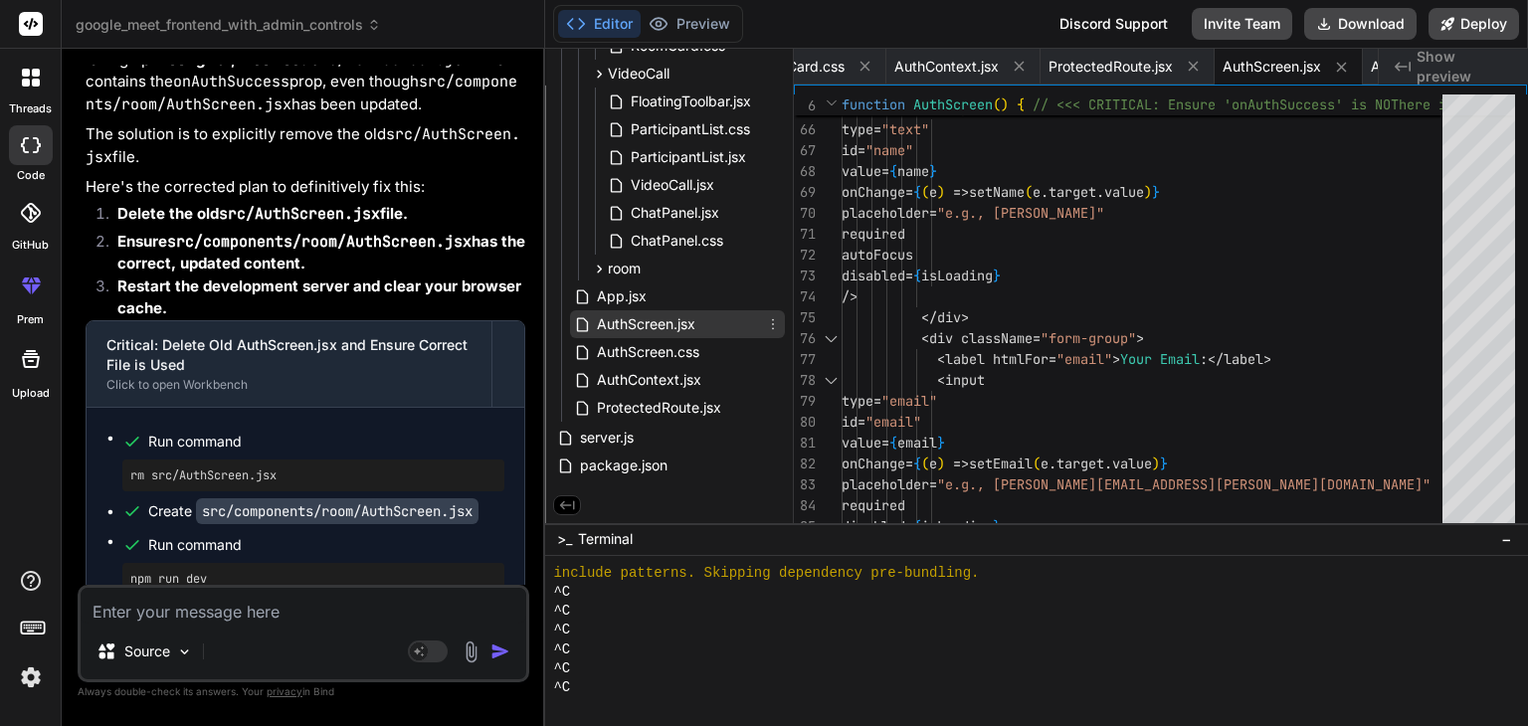
click at [624, 315] on span "AuthScreen.jsx" at bounding box center [646, 324] width 102 height 24
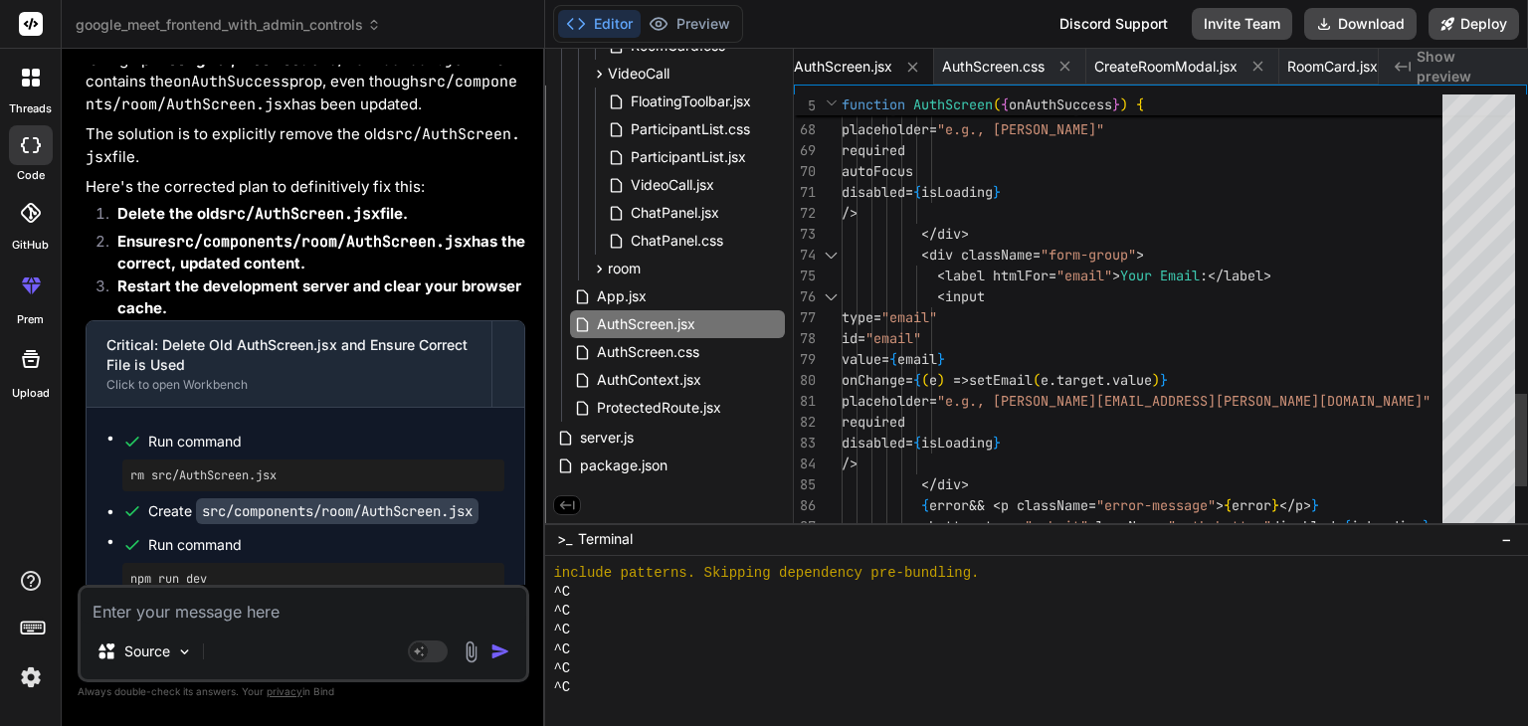
scroll to position [0, 0]
